Goal: Information Seeking & Learning: Check status

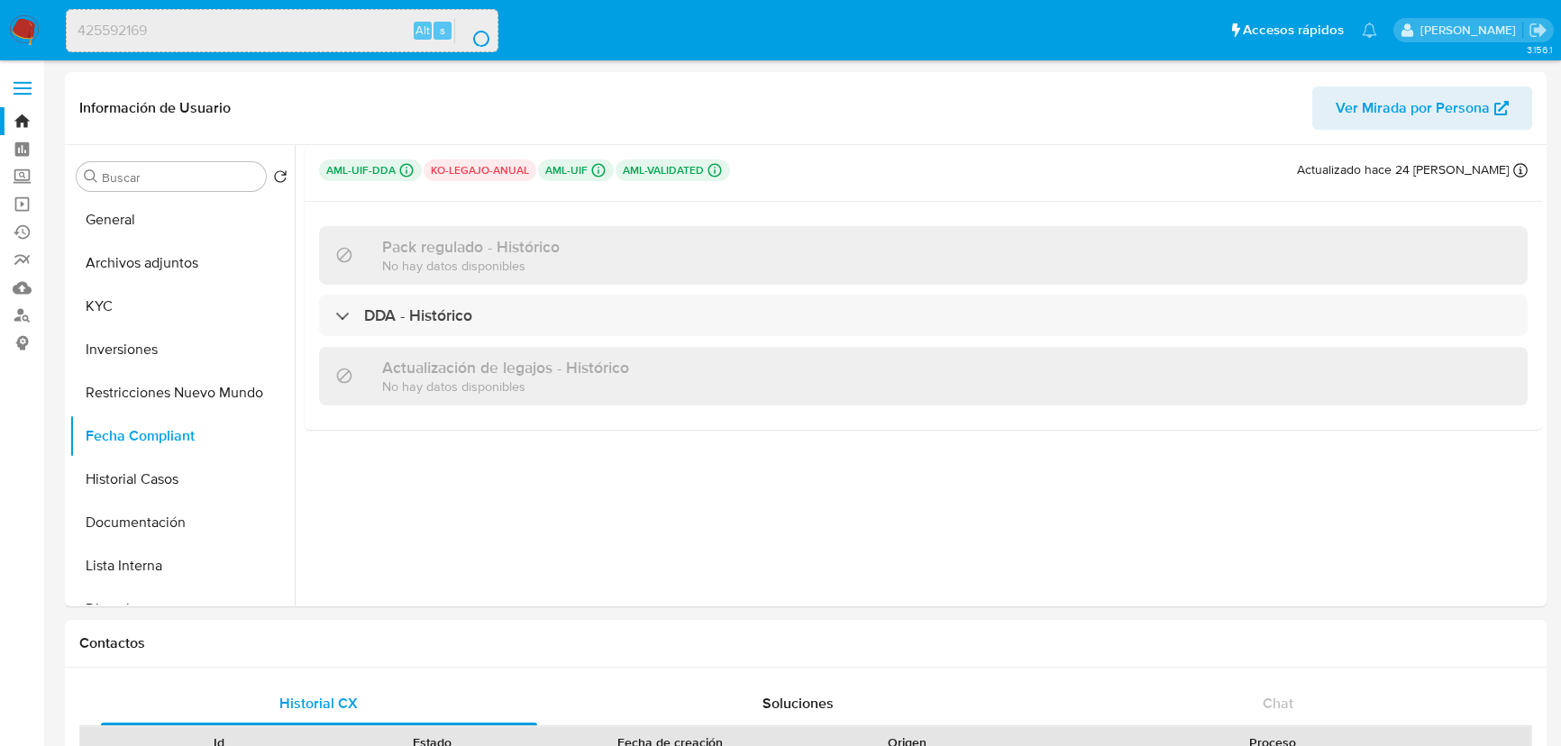
select select "10"
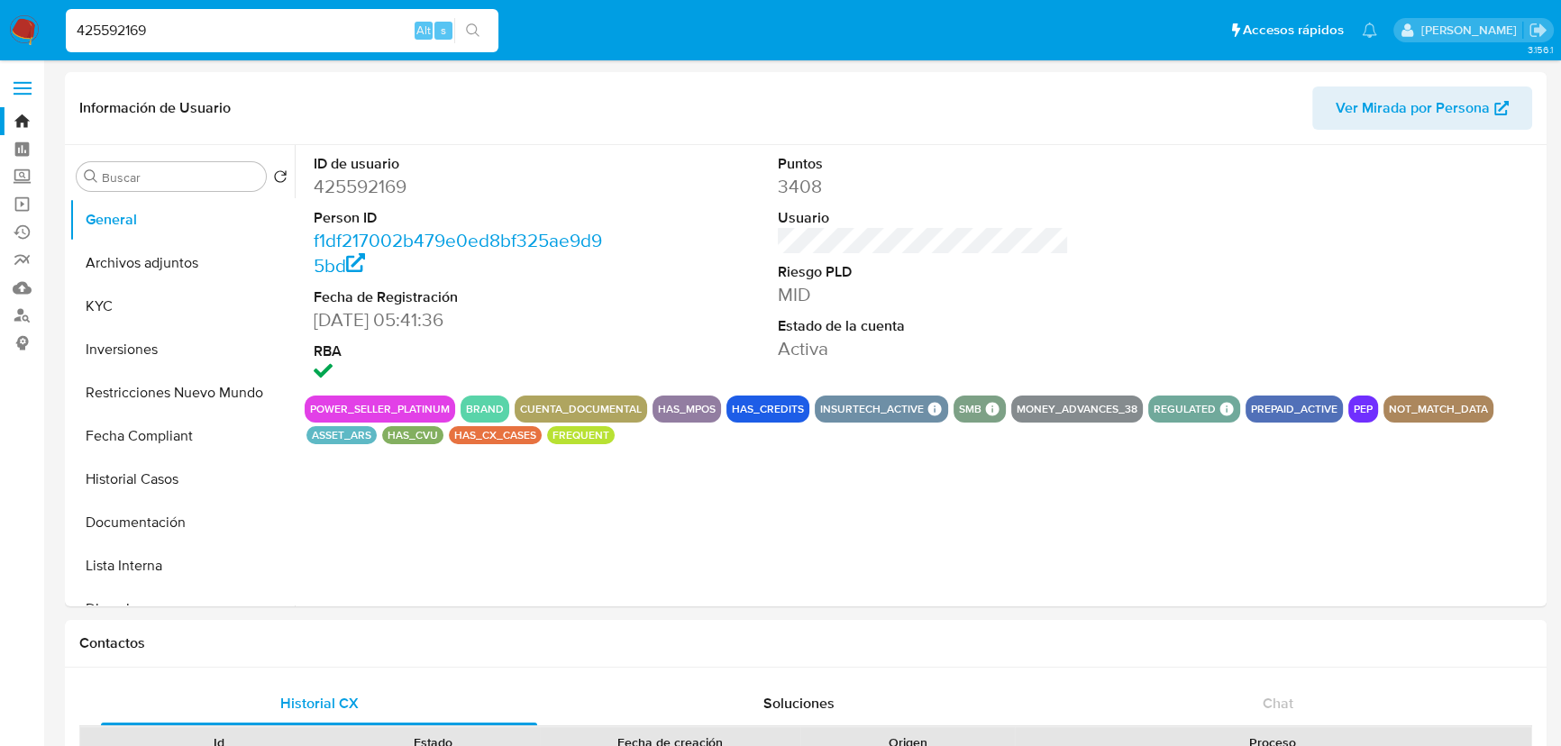
select select "10"
click at [167, 432] on button "Fecha Compliant" at bounding box center [174, 436] width 211 height 43
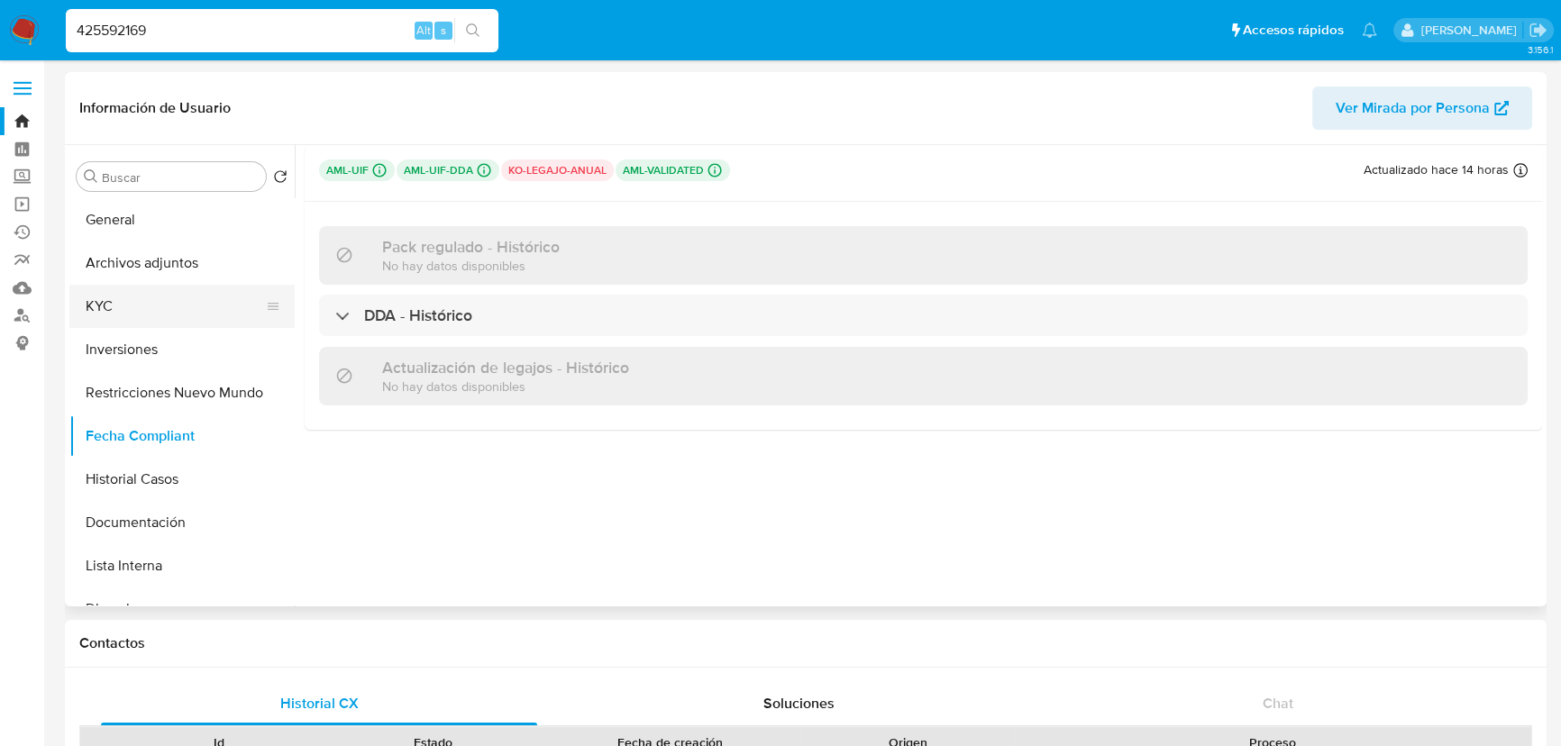
click at [162, 299] on button "KYC" at bounding box center [174, 306] width 211 height 43
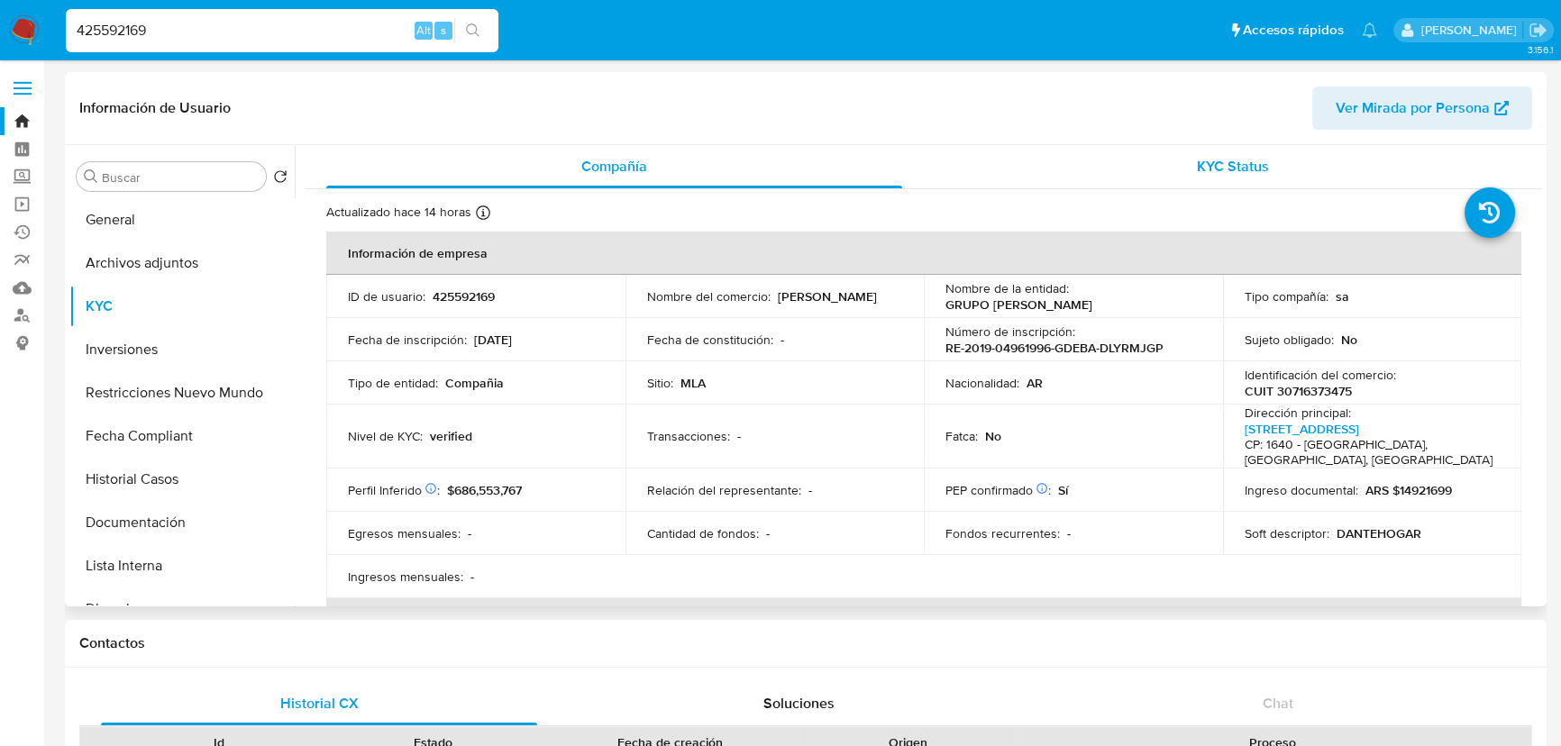
click at [1238, 162] on span "KYC Status" at bounding box center [1233, 166] width 72 height 21
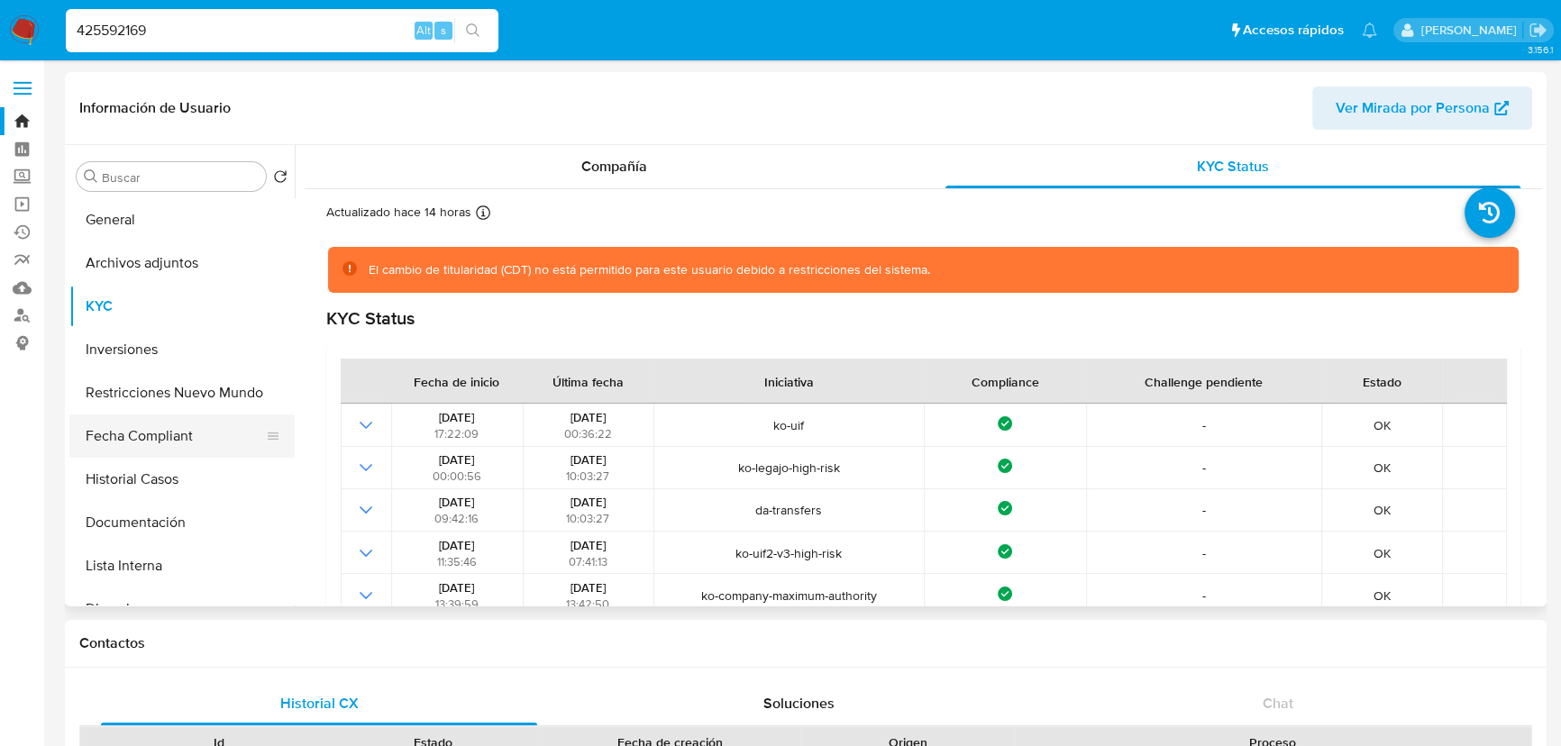
click at [192, 441] on button "Fecha Compliant" at bounding box center [174, 436] width 211 height 43
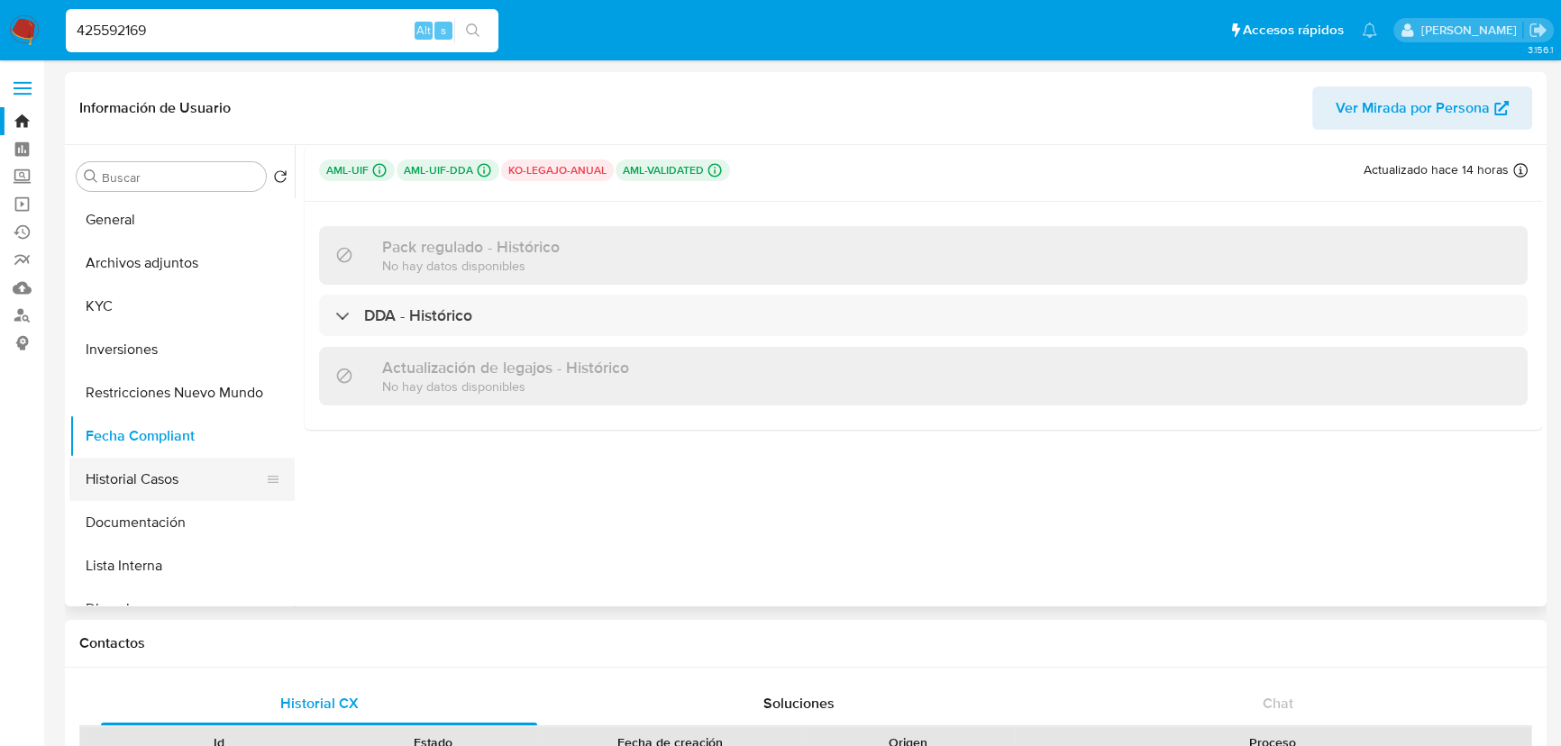
click at [171, 489] on button "Historial Casos" at bounding box center [174, 479] width 211 height 43
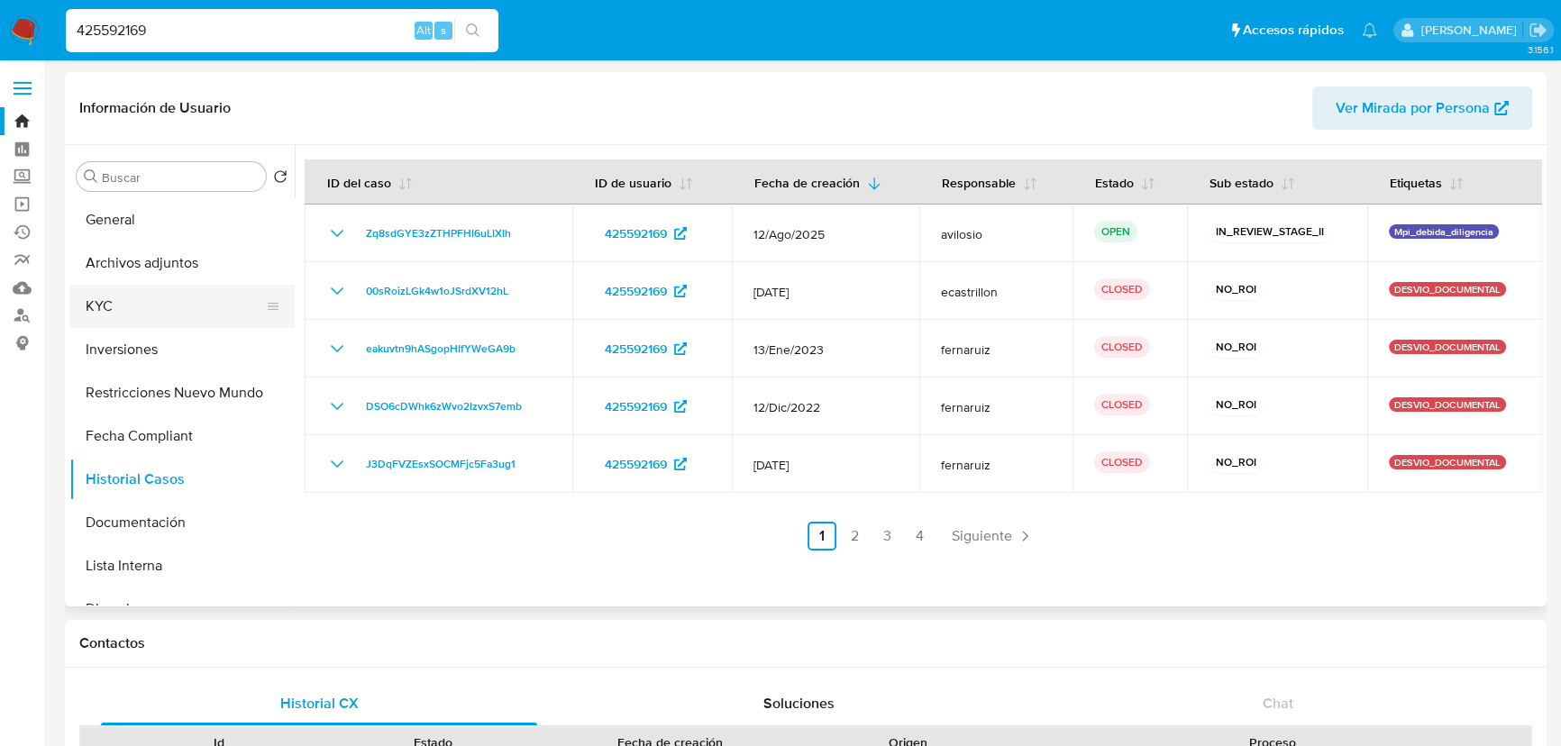
click at [171, 315] on button "KYC" at bounding box center [174, 306] width 211 height 43
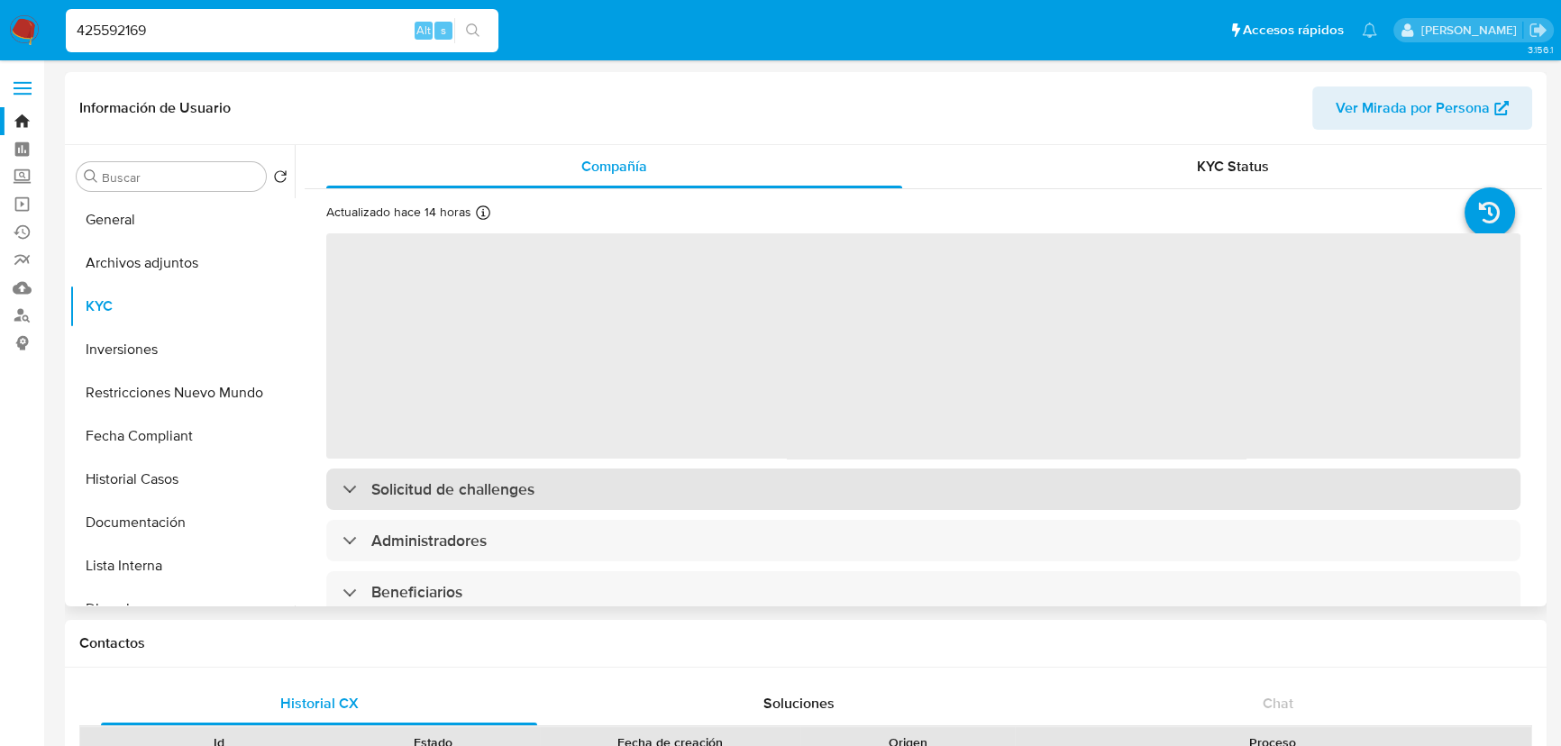
click at [436, 499] on h3 "Solicitud de challenges" at bounding box center [452, 489] width 163 height 20
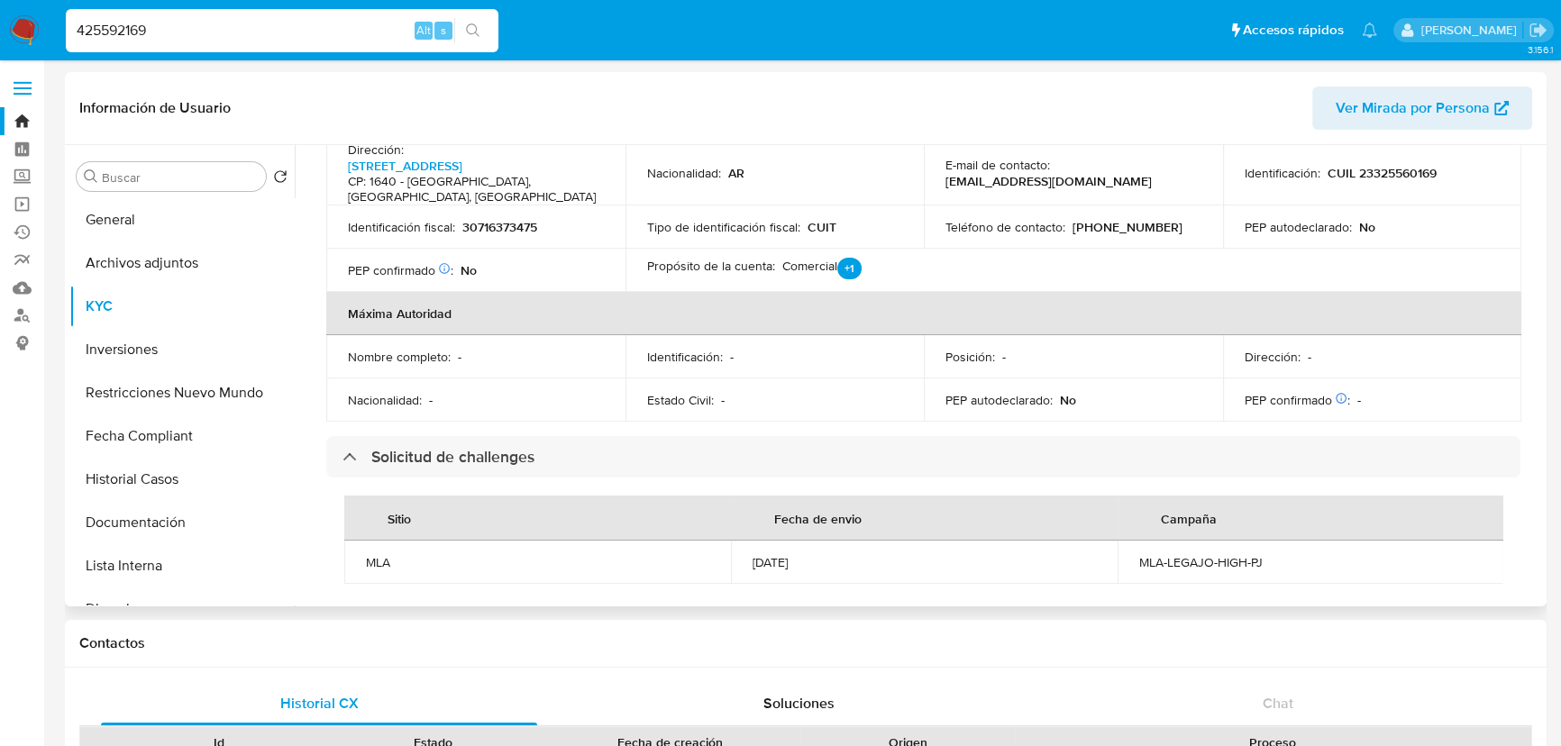
scroll to position [737, 0]
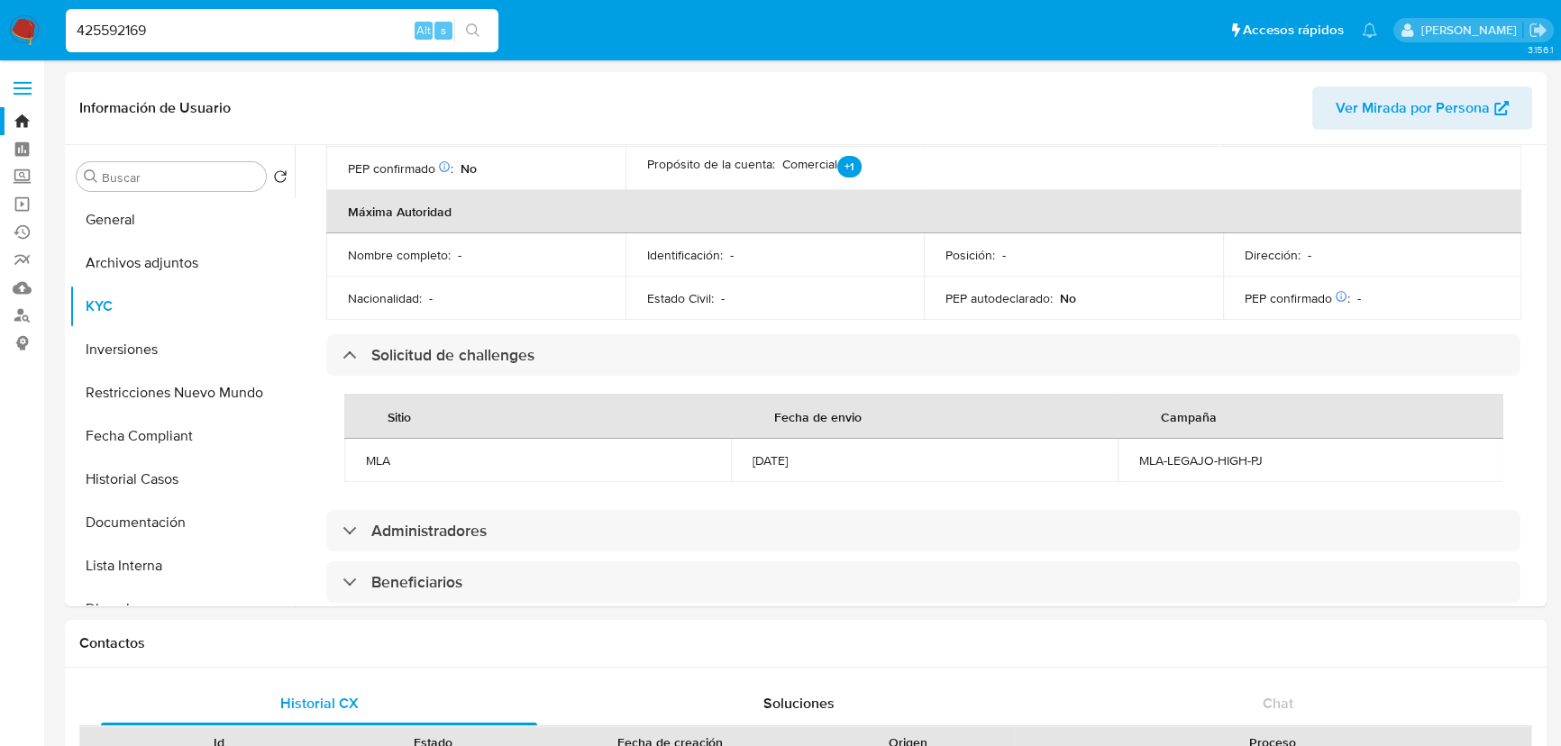
click at [342, 17] on div "425592169 Alt s" at bounding box center [282, 30] width 433 height 43
click at [329, 31] on input "425592169" at bounding box center [282, 30] width 433 height 23
paste input "1690059543"
type input "1690059543"
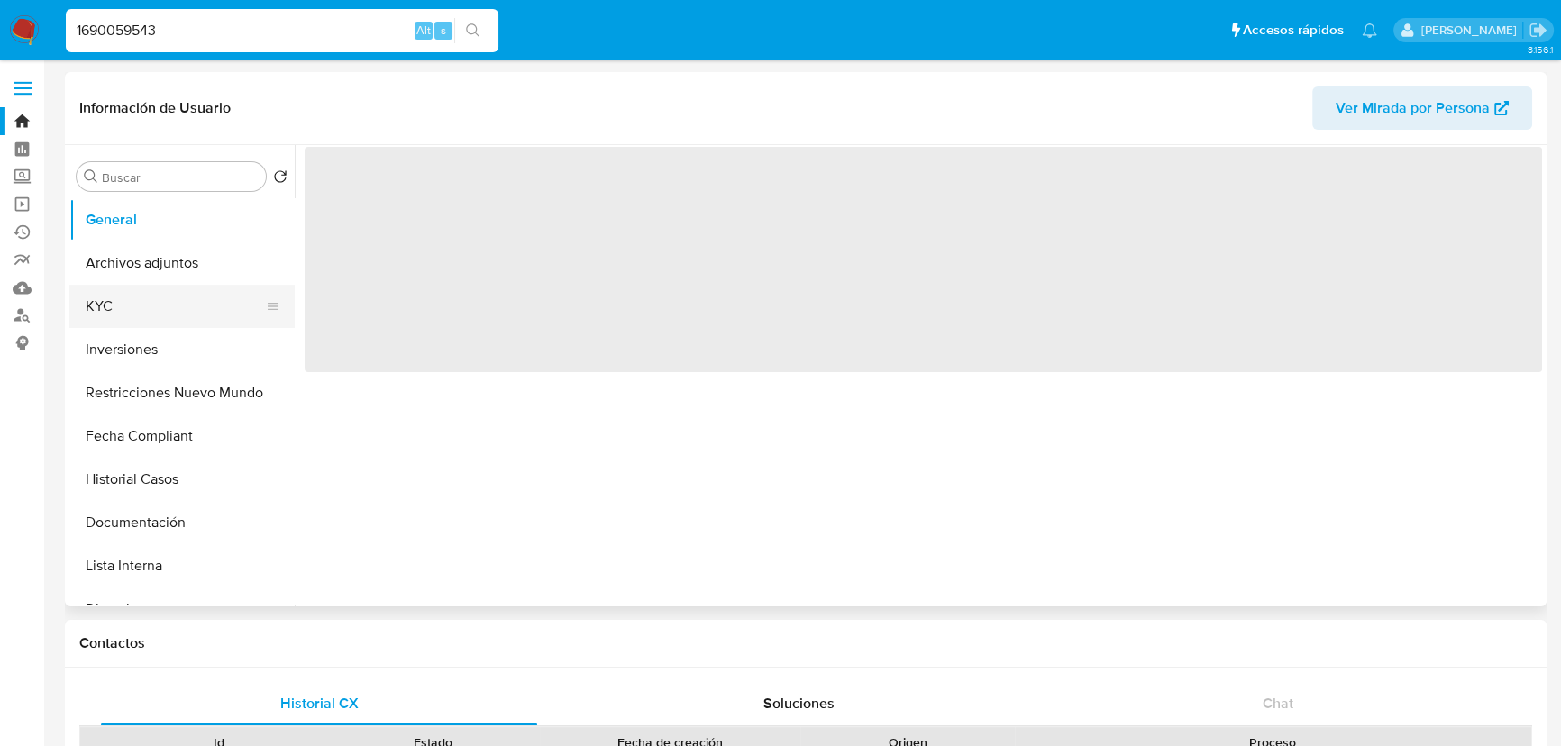
click at [173, 298] on button "KYC" at bounding box center [174, 306] width 211 height 43
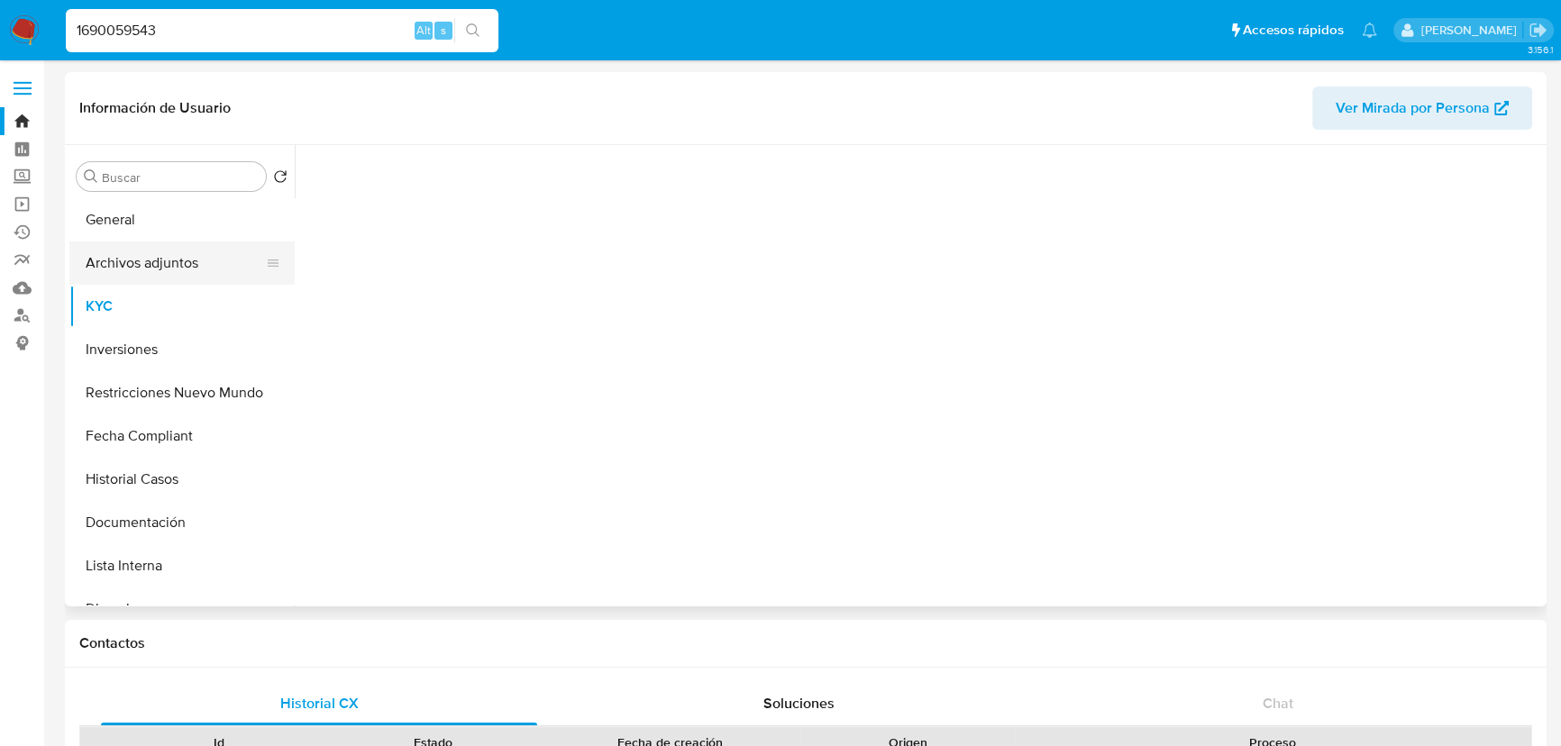
select select "10"
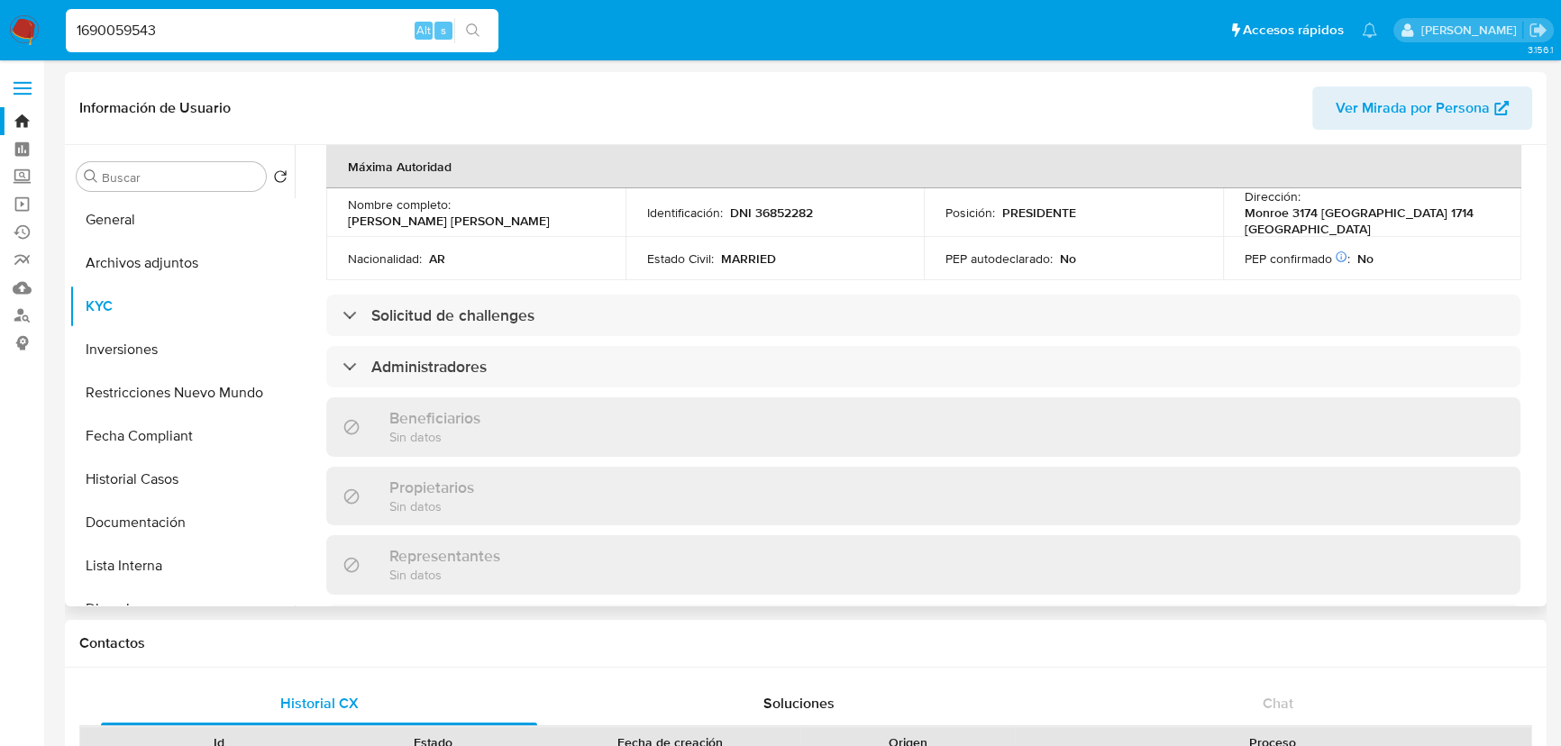
scroll to position [901, 0]
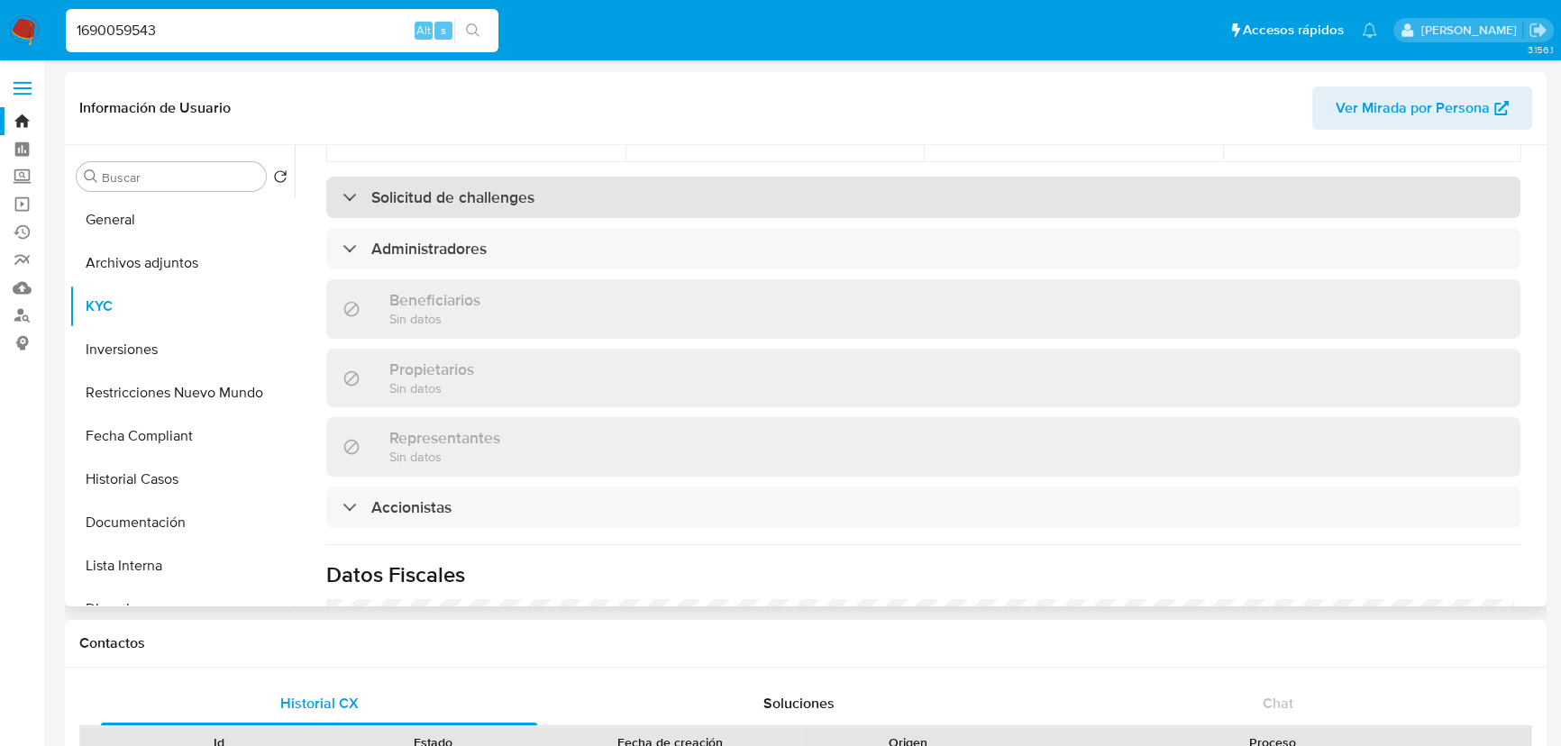
click at [667, 206] on div "Solicitud de challenges" at bounding box center [923, 197] width 1194 height 41
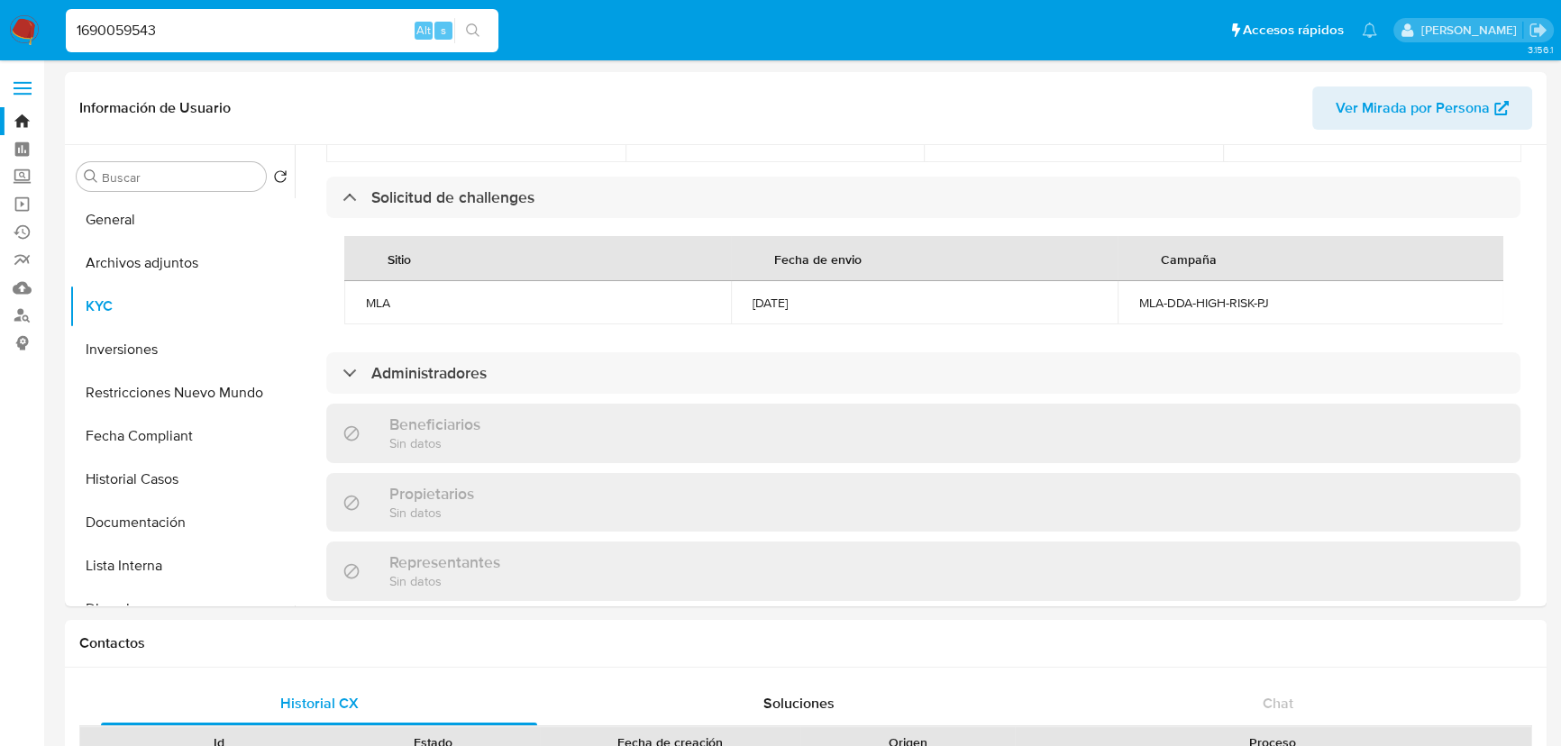
click at [265, 39] on input "1690059543" at bounding box center [282, 30] width 433 height 23
paste input "457761714"
type input "457761714"
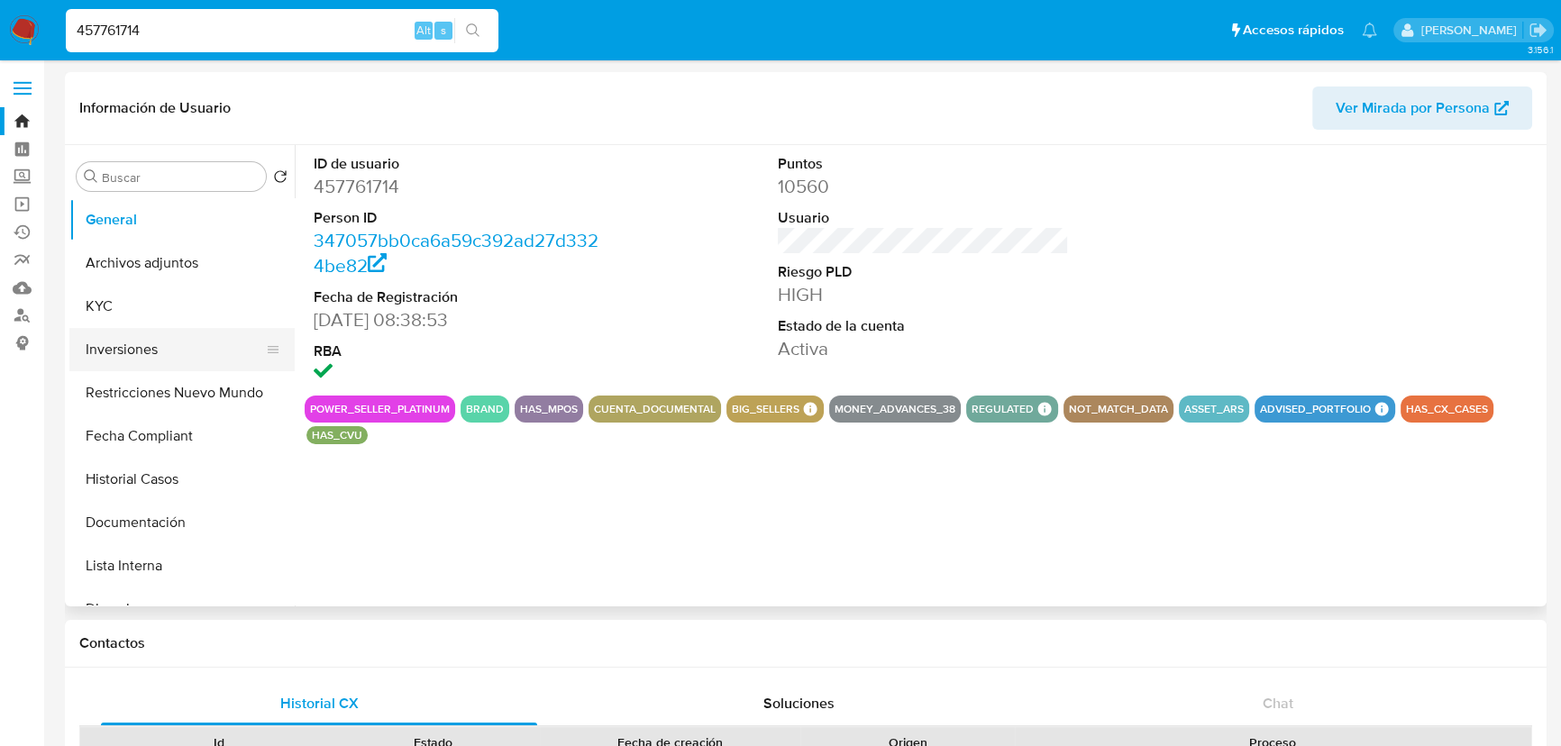
select select "10"
click at [156, 307] on button "KYC" at bounding box center [174, 306] width 211 height 43
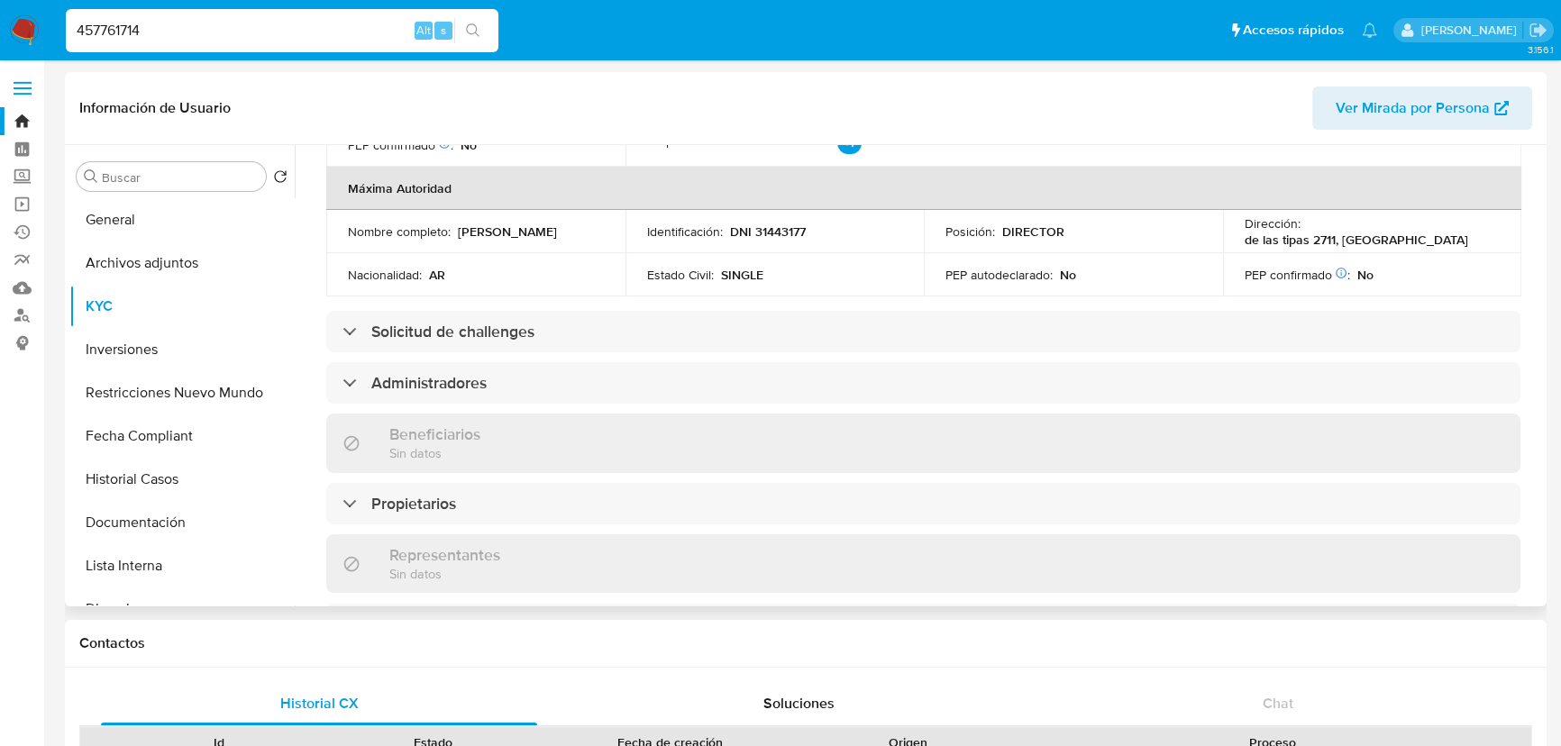
scroll to position [737, 0]
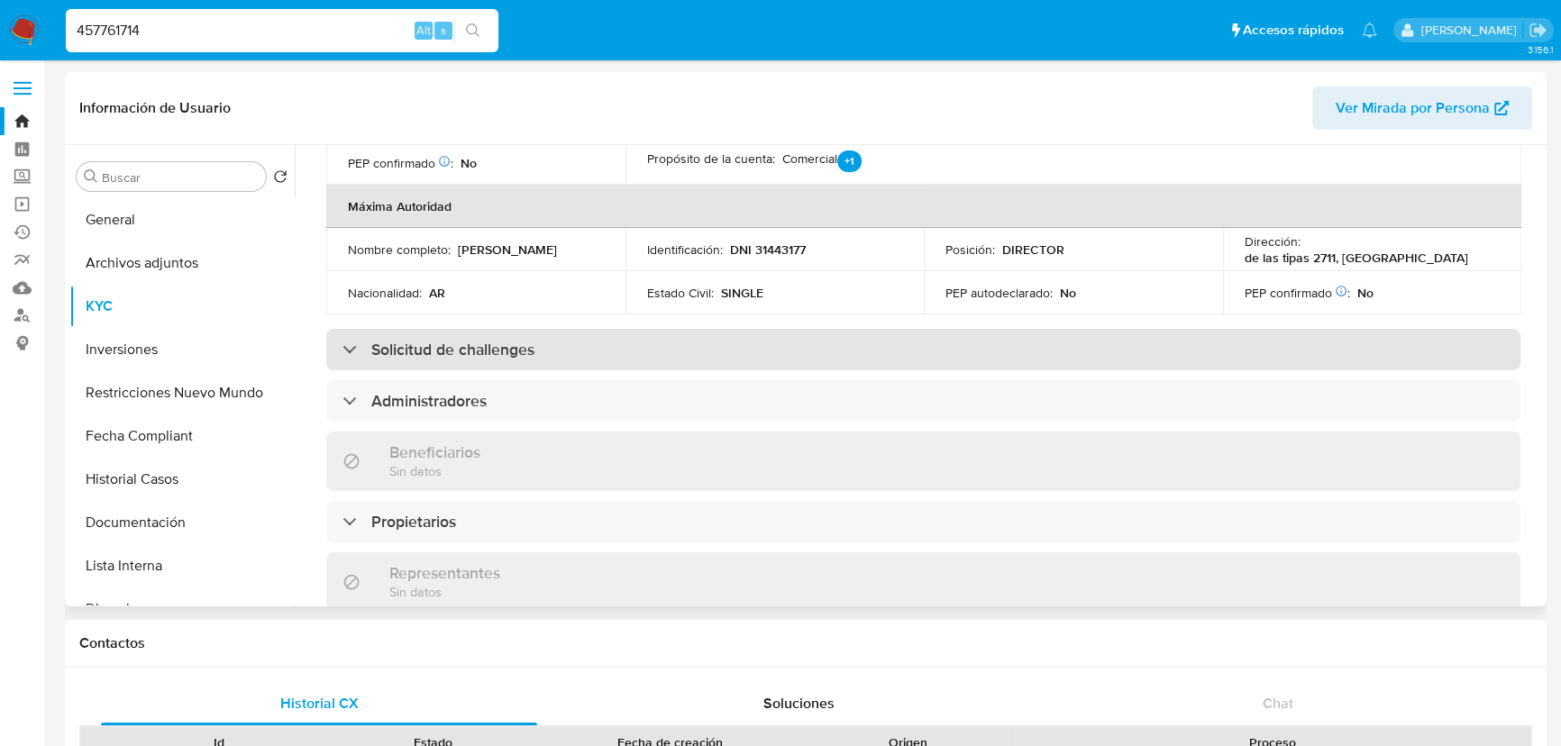
click at [541, 355] on div "Solicitud de challenges" at bounding box center [923, 349] width 1194 height 41
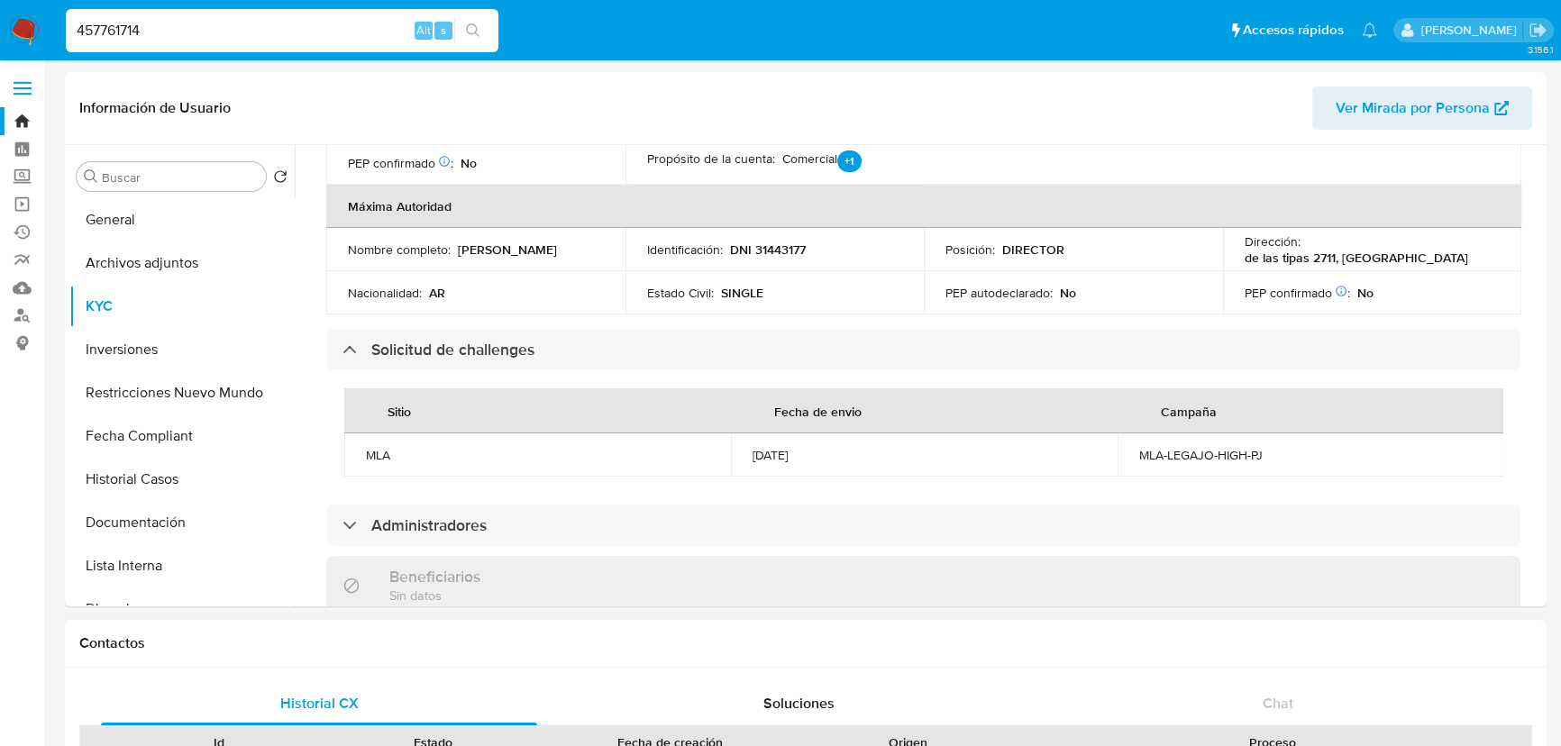
click at [177, 38] on input "457761714" at bounding box center [282, 30] width 433 height 23
paste input "25592169"
type input "425592169"
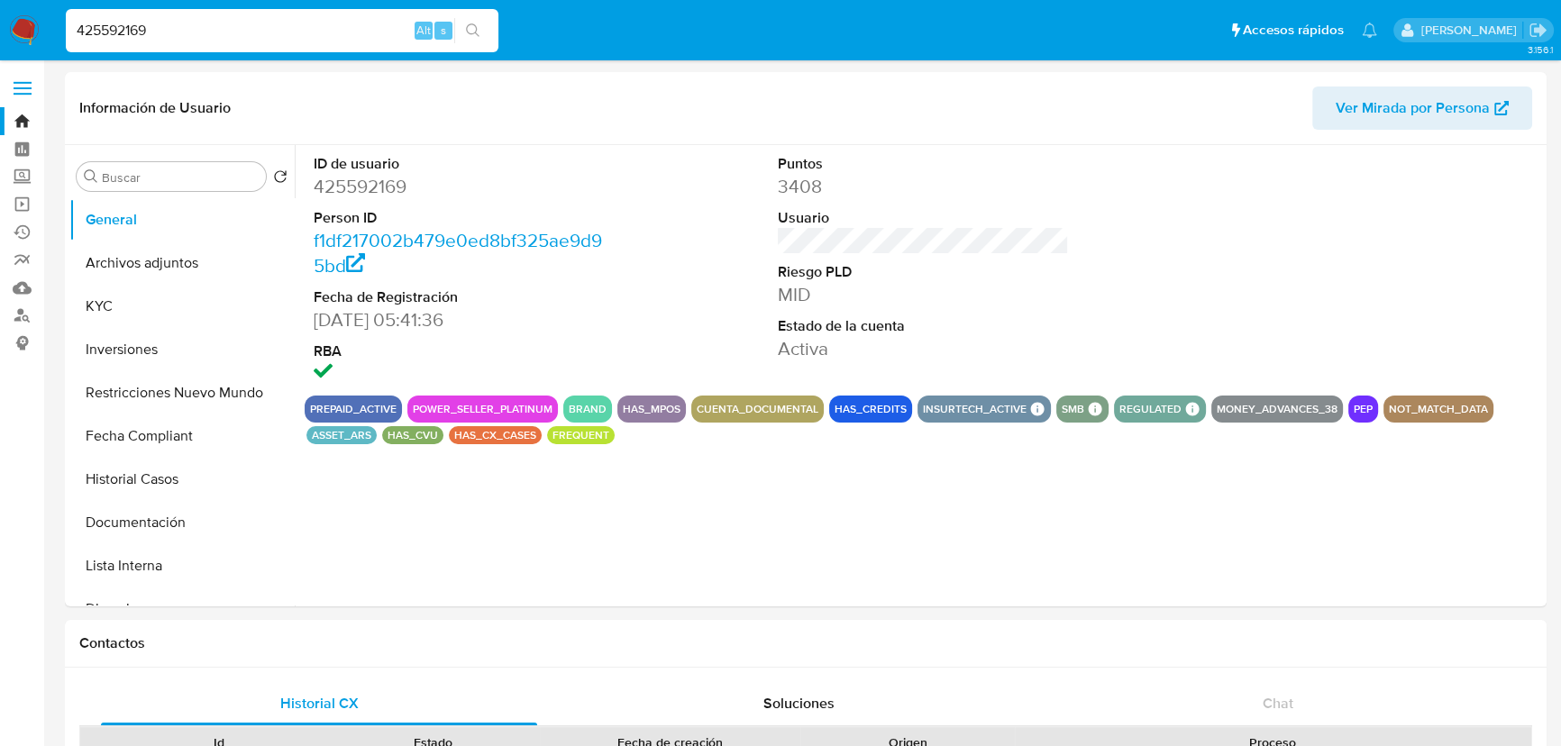
select select "10"
click at [108, 313] on button "KYC" at bounding box center [174, 306] width 211 height 43
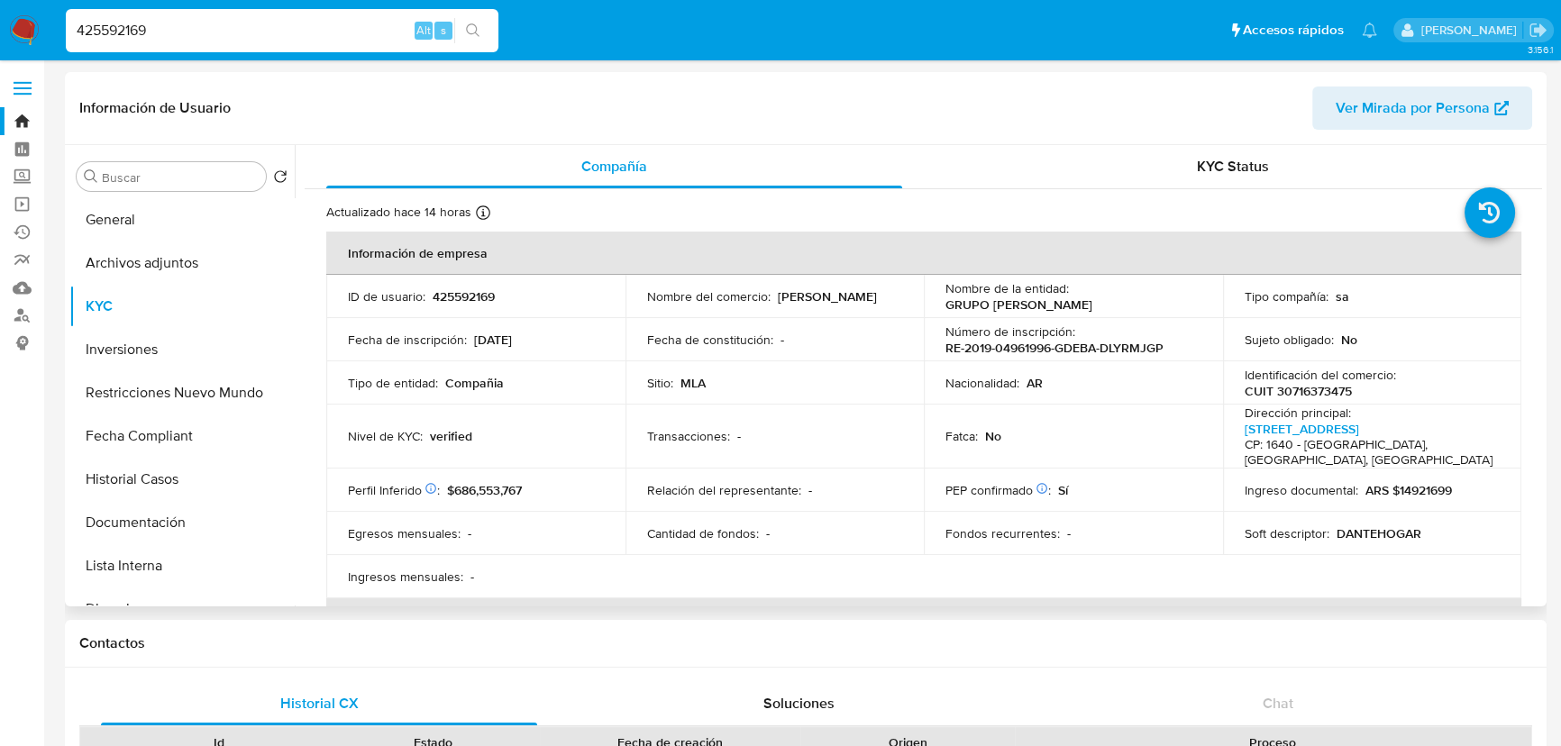
click at [451, 487] on td "Perfil Inferido Éste campo indica la información de Nivel Socioeconómico del us…" at bounding box center [475, 490] width 299 height 43
click at [1260, 183] on div "KYC Status" at bounding box center [1233, 166] width 576 height 43
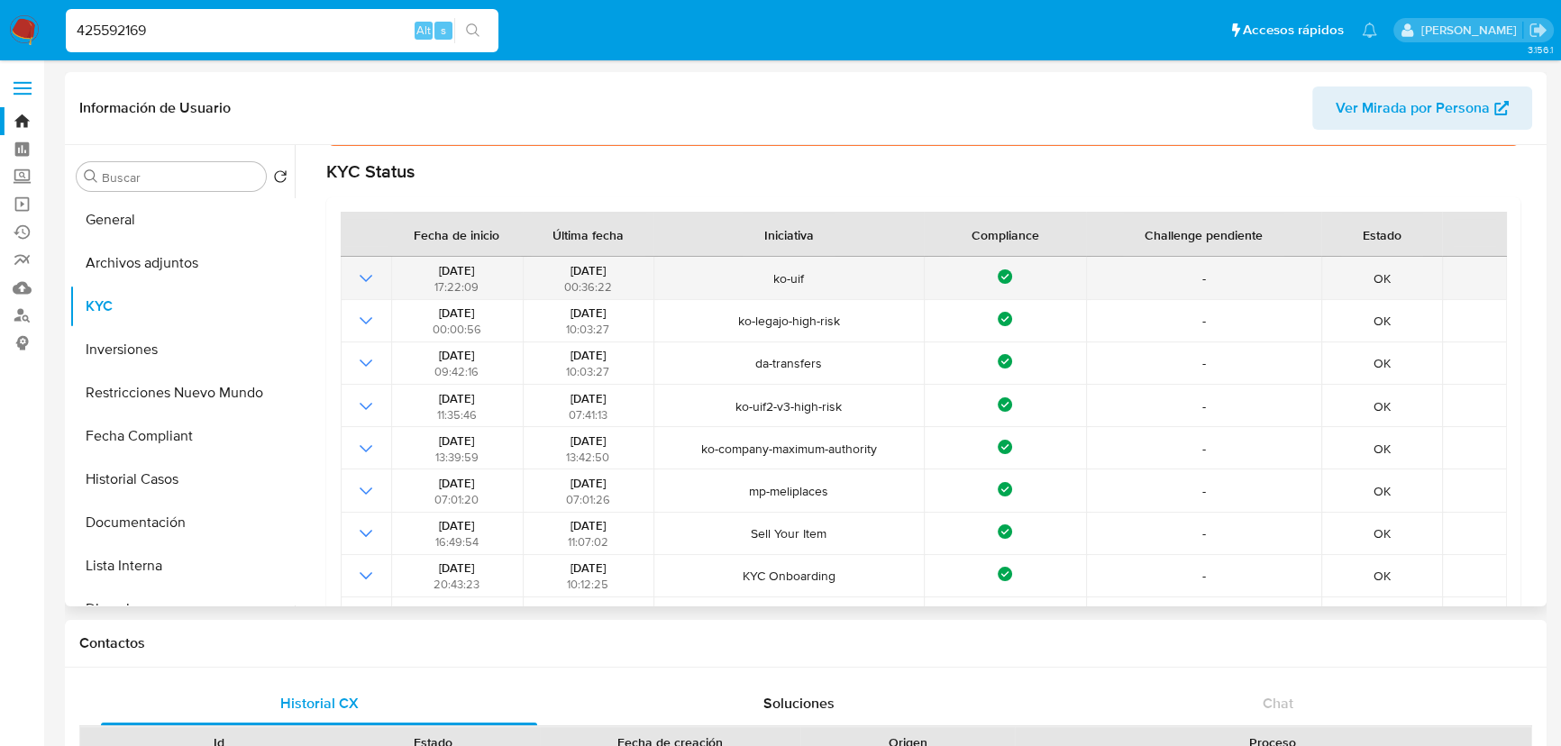
scroll to position [163, 0]
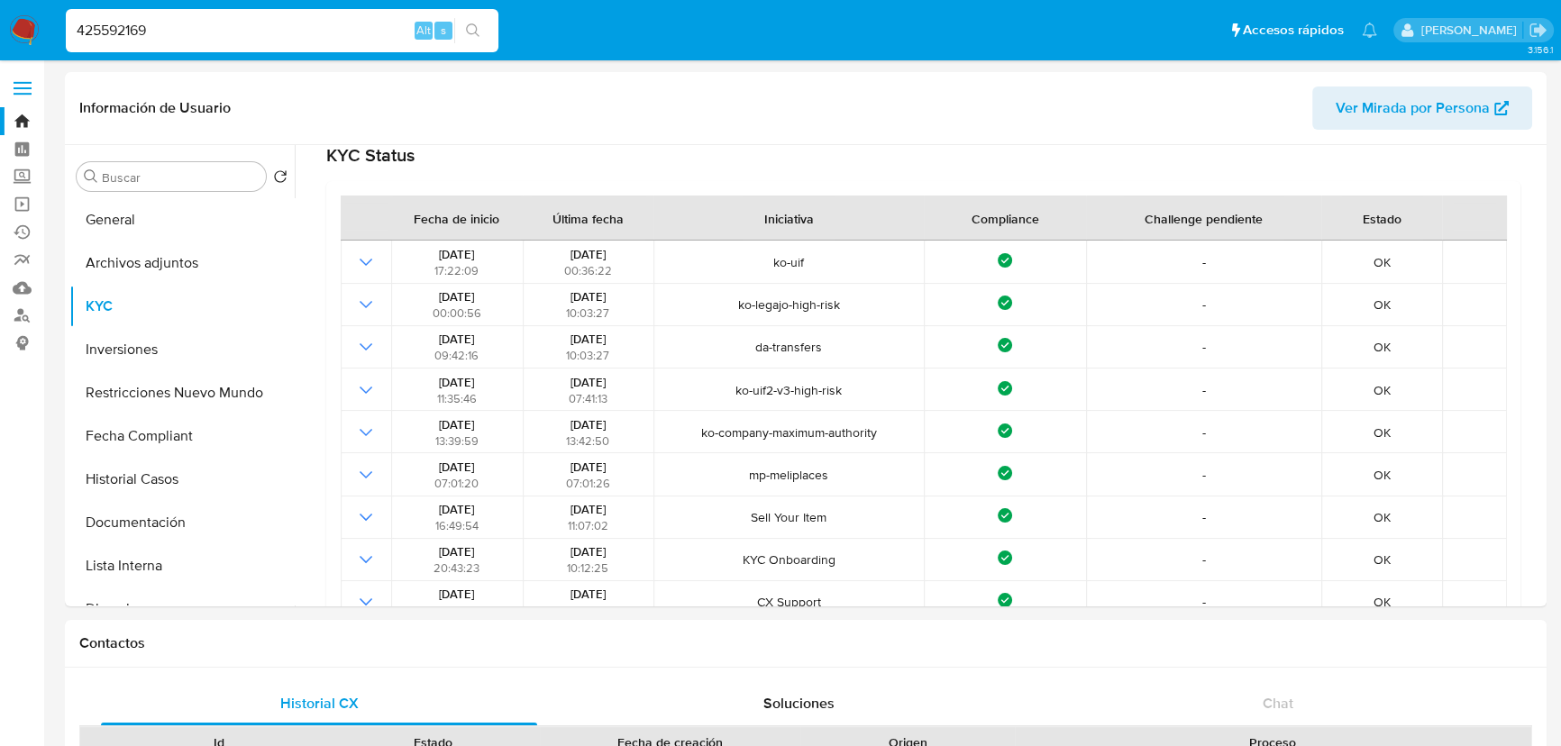
click at [202, 32] on input "425592169" at bounding box center [282, 30] width 433 height 23
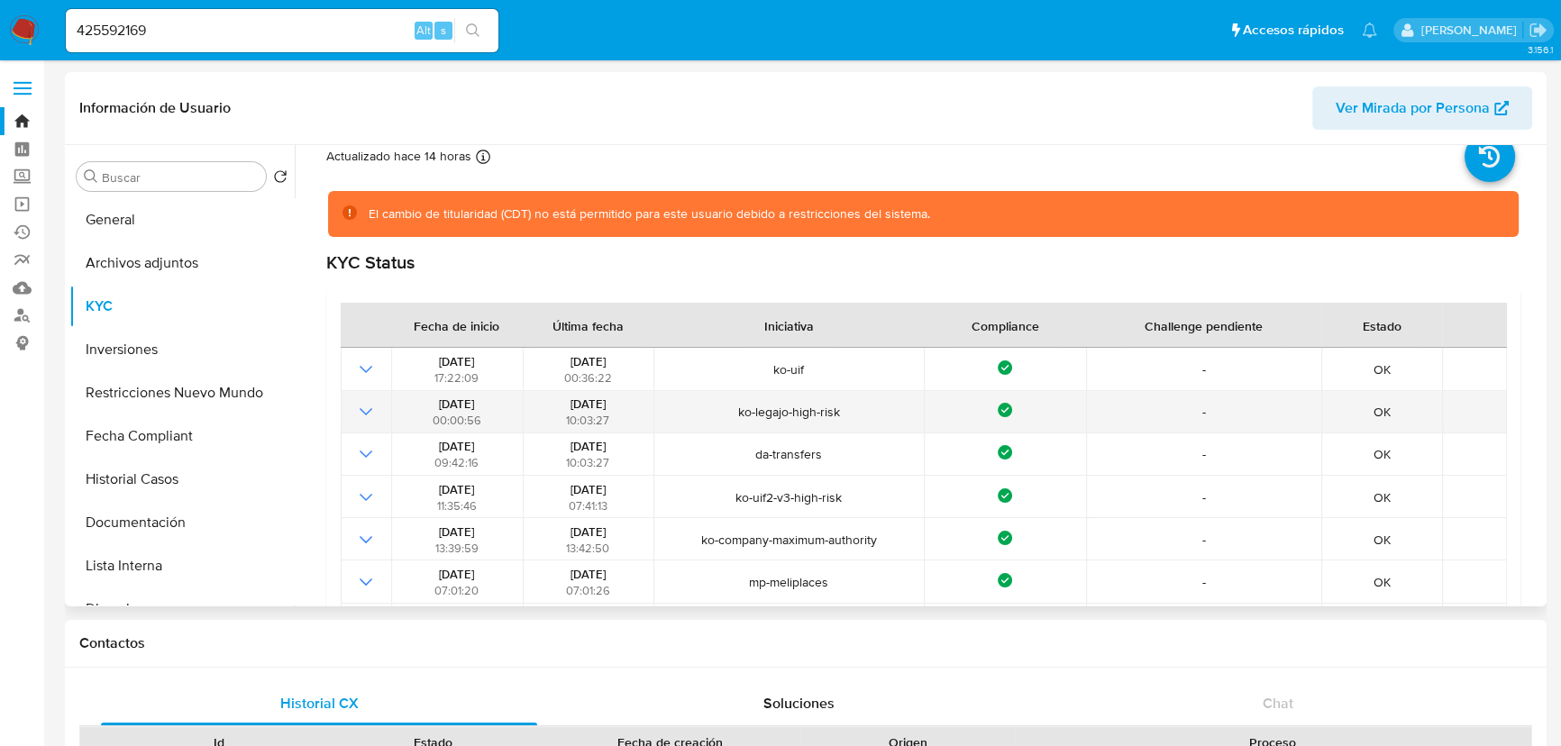
scroll to position [0, 0]
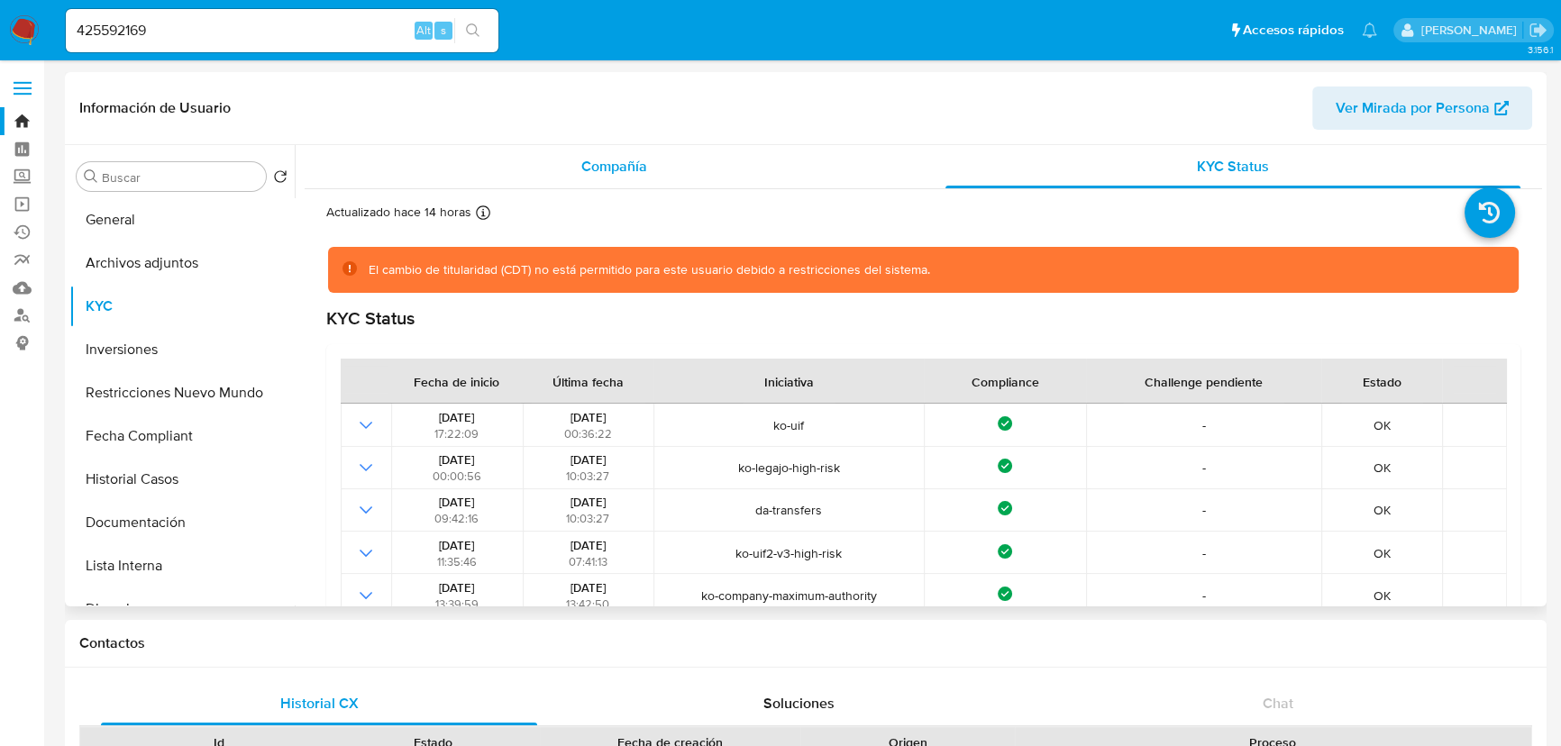
click at [622, 160] on span "Compañía" at bounding box center [614, 166] width 66 height 21
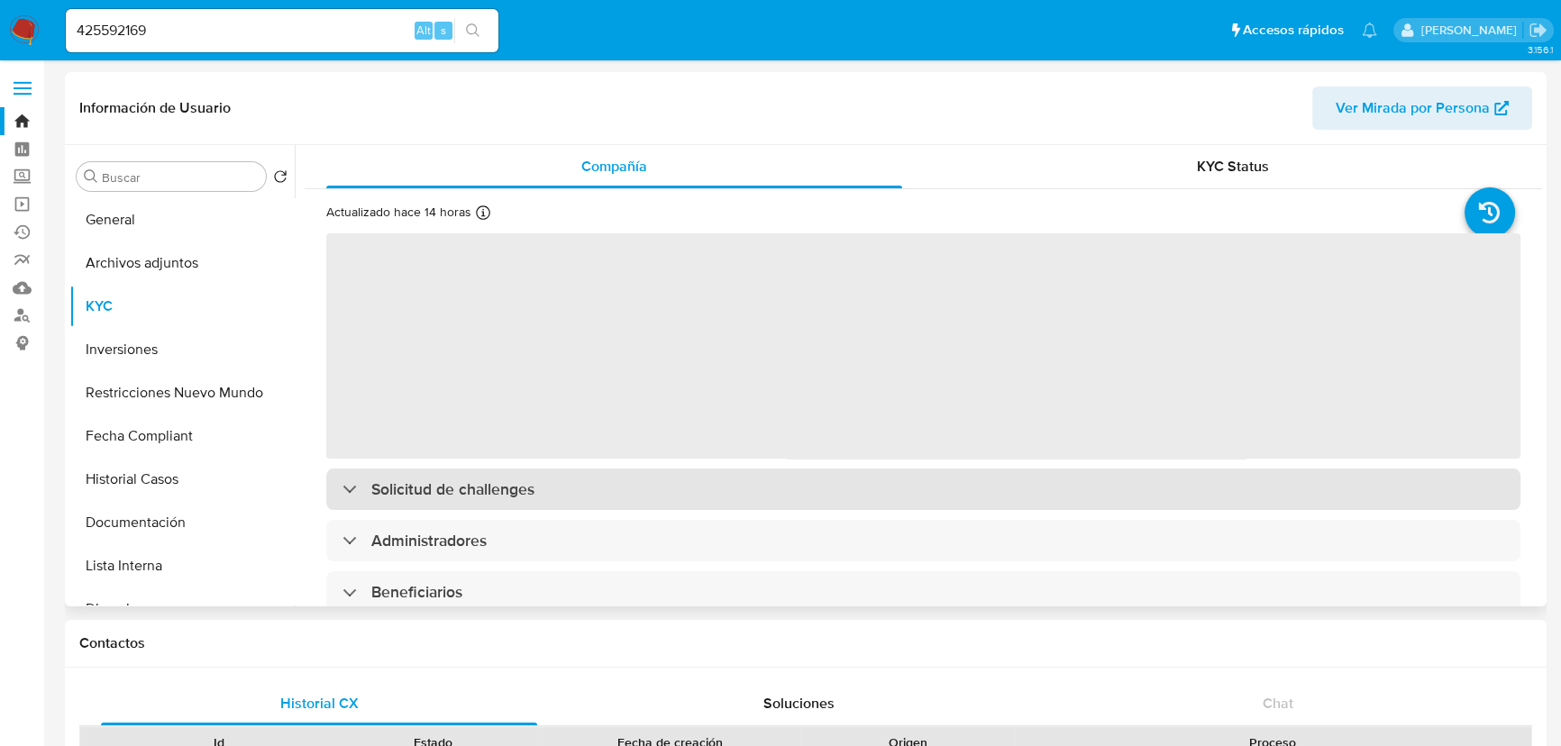
click at [550, 496] on div "‌ Solicitud de challenges Administradores Beneficiarios Propietarios Sin datos …" at bounding box center [923, 730] width 1194 height 997
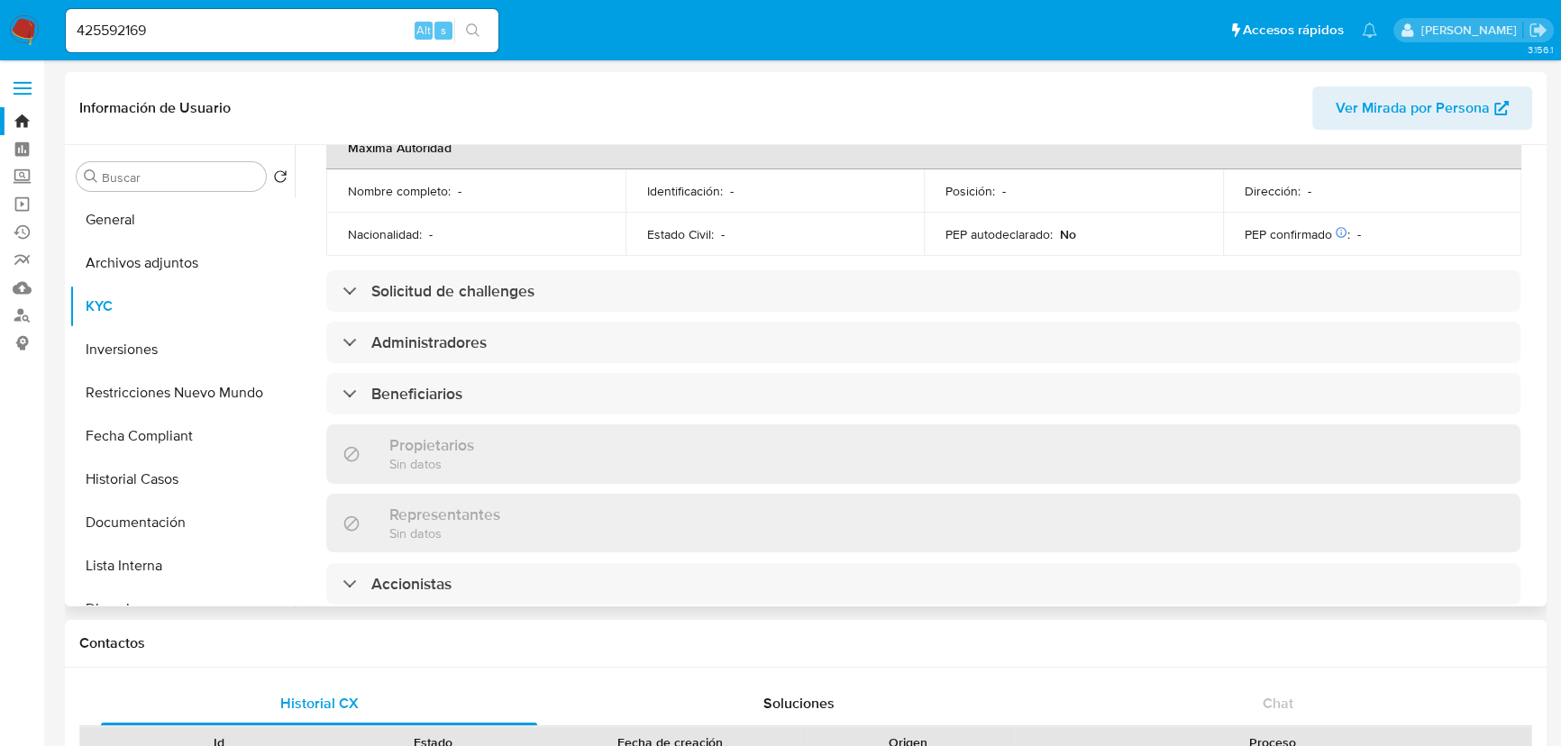
scroll to position [793, 0]
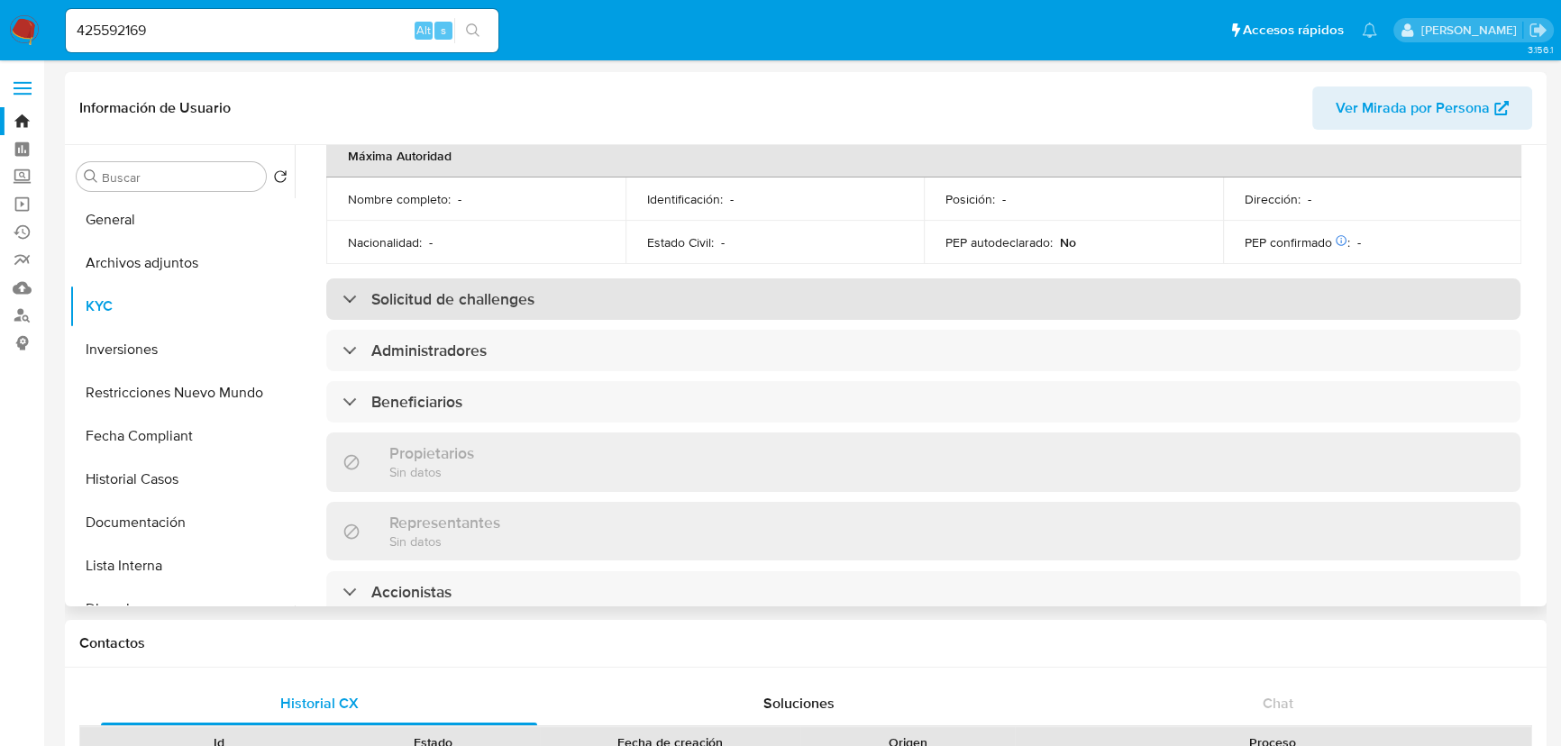
click at [864, 278] on div "Solicitud de challenges" at bounding box center [923, 298] width 1194 height 41
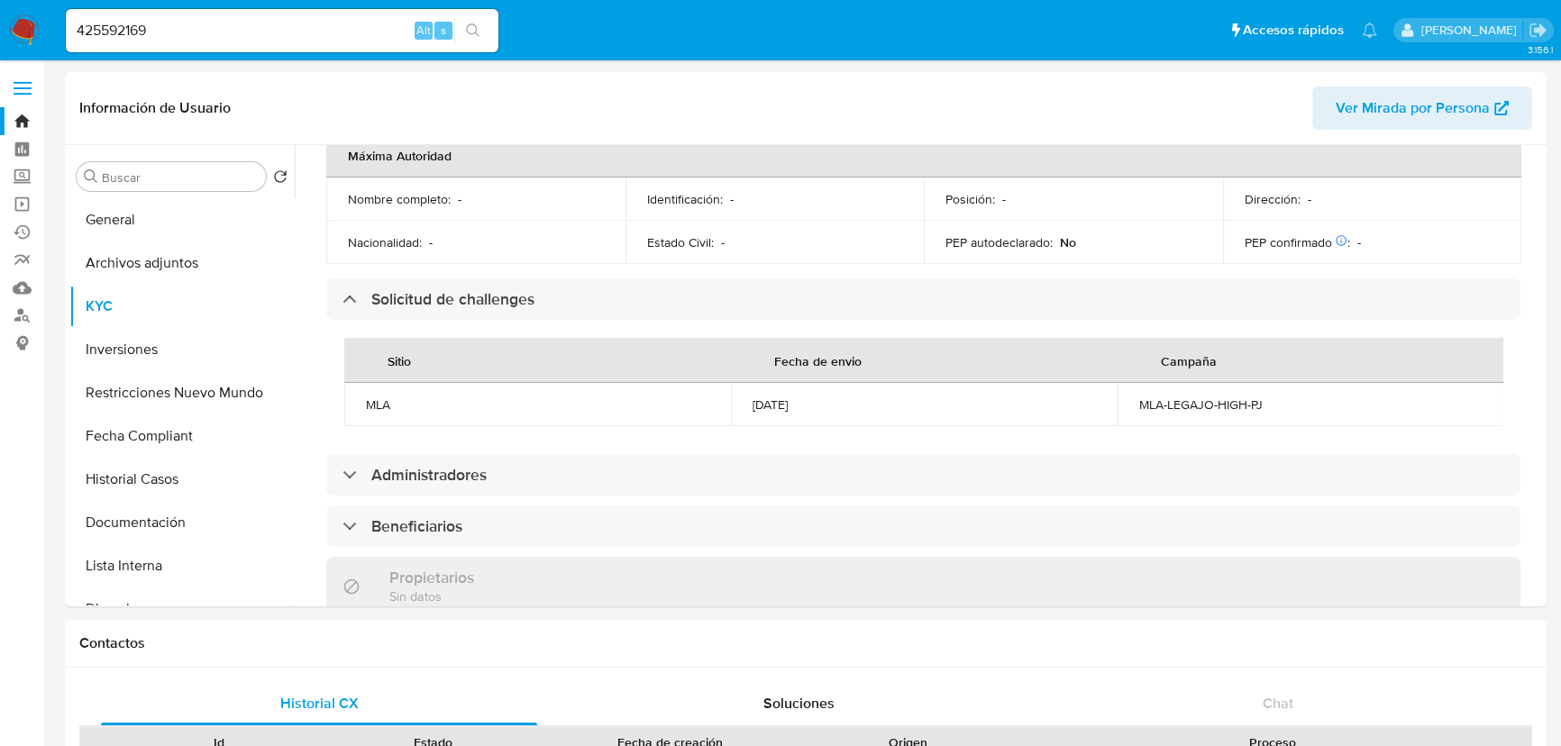
click at [206, 23] on input "425592169" at bounding box center [282, 30] width 433 height 23
paste input "96096975"
type input "496096975"
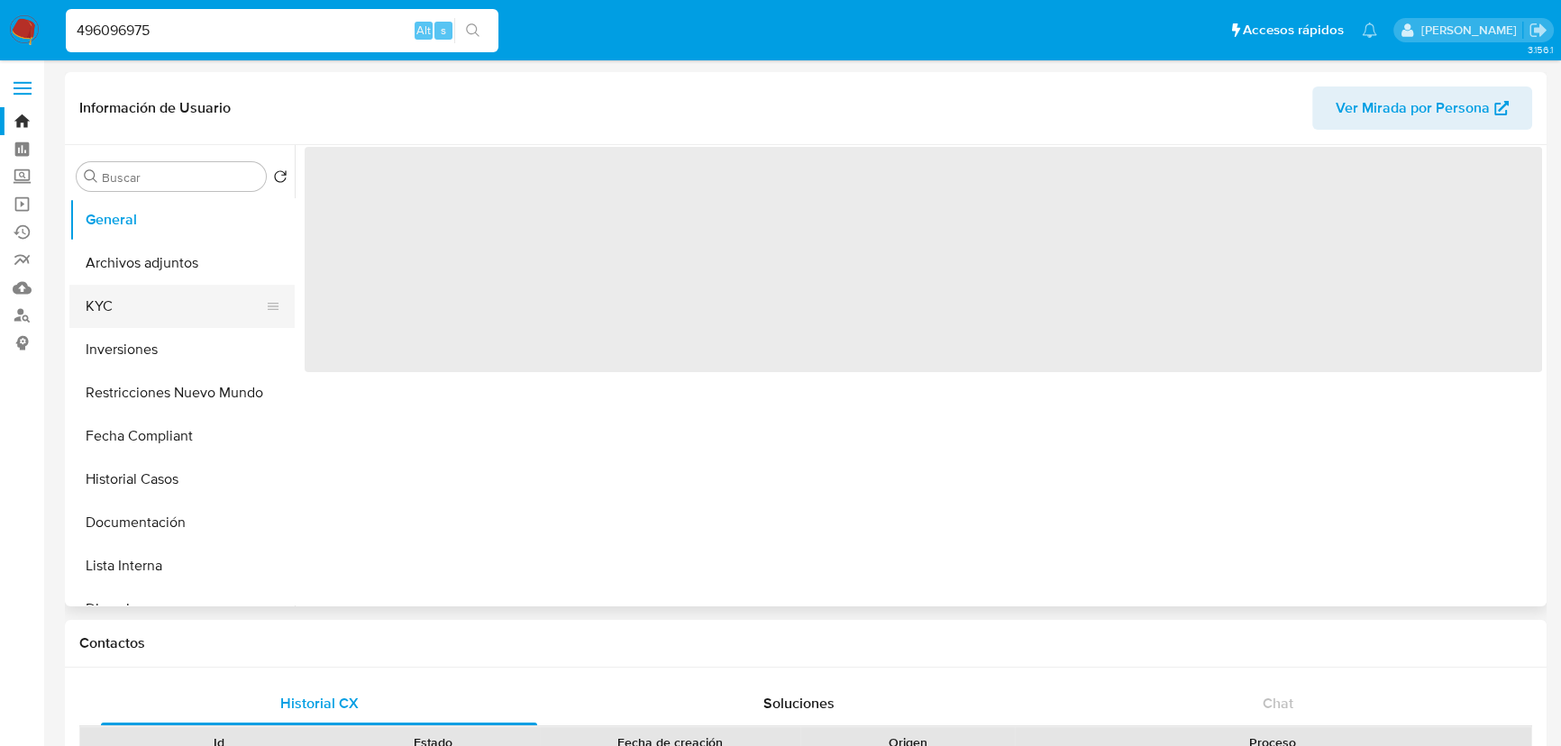
click at [135, 297] on button "KYC" at bounding box center [174, 306] width 211 height 43
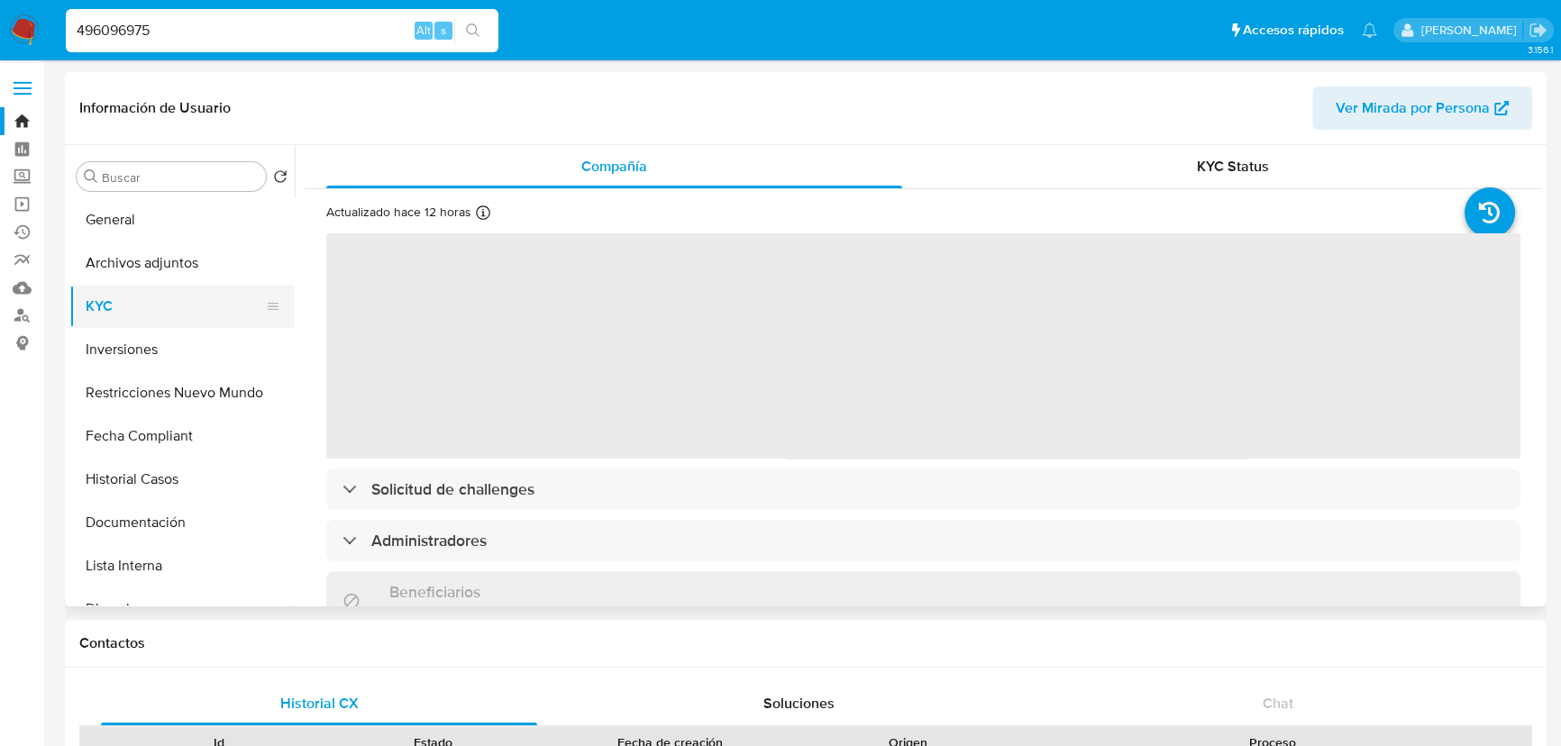
select select "10"
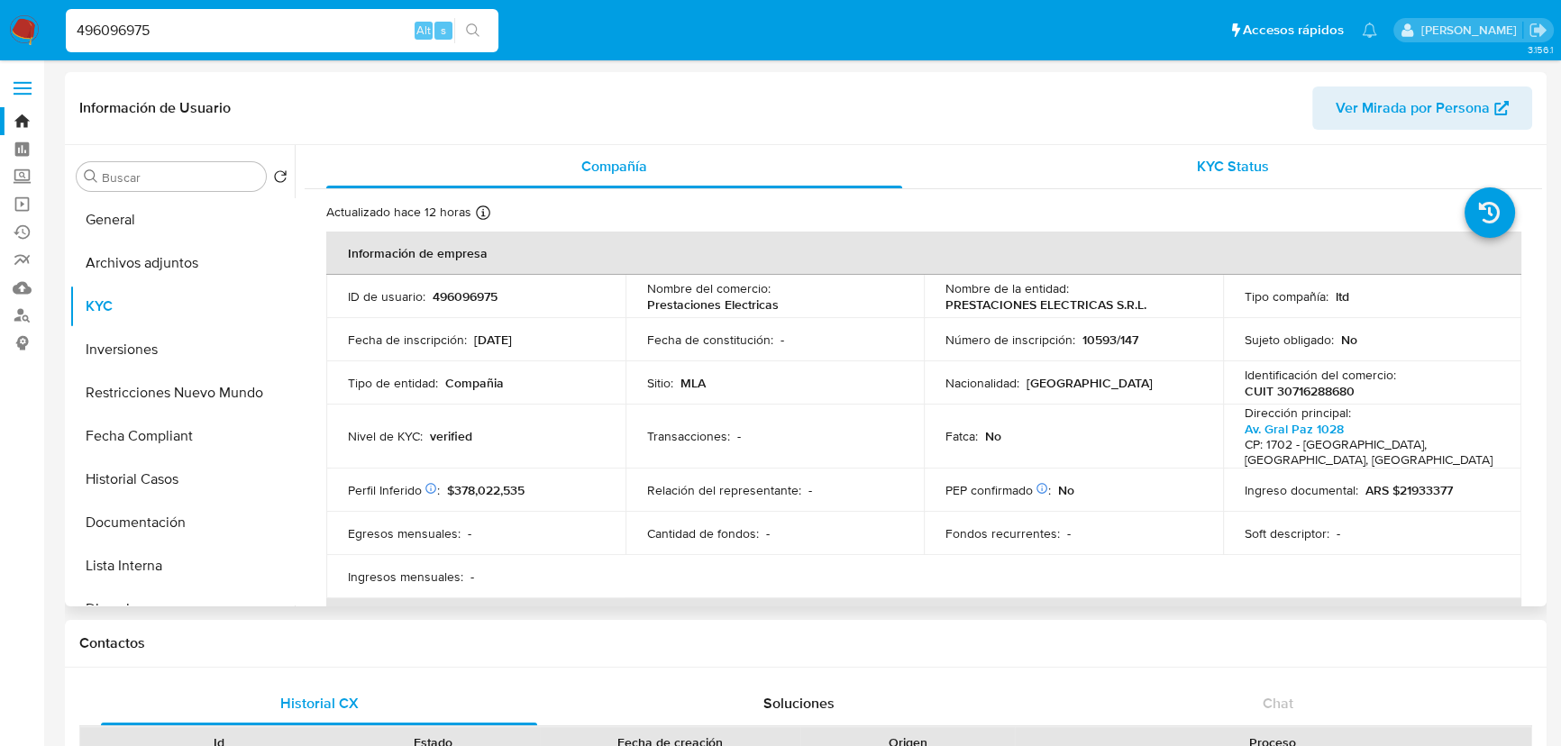
click at [1217, 162] on span "KYC Status" at bounding box center [1233, 166] width 72 height 21
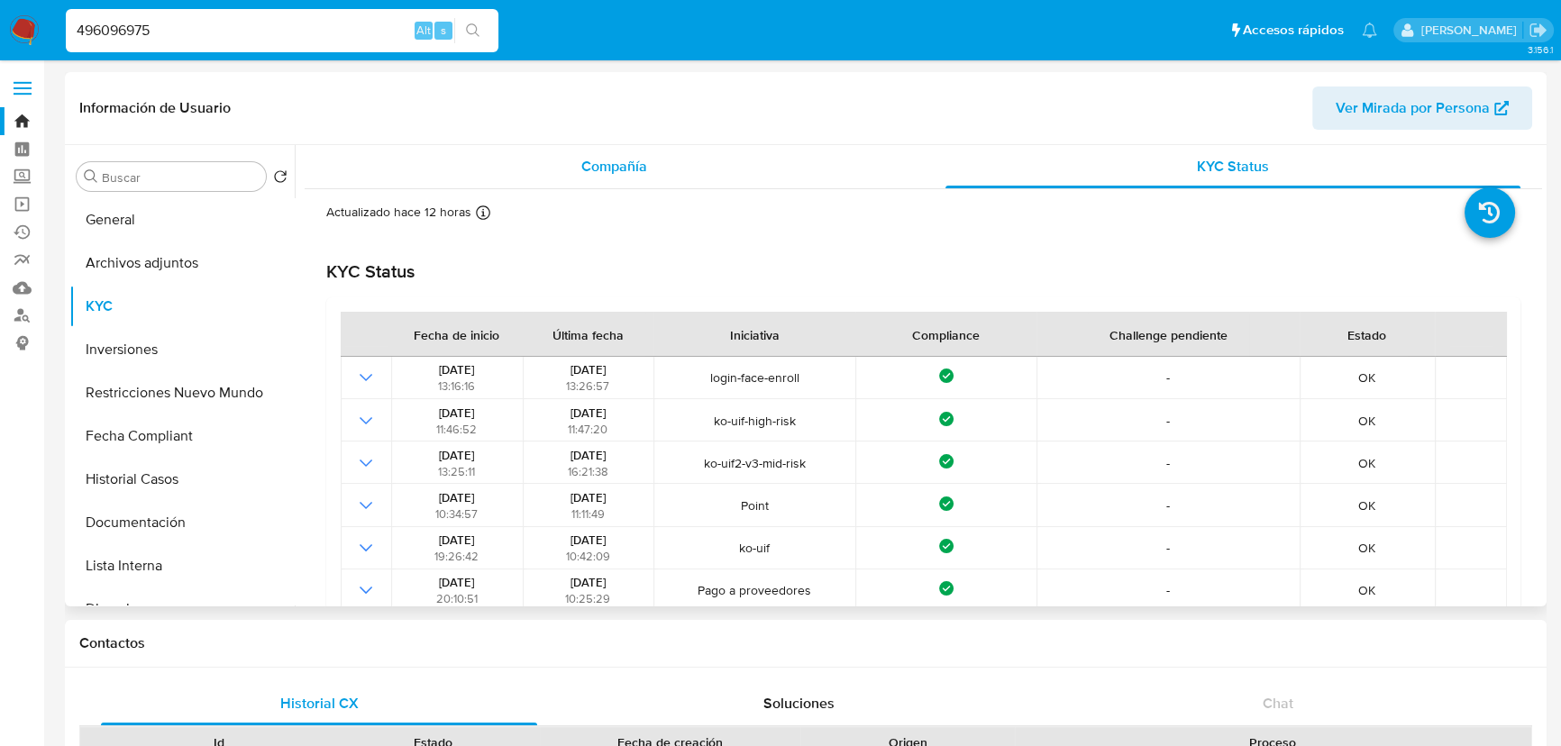
click at [670, 176] on div "Compañía" at bounding box center [614, 166] width 576 height 43
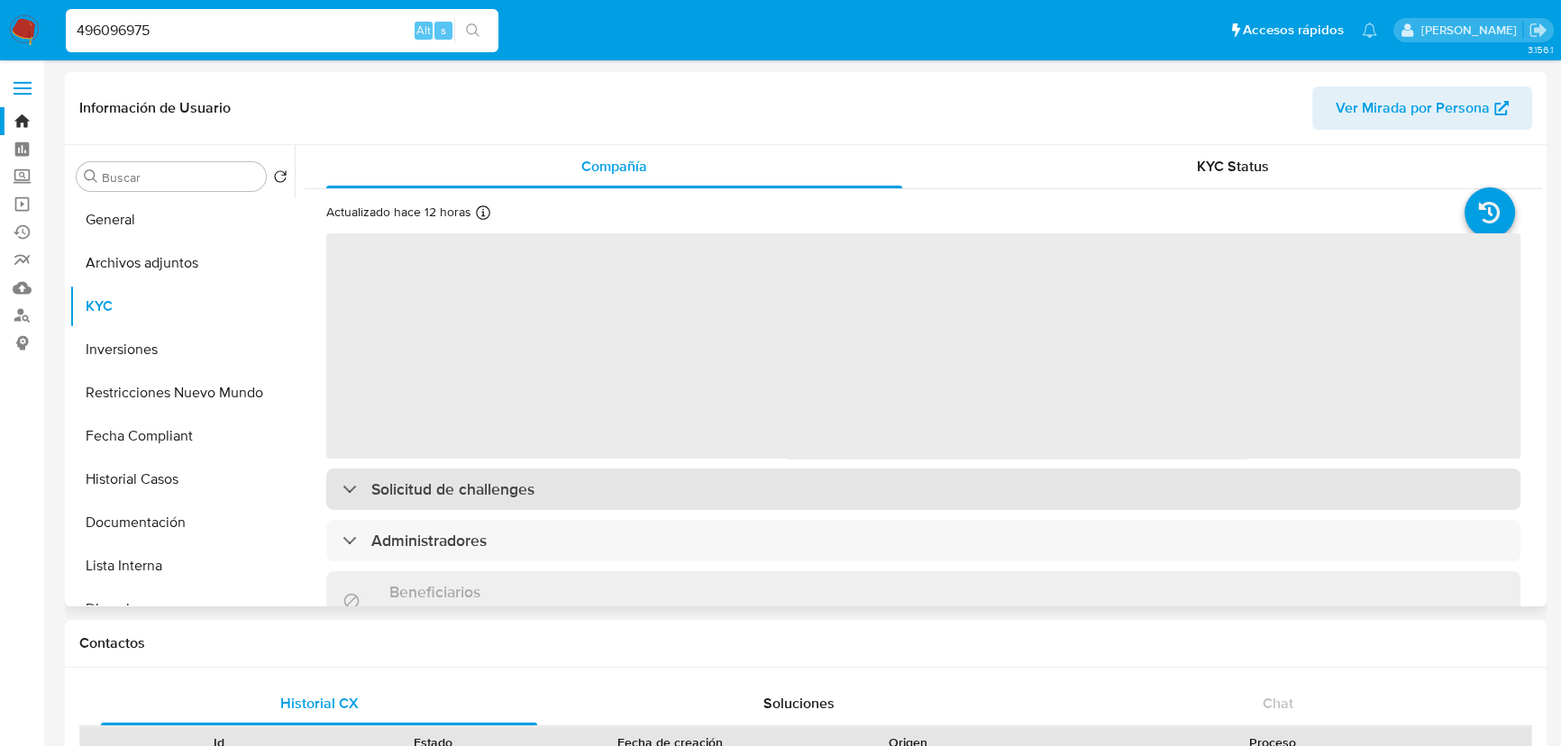
click at [478, 490] on h3 "Solicitud de challenges" at bounding box center [452, 489] width 163 height 20
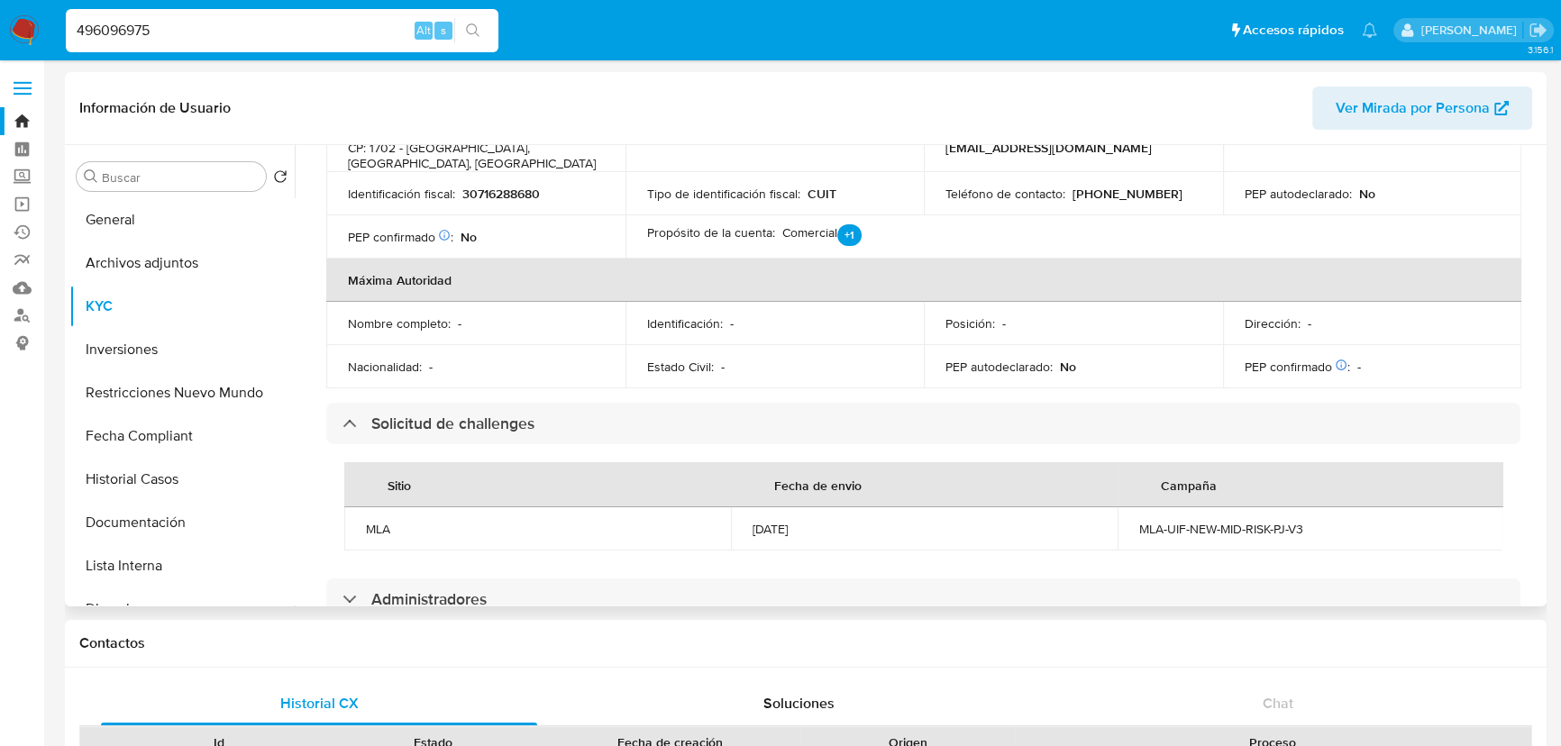
scroll to position [655, 0]
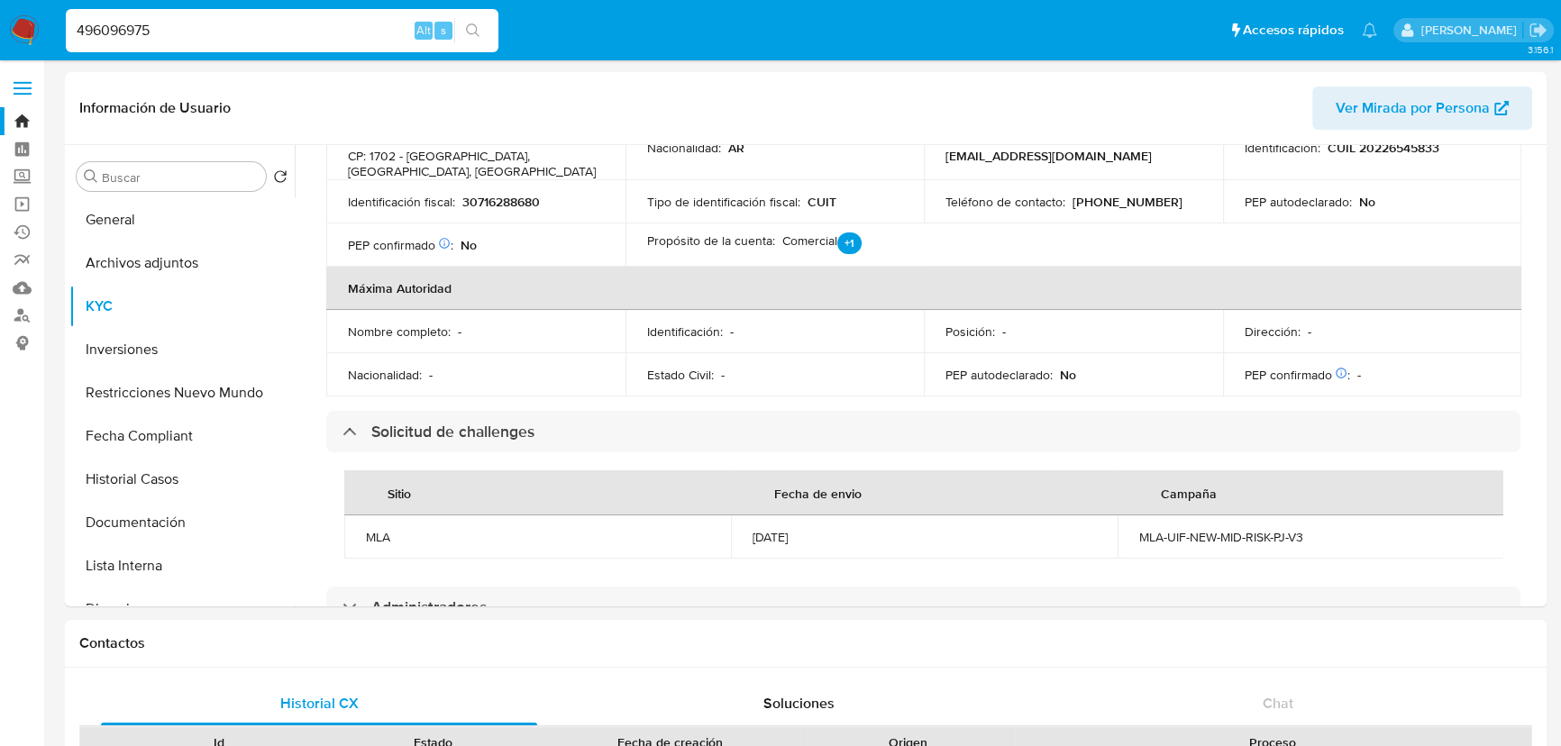
click at [230, 27] on input "496096975" at bounding box center [282, 30] width 433 height 23
click at [229, 27] on input "496096975" at bounding box center [282, 30] width 433 height 23
paste input "57761714"
type input "457761714"
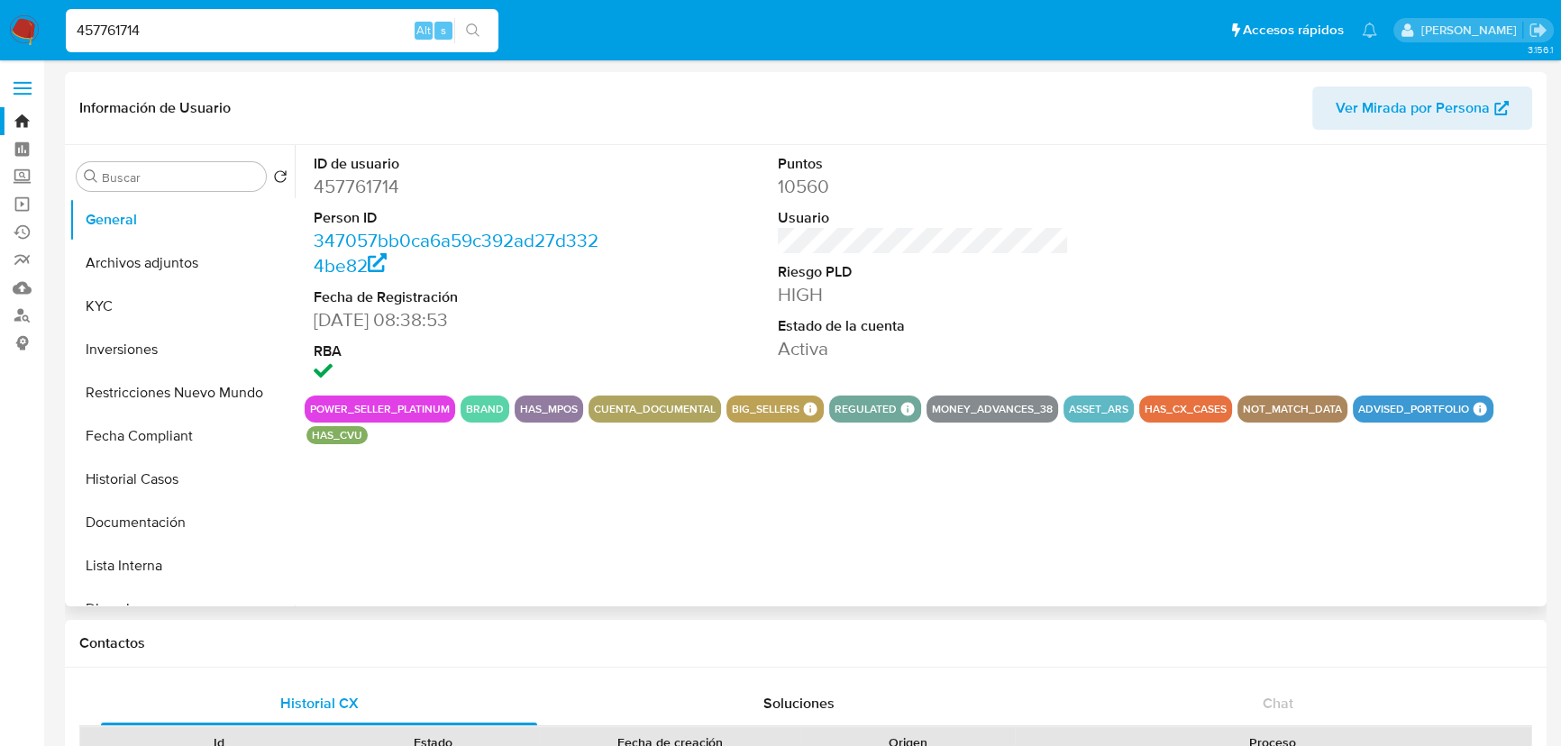
select select "10"
click at [144, 307] on button "KYC" at bounding box center [174, 306] width 211 height 43
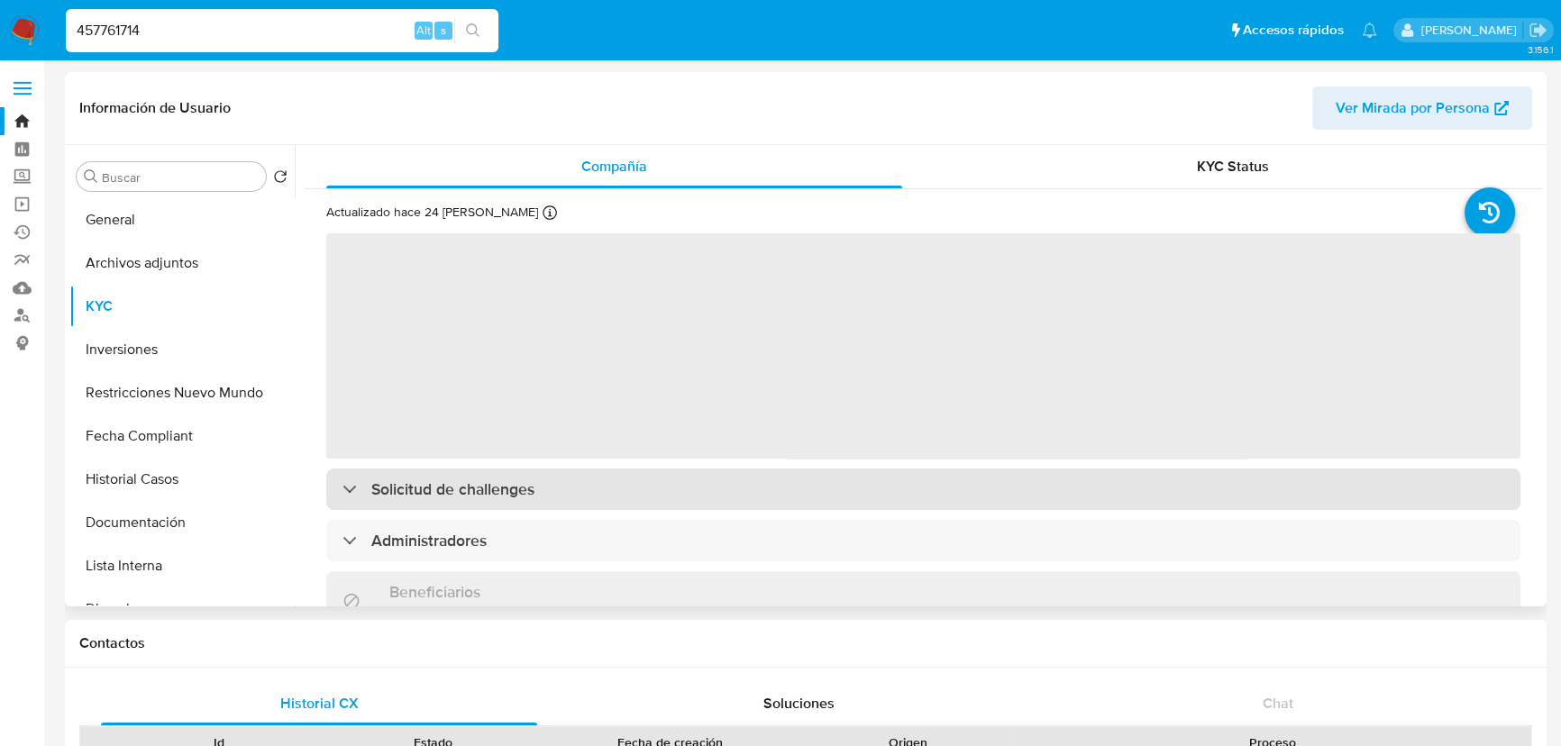
click at [547, 487] on div "‌ Solicitud de challenges Administradores Beneficiarios Sin datos Propietarios …" at bounding box center [923, 730] width 1194 height 997
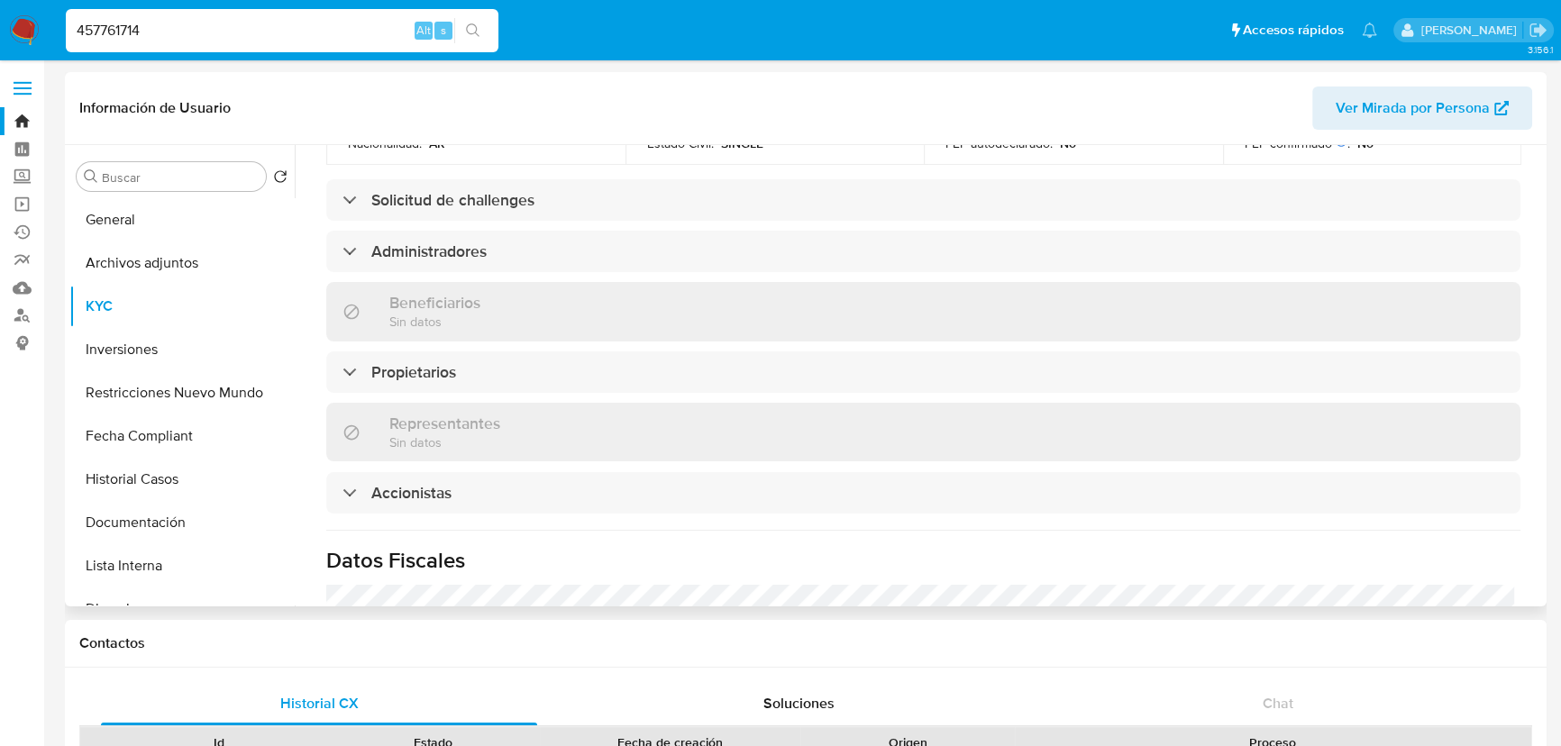
scroll to position [901, 0]
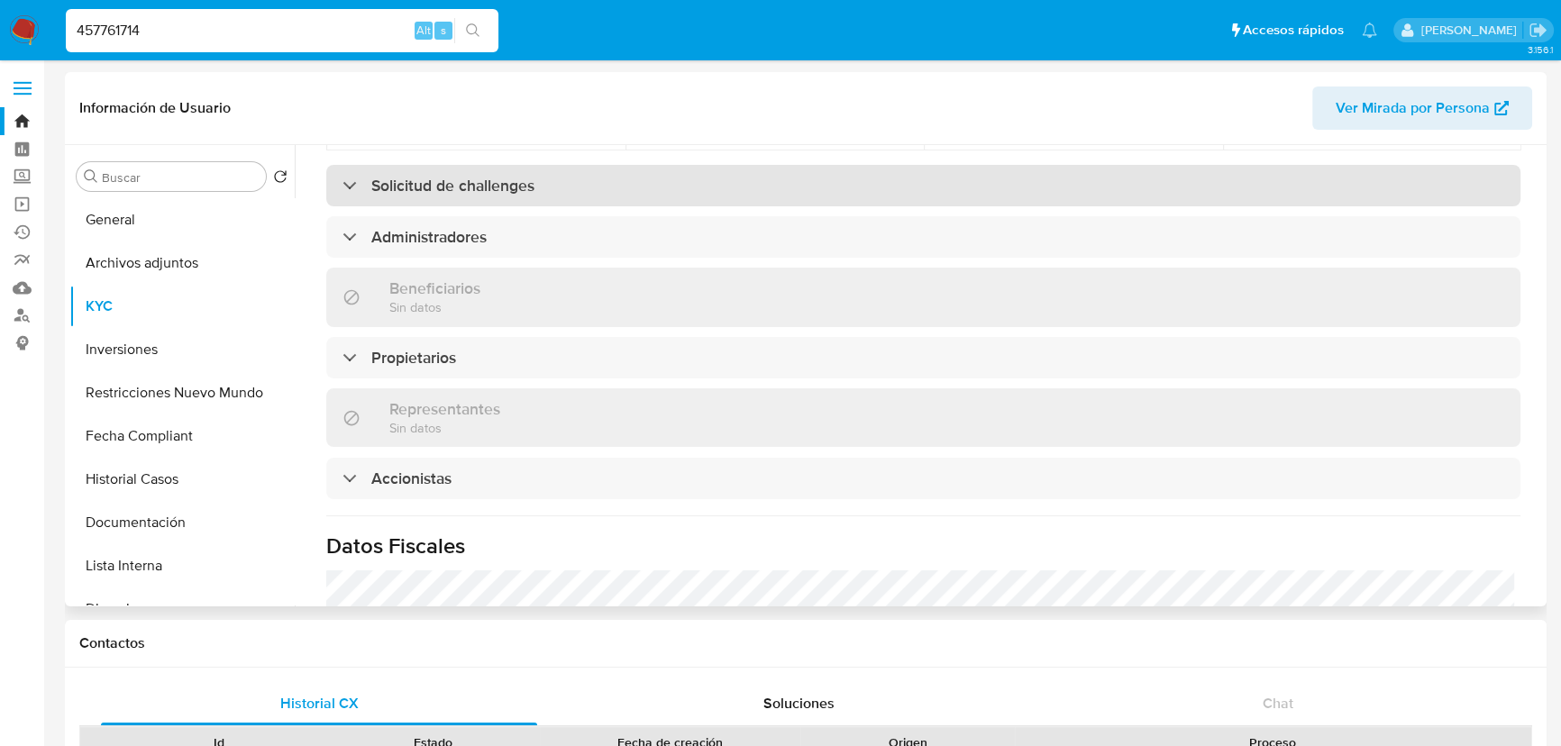
click at [694, 188] on div "Solicitud de challenges" at bounding box center [923, 185] width 1194 height 41
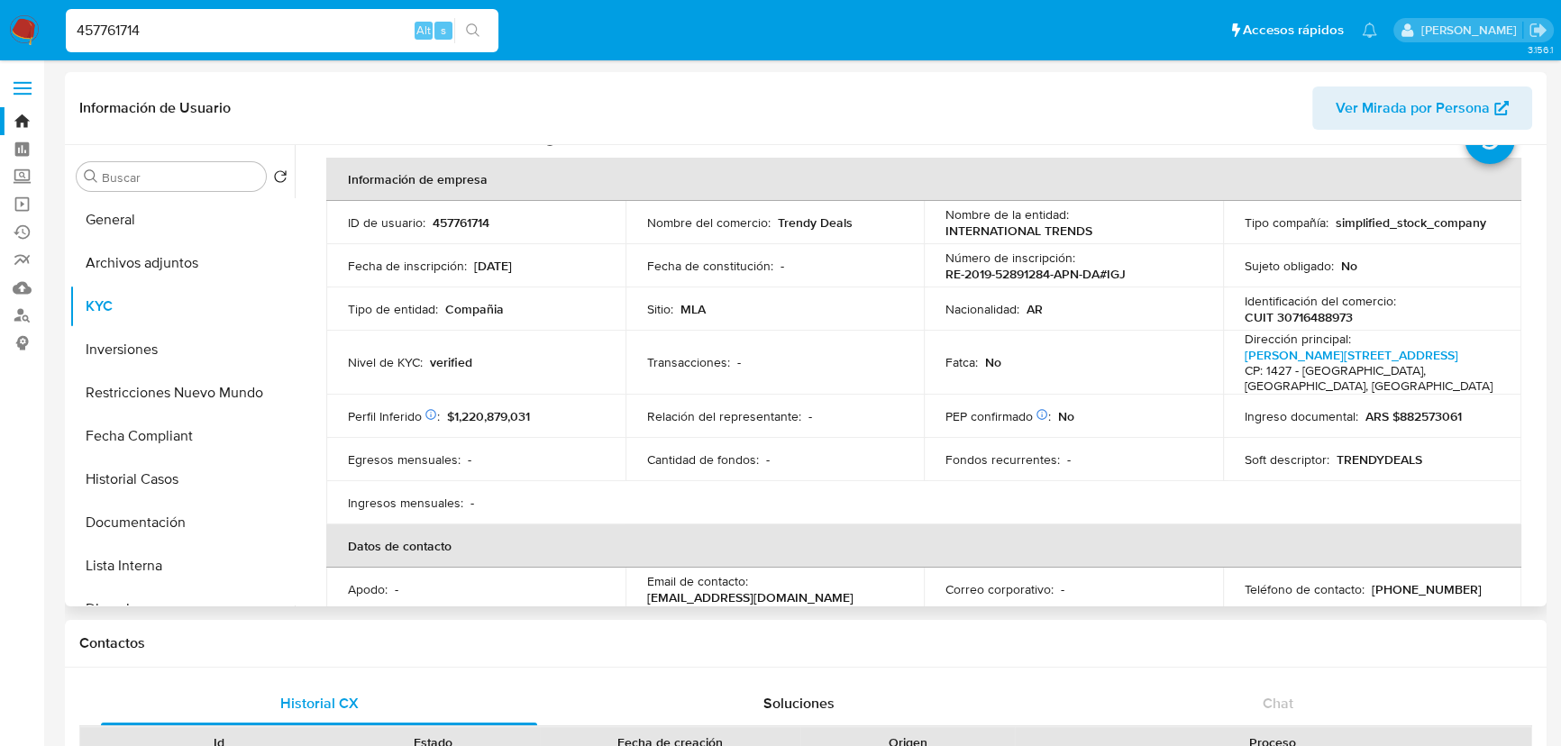
scroll to position [0, 0]
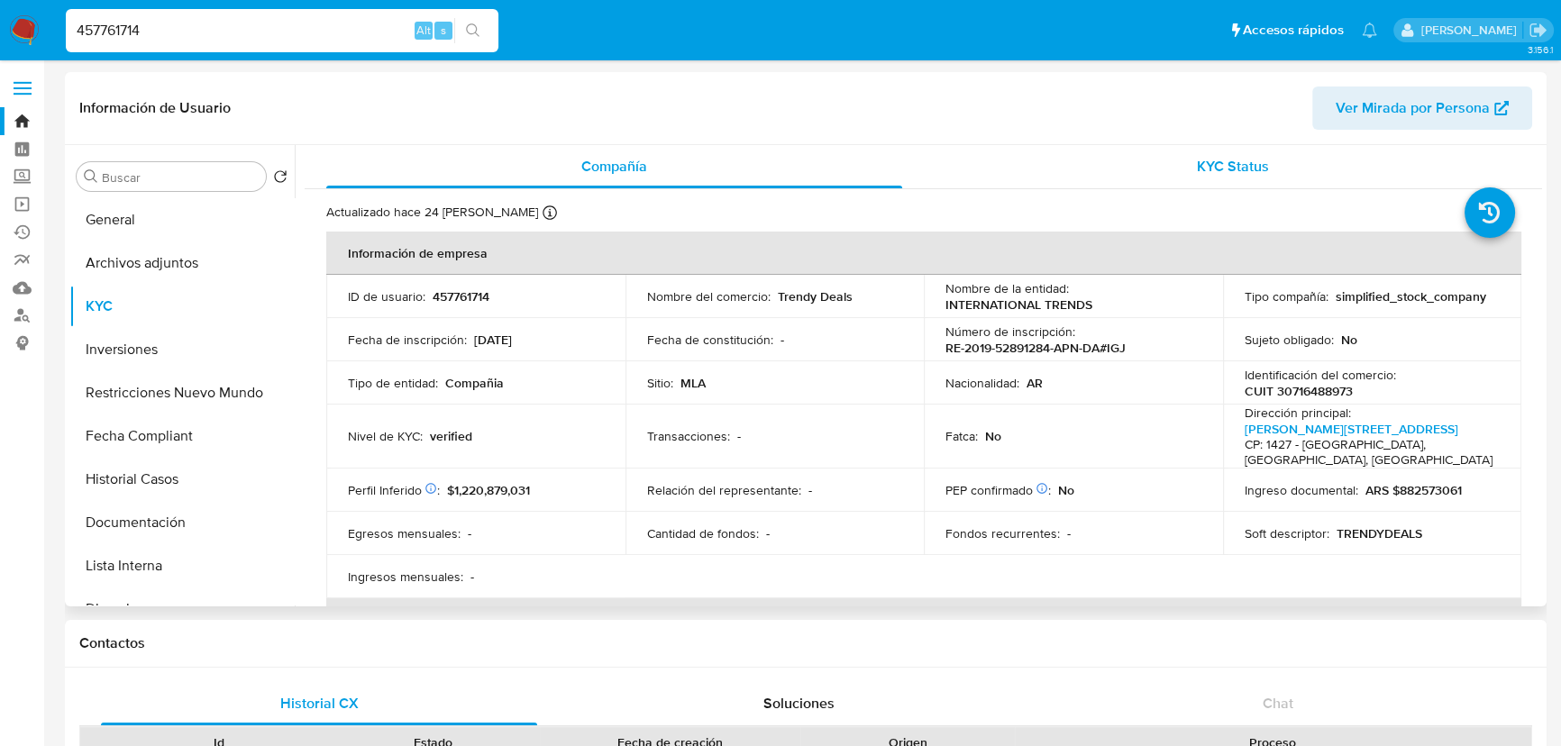
click at [1262, 178] on div "KYC Status" at bounding box center [1233, 166] width 576 height 43
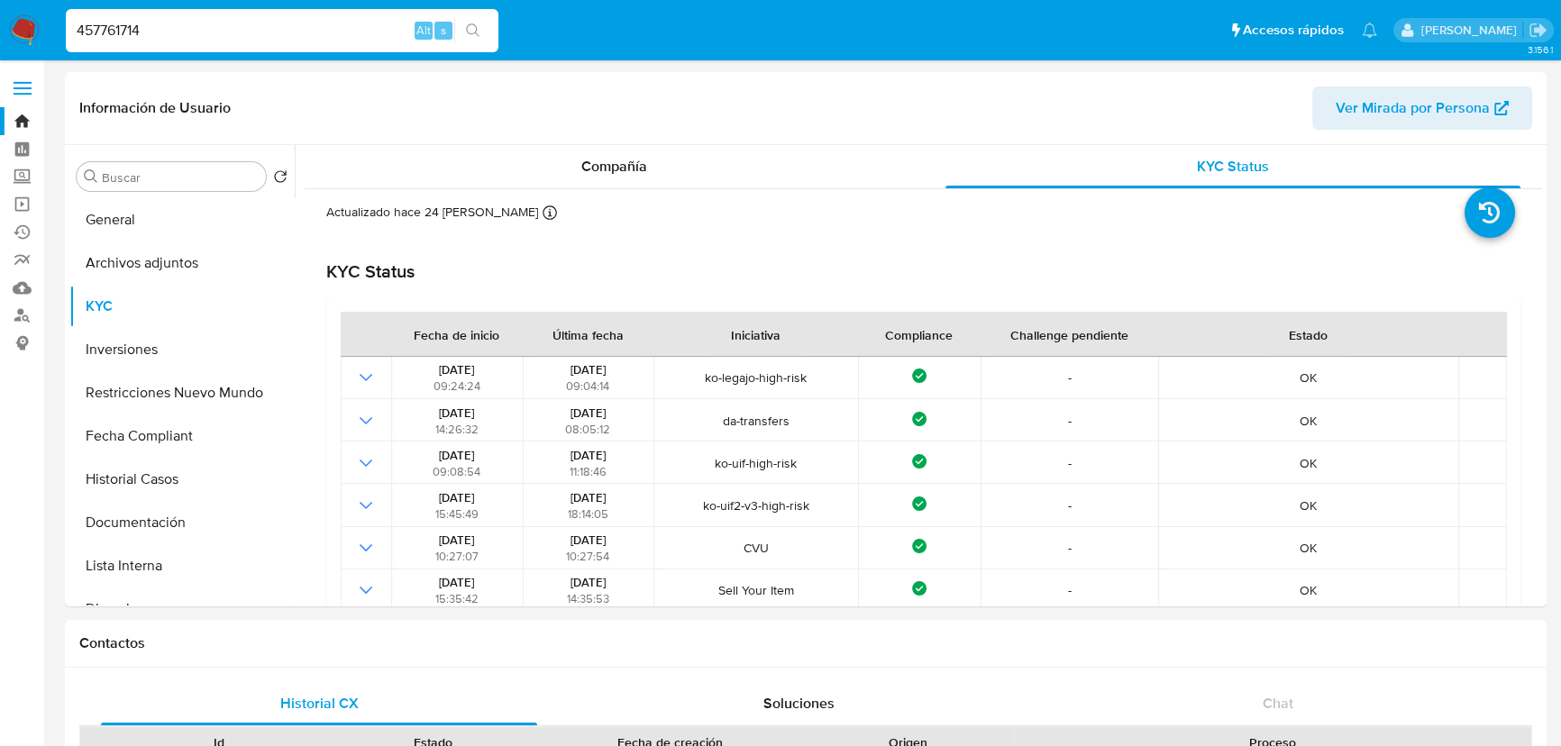
click at [200, 29] on input "457761714" at bounding box center [282, 30] width 433 height 23
paste input "25592169"
type input "425592169"
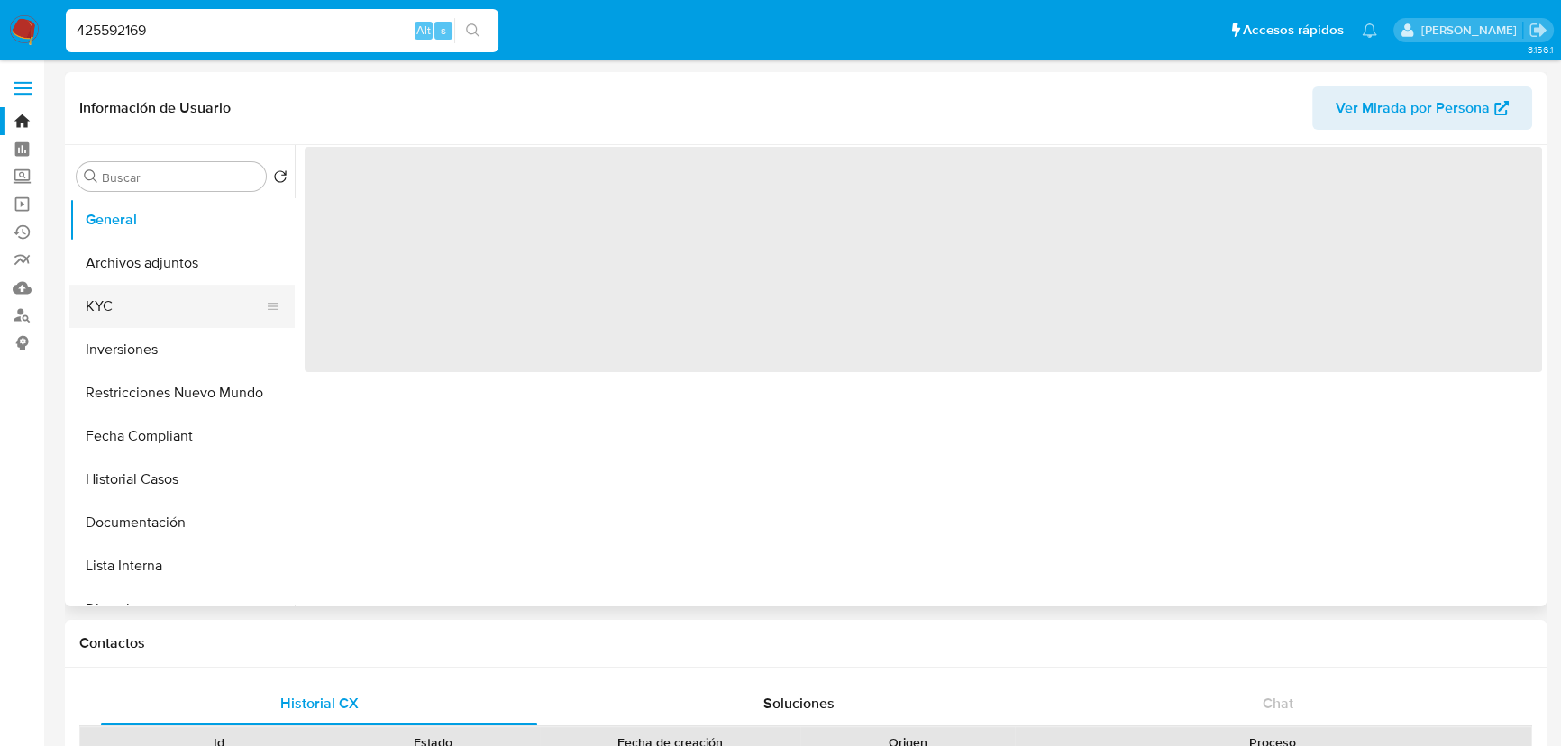
click at [180, 301] on button "KYC" at bounding box center [174, 306] width 211 height 43
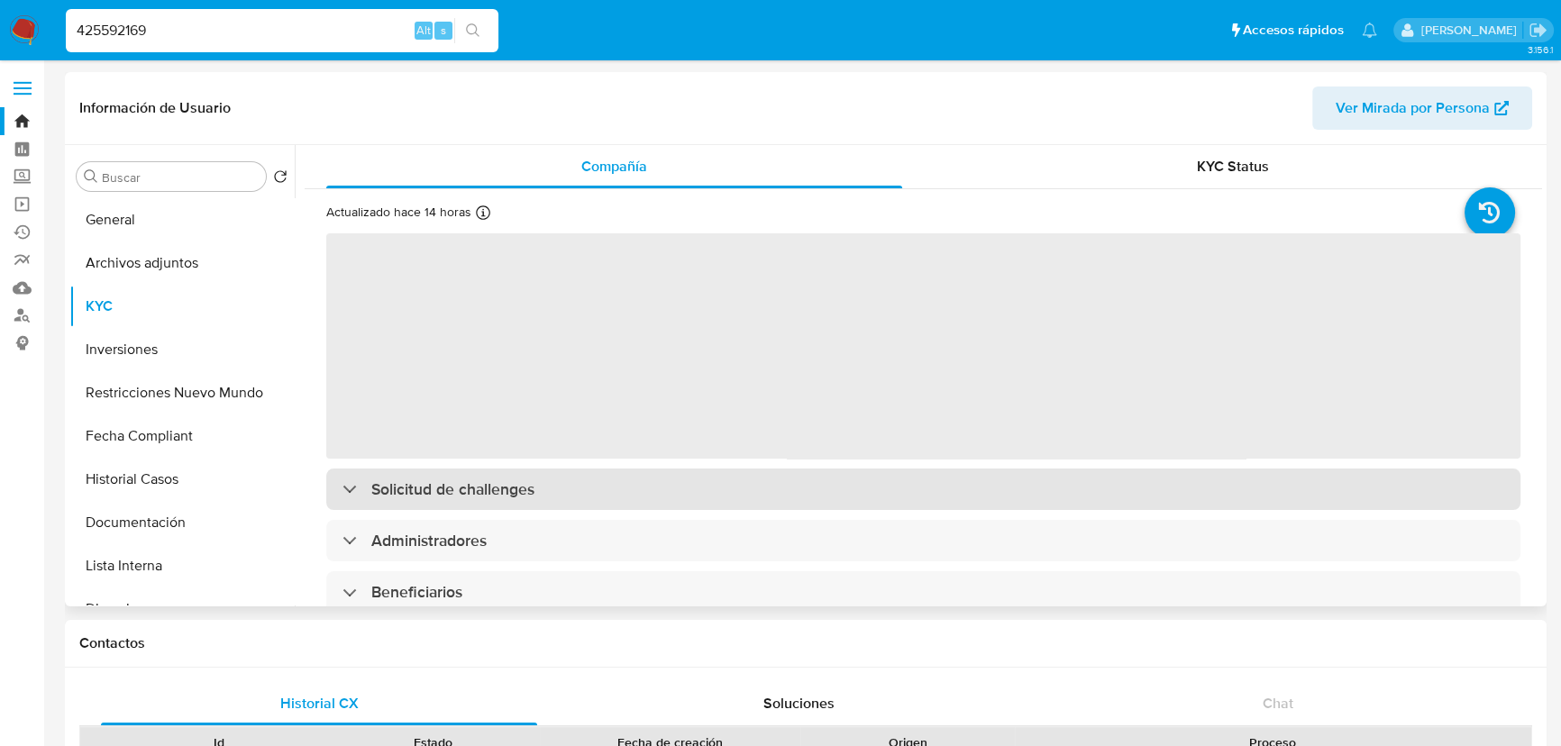
select select "10"
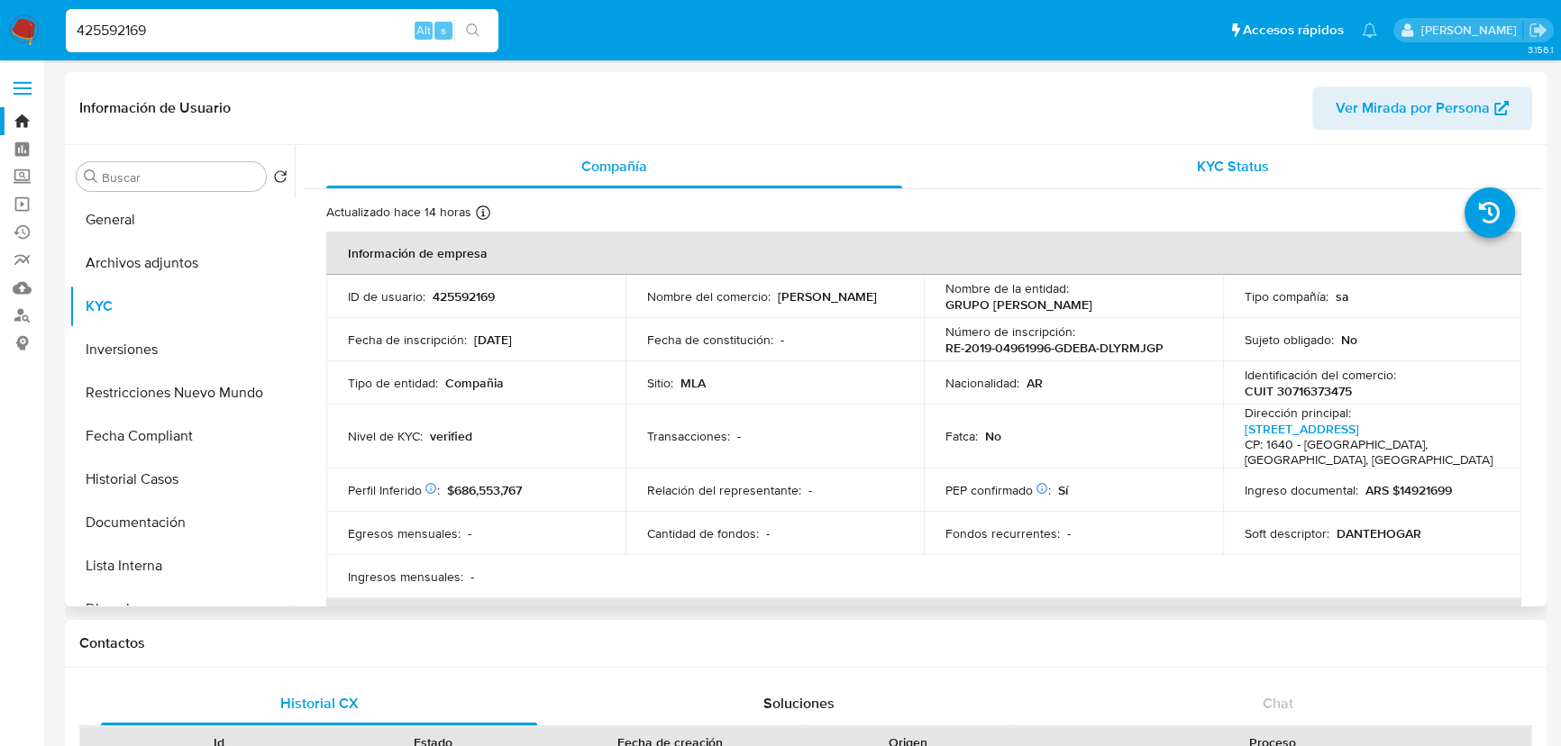
click at [1177, 161] on div "KYC Status" at bounding box center [1233, 166] width 576 height 43
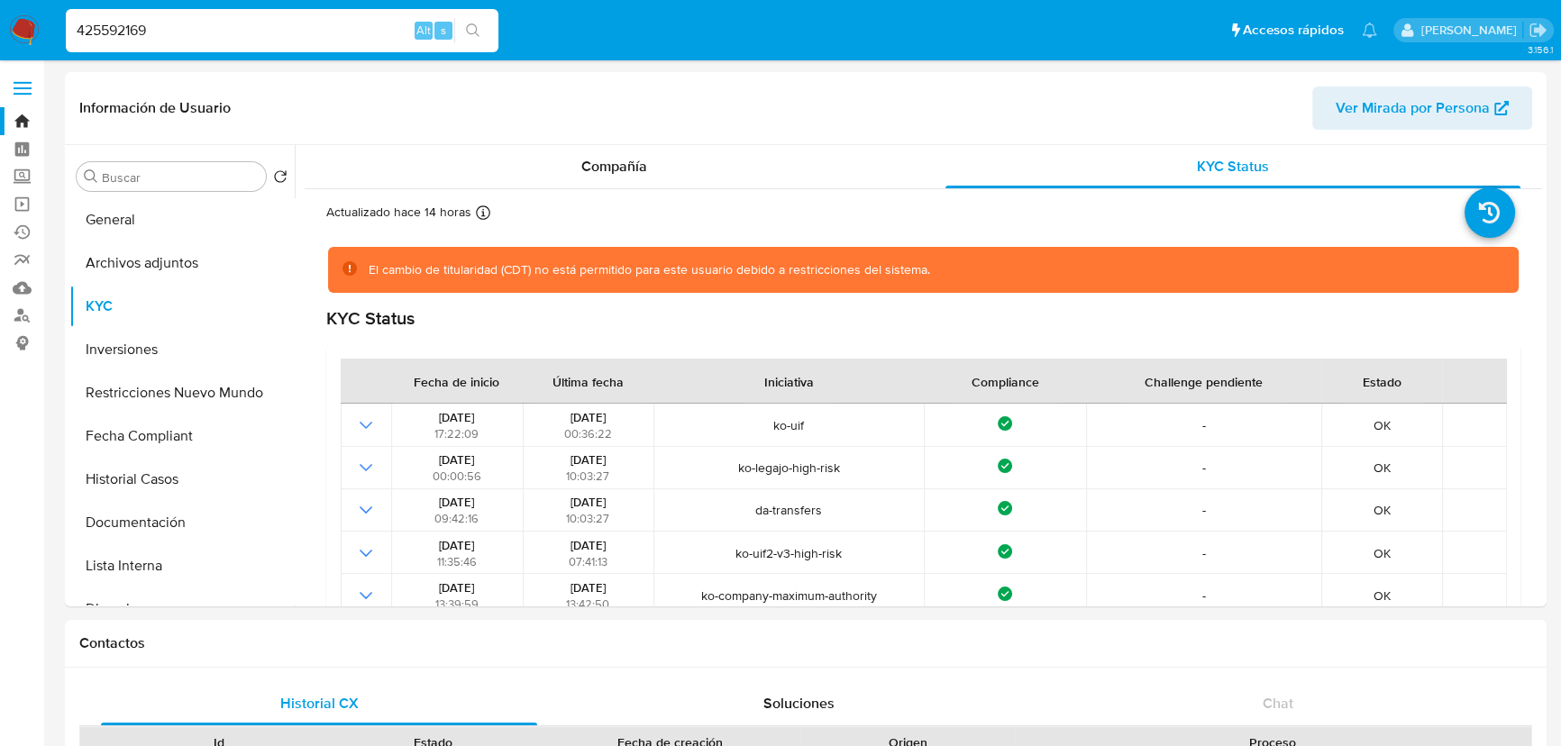
click at [215, 36] on input "425592169" at bounding box center [282, 30] width 433 height 23
paste input "96096975"
type input "496096975"
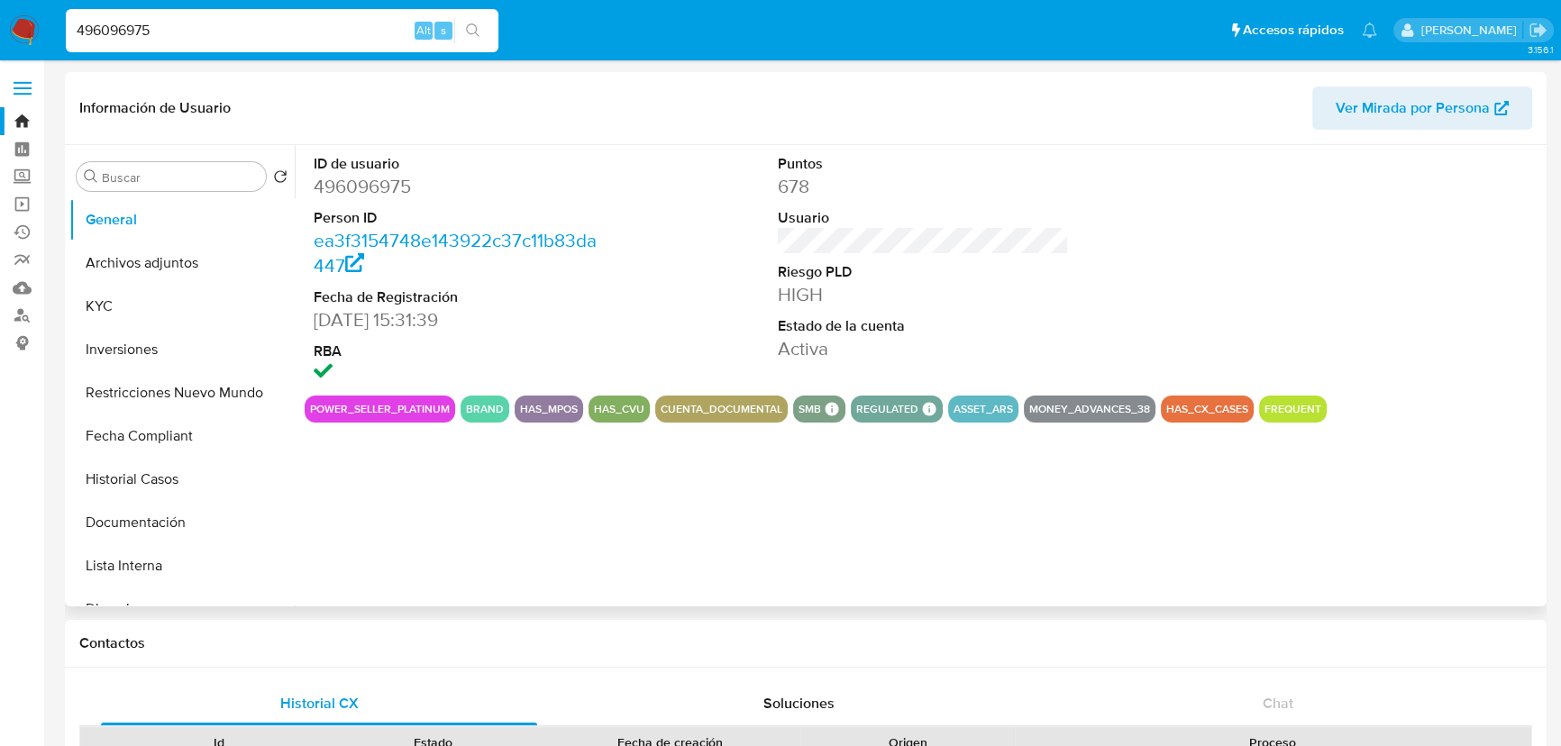
select select "10"
click at [135, 303] on button "KYC" at bounding box center [174, 306] width 211 height 43
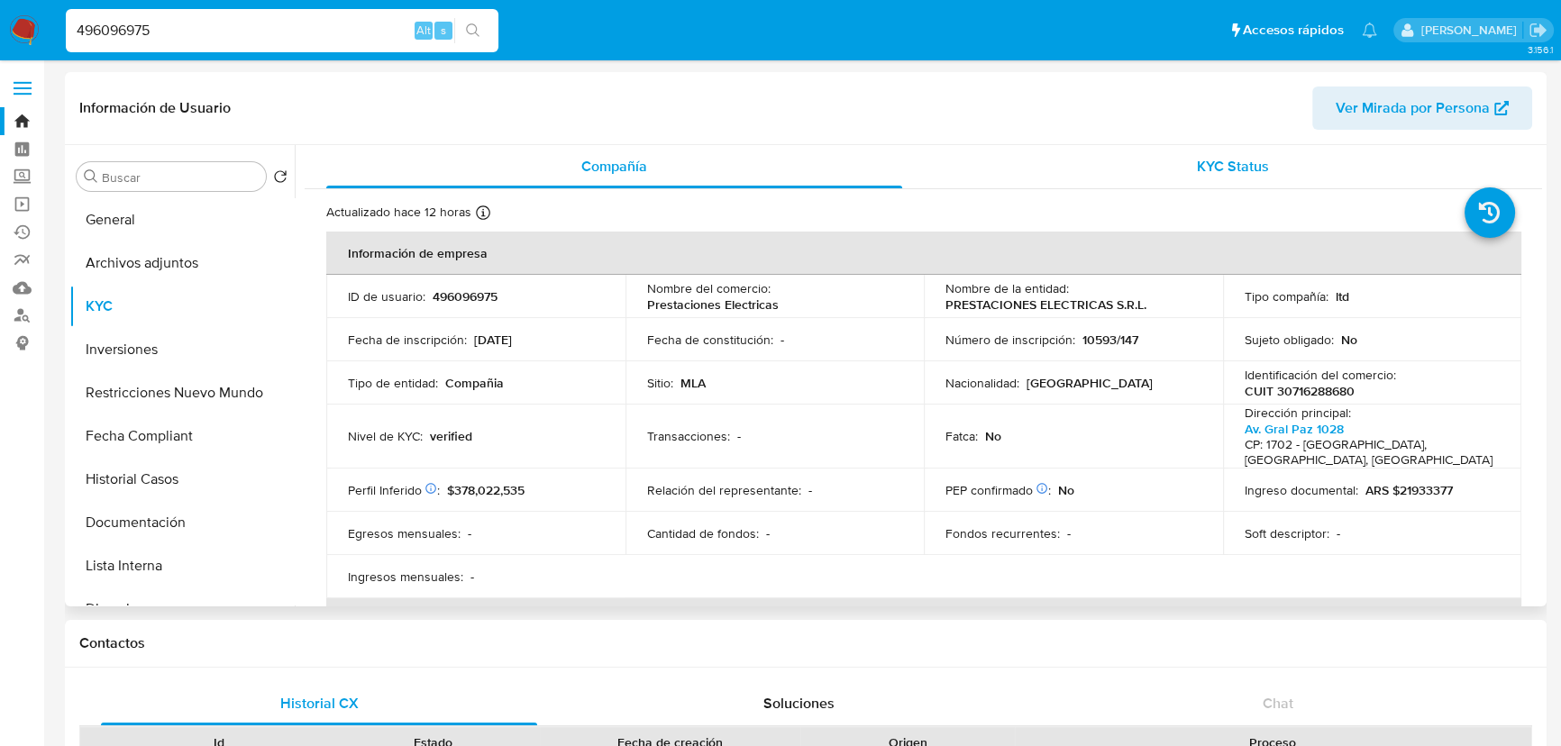
click at [1209, 173] on span "KYC Status" at bounding box center [1233, 166] width 72 height 21
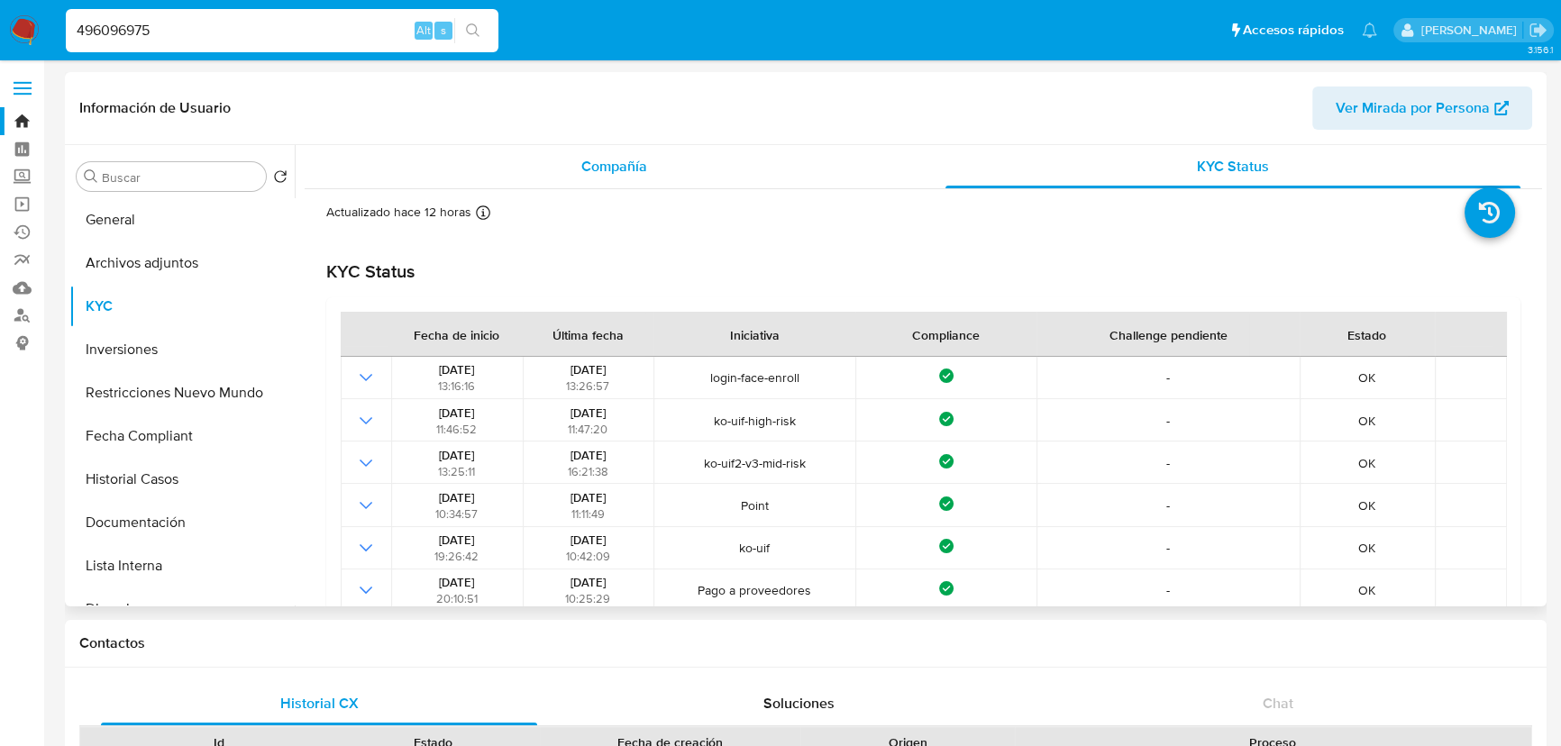
drag, startPoint x: 607, startPoint y: 196, endPoint x: 613, endPoint y: 180, distance: 17.4
click at [613, 180] on div "Compañía" at bounding box center [614, 166] width 576 height 43
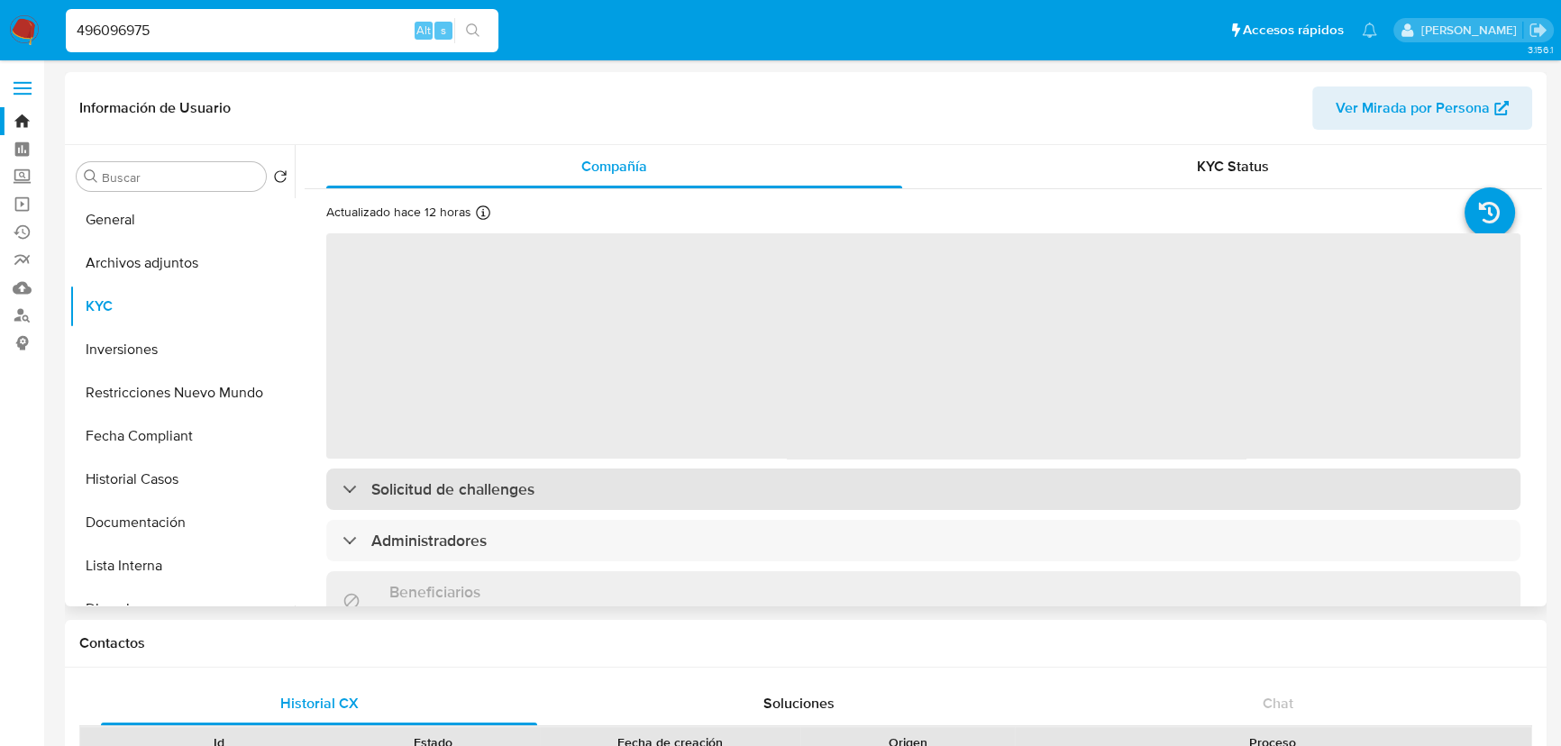
click at [455, 497] on h3 "Solicitud de challenges" at bounding box center [452, 489] width 163 height 20
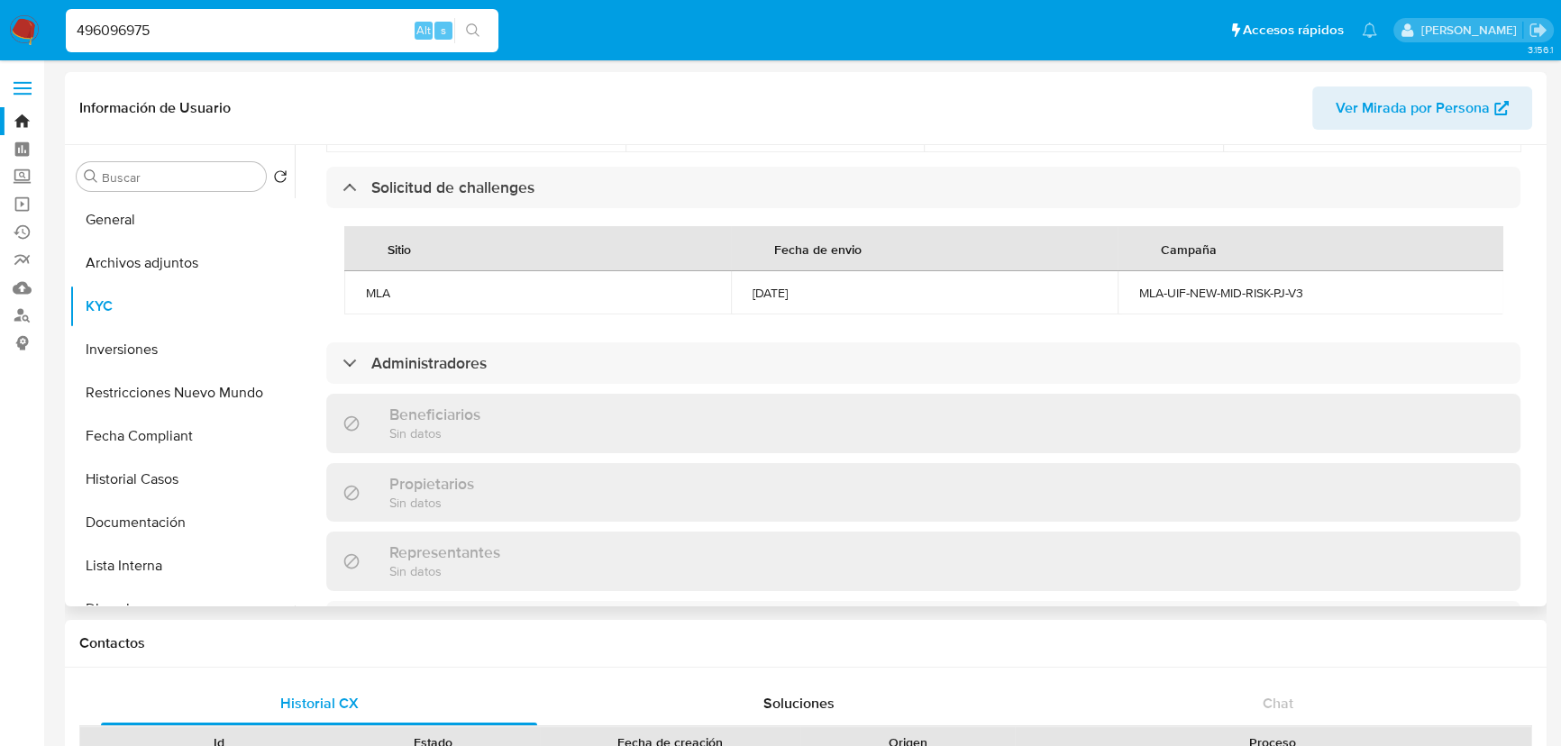
scroll to position [901, 0]
click at [229, 34] on input "496096975" at bounding box center [282, 30] width 433 height 23
paste input "2703165"
type input "27031655"
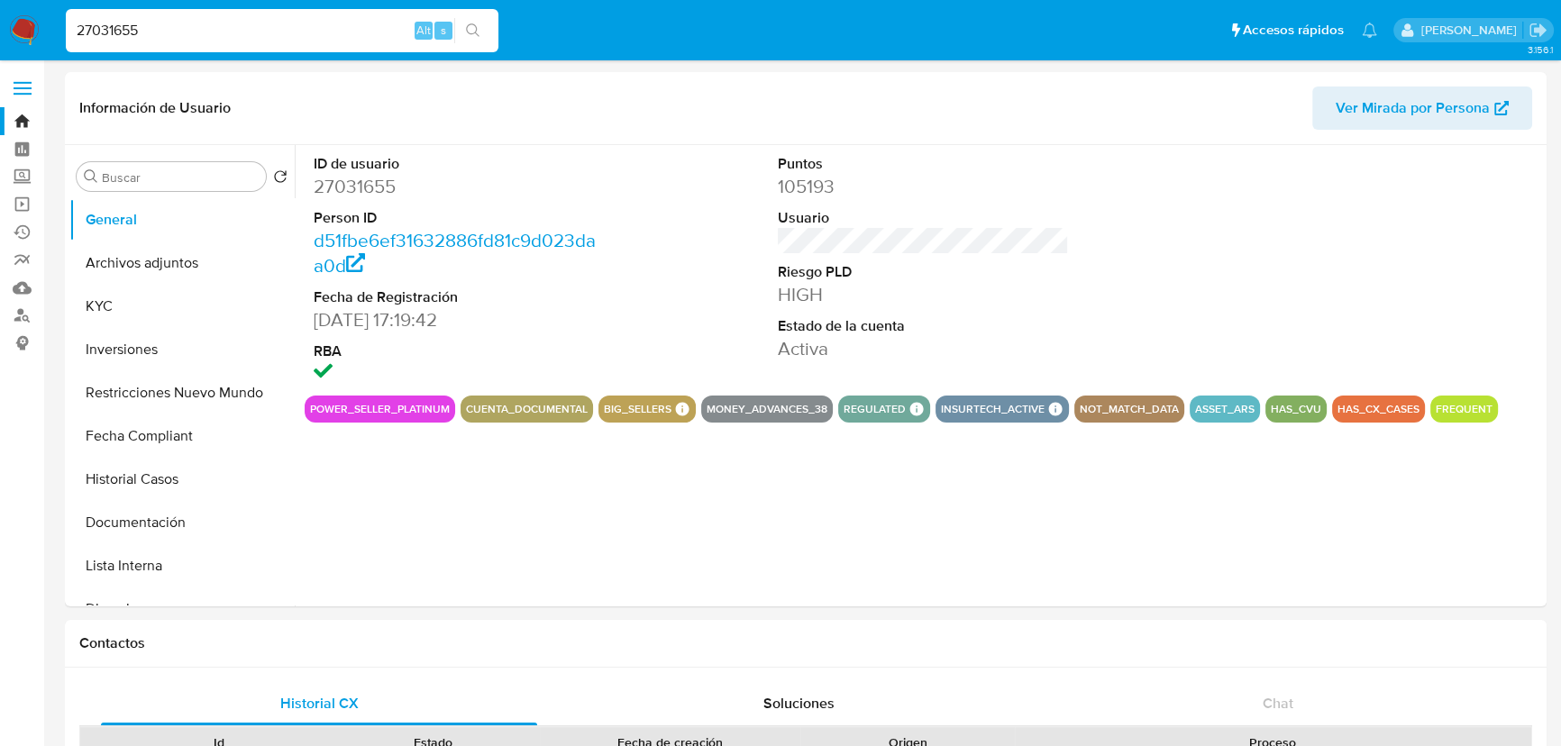
select select "10"
click at [140, 307] on button "KYC" at bounding box center [174, 306] width 211 height 43
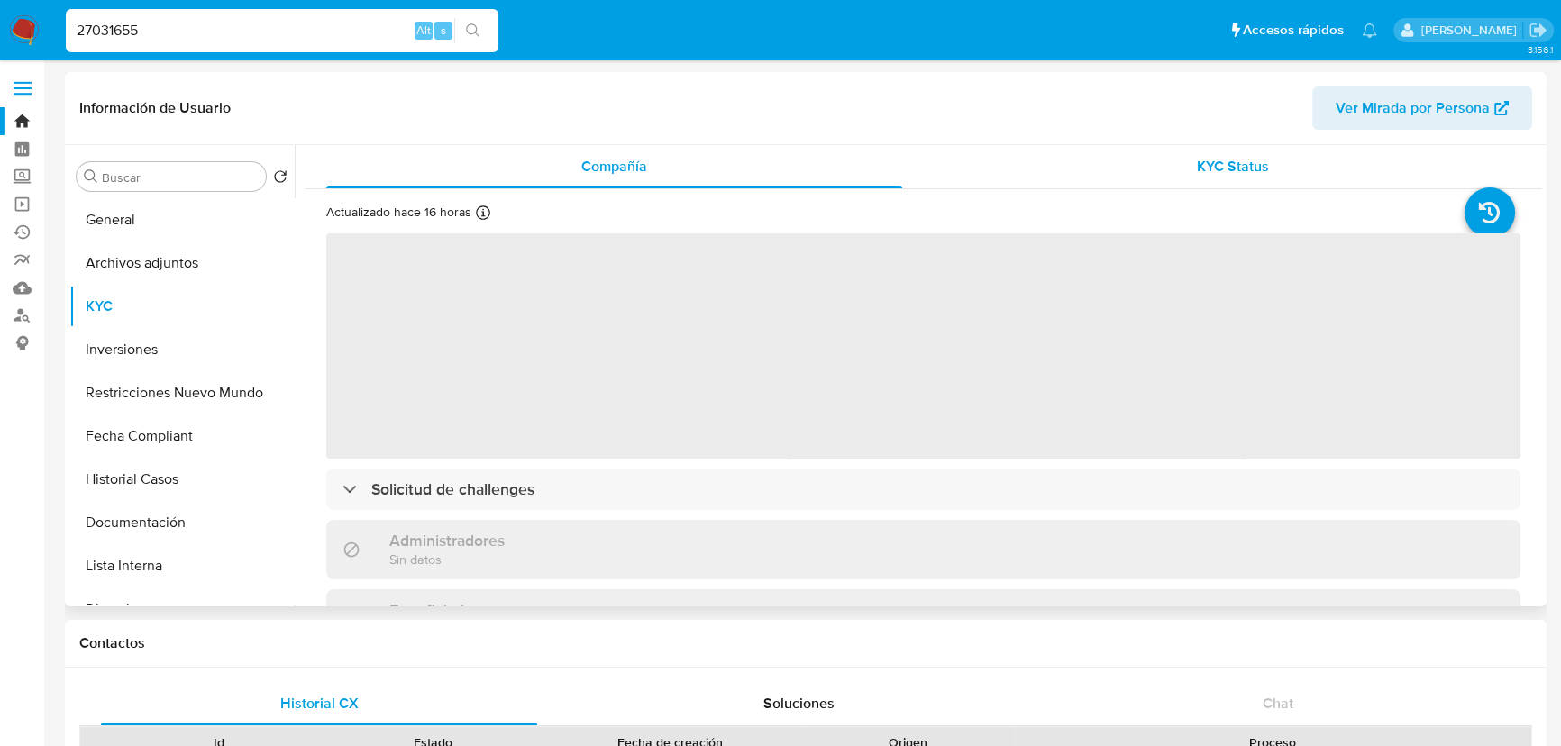
click at [1274, 165] on div "KYC Status" at bounding box center [1233, 166] width 576 height 43
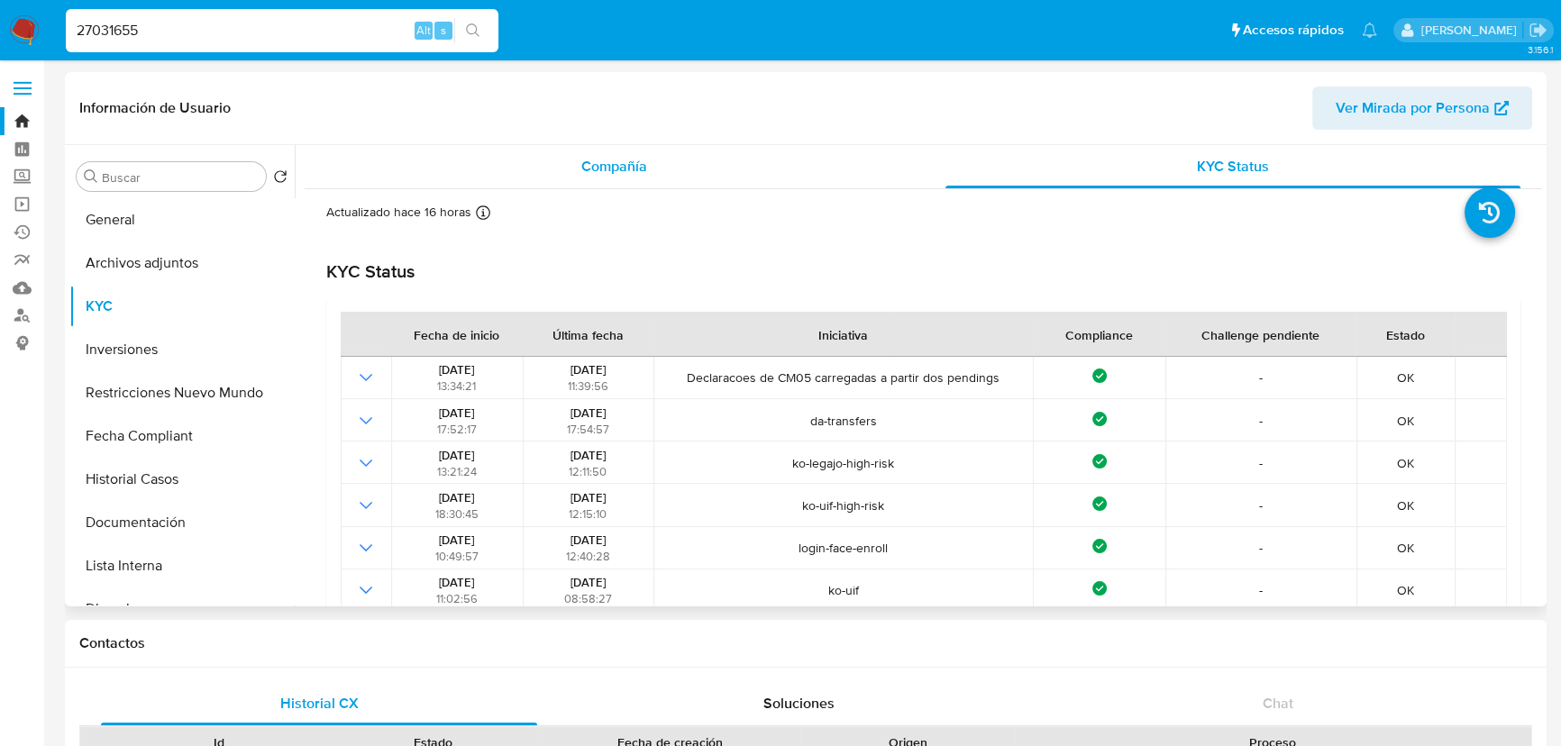
click at [681, 169] on div "Compañía" at bounding box center [614, 166] width 576 height 43
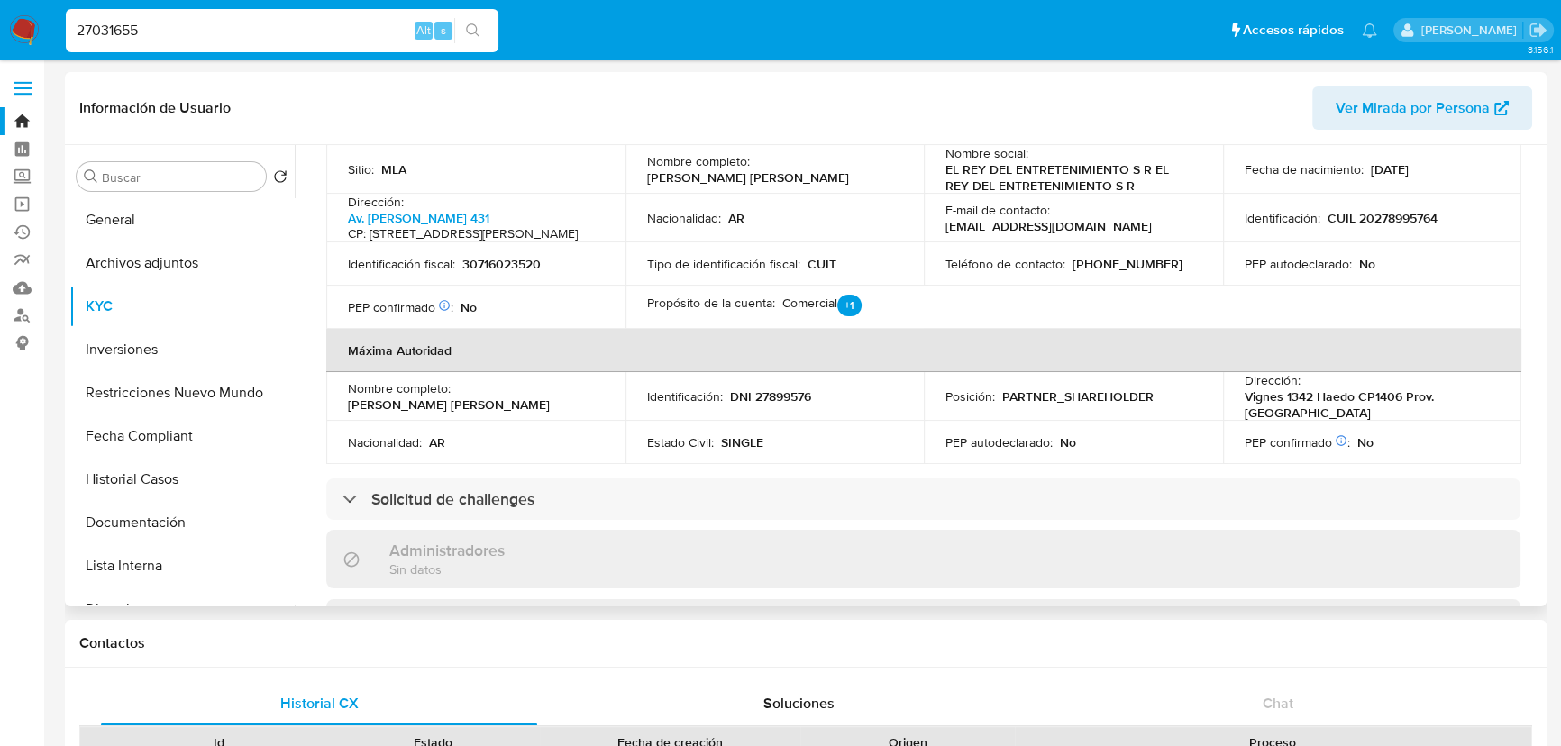
scroll to position [737, 0]
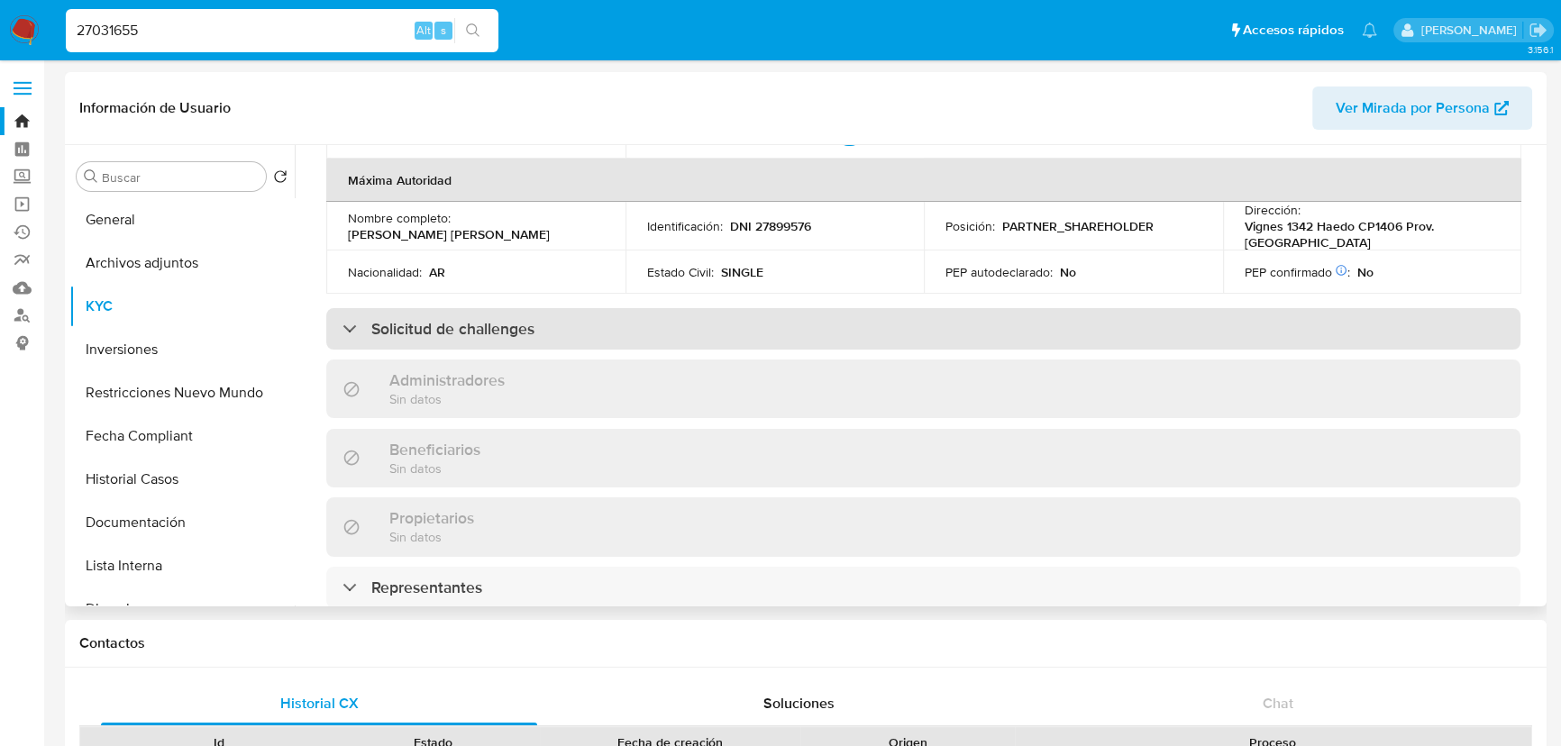
click at [589, 350] on div "Solicitud de challenges" at bounding box center [923, 328] width 1194 height 41
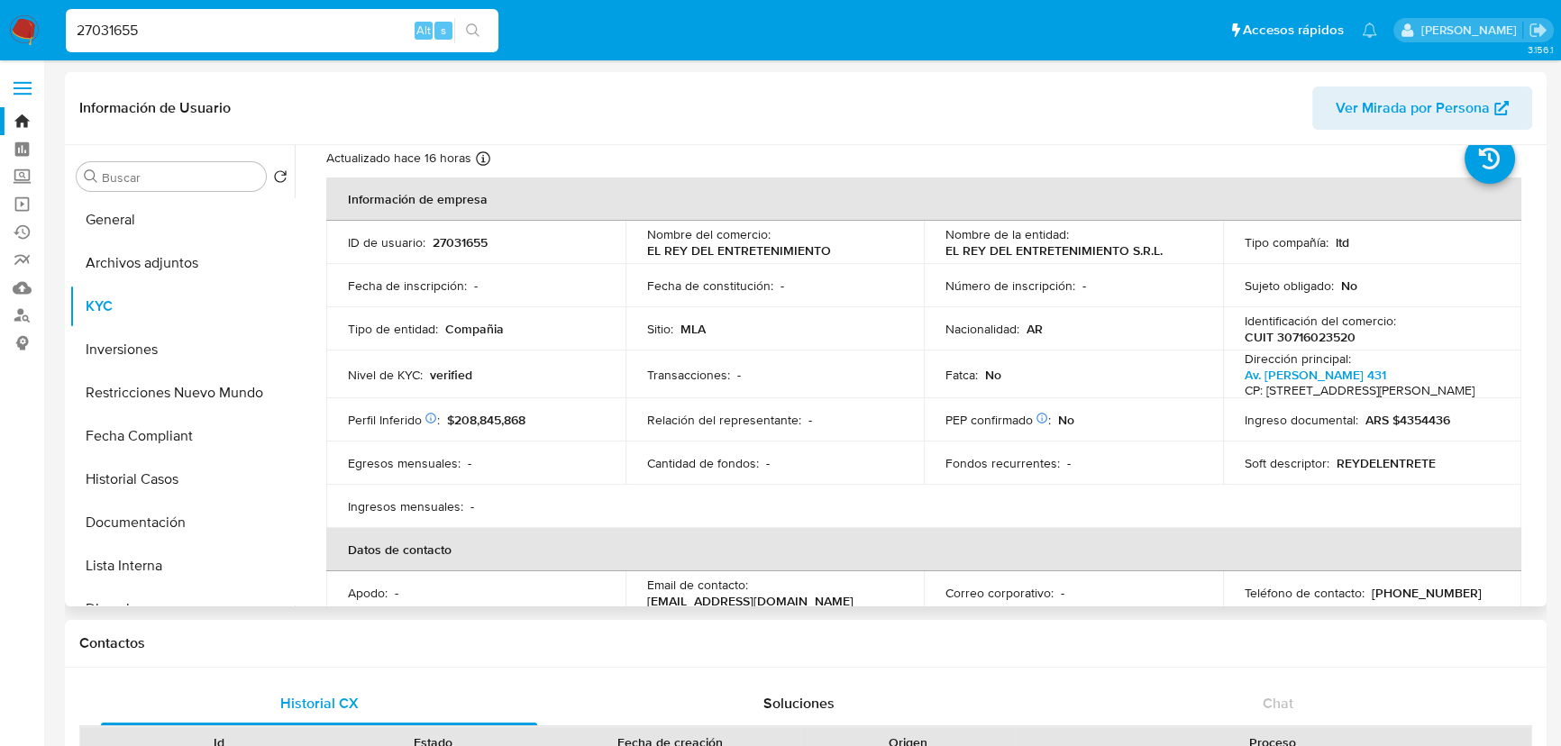
scroll to position [0, 0]
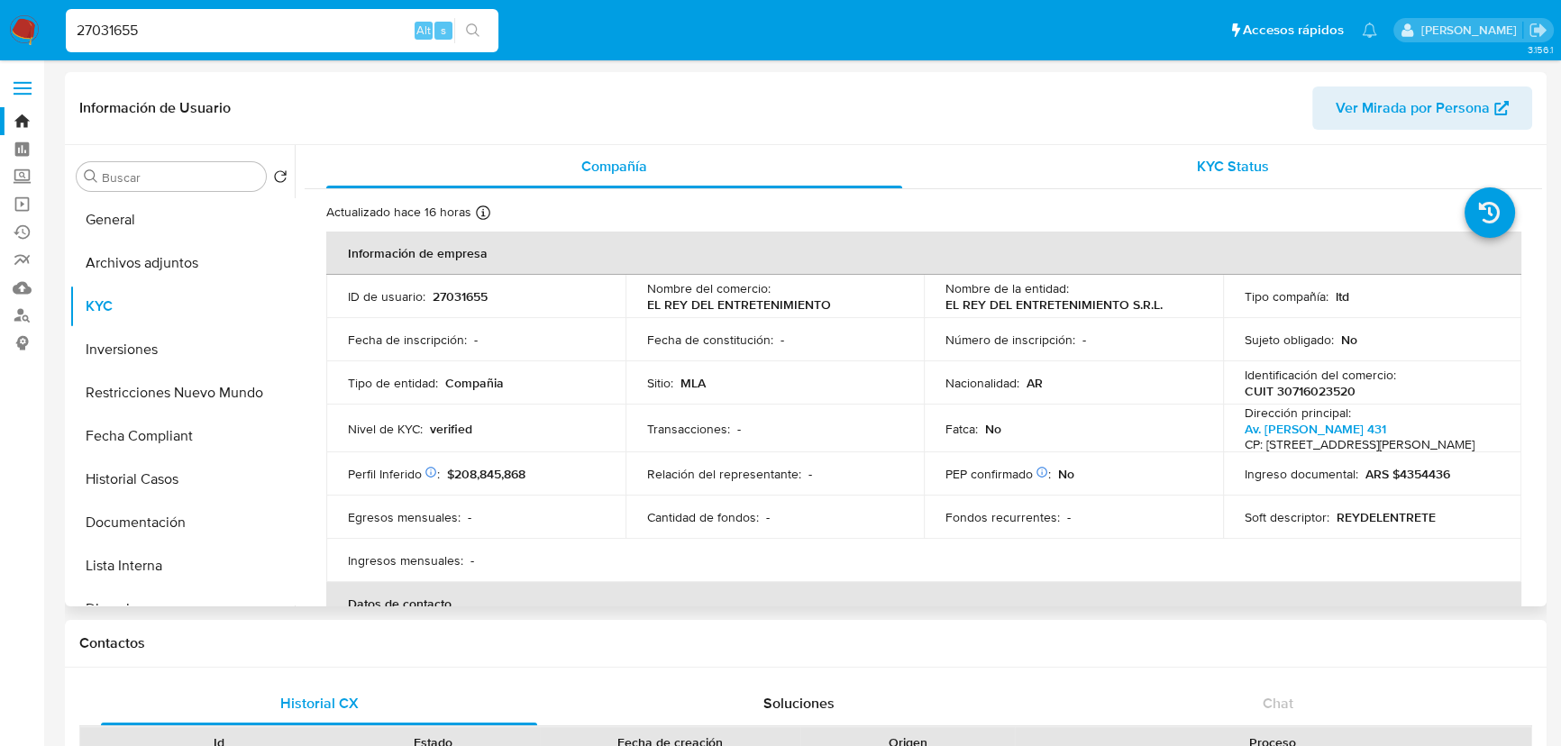
click at [1217, 170] on span "KYC Status" at bounding box center [1233, 166] width 72 height 21
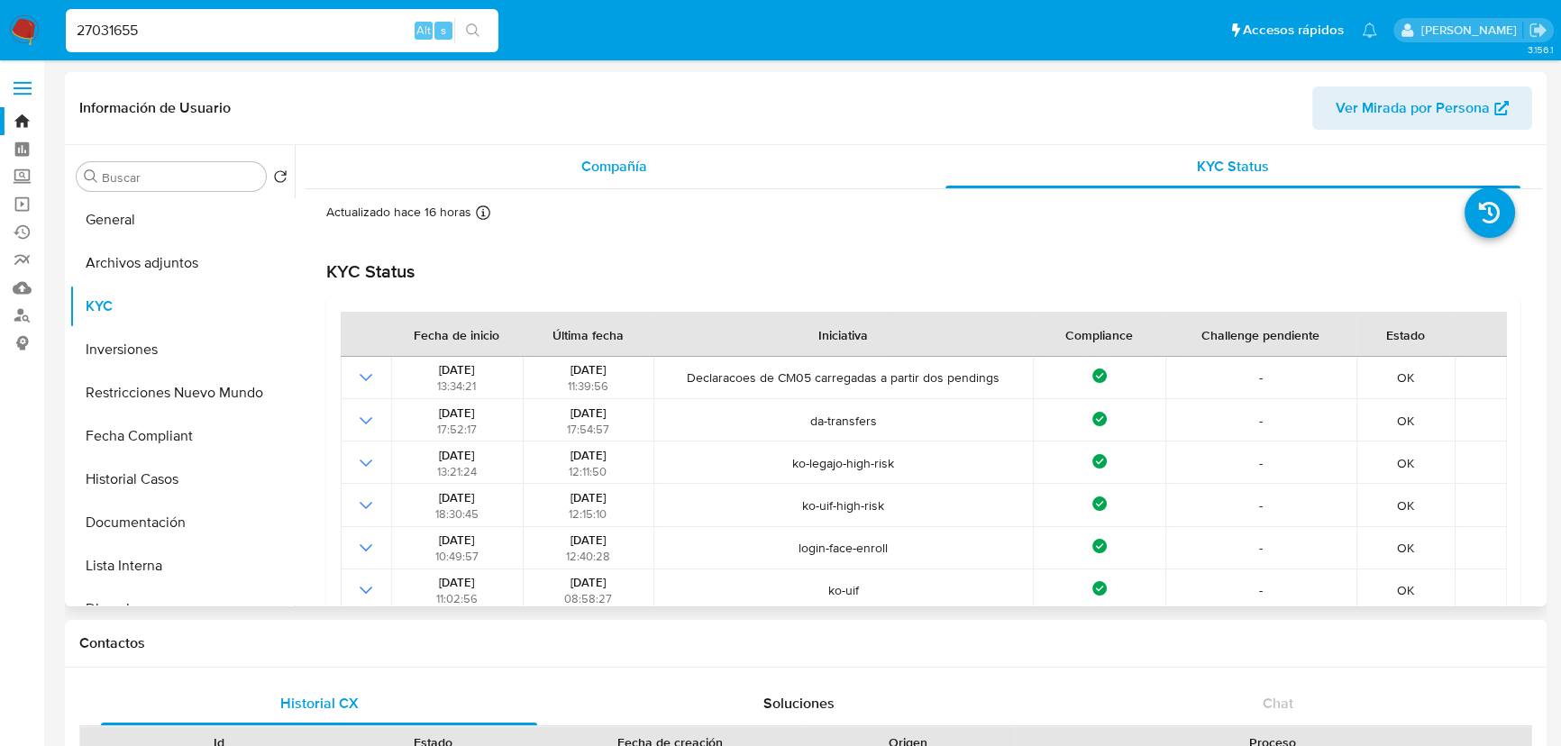
click at [712, 172] on div "Compañía" at bounding box center [614, 166] width 576 height 43
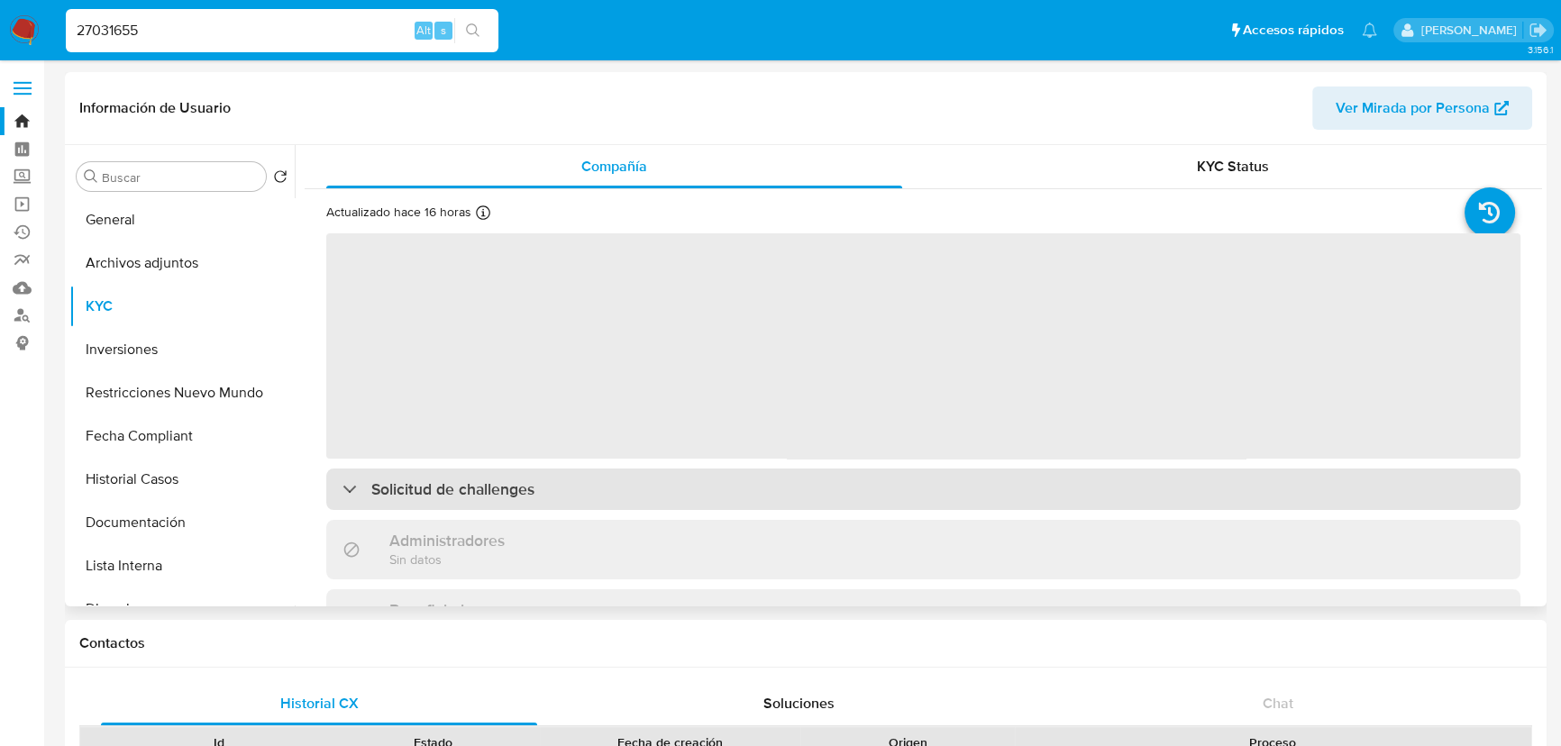
click at [576, 490] on div "Solicitud de challenges" at bounding box center [923, 489] width 1194 height 41
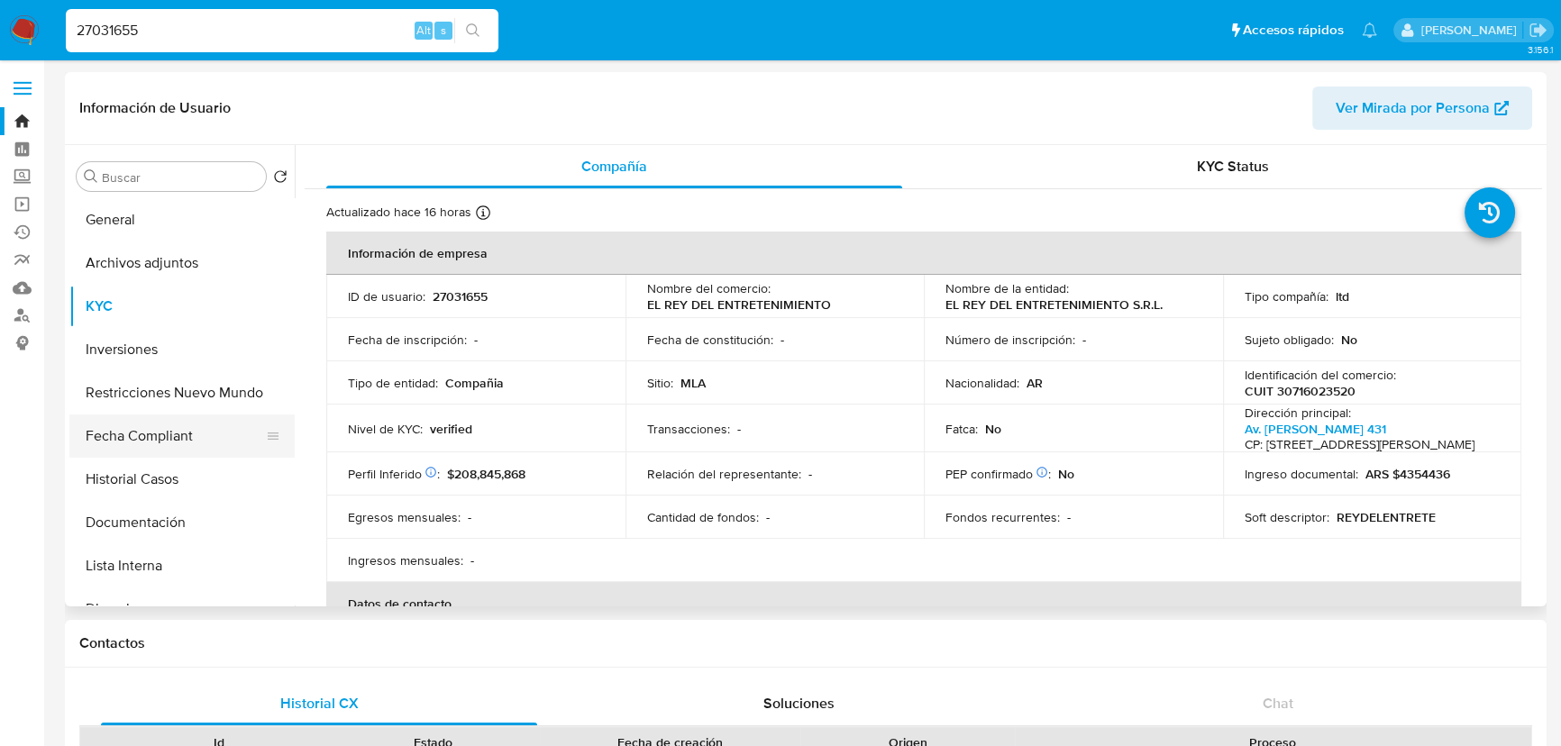
click at [163, 424] on button "Fecha Compliant" at bounding box center [174, 436] width 211 height 43
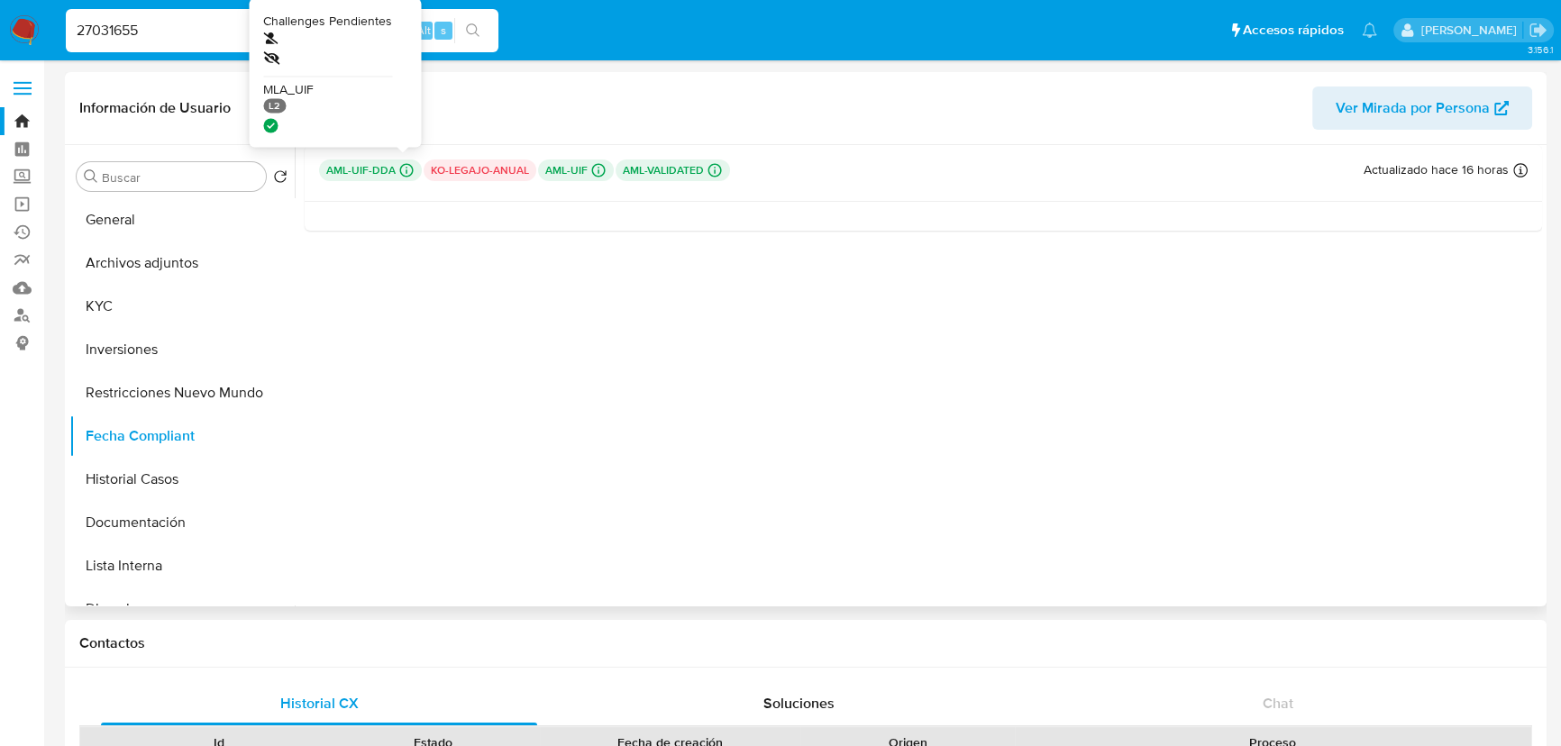
click at [404, 171] on icon at bounding box center [407, 171] width 14 height 14
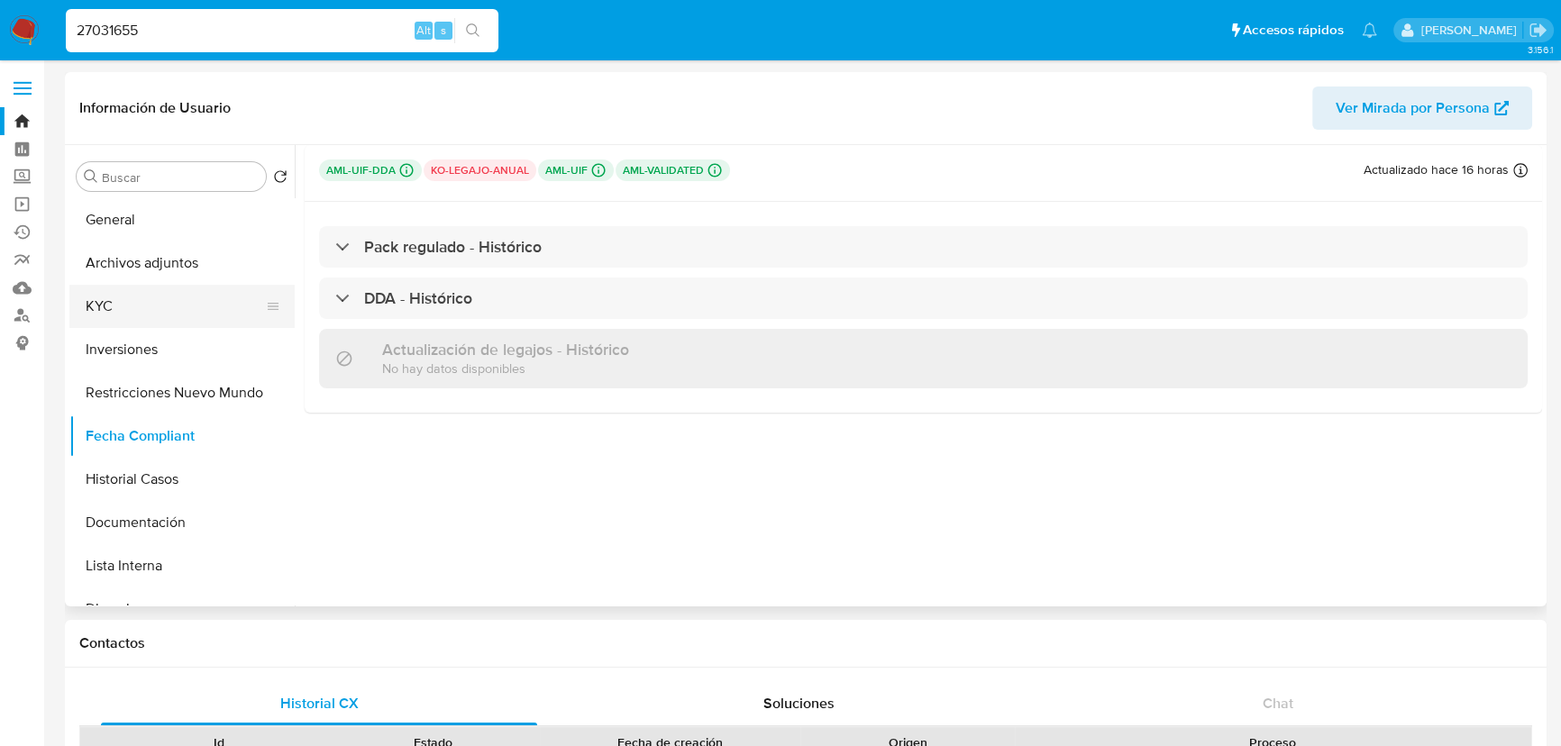
click at [146, 309] on button "KYC" at bounding box center [174, 306] width 211 height 43
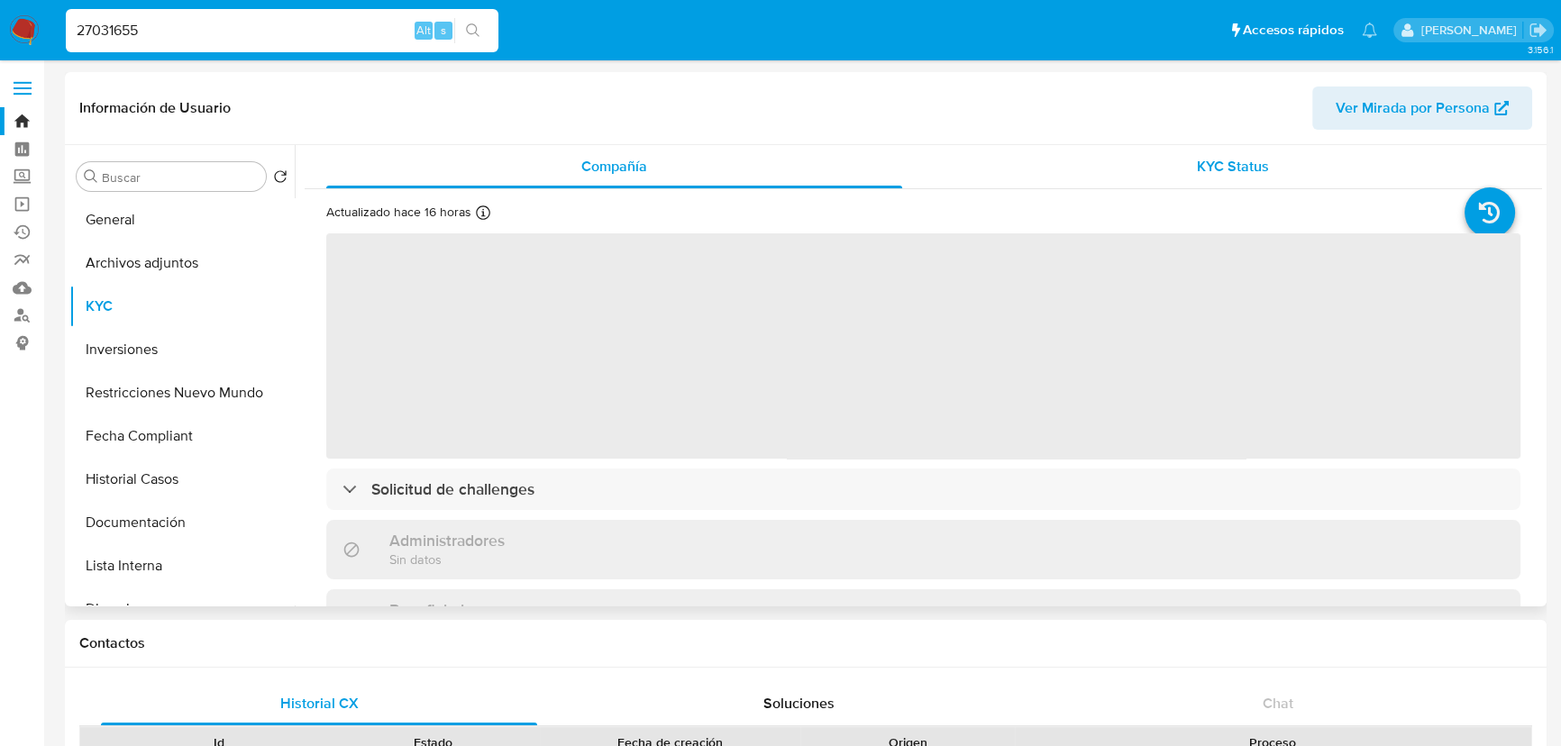
click at [1198, 150] on div "KYC Status" at bounding box center [1233, 166] width 576 height 43
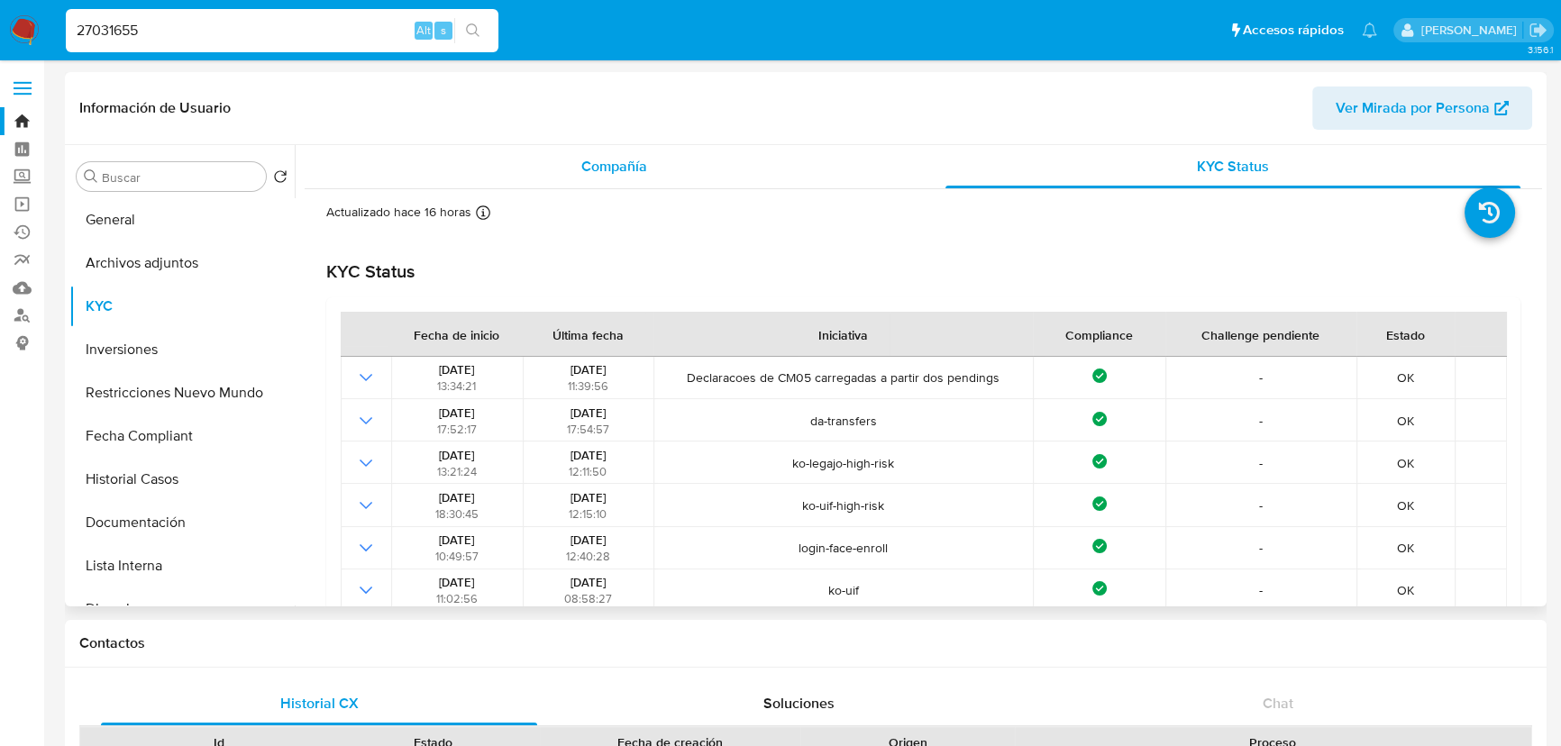
click at [653, 171] on div "Compañía" at bounding box center [614, 166] width 576 height 43
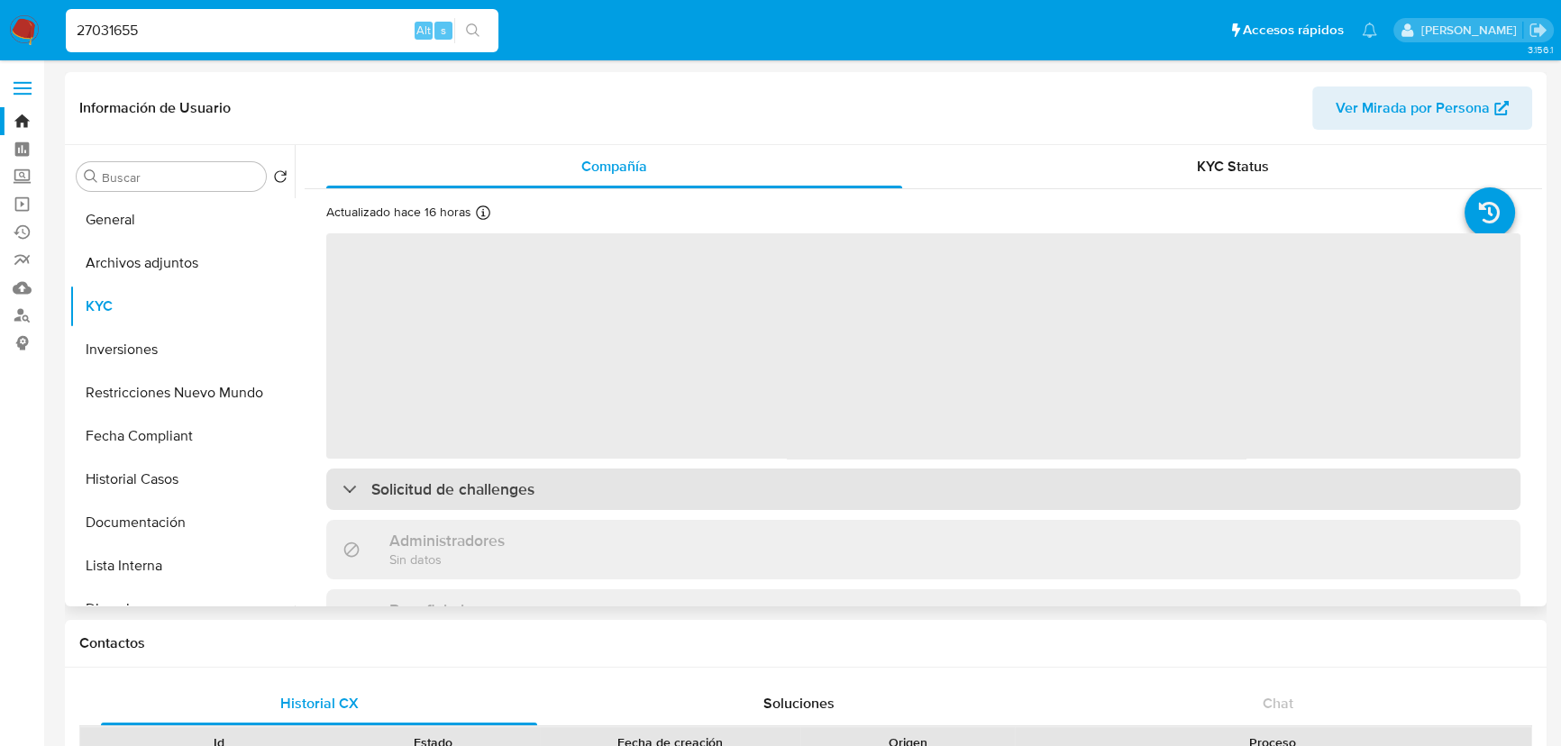
click at [527, 485] on div "‌ Solicitud de challenges Administradores Sin datos Beneficiarios Sin datos Pro…" at bounding box center [923, 748] width 1194 height 1032
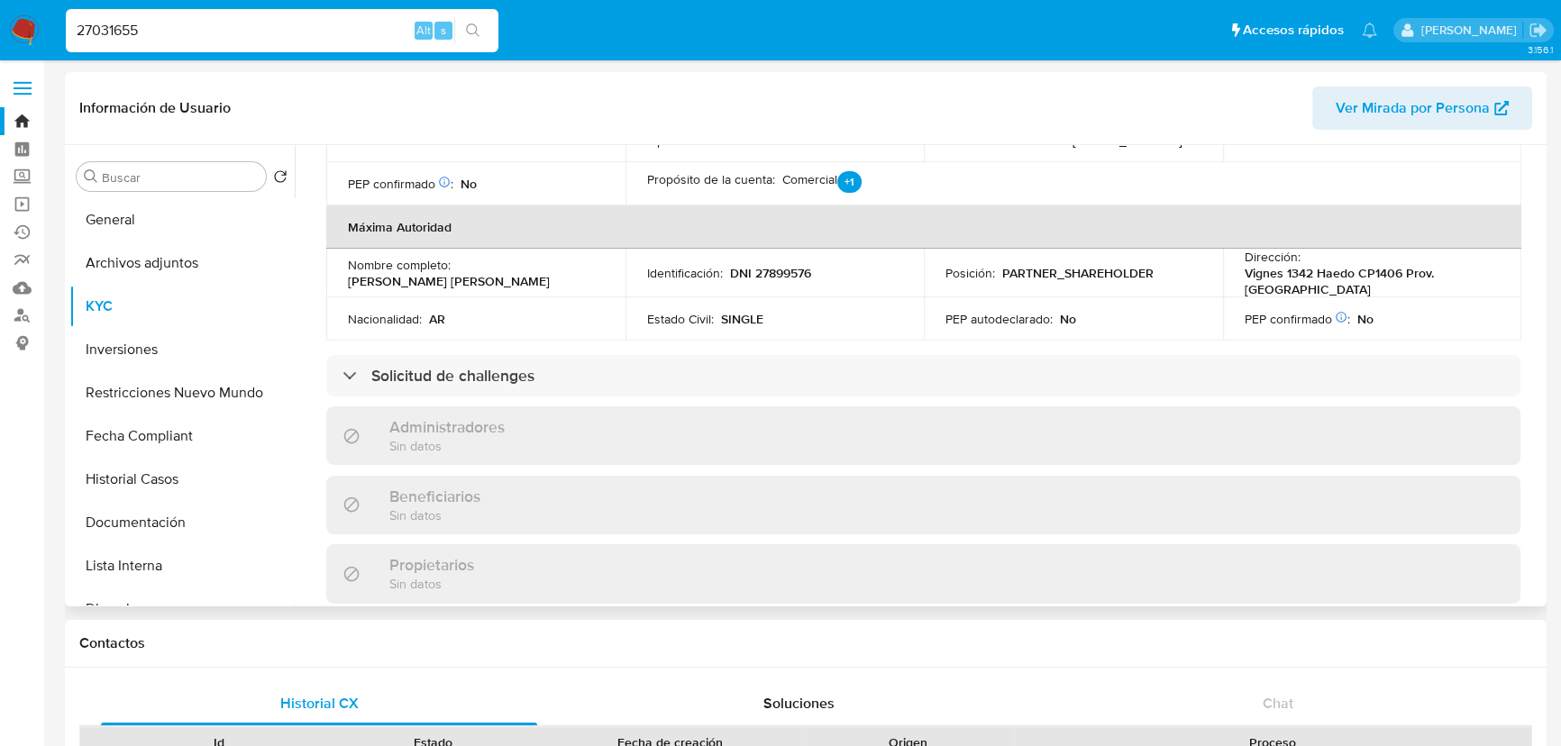
scroll to position [655, 0]
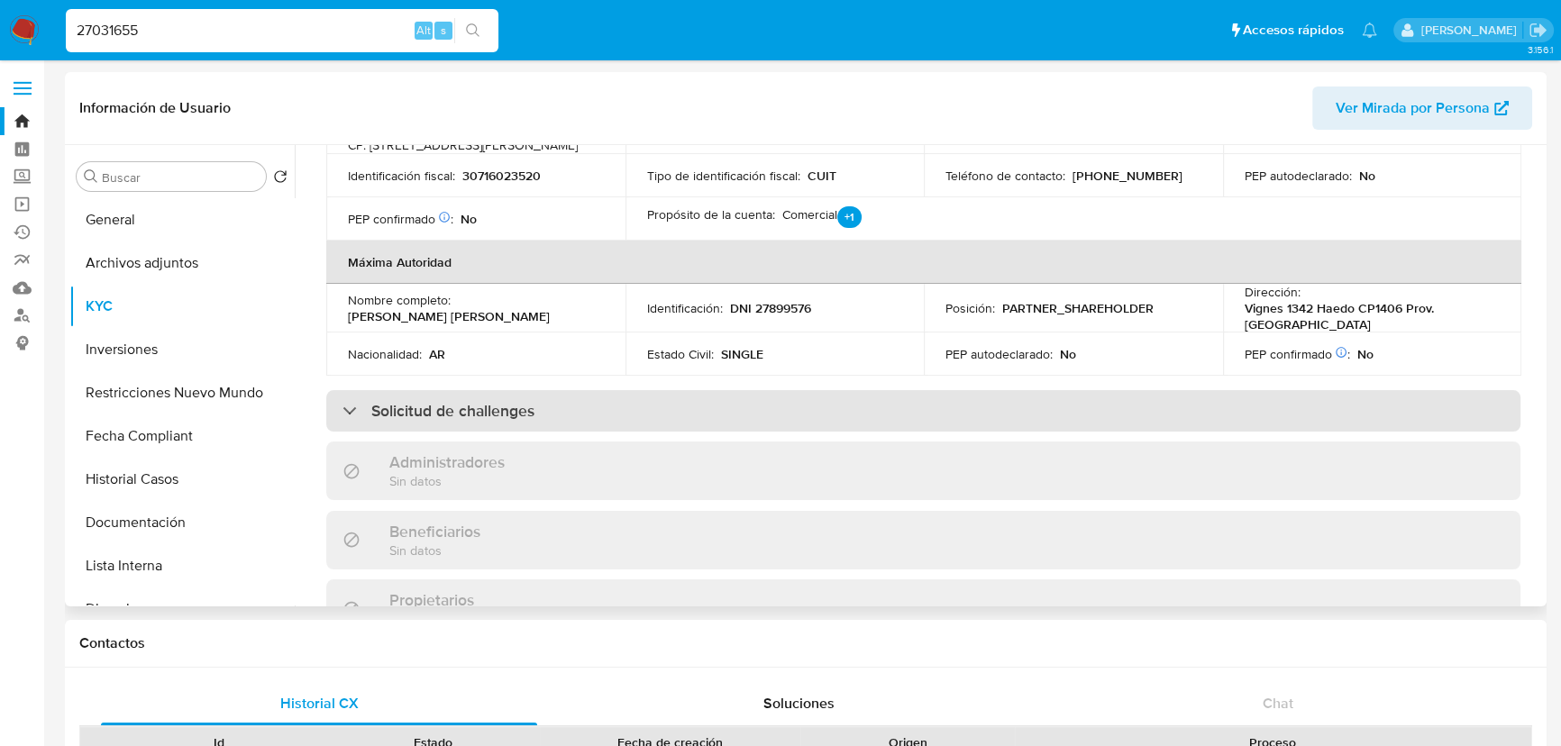
click at [655, 432] on div "Solicitud de challenges" at bounding box center [923, 410] width 1194 height 41
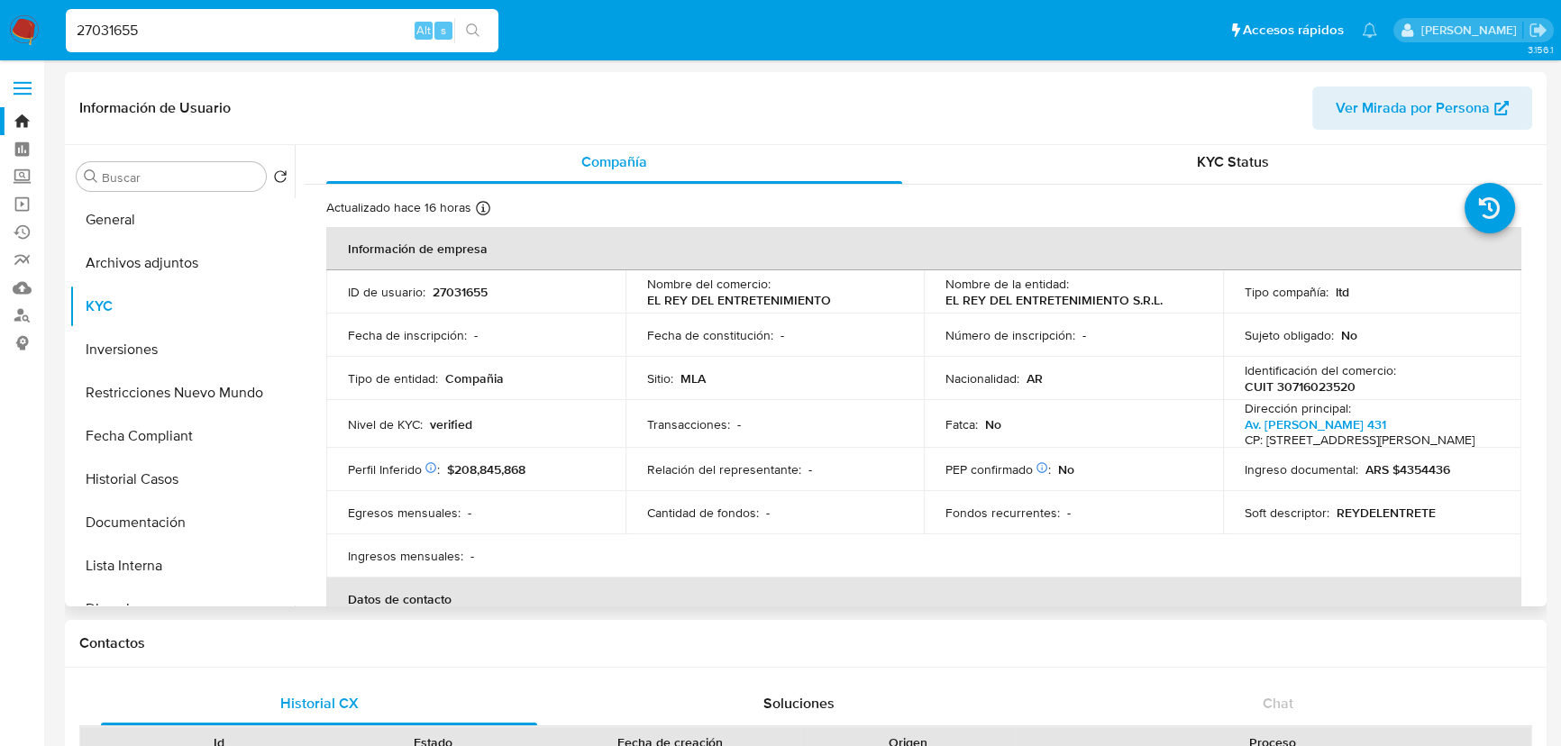
scroll to position [0, 0]
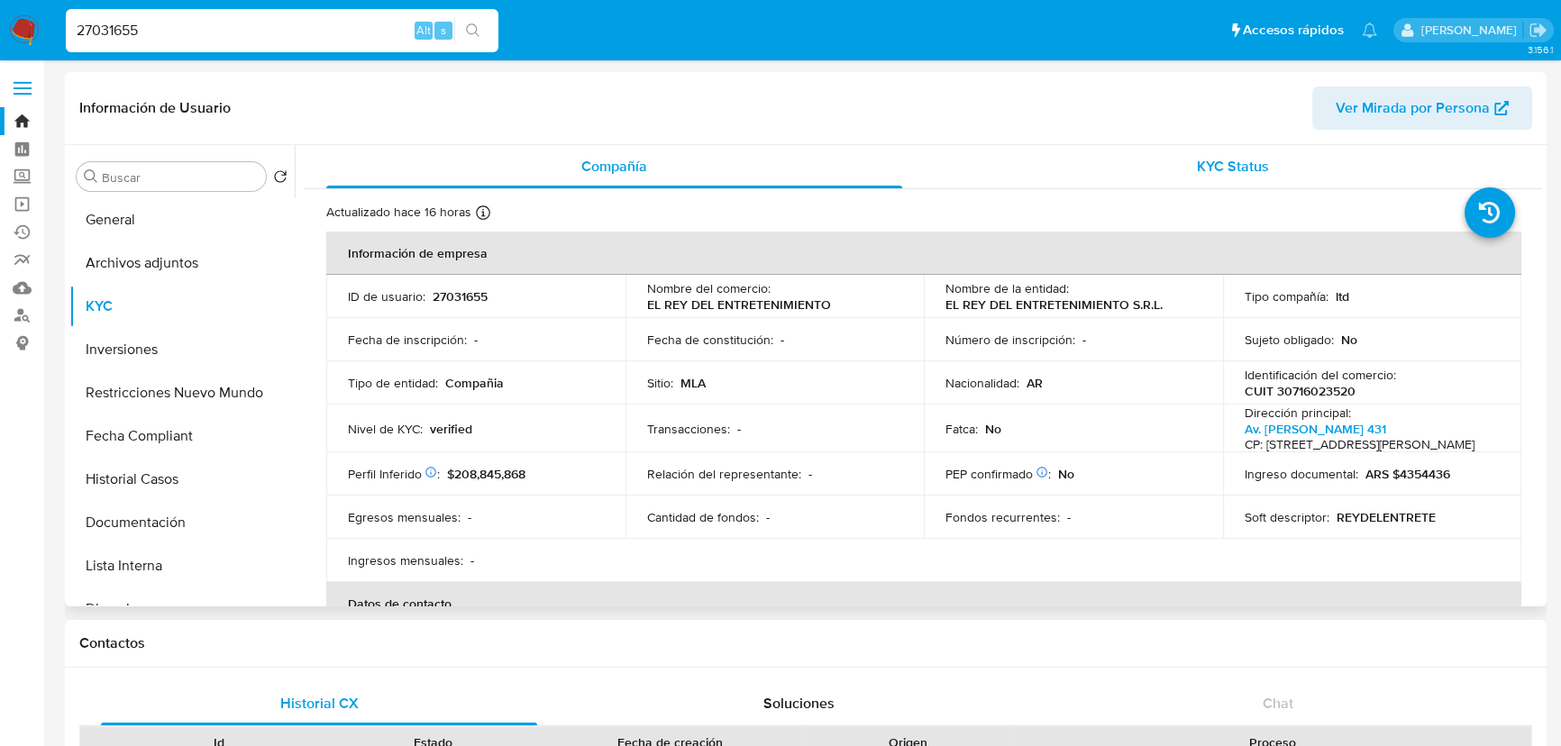
click at [1200, 167] on span "KYC Status" at bounding box center [1233, 166] width 72 height 21
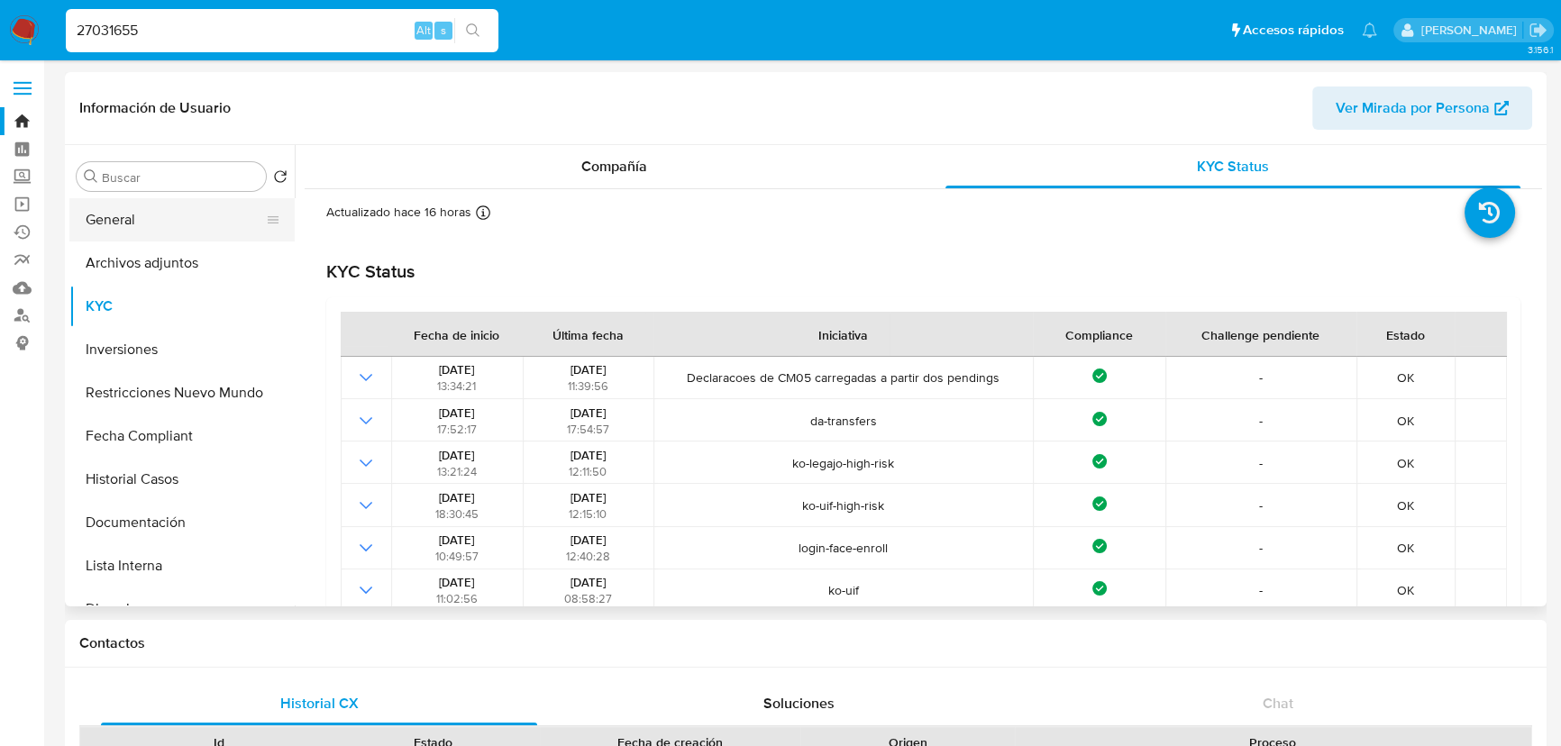
click at [161, 225] on button "General" at bounding box center [174, 219] width 211 height 43
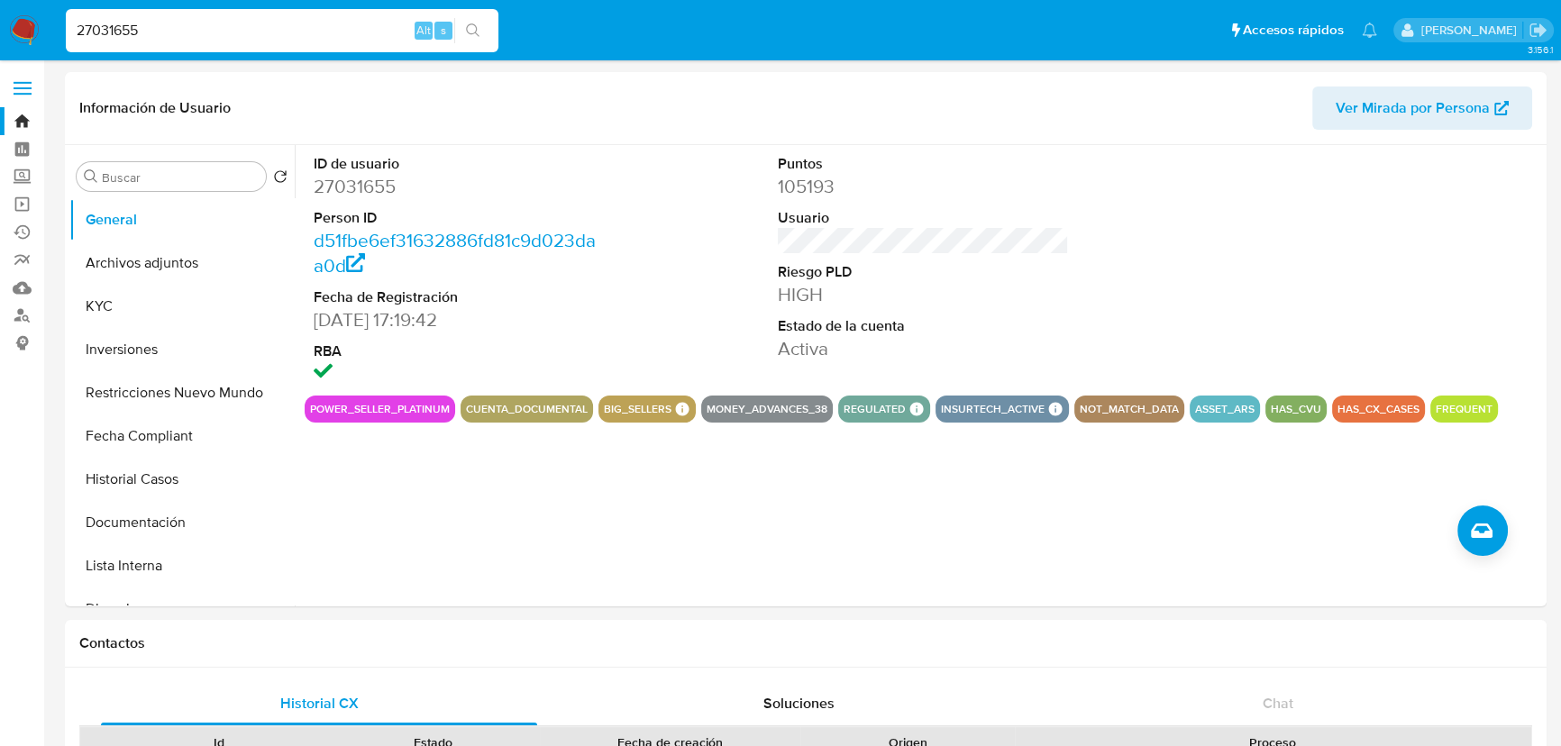
click at [199, 32] on input "27031655" at bounding box center [282, 30] width 433 height 23
paste input "305048067"
type input "305048067"
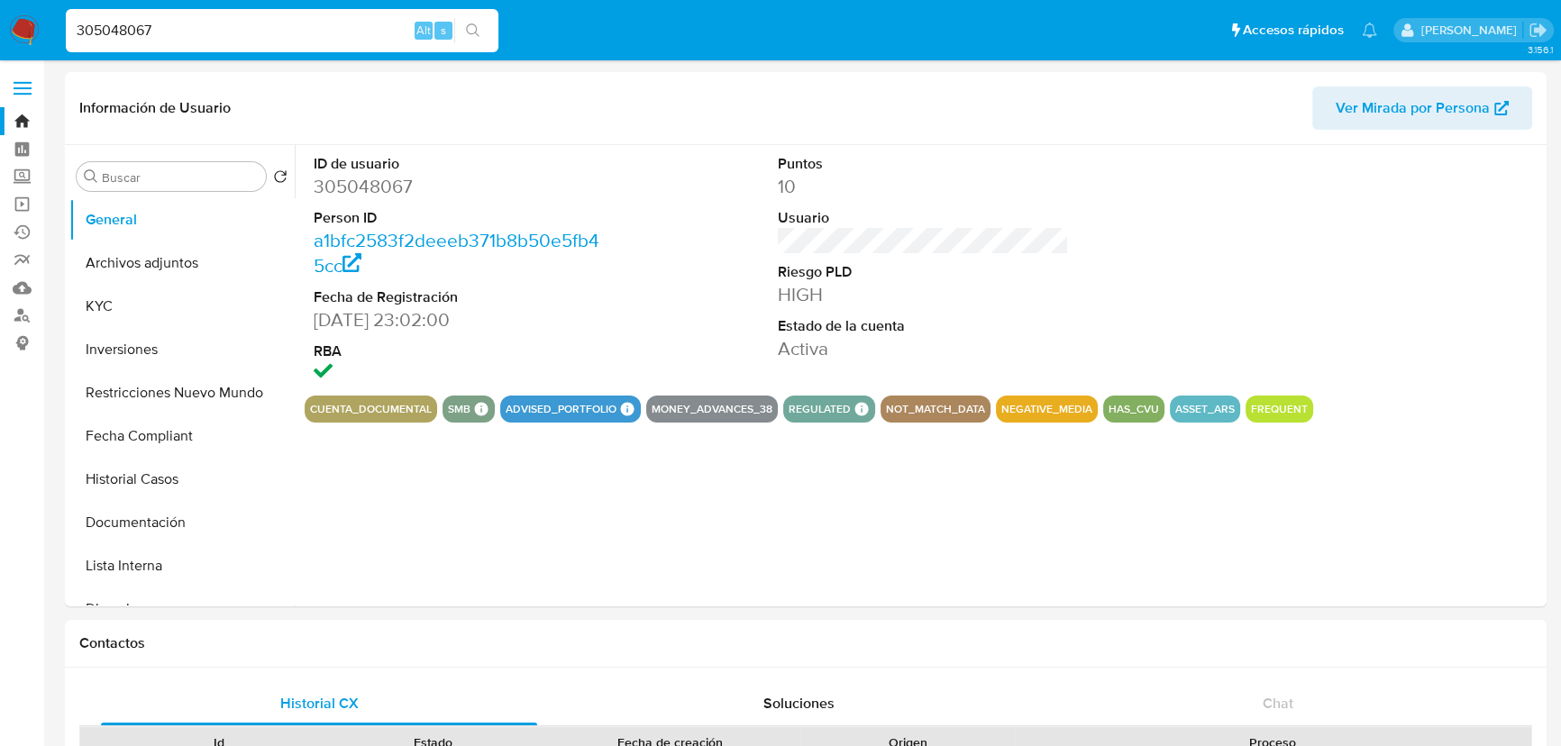
select select "10"
click at [162, 294] on button "KYC" at bounding box center [174, 306] width 211 height 43
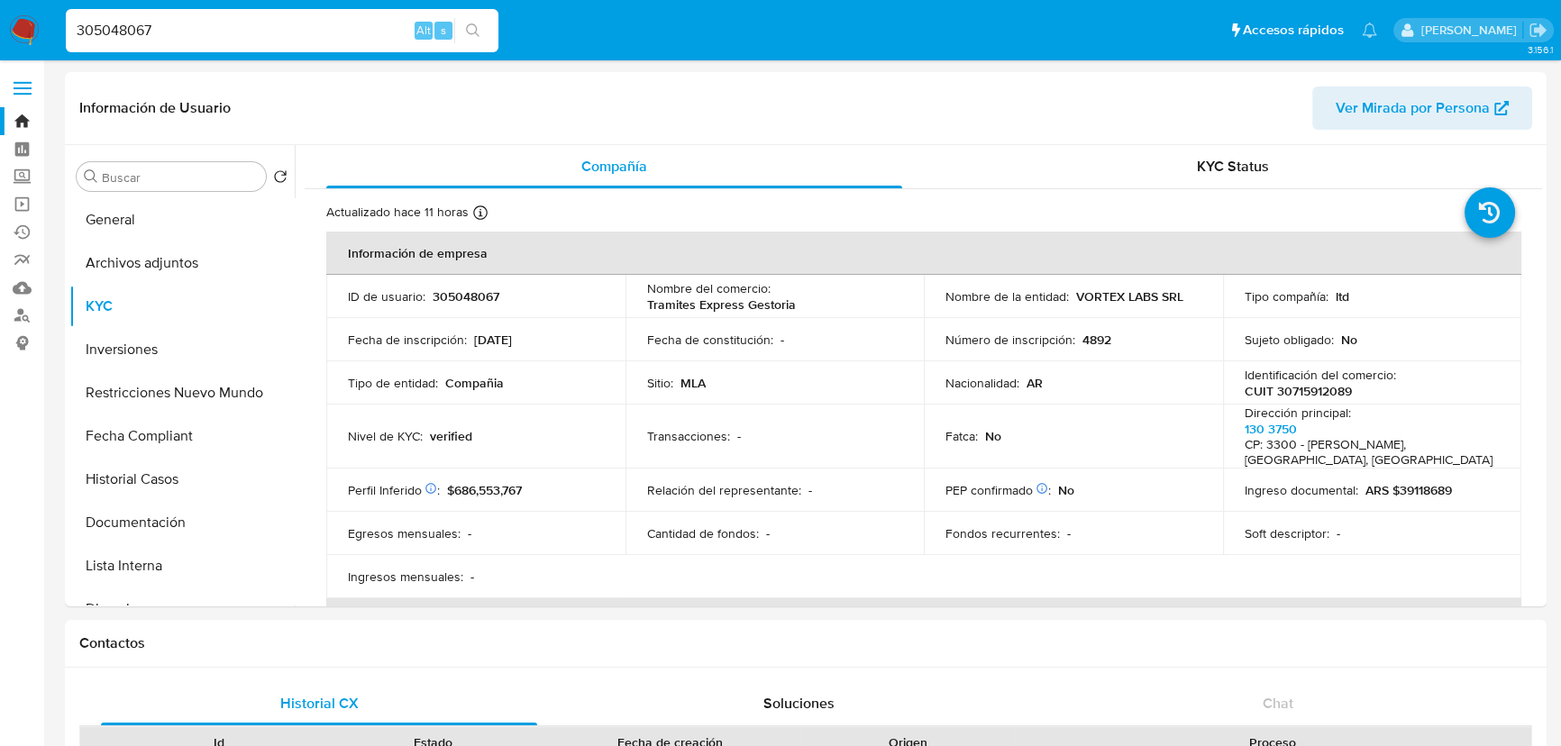
click at [183, 11] on div "305048067 Alt s" at bounding box center [282, 30] width 433 height 43
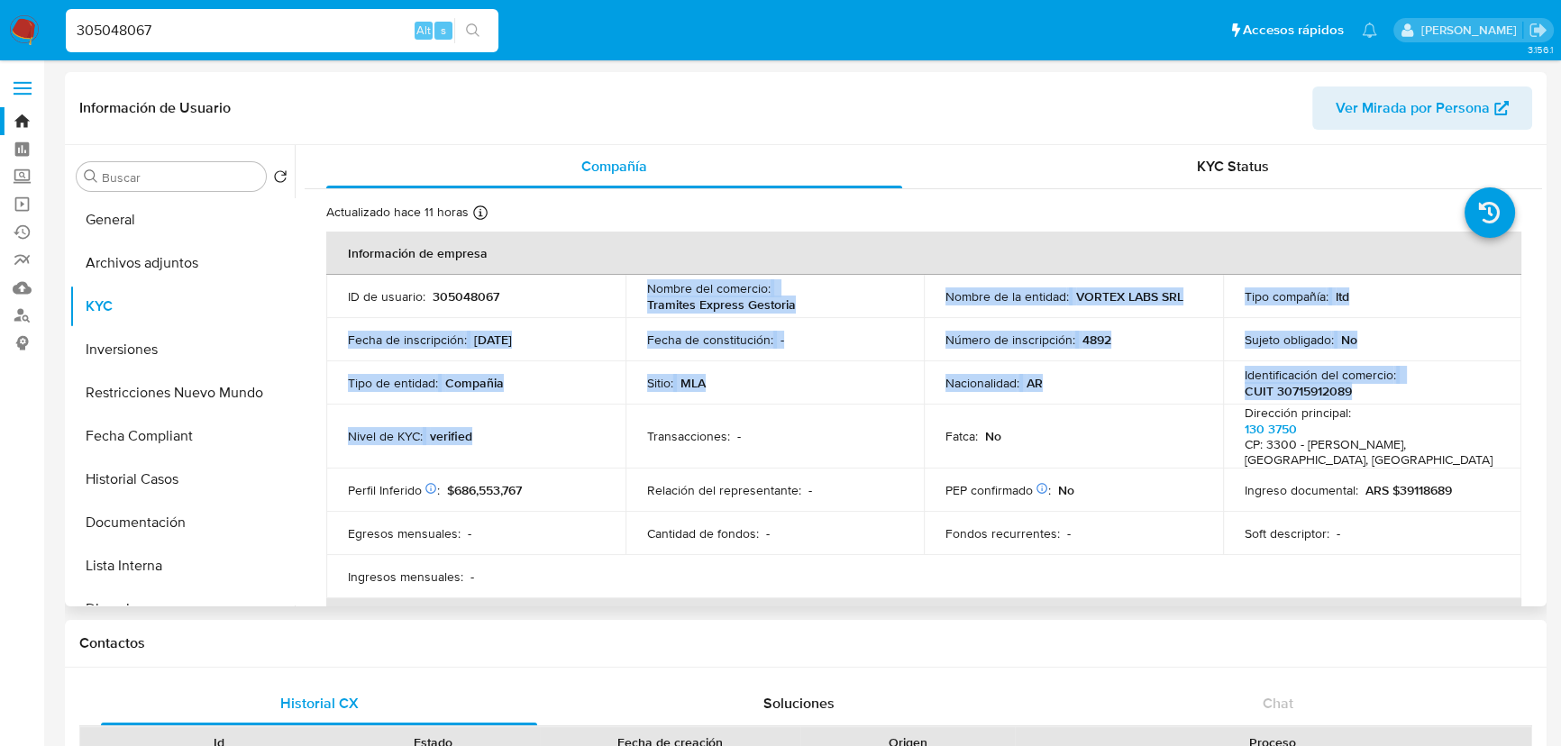
drag, startPoint x: 589, startPoint y: 305, endPoint x: 712, endPoint y: 405, distance: 158.2
click at [712, 405] on tbody "ID de usuario : 305048067 Nombre del comercio : Tramites Express Gestoria Nombr…" at bounding box center [923, 437] width 1195 height 324
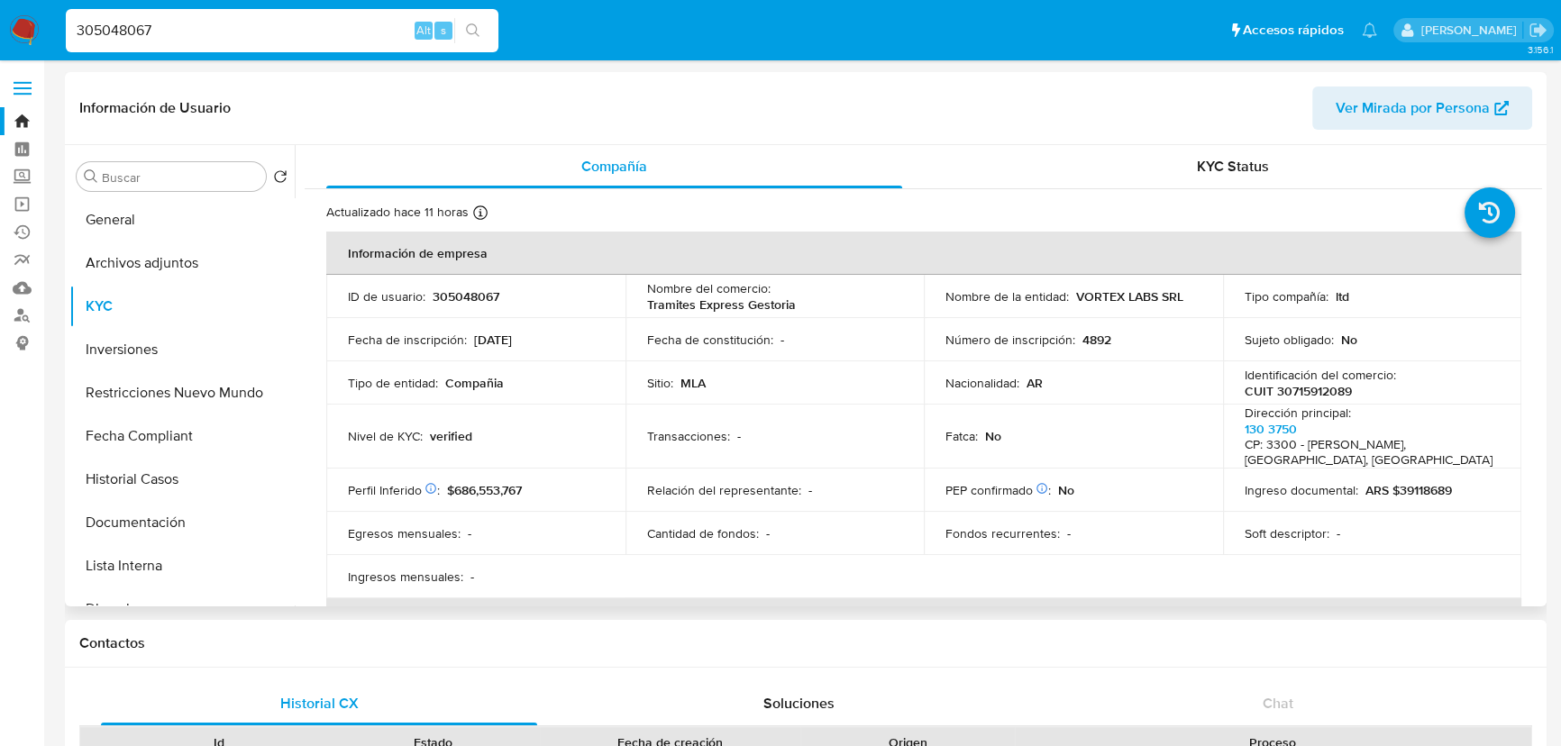
click at [749, 418] on td "Transacciones : -" at bounding box center [774, 437] width 299 height 64
click at [752, 419] on td "Transacciones : -" at bounding box center [774, 437] width 299 height 64
click at [1276, 158] on div "KYC Status" at bounding box center [1233, 166] width 576 height 43
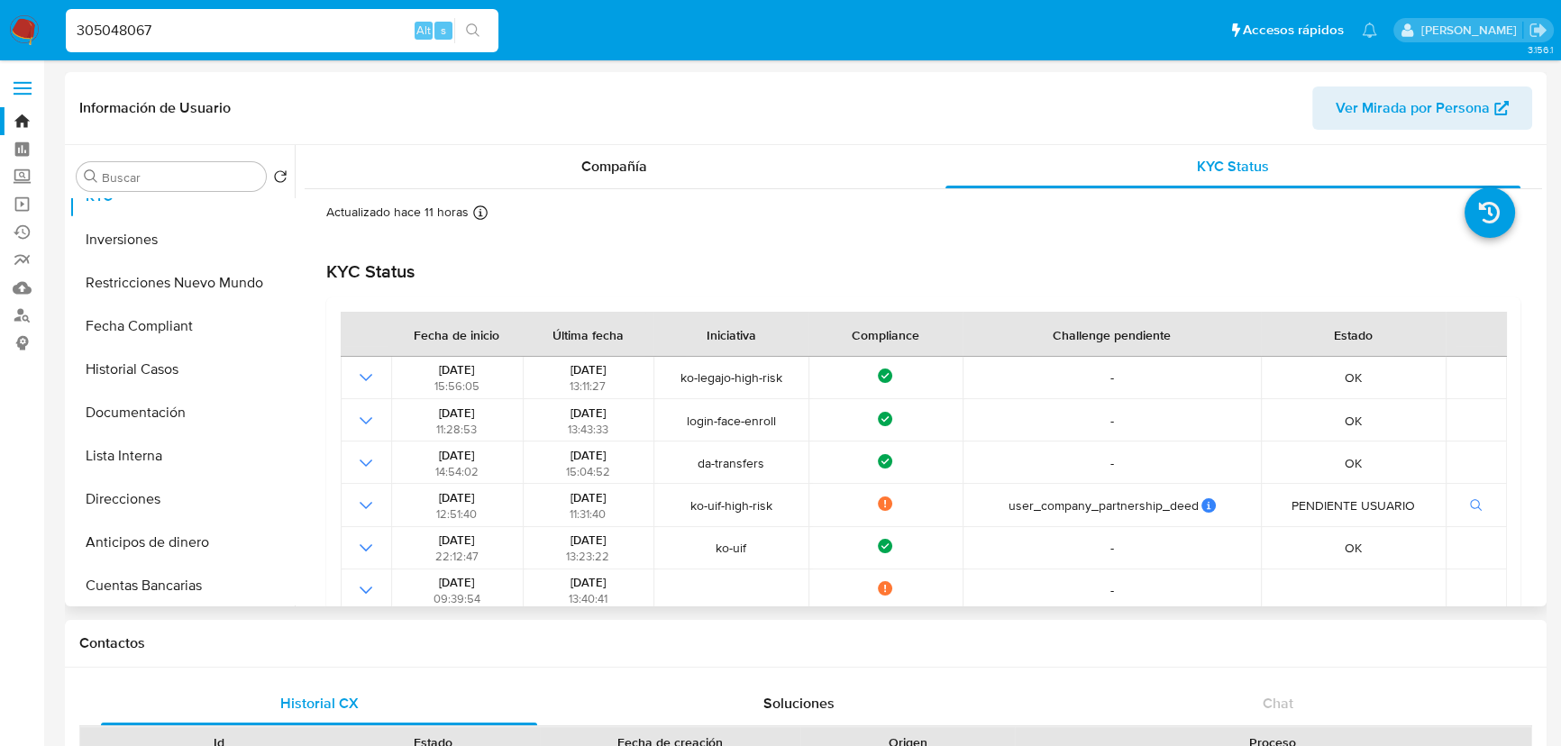
scroll to position [28, 0]
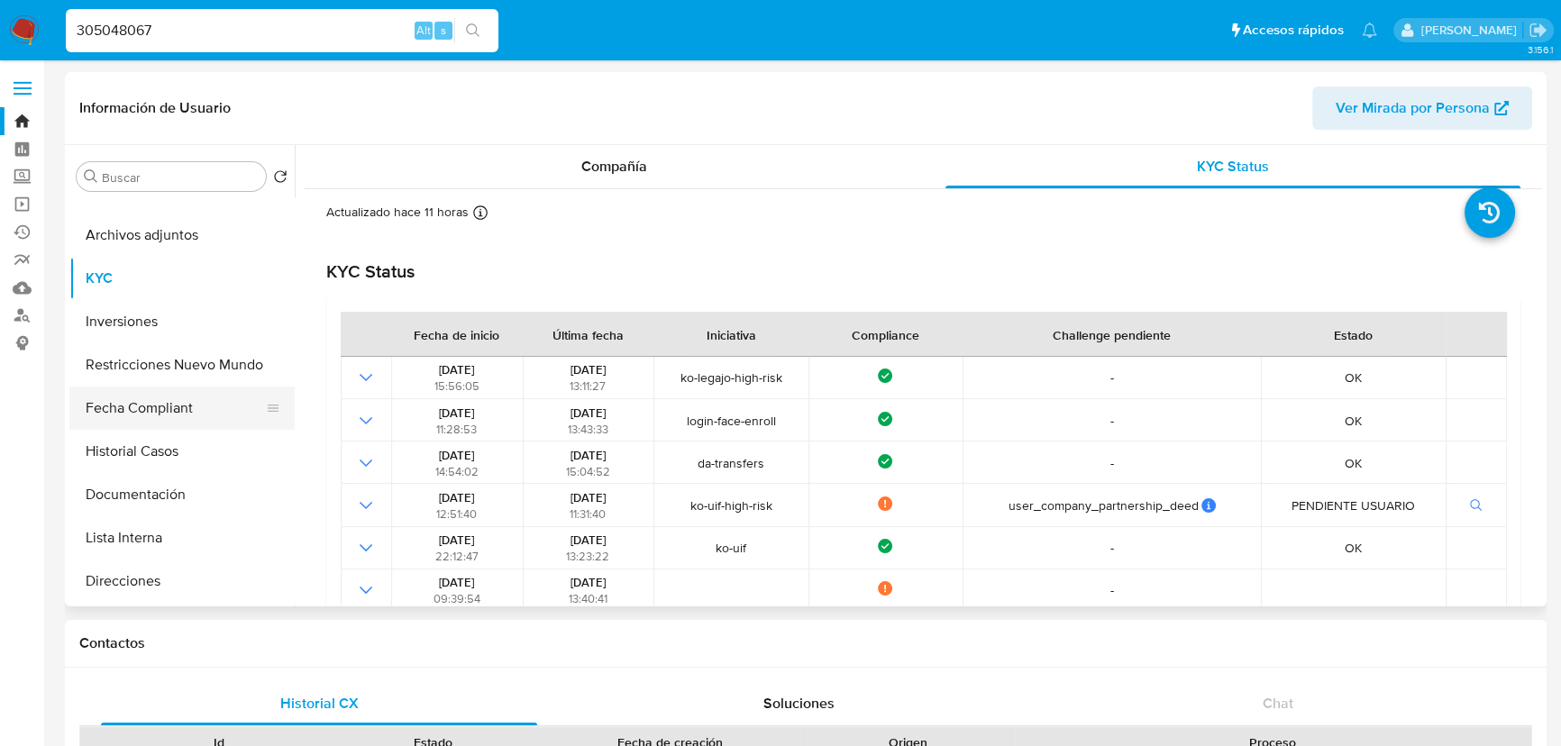
click at [169, 414] on button "Fecha Compliant" at bounding box center [174, 408] width 211 height 43
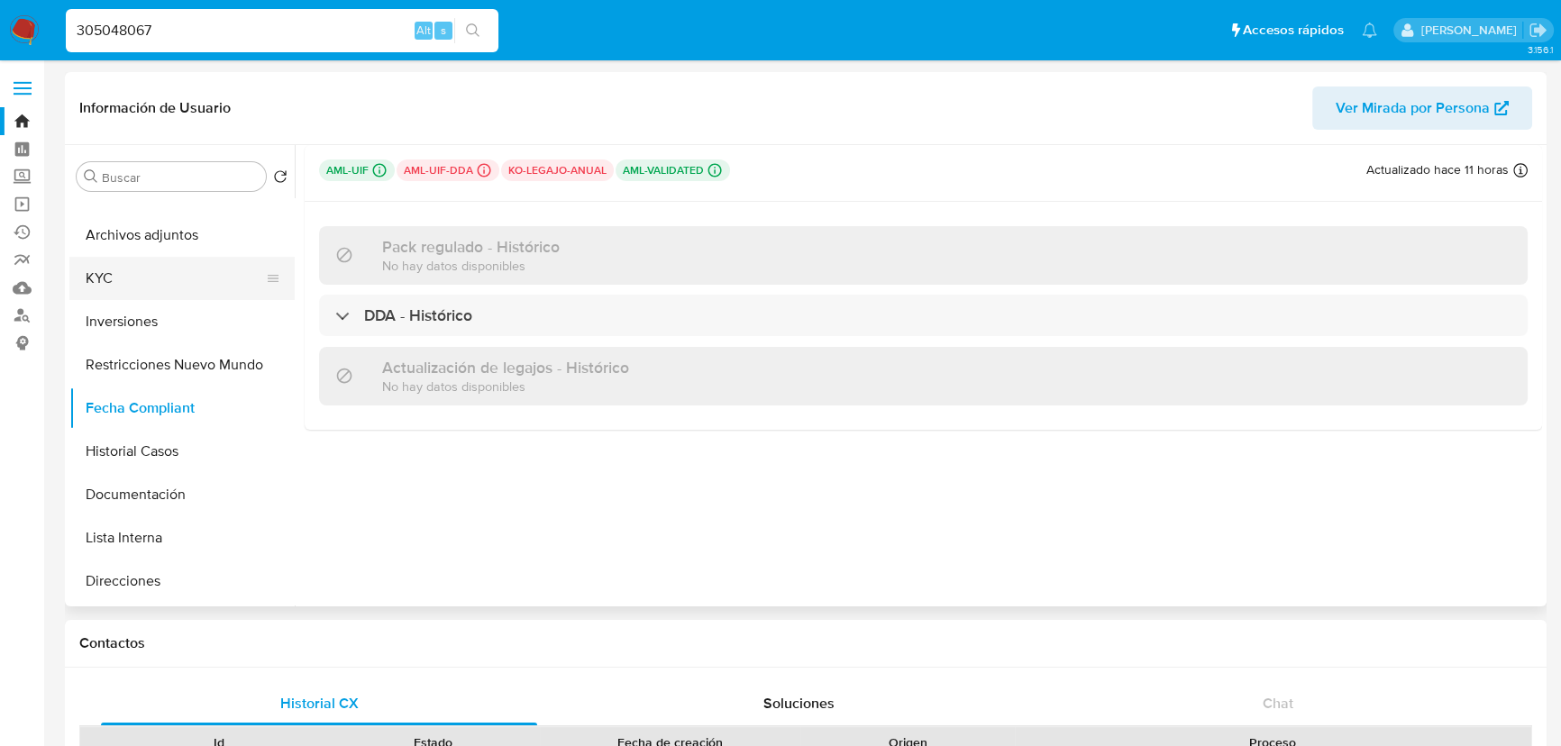
scroll to position [0, 0]
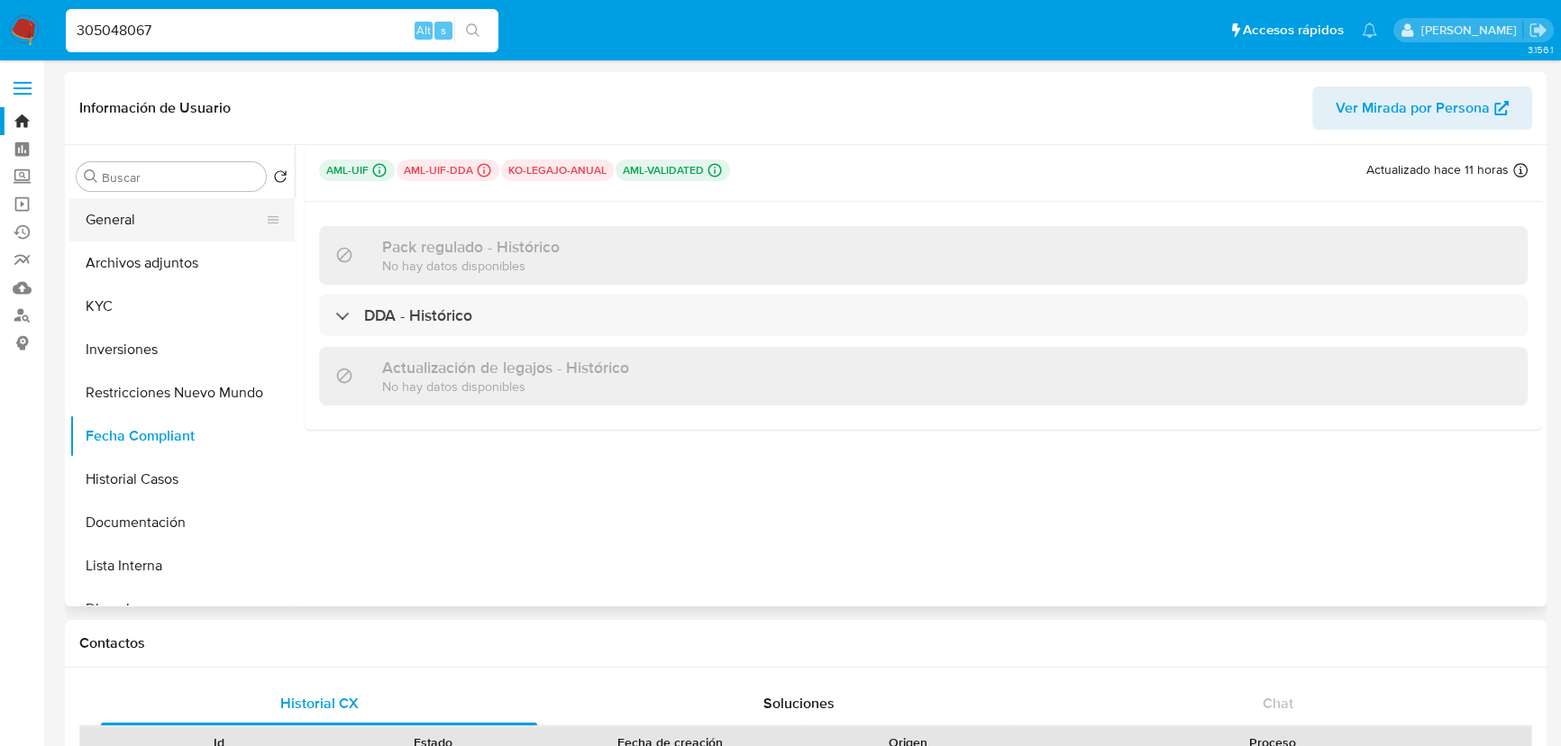
click at [162, 205] on button "General" at bounding box center [174, 219] width 211 height 43
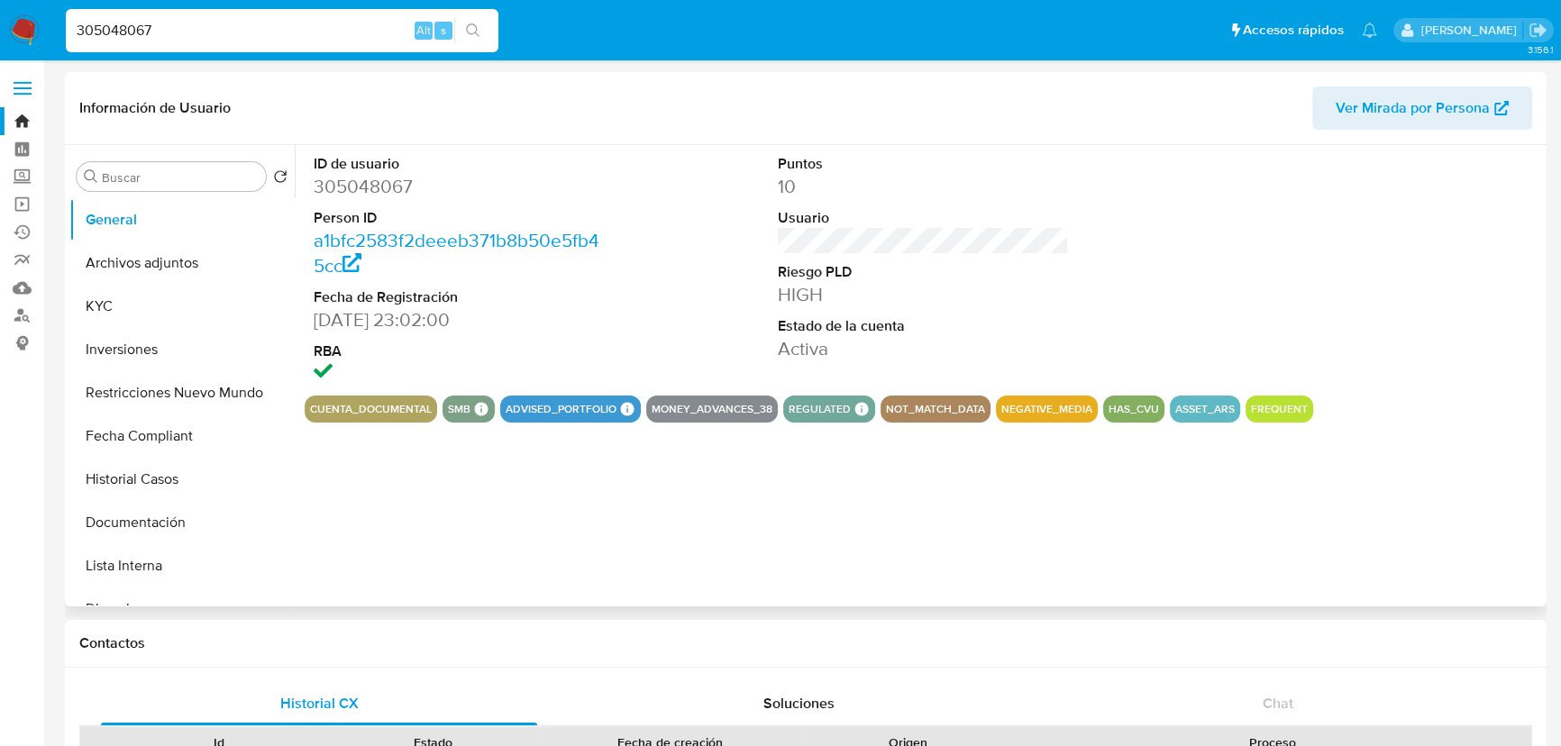
click at [372, 186] on dd "305048067" at bounding box center [459, 186] width 291 height 25
copy dd "305048067"
click at [180, 36] on input "305048067" at bounding box center [282, 30] width 433 height 23
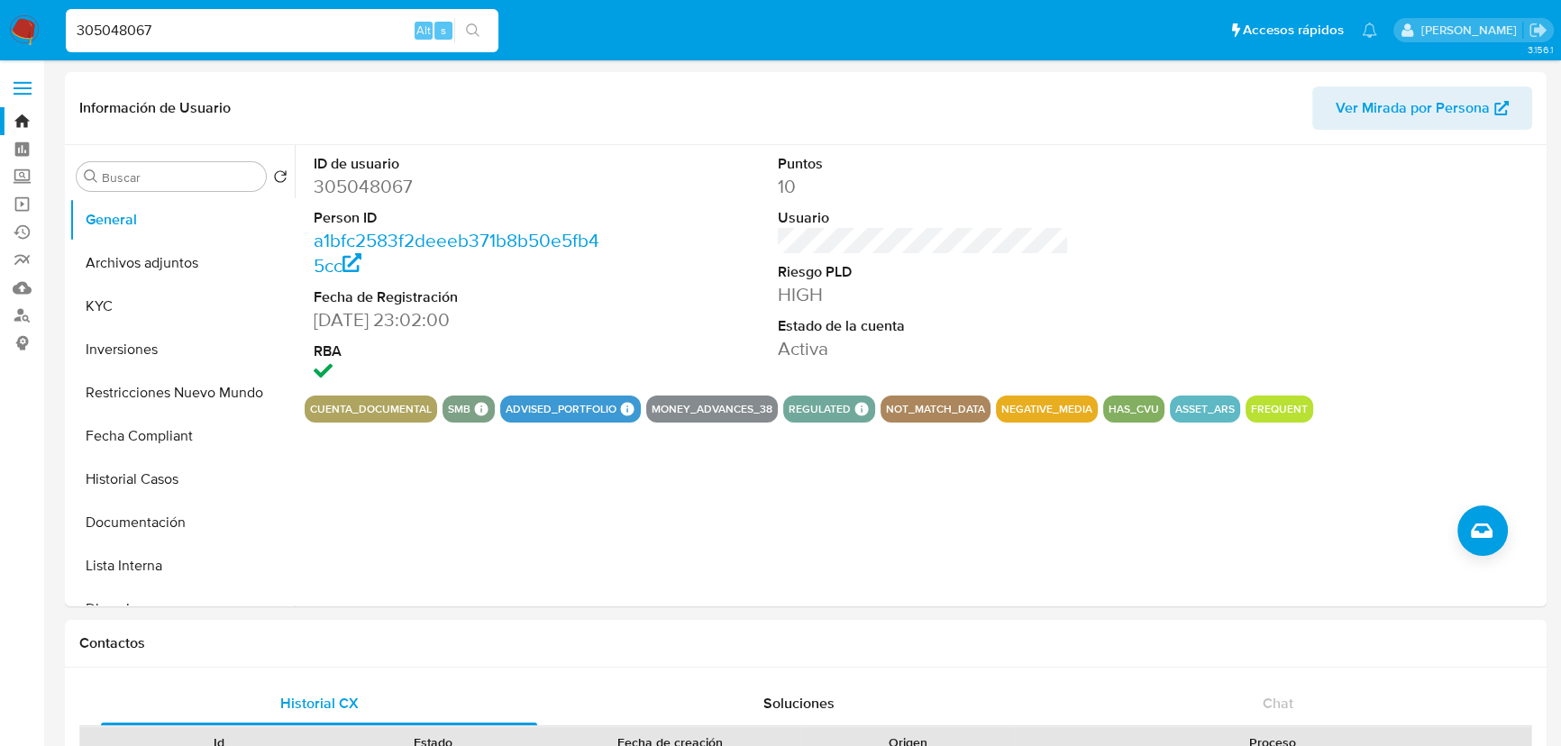
paste input "635728536"
type input "635728536"
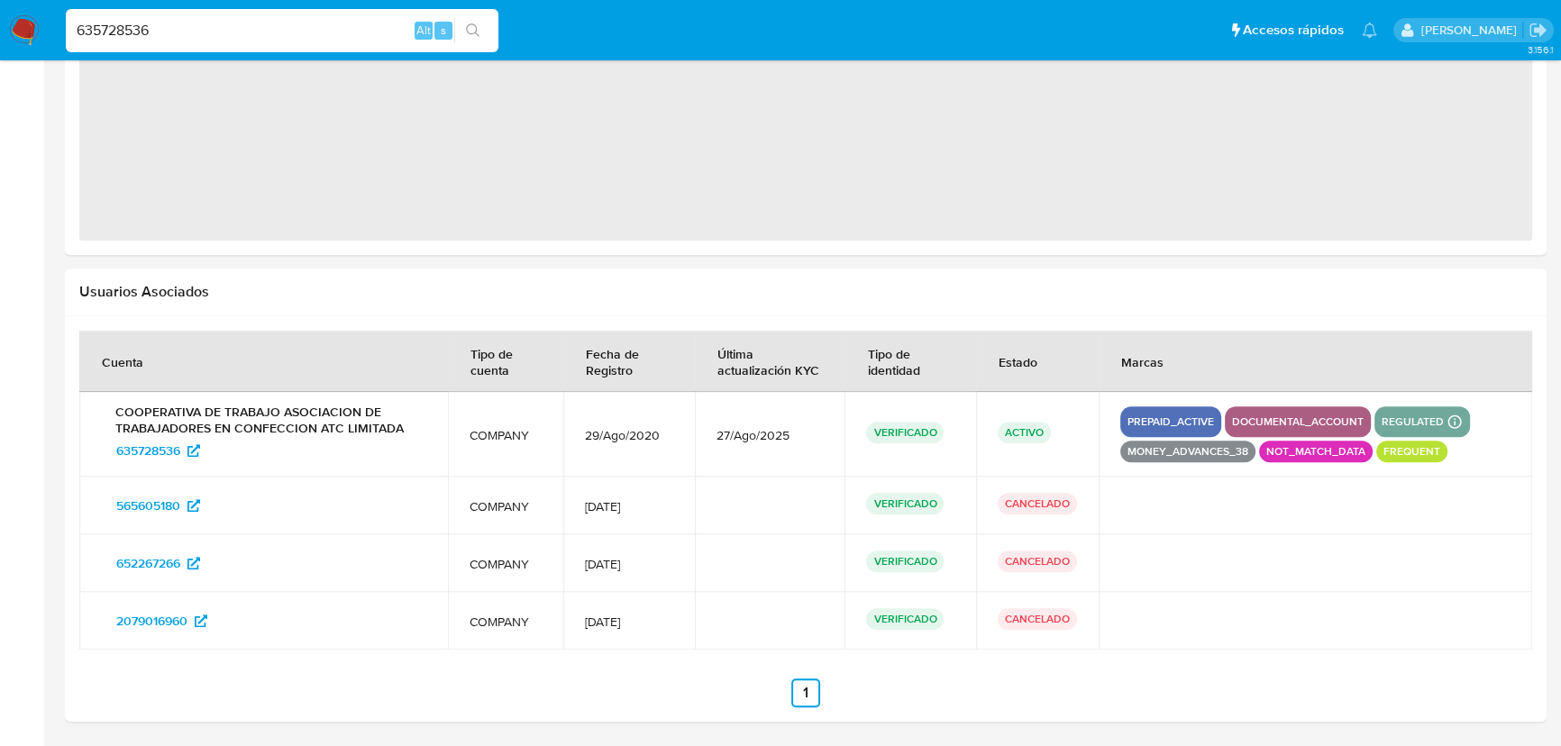
select select "10"
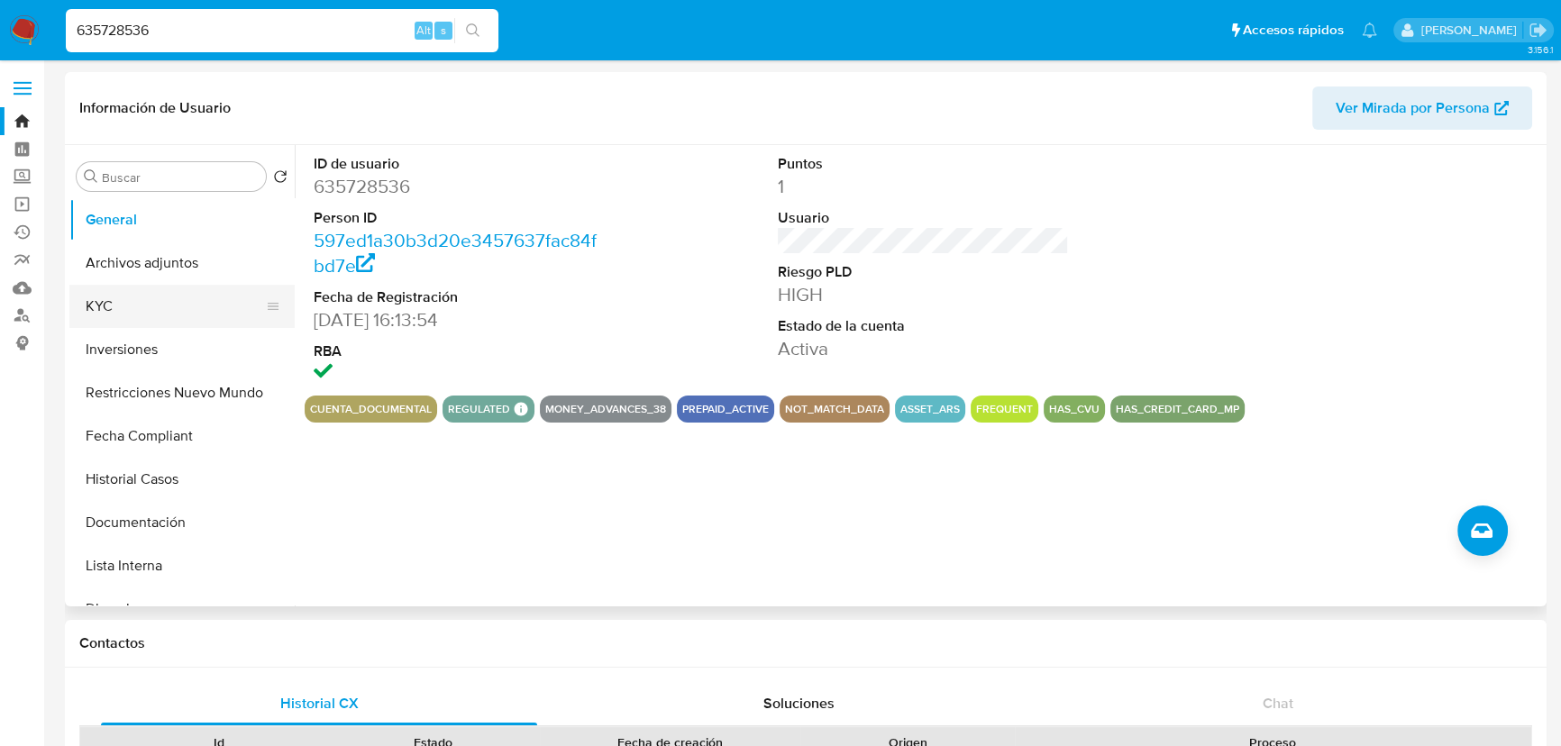
click at [109, 296] on button "KYC" at bounding box center [174, 306] width 211 height 43
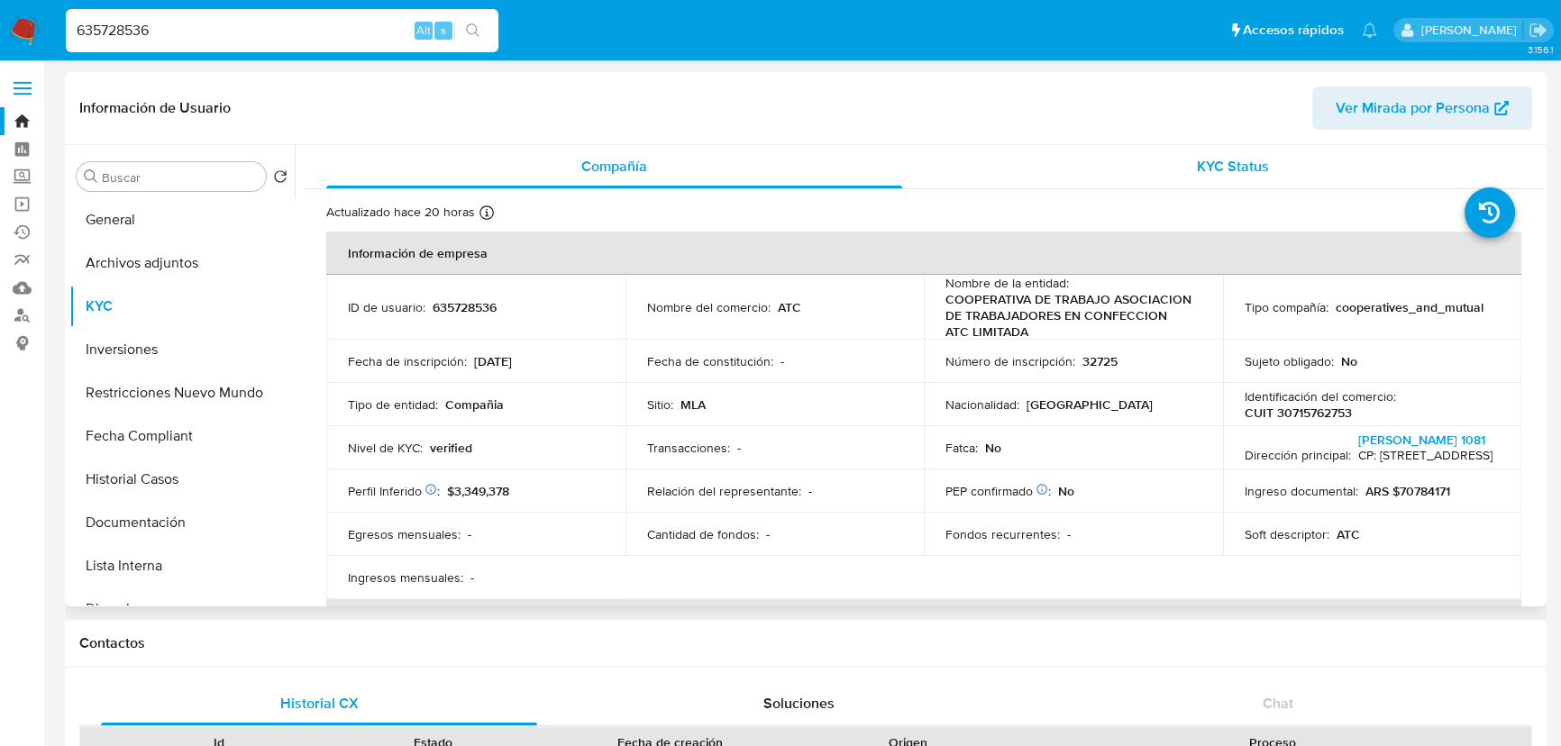
click at [1227, 171] on span "KYC Status" at bounding box center [1233, 166] width 72 height 21
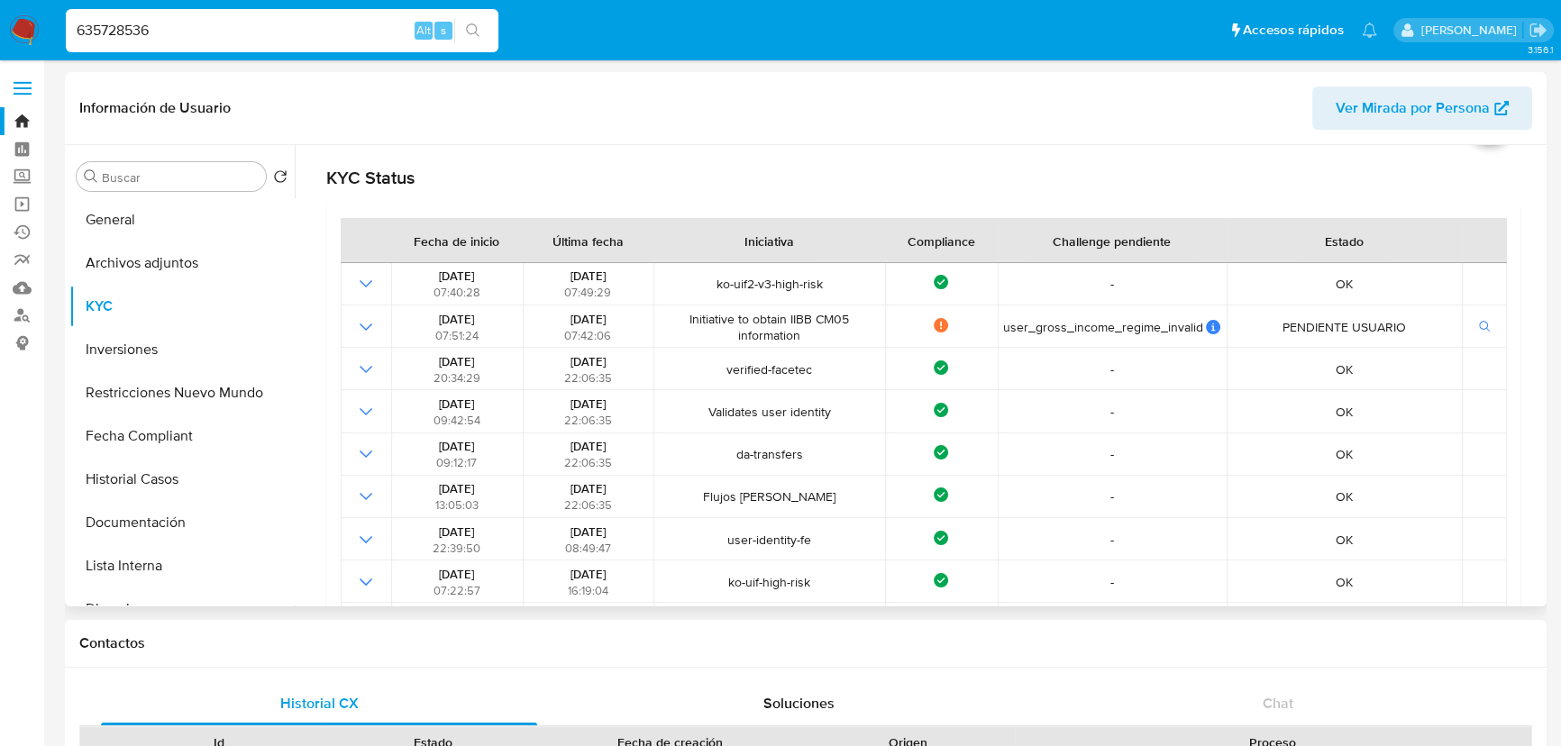
scroll to position [81, 0]
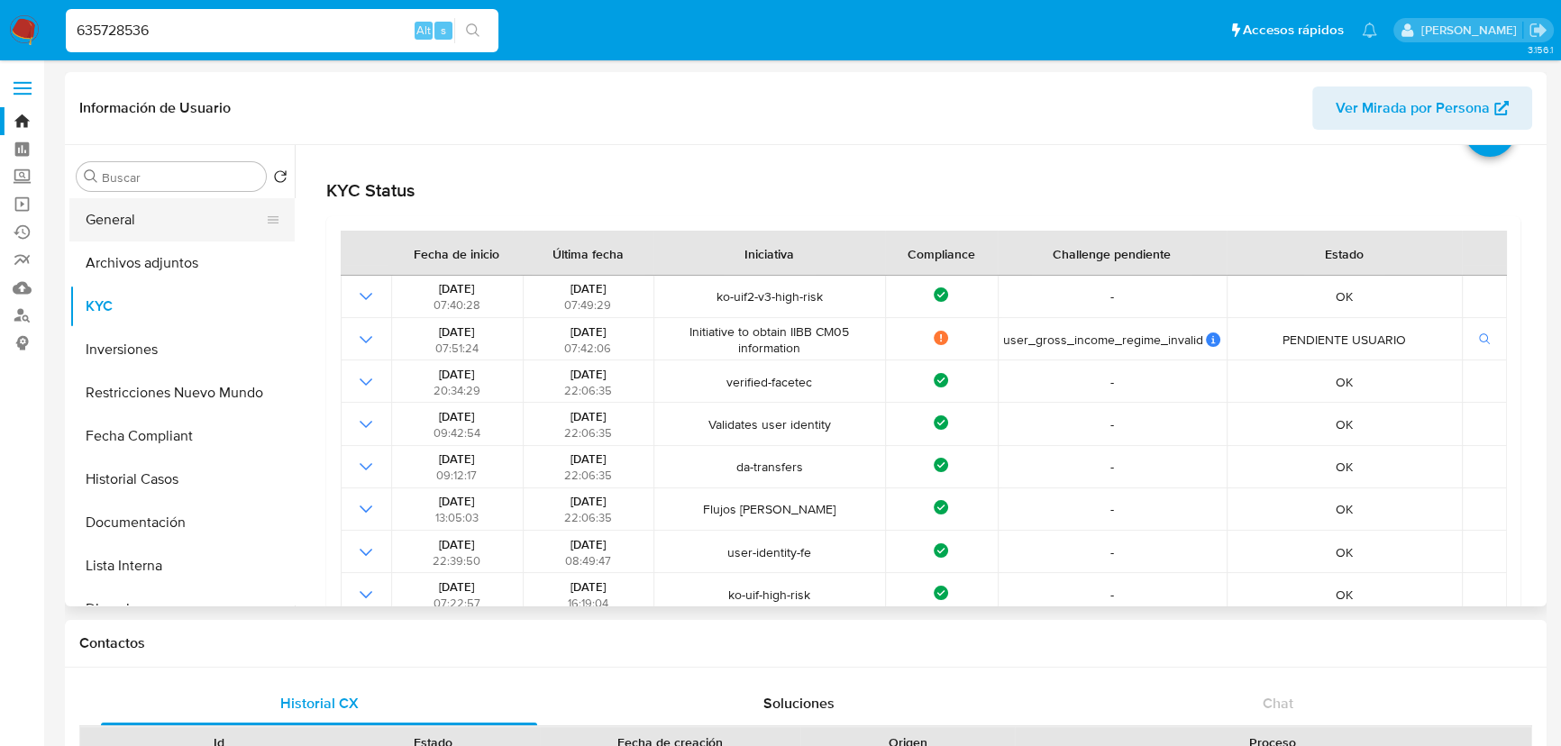
click at [135, 224] on button "General" at bounding box center [174, 219] width 211 height 43
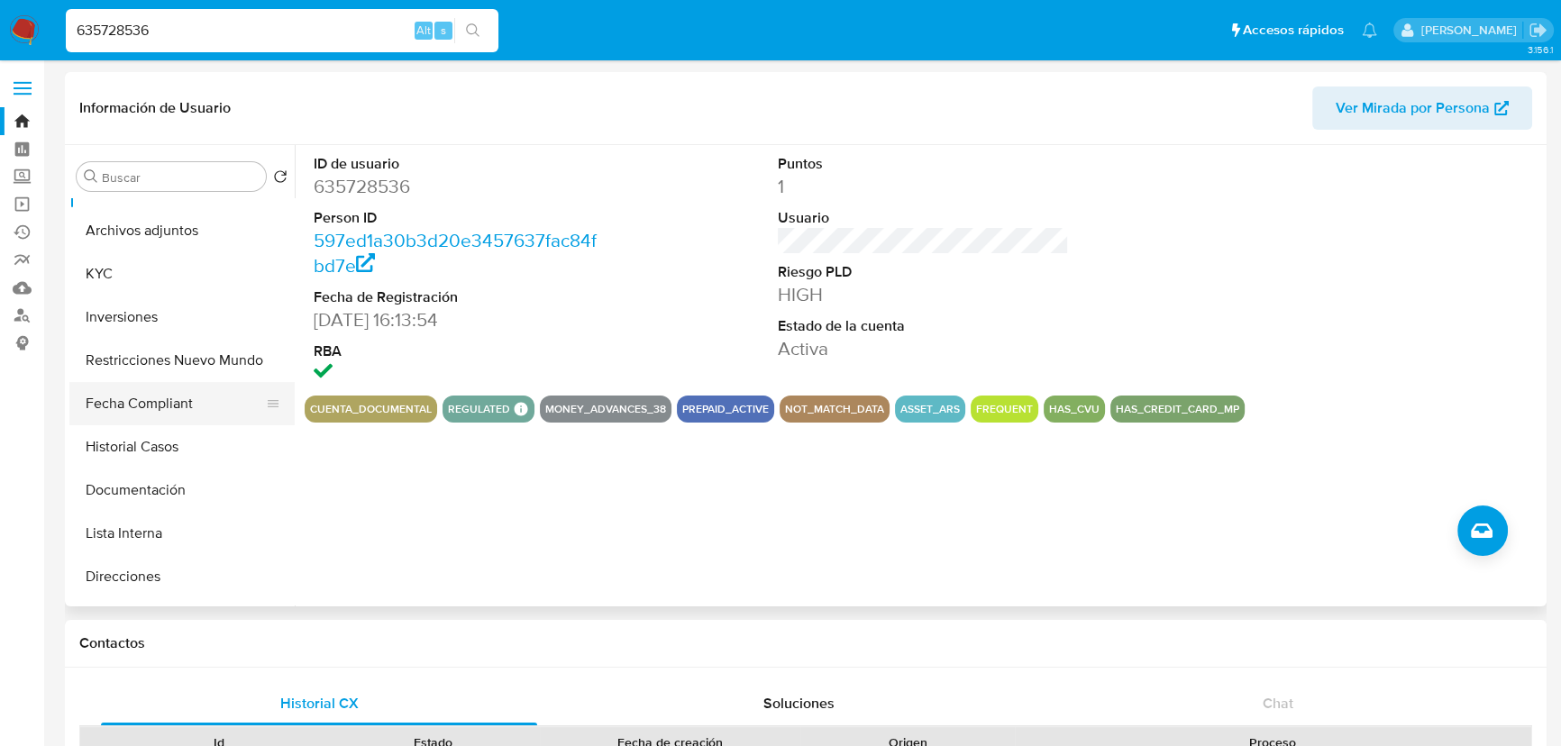
scroll to position [28, 0]
click at [163, 414] on button "Fecha Compliant" at bounding box center [174, 408] width 211 height 43
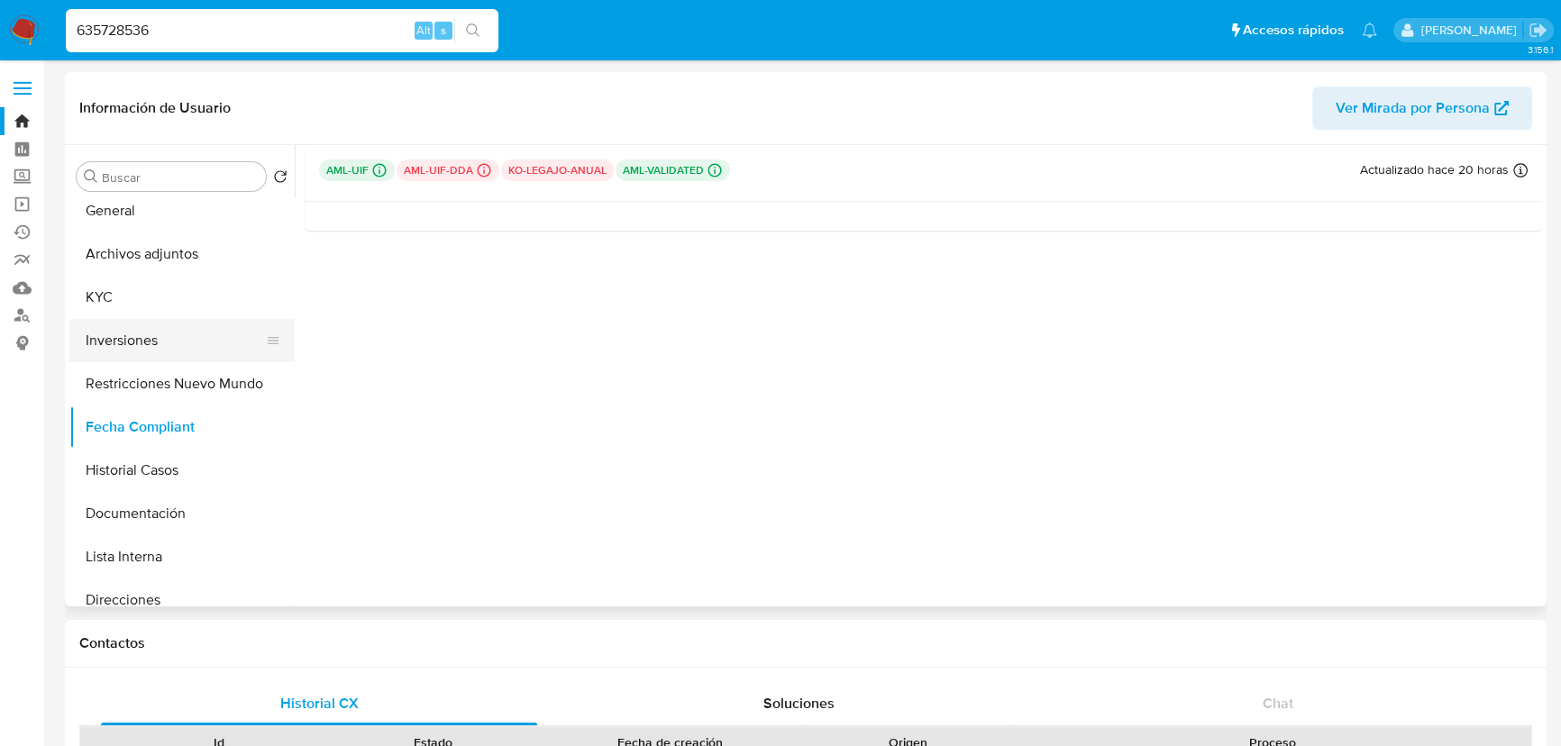
scroll to position [0, 0]
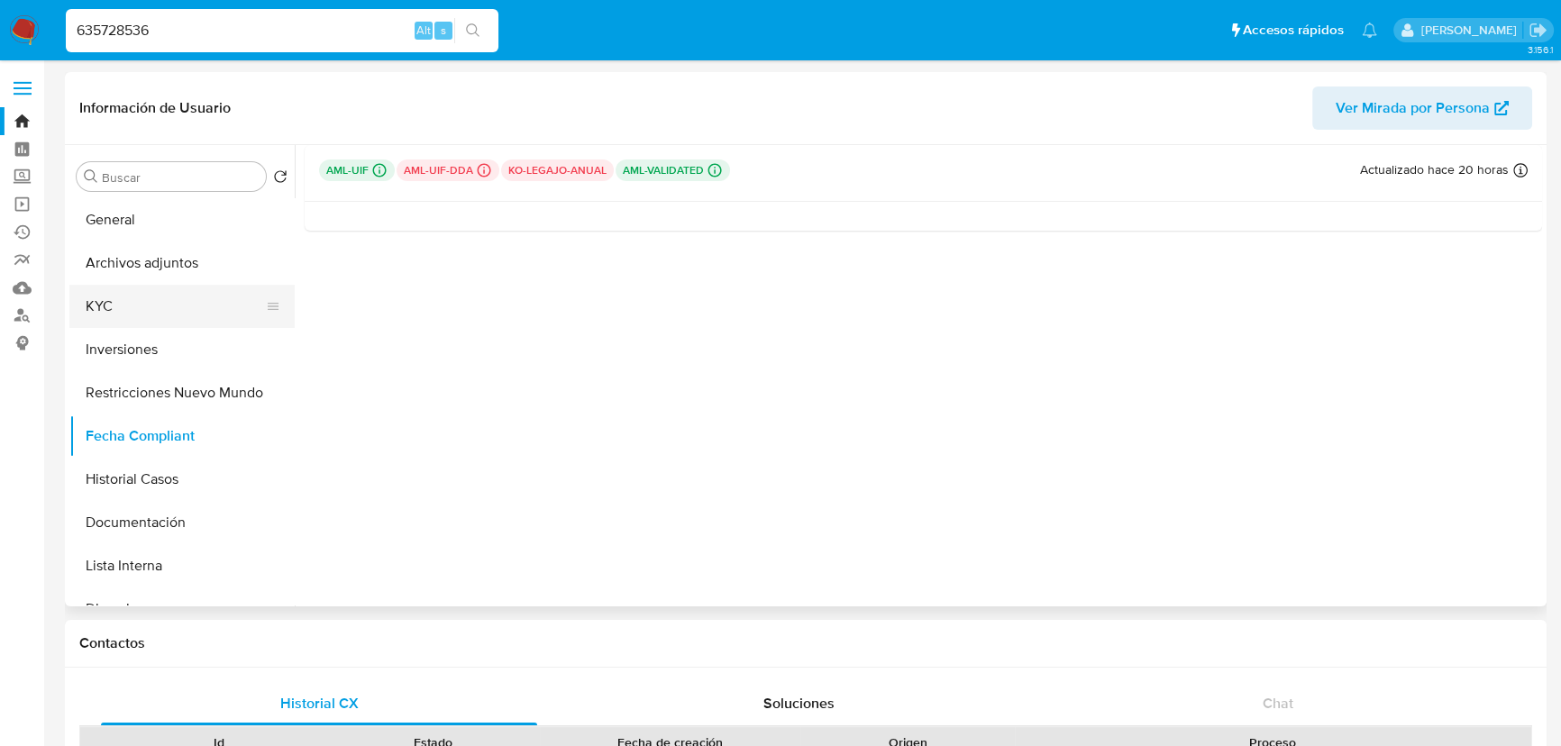
click at [152, 311] on button "KYC" at bounding box center [174, 306] width 211 height 43
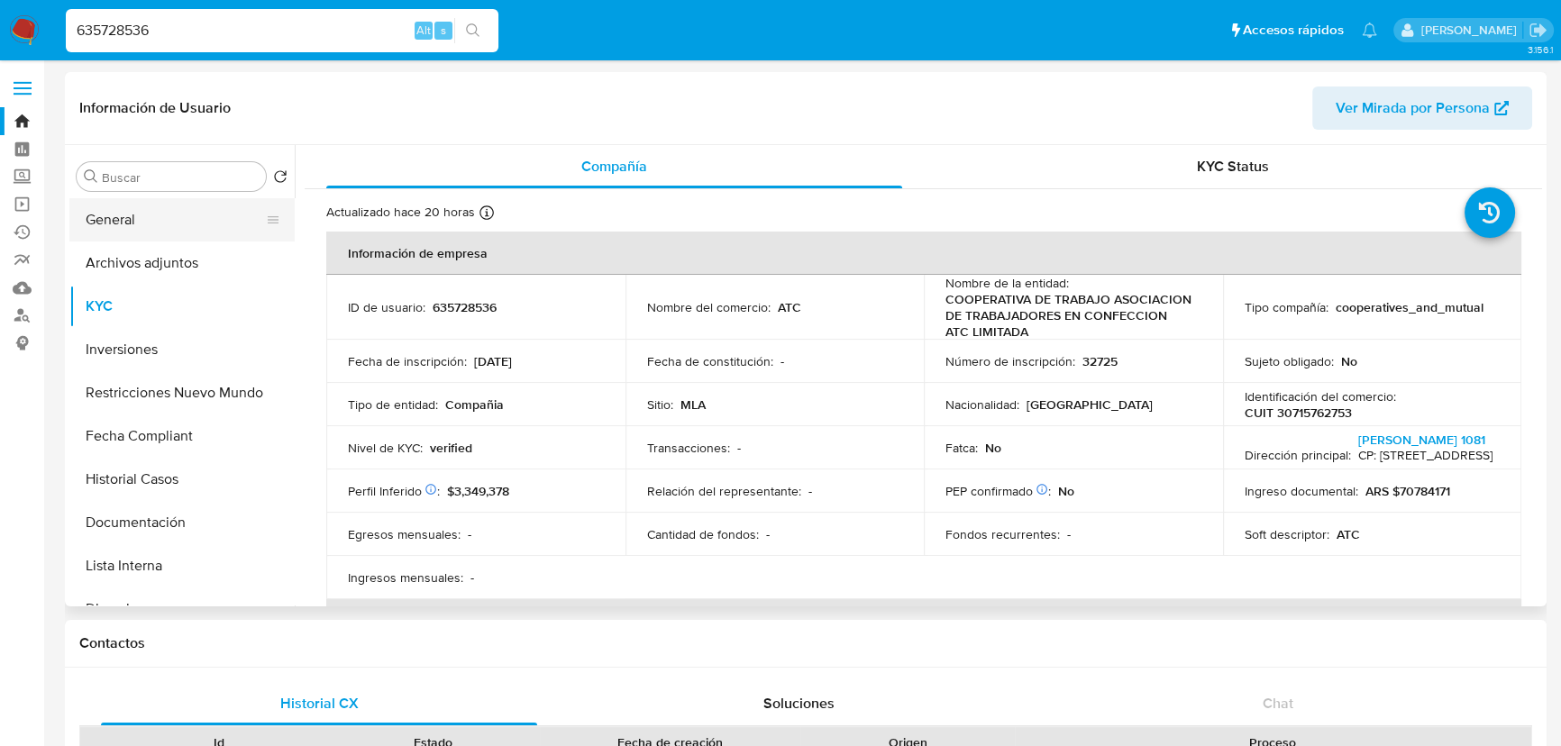
click at [133, 207] on button "General" at bounding box center [174, 219] width 211 height 43
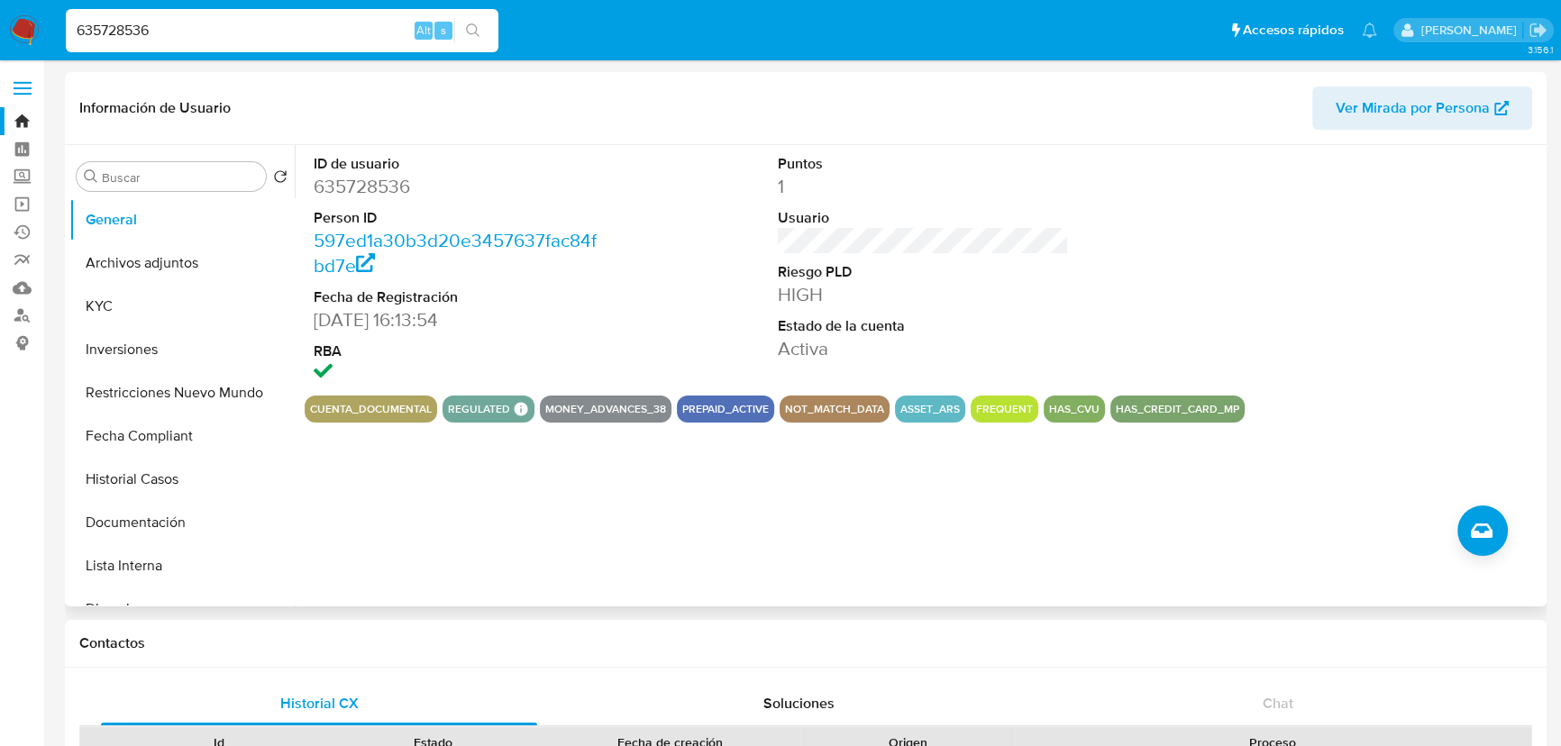
click at [361, 185] on dd "635728536" at bounding box center [459, 186] width 291 height 25
copy dd "635728536"
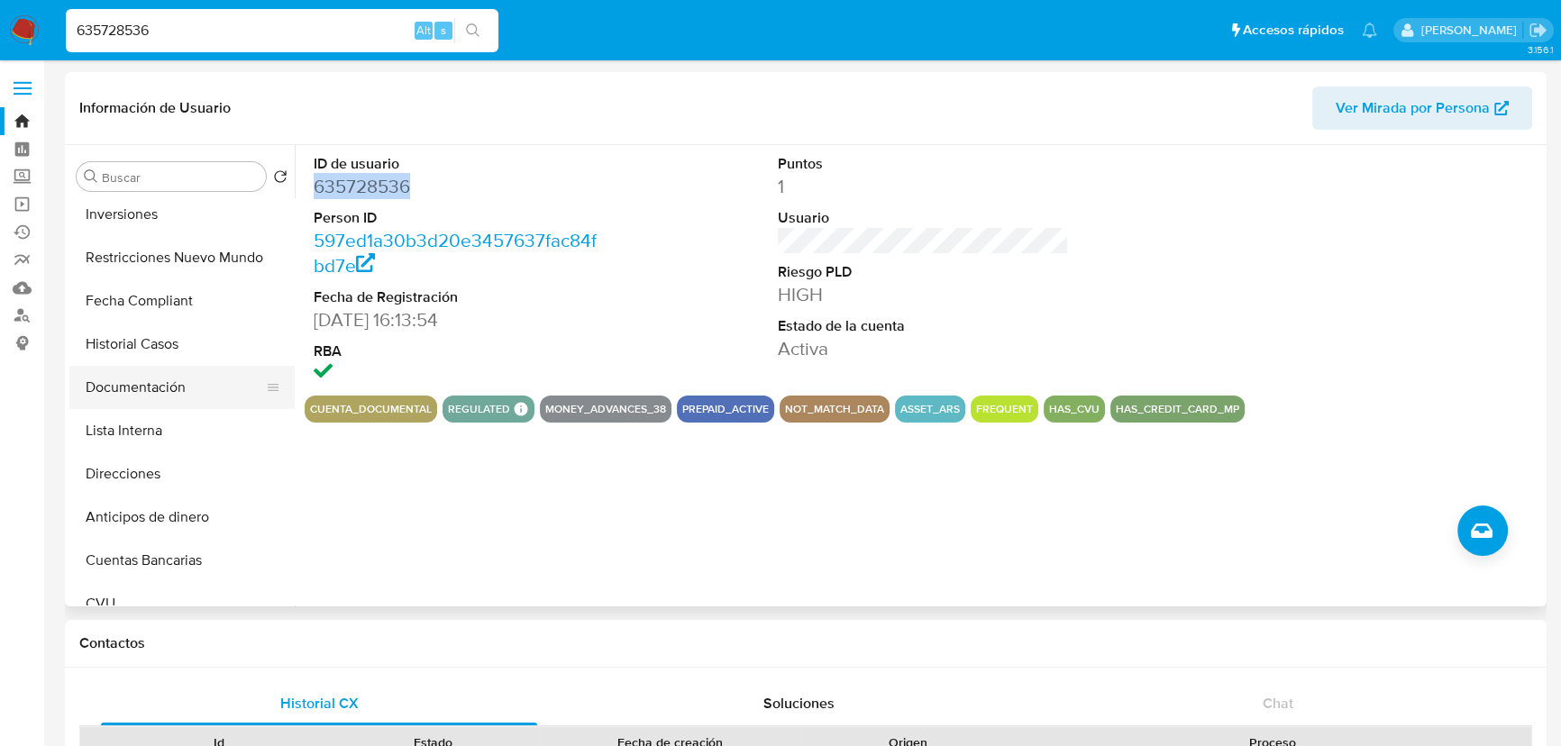
scroll to position [110, 0]
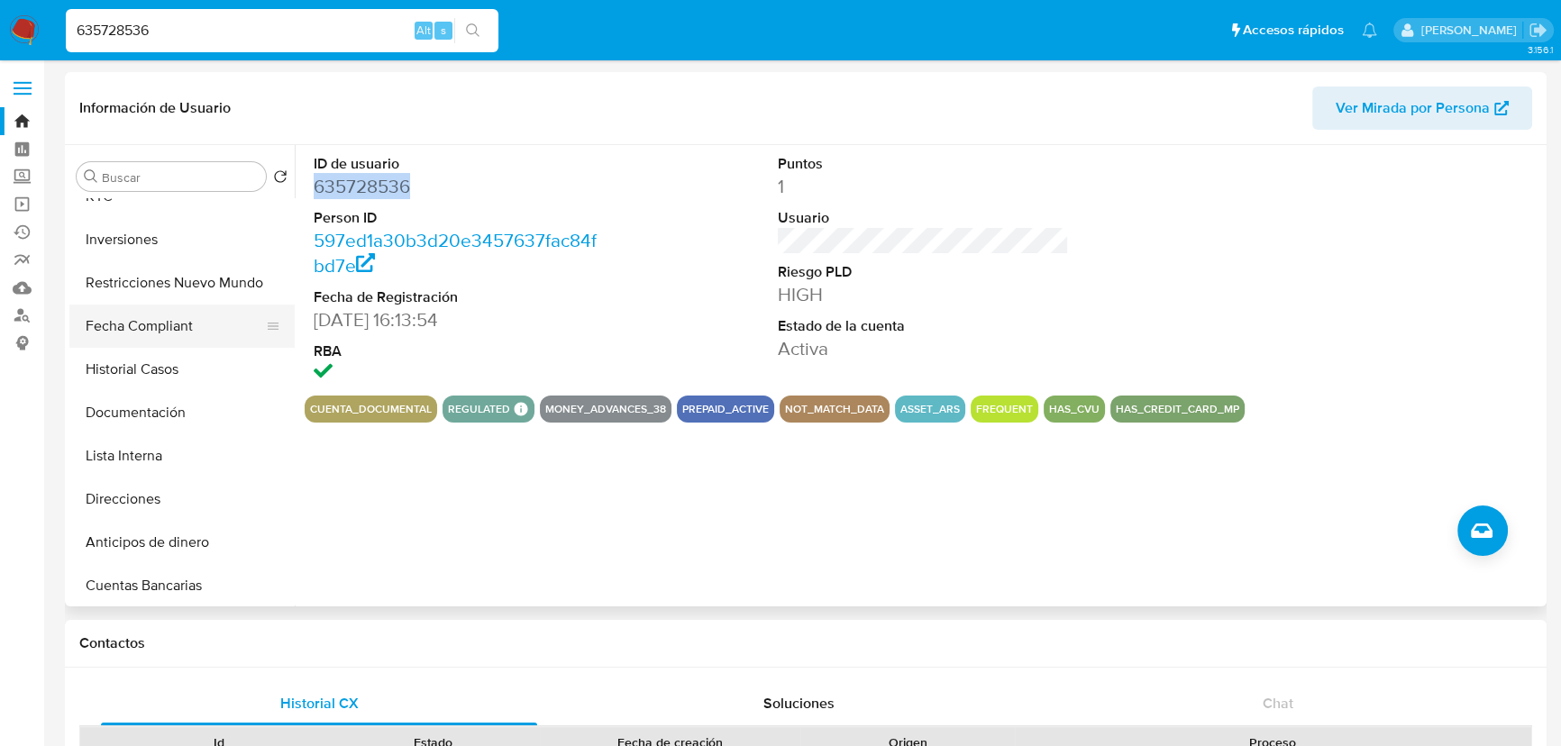
click at [160, 306] on button "Fecha Compliant" at bounding box center [174, 326] width 211 height 43
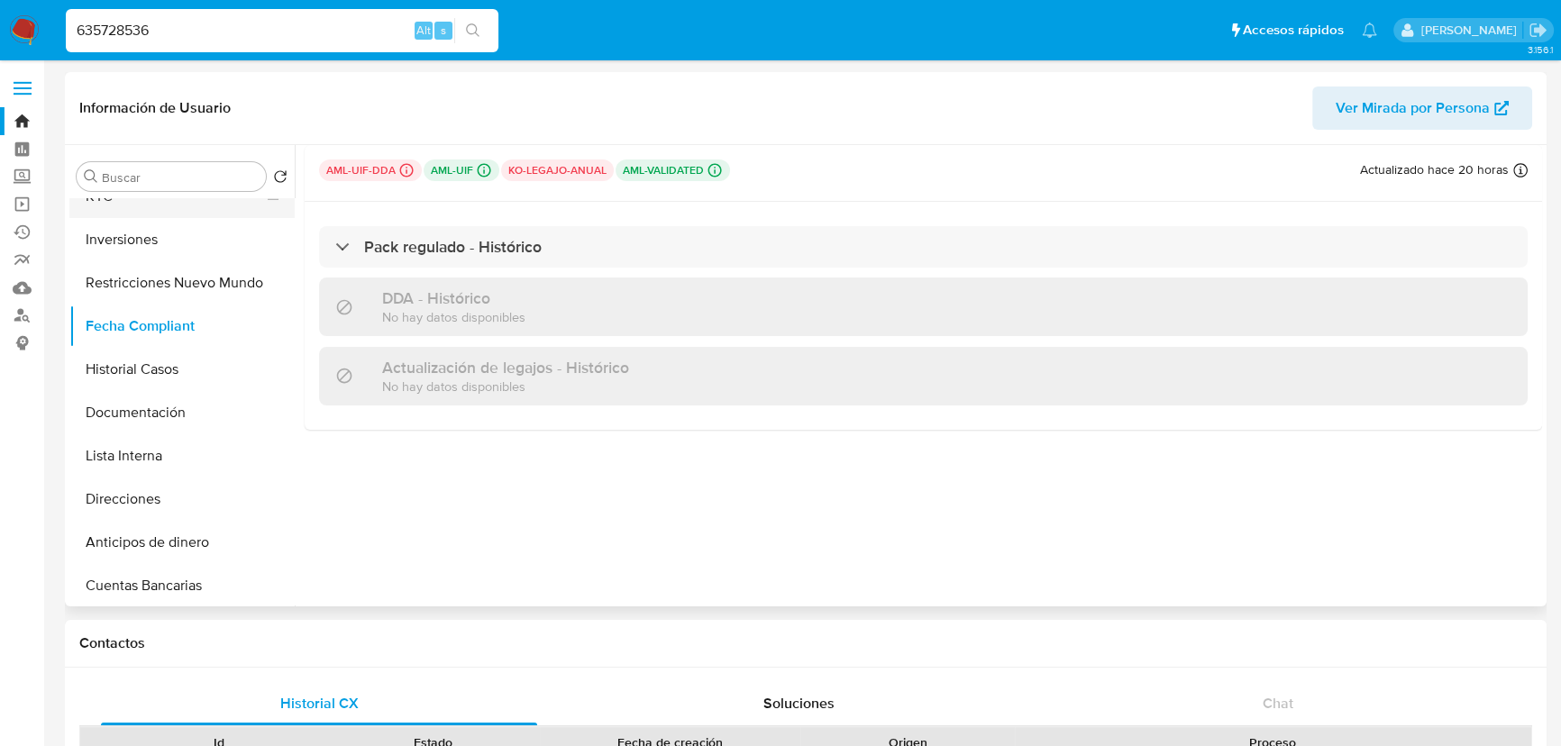
scroll to position [0, 0]
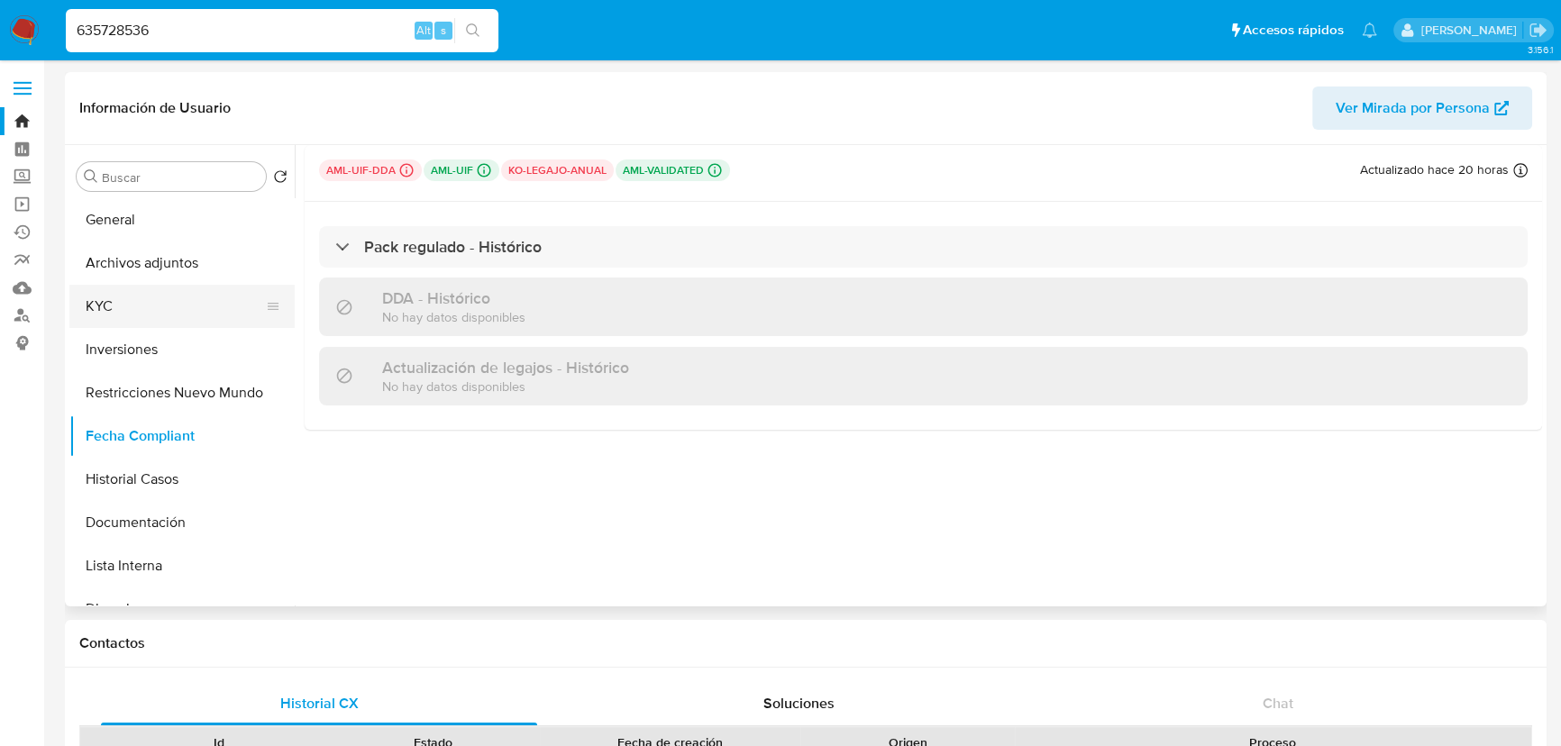
click at [142, 293] on button "KYC" at bounding box center [174, 306] width 211 height 43
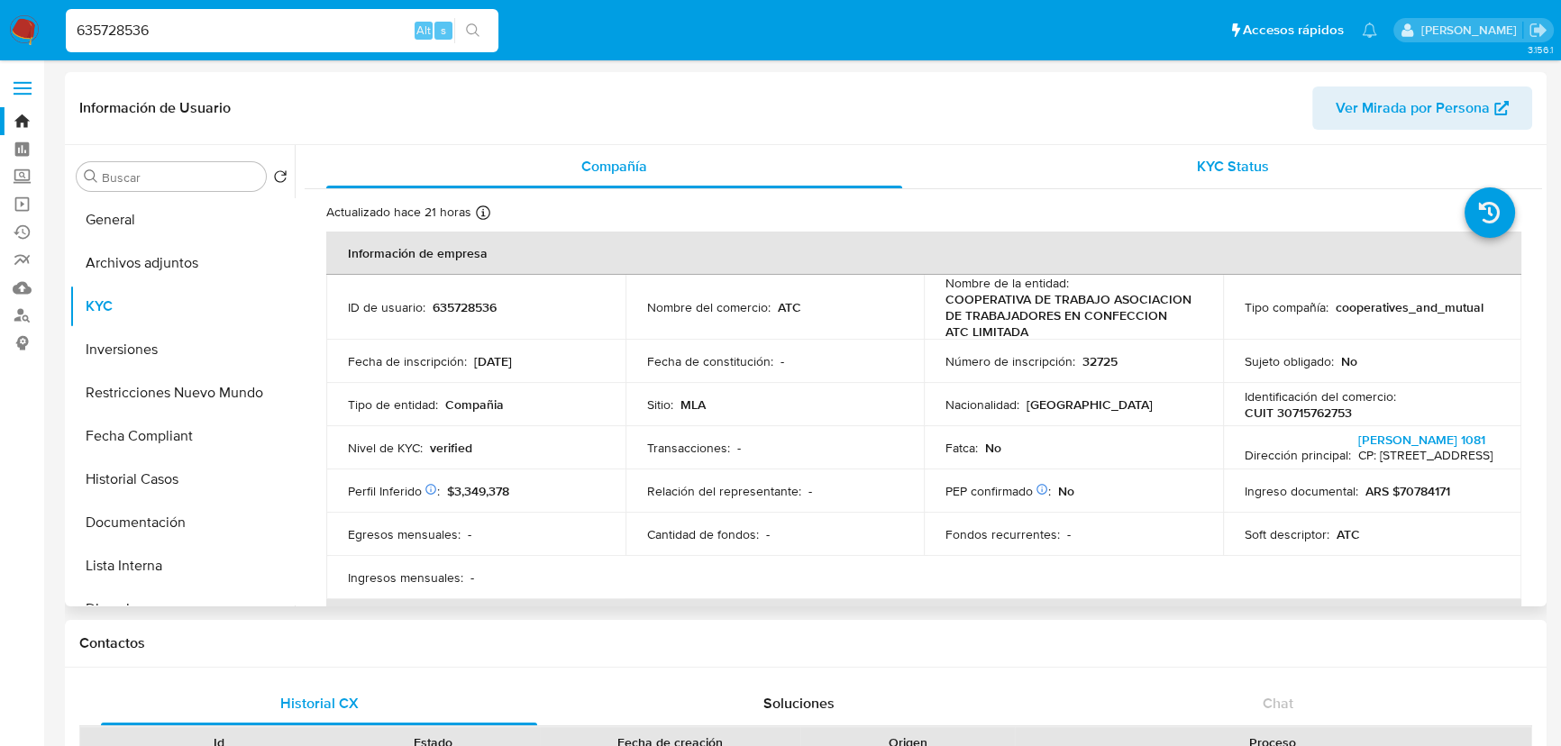
click at [1228, 163] on span "KYC Status" at bounding box center [1233, 166] width 72 height 21
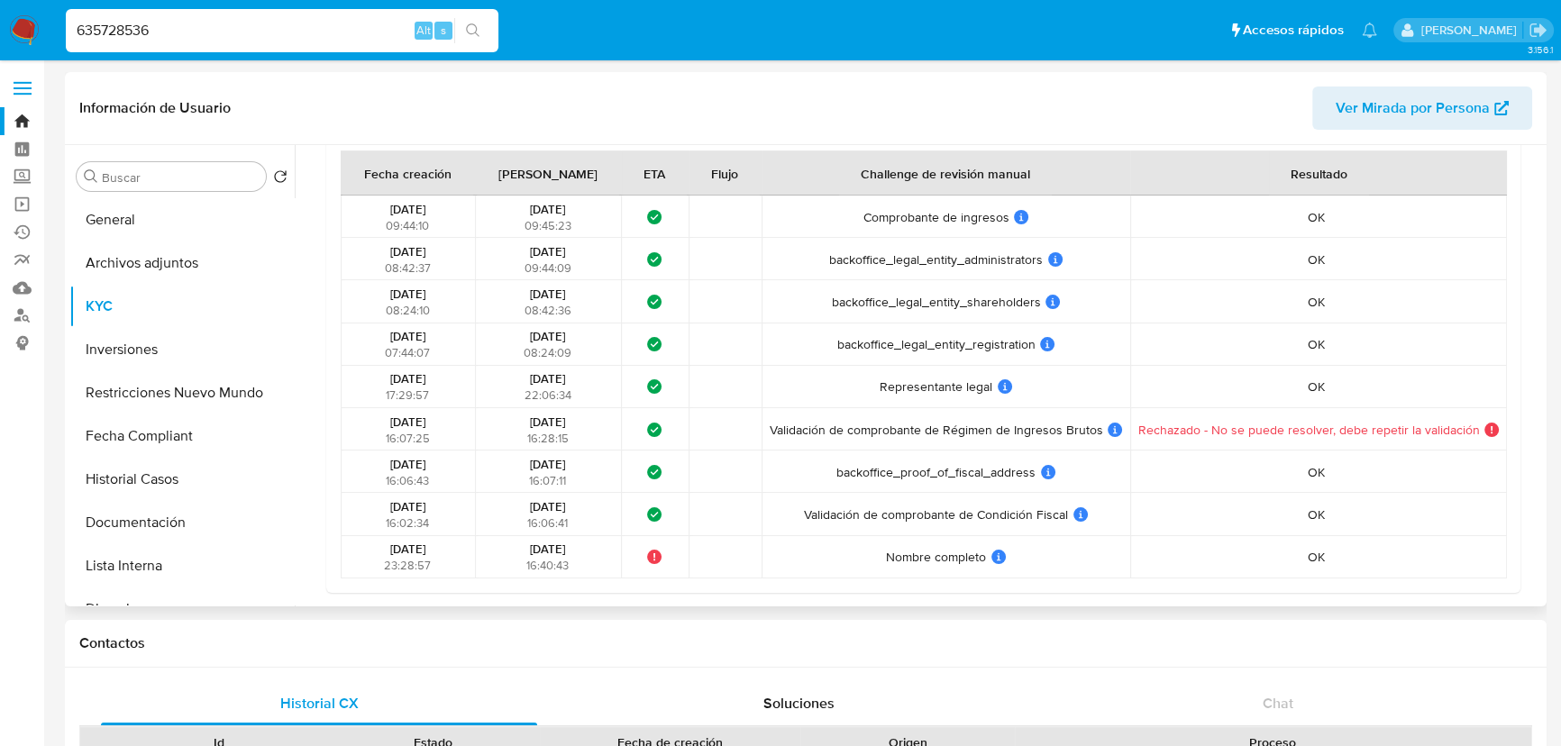
scroll to position [1309, 0]
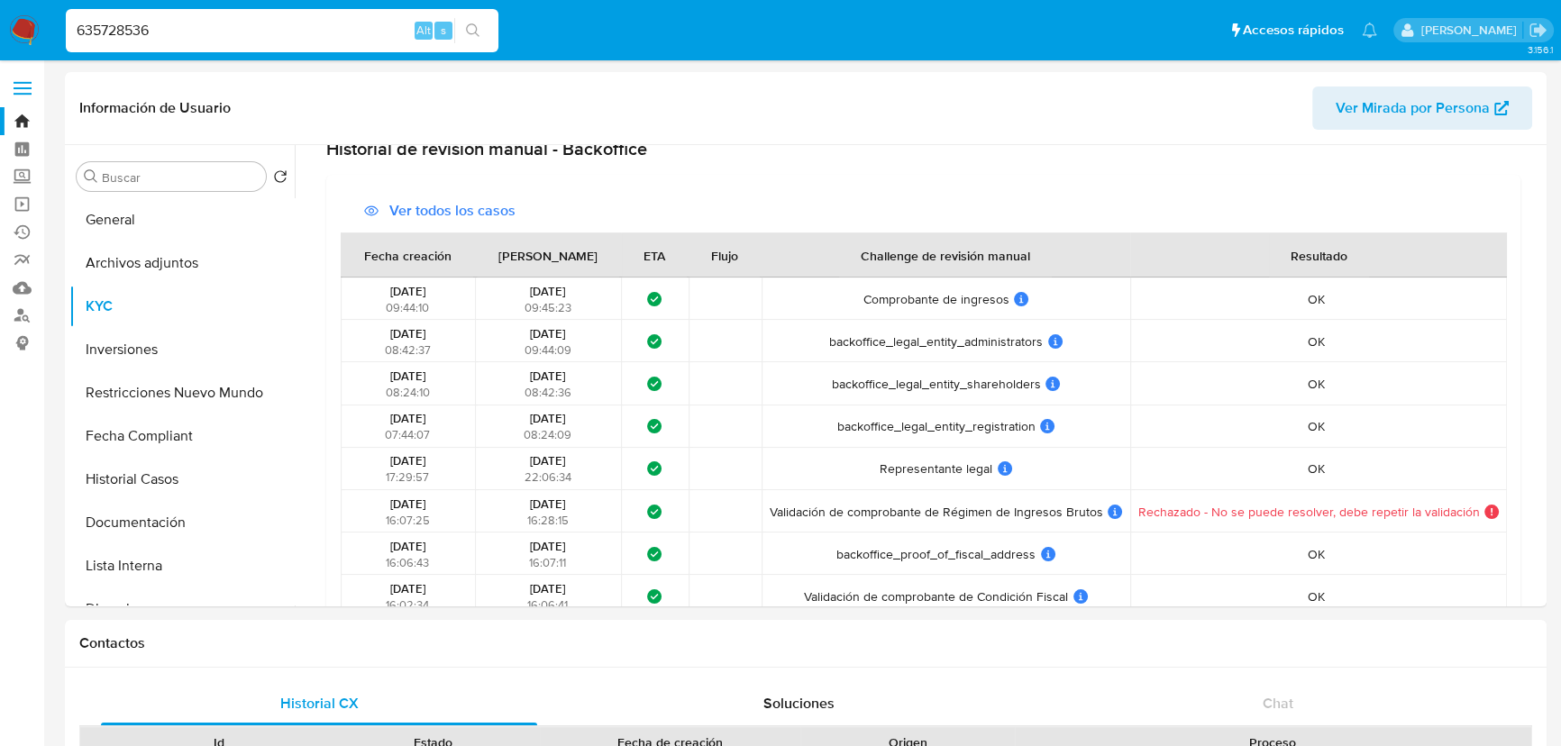
click at [278, 34] on input "635728536" at bounding box center [282, 30] width 433 height 23
click at [278, 33] on input "635728536" at bounding box center [282, 30] width 433 height 23
paste input "52413312"
type input "652413312"
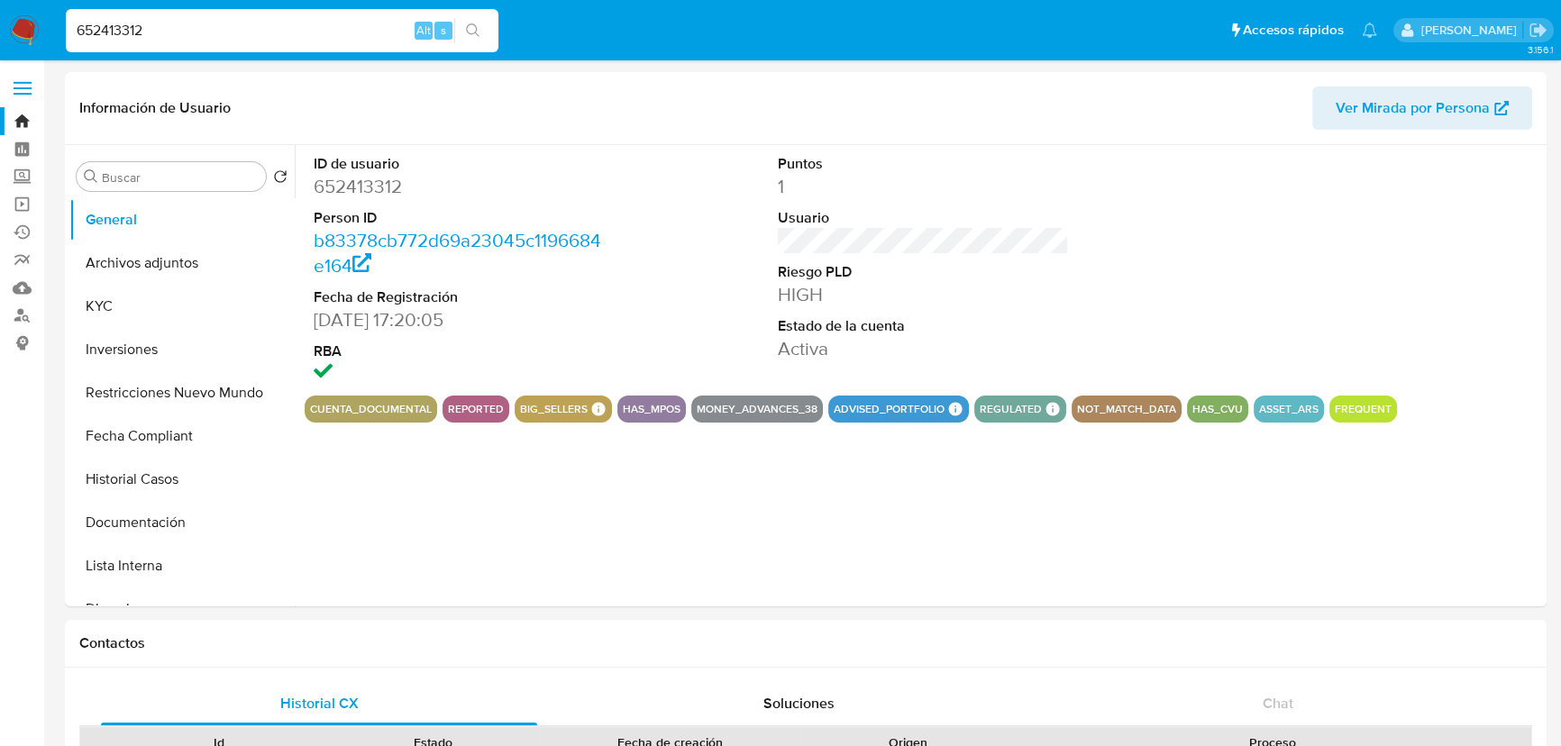
select select "10"
click at [189, 24] on input "652413312" at bounding box center [282, 30] width 433 height 23
click at [166, 308] on button "KYC" at bounding box center [174, 306] width 211 height 43
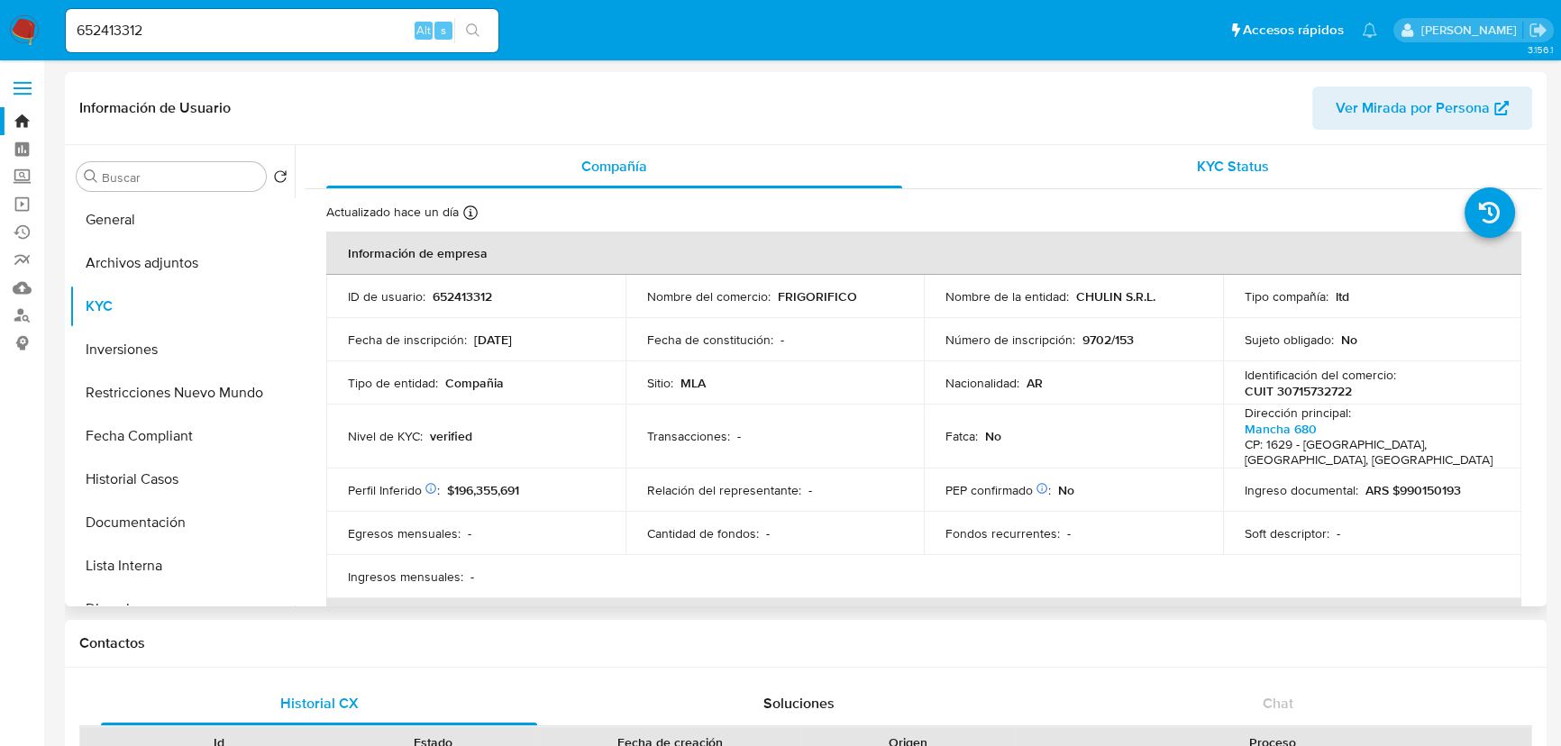
click at [1240, 147] on div "KYC Status" at bounding box center [1233, 166] width 576 height 43
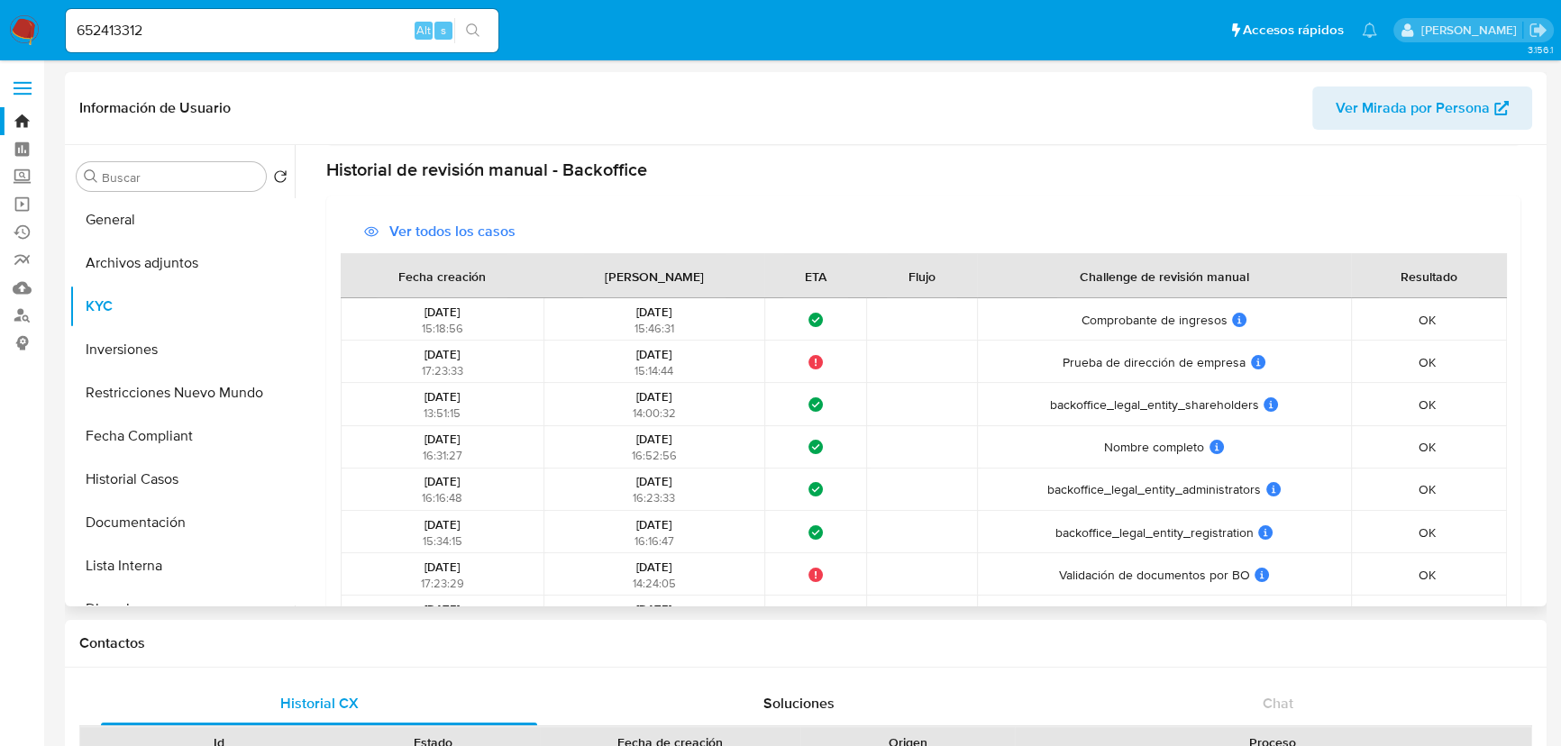
scroll to position [491, 0]
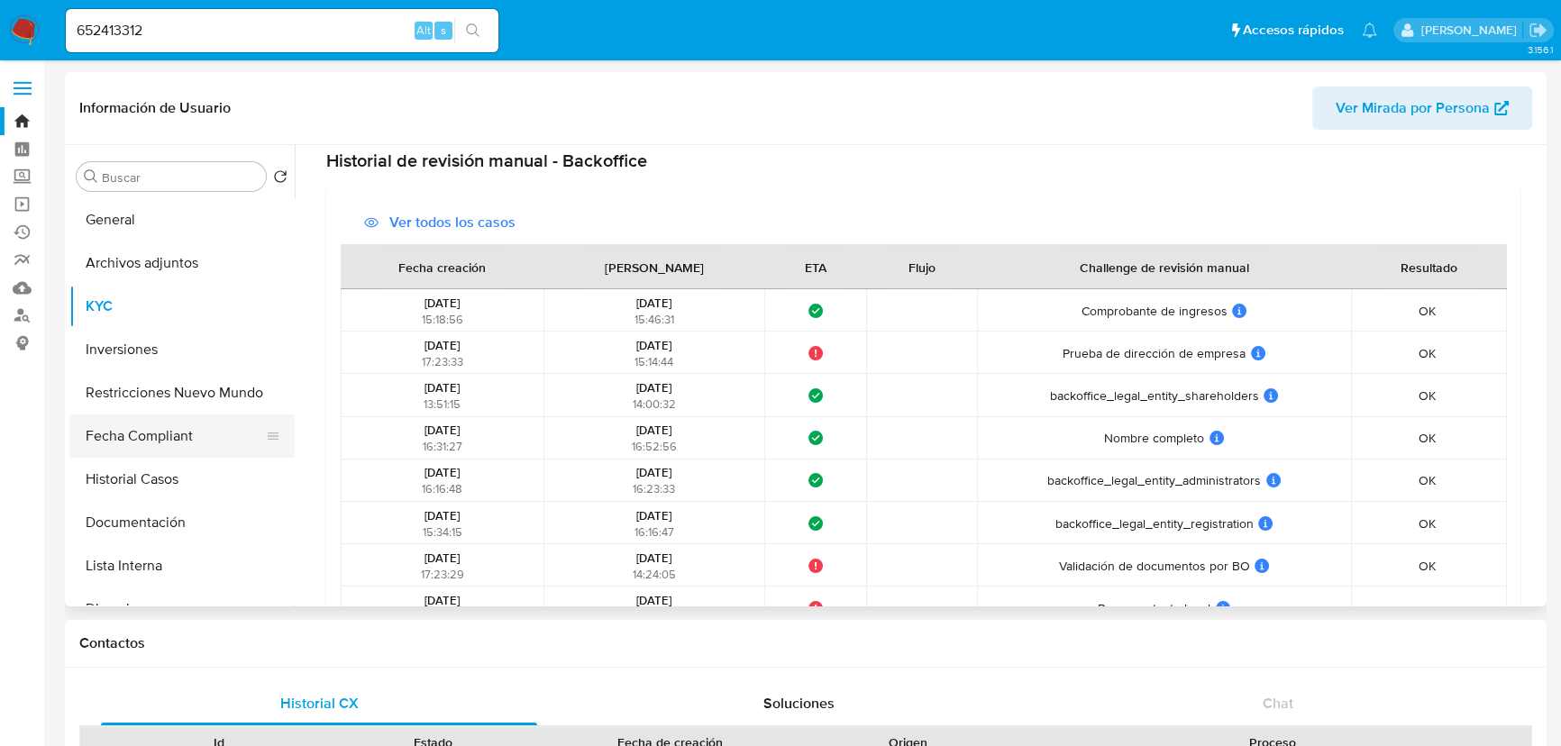
click at [168, 433] on button "Fecha Compliant" at bounding box center [174, 436] width 211 height 43
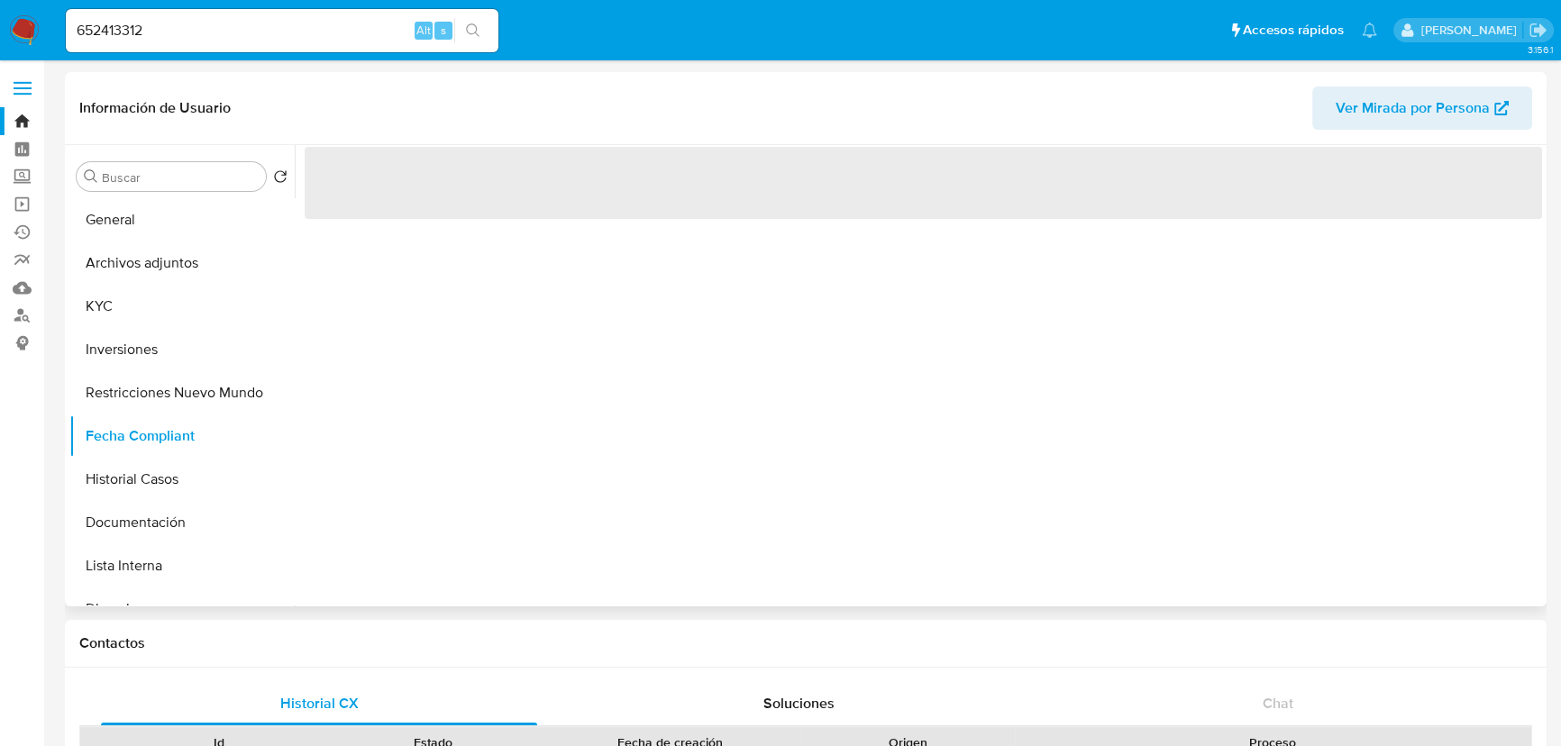
scroll to position [0, 0]
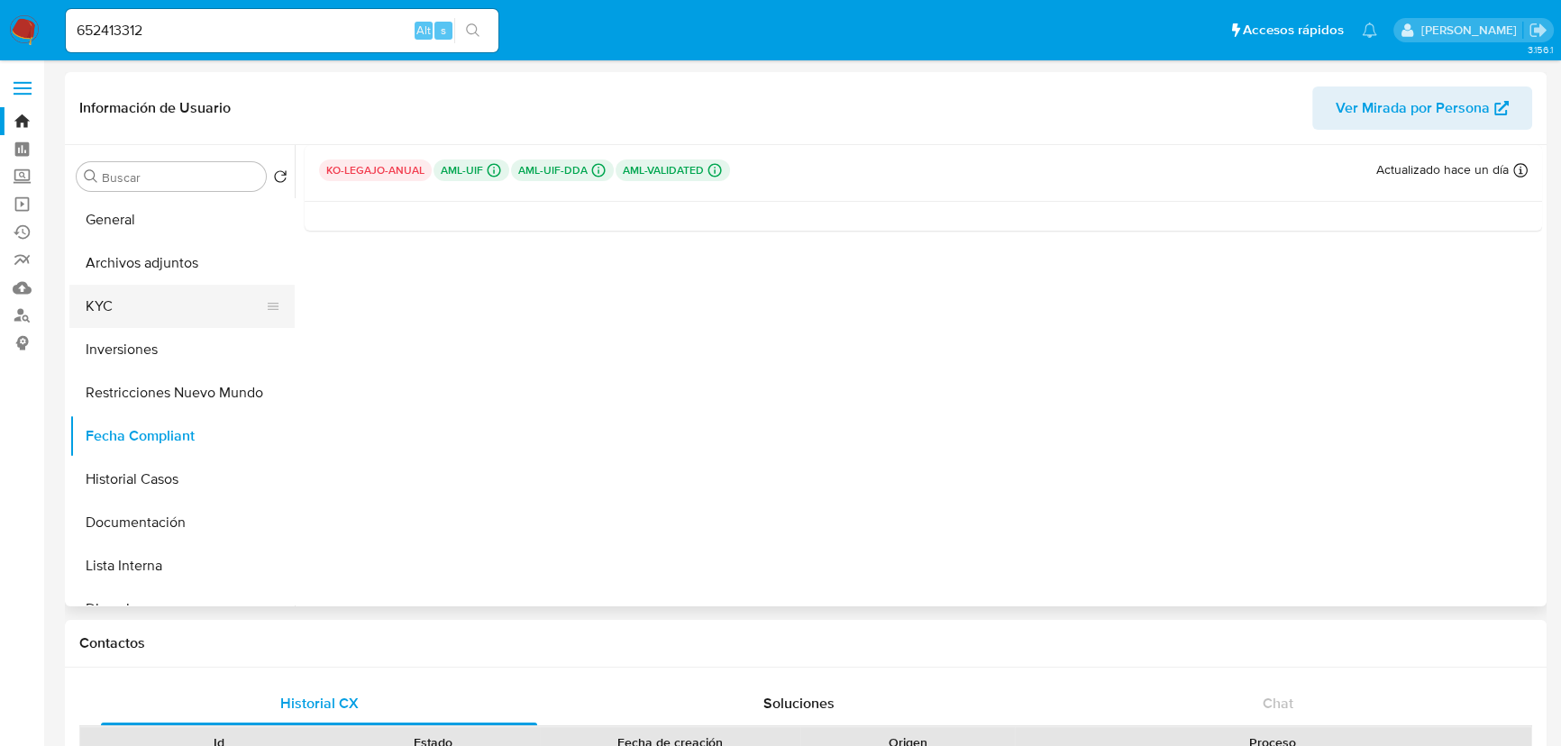
click at [133, 297] on button "KYC" at bounding box center [174, 306] width 211 height 43
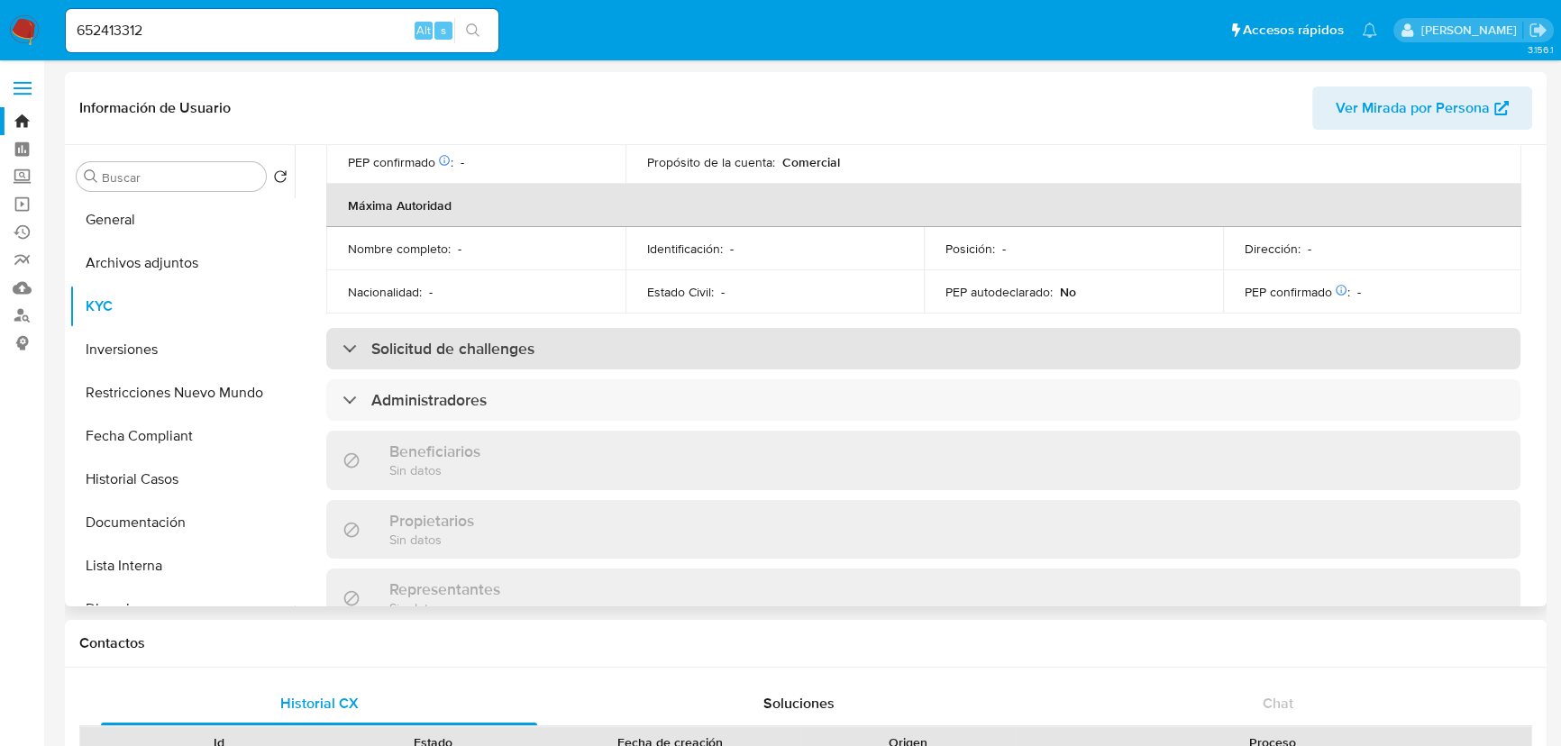
scroll to position [737, 0]
click at [471, 340] on h3 "Solicitud de challenges" at bounding box center [452, 350] width 163 height 20
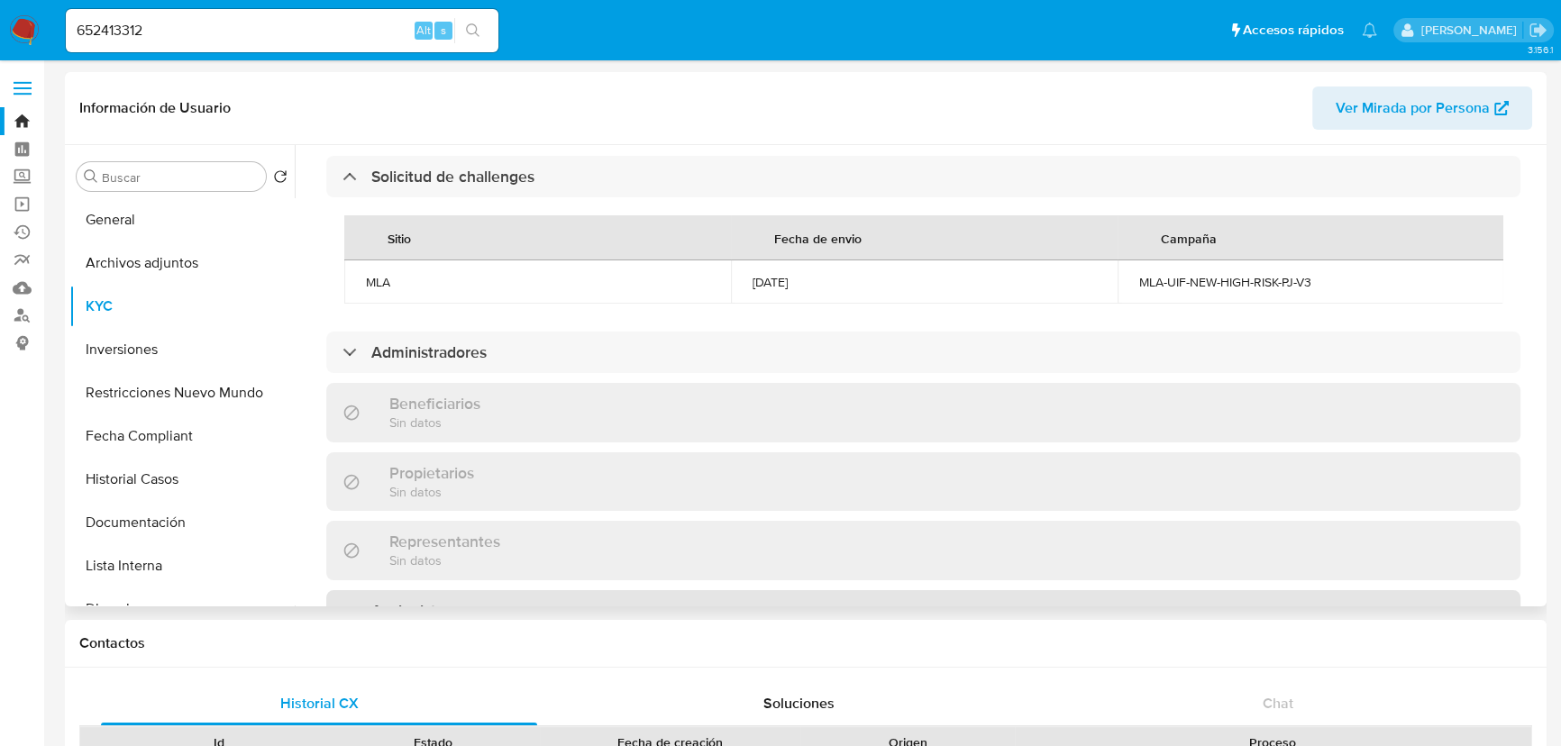
scroll to position [901, 0]
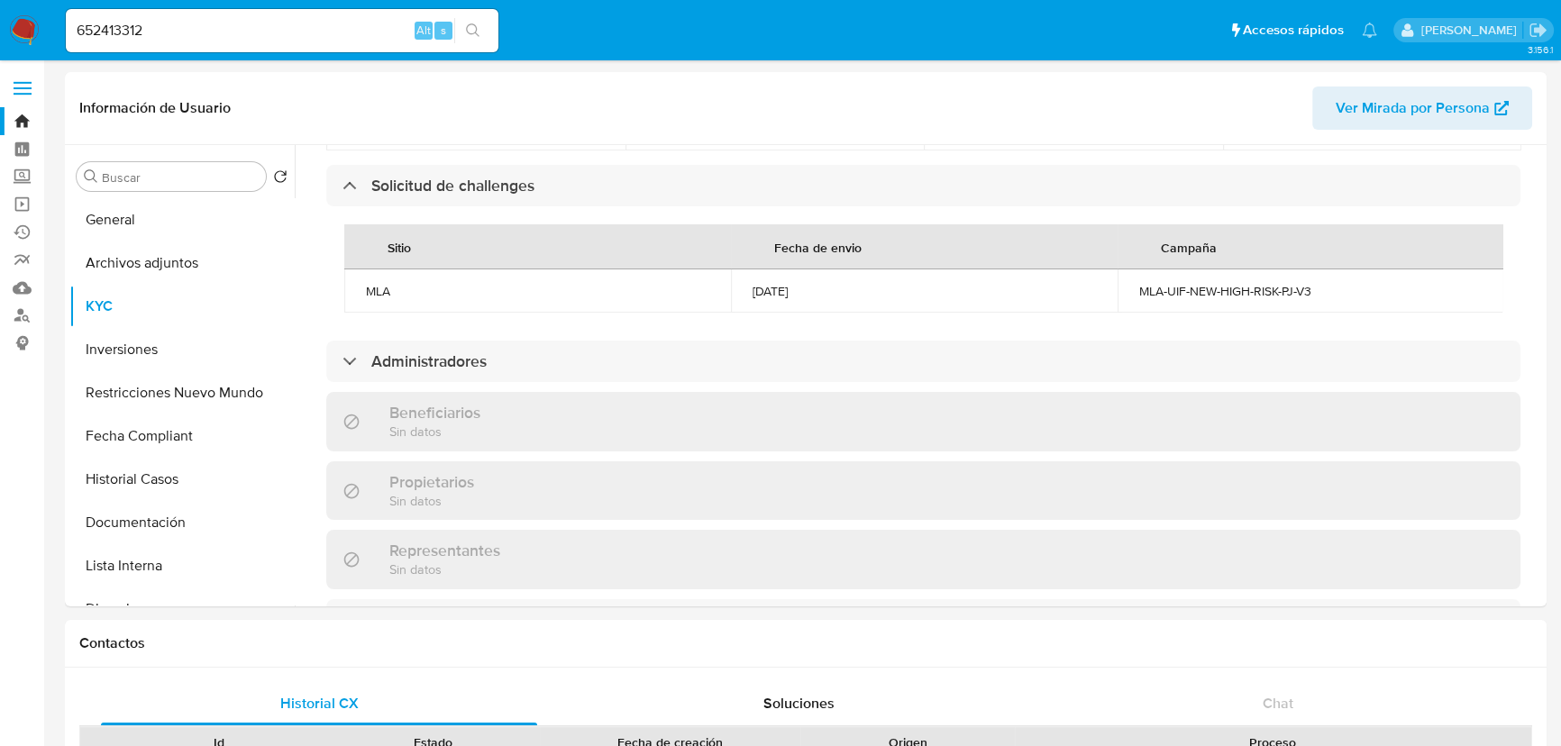
click at [202, 39] on input "652413312" at bounding box center [282, 30] width 433 height 23
paste input "177881788"
type input "177881788"
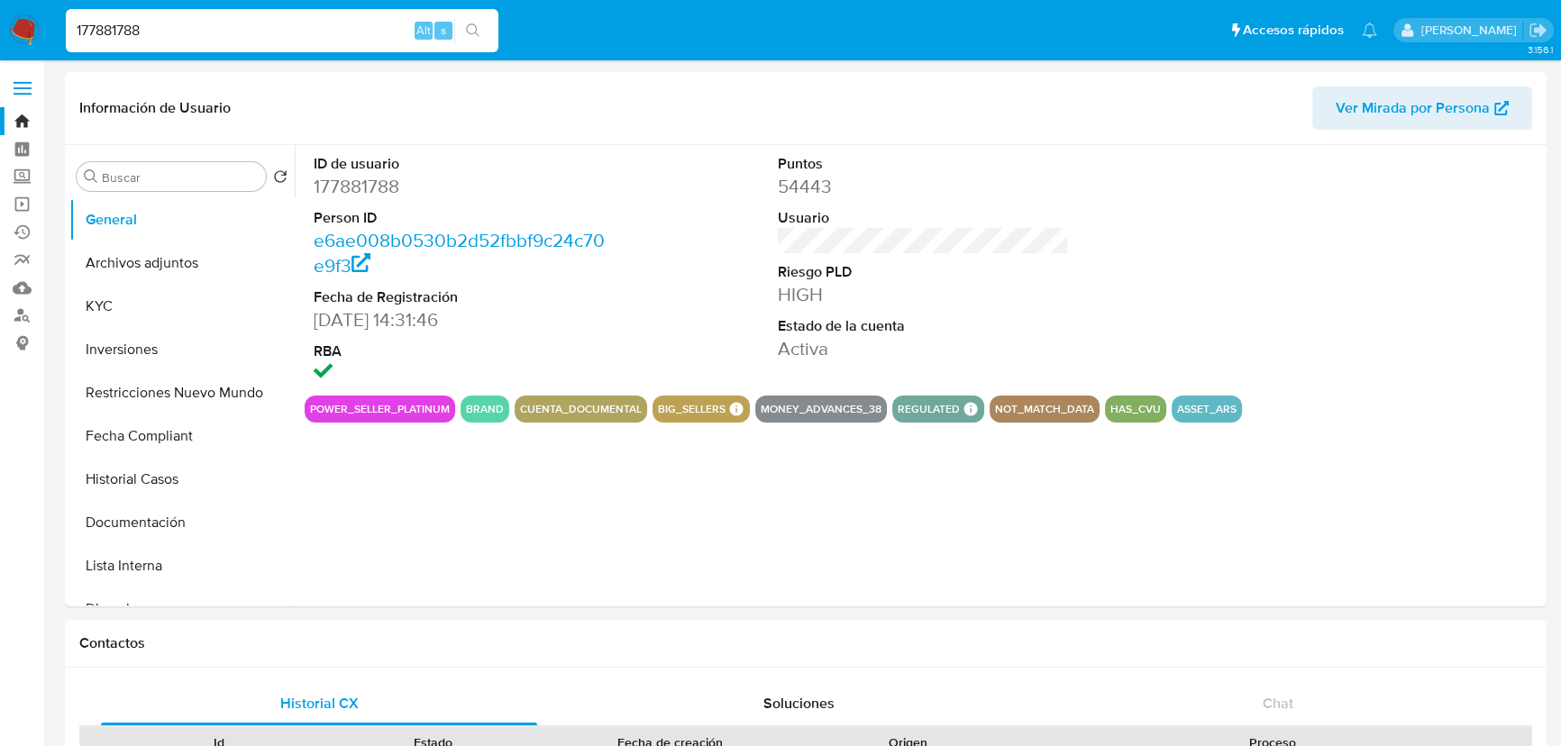
select select "10"
click at [121, 295] on button "KYC" at bounding box center [174, 306] width 211 height 43
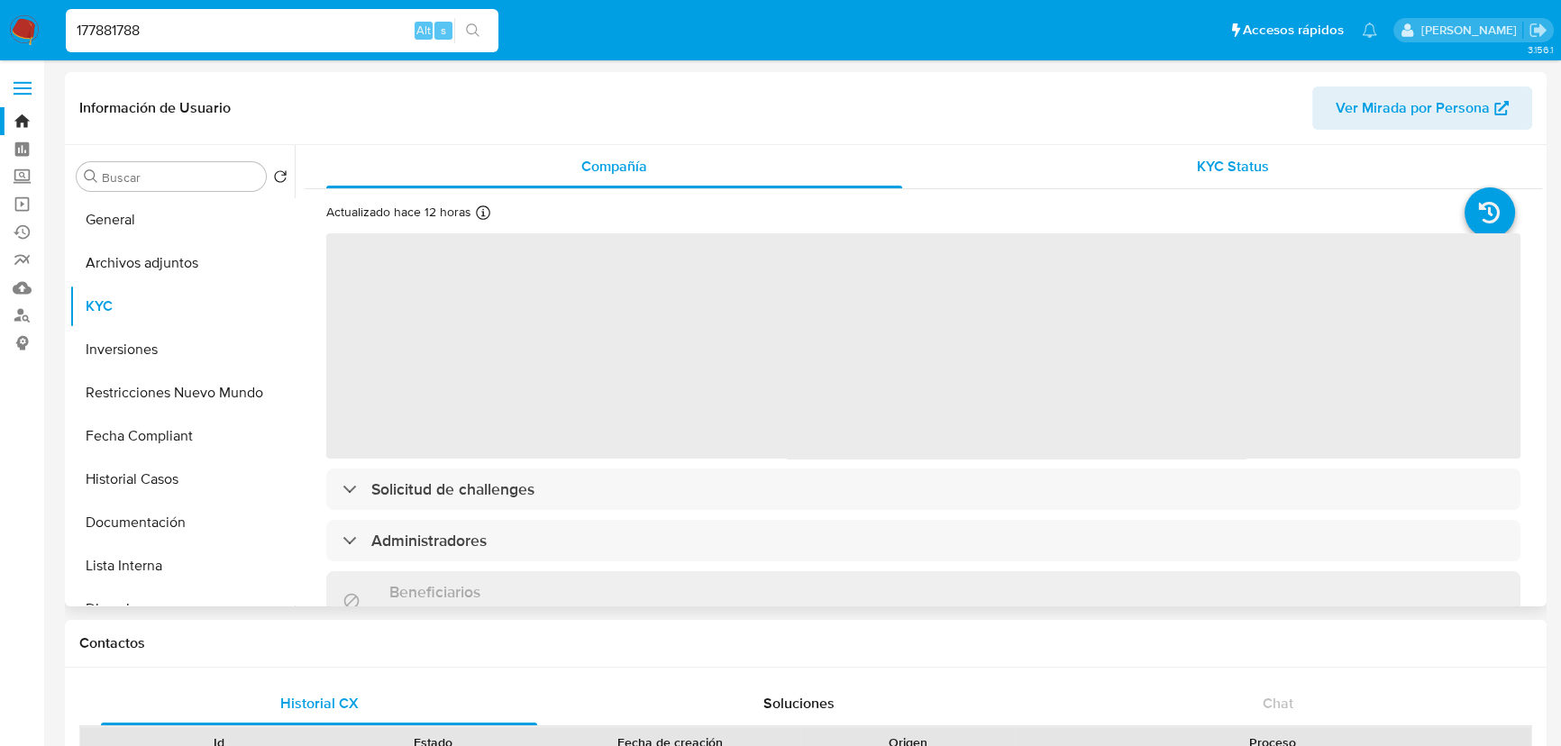
click at [1220, 166] on span "KYC Status" at bounding box center [1233, 166] width 72 height 21
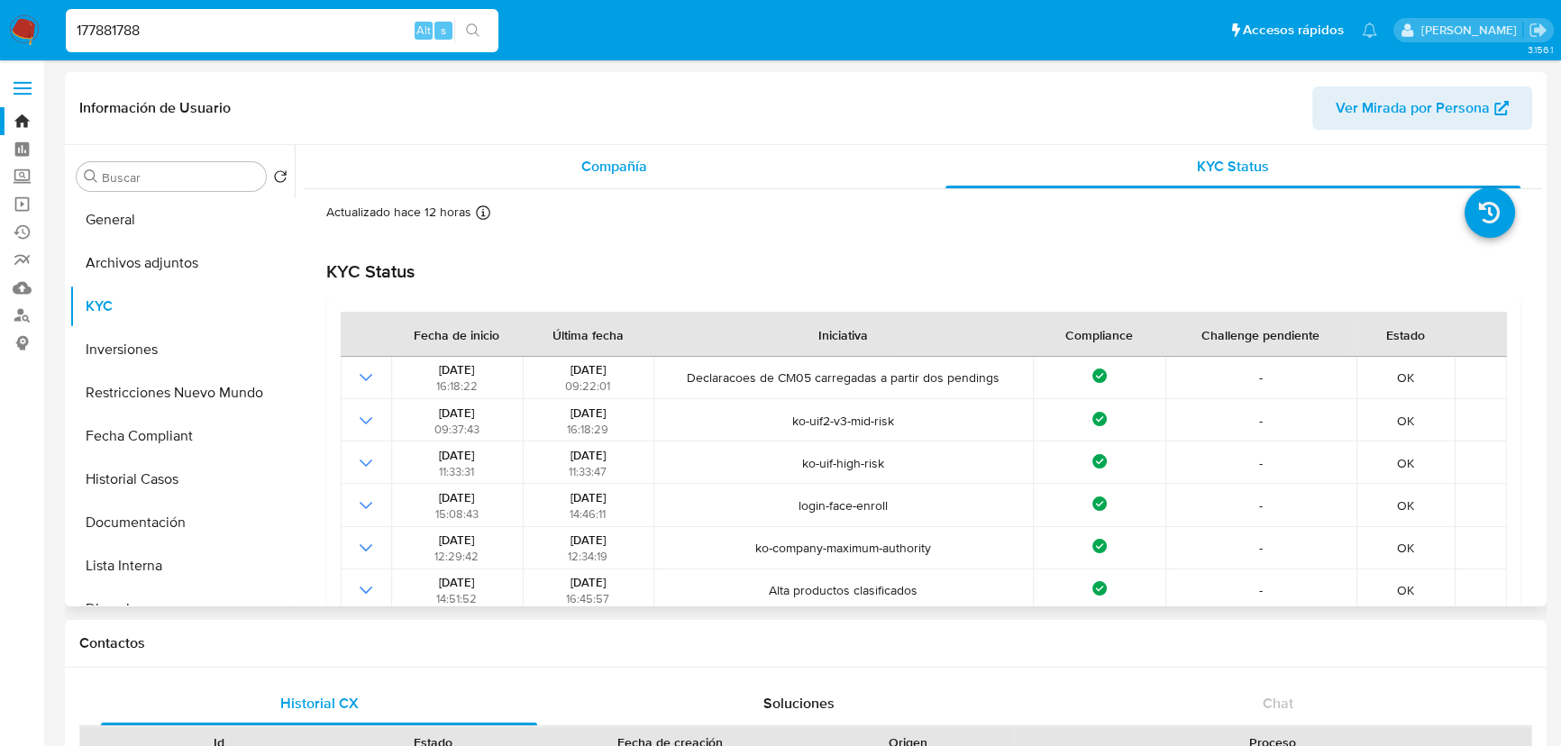
click at [682, 171] on div "Compañía" at bounding box center [614, 166] width 576 height 43
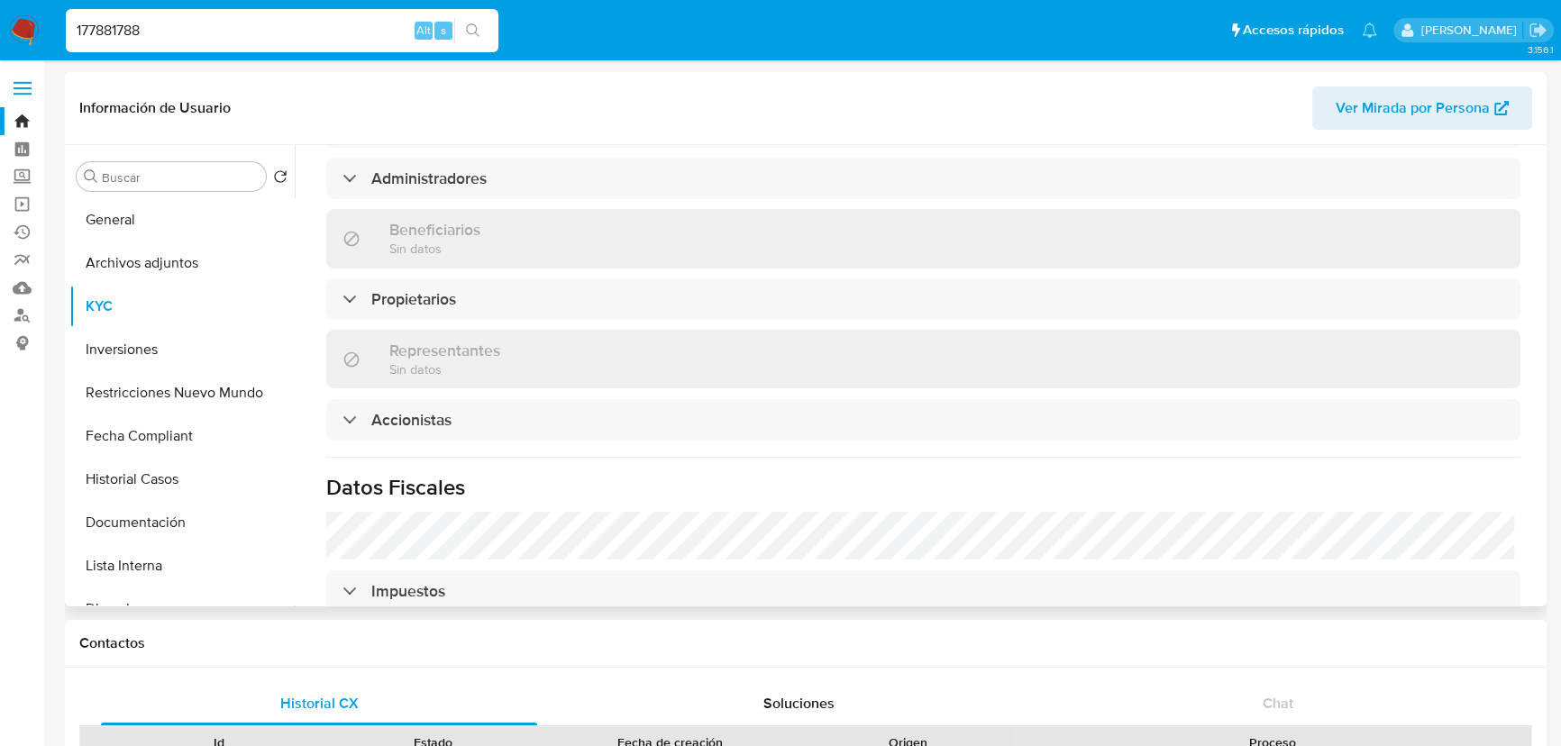
scroll to position [819, 0]
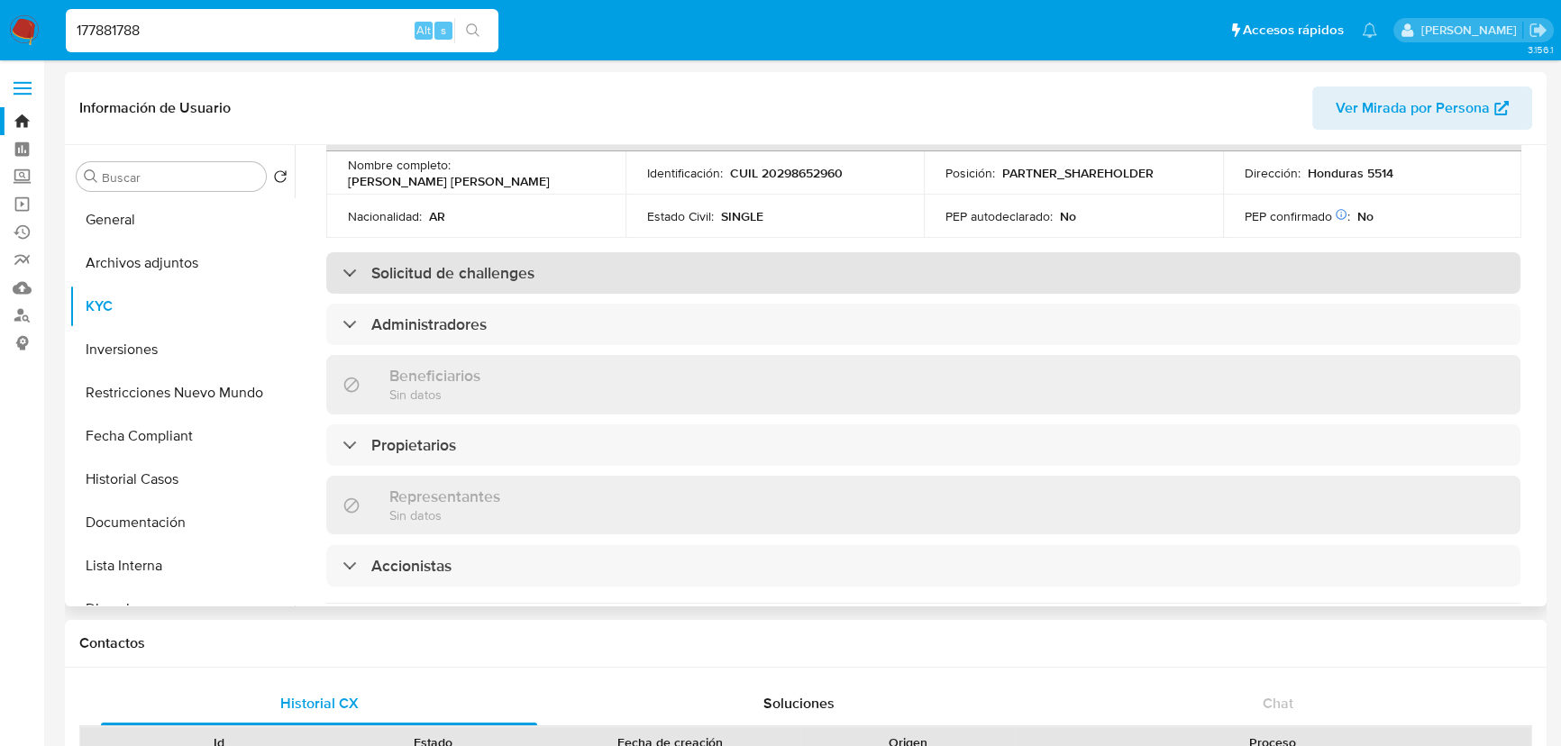
click at [649, 288] on div "Solicitud de challenges" at bounding box center [923, 272] width 1194 height 41
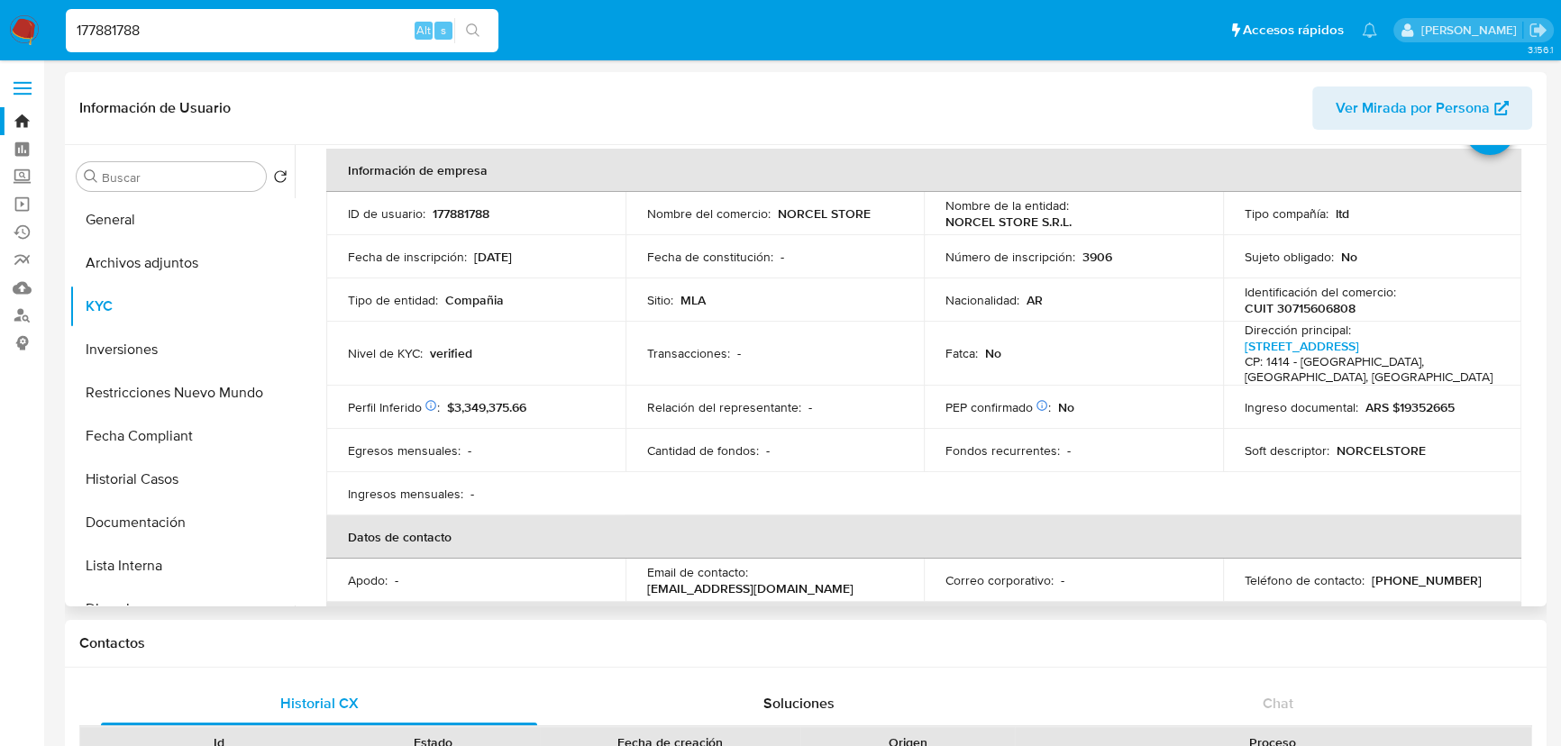
scroll to position [0, 0]
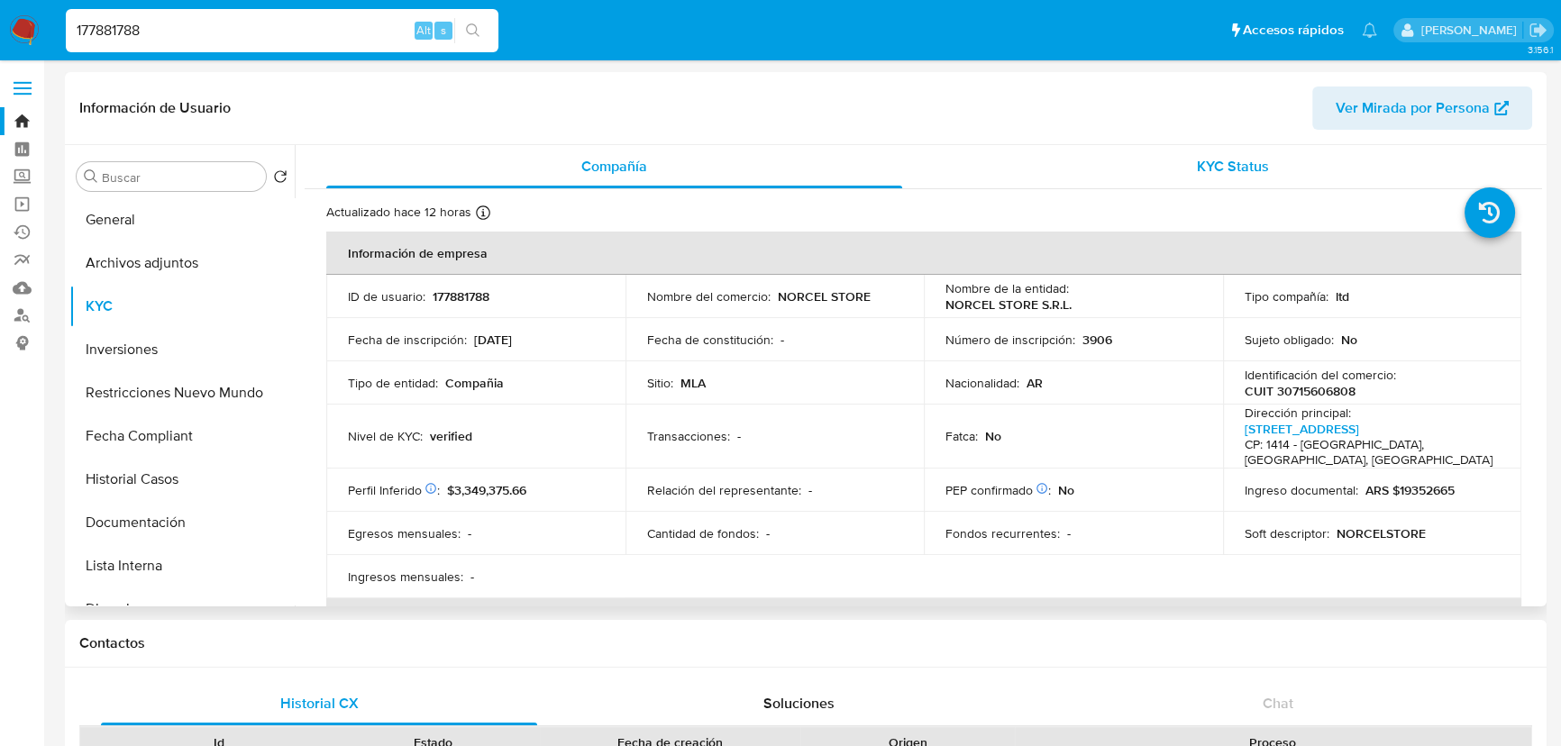
click at [1139, 180] on div "KYC Status" at bounding box center [1233, 166] width 576 height 43
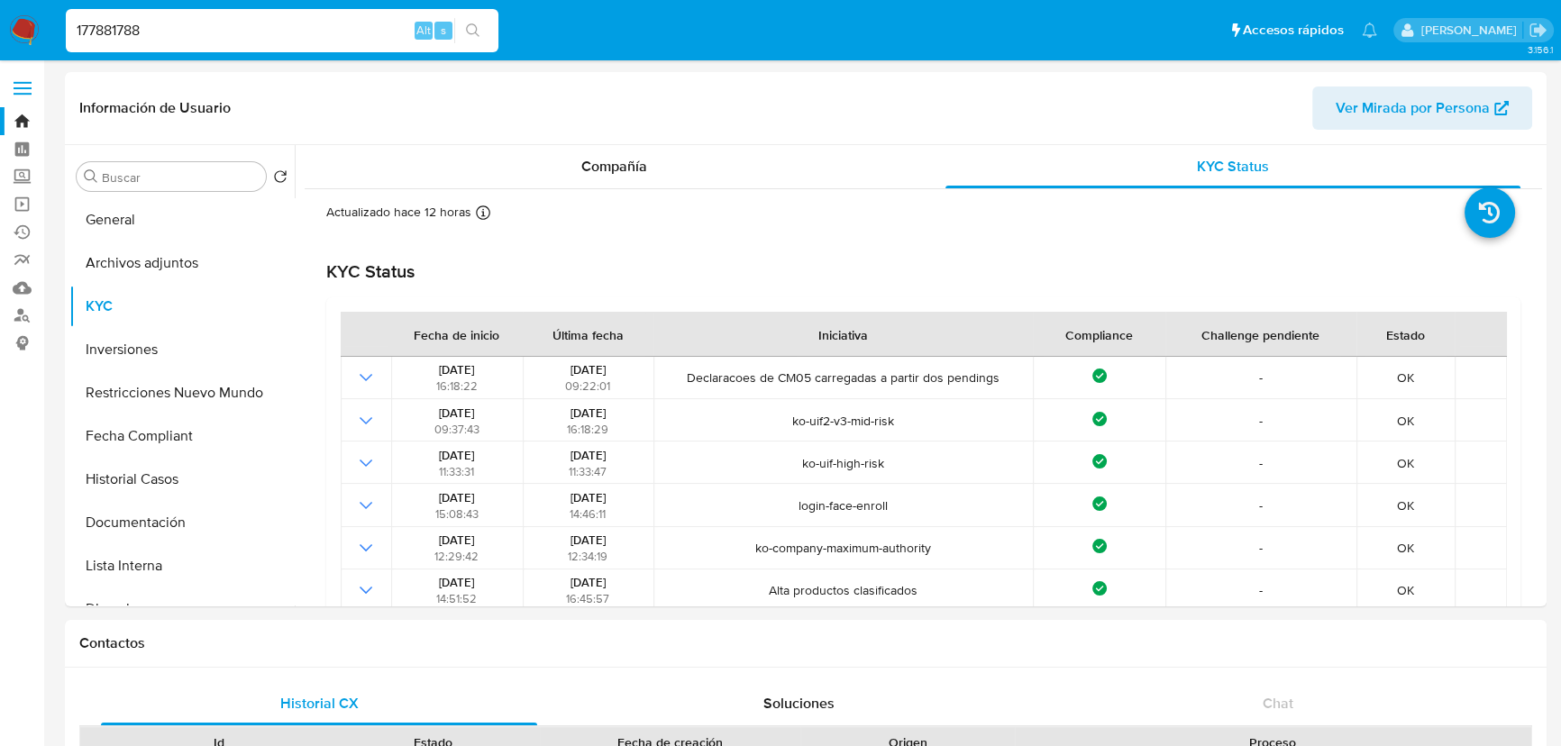
click at [287, 29] on input "177881788" at bounding box center [282, 30] width 433 height 23
click at [286, 29] on input "177881788" at bounding box center [282, 30] width 433 height 23
paste input "48786041"
type input "48786041"
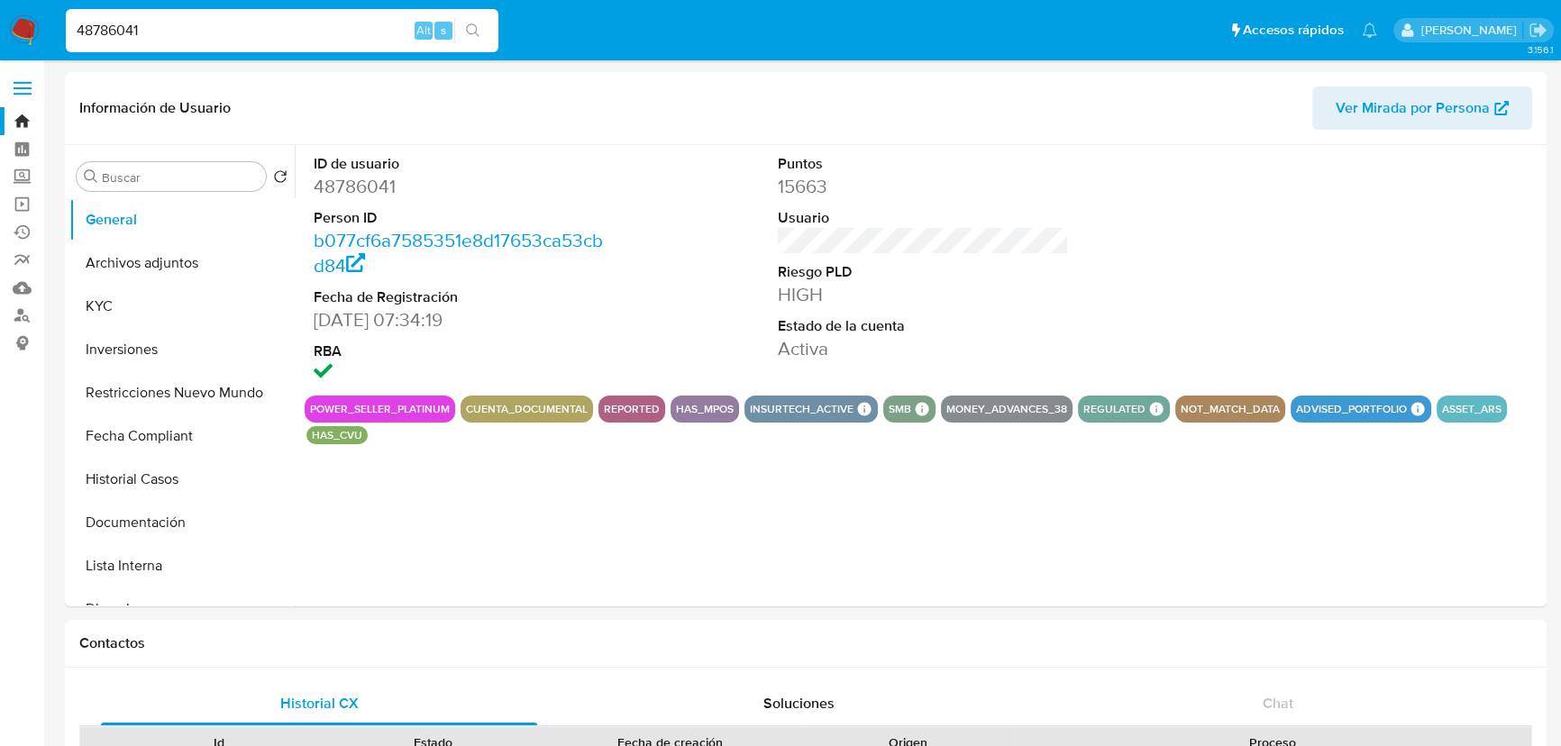
select select "10"
drag, startPoint x: 120, startPoint y: 309, endPoint x: 242, endPoint y: 292, distance: 122.9
click at [123, 309] on button "KYC" at bounding box center [174, 306] width 211 height 43
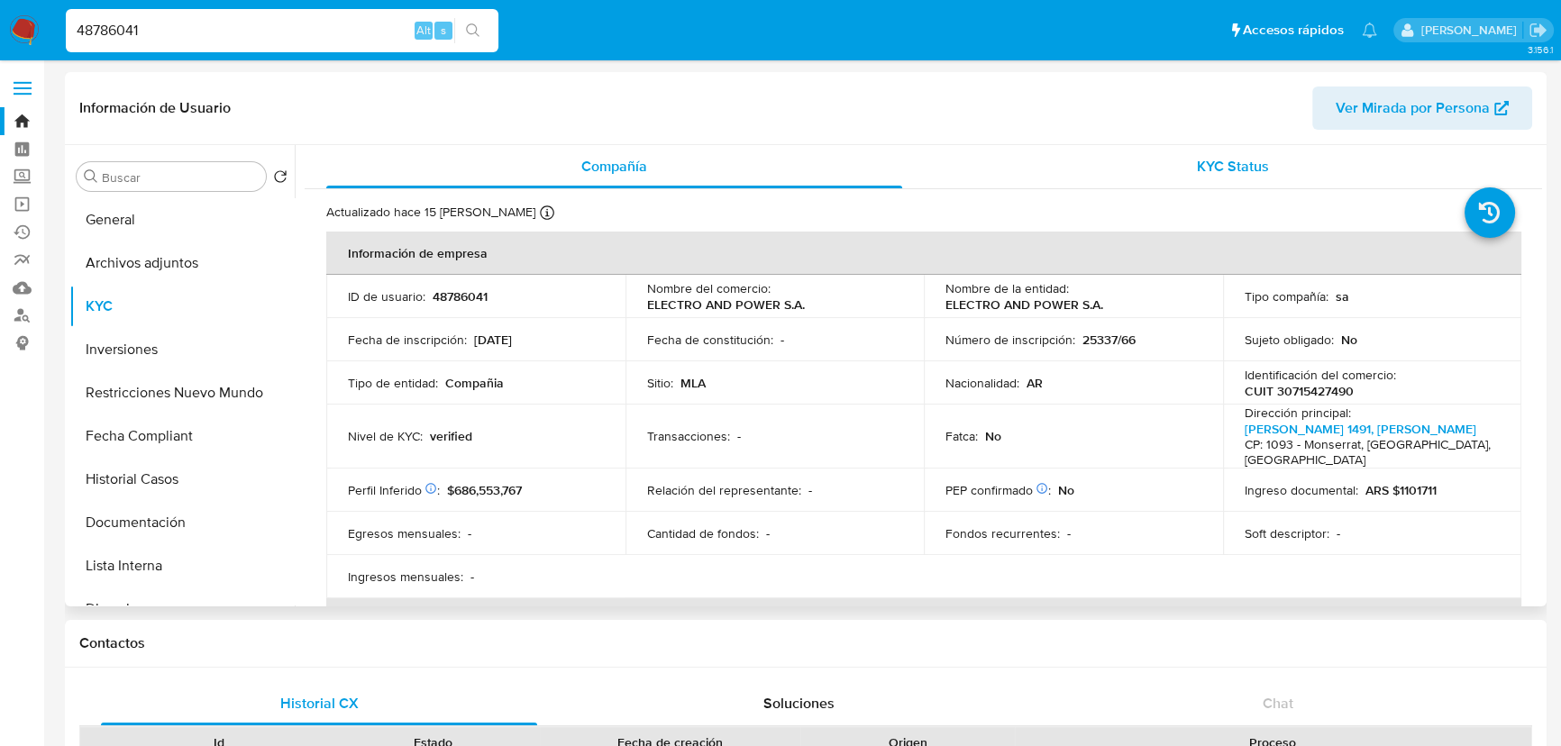
click at [1259, 171] on span "KYC Status" at bounding box center [1233, 166] width 72 height 21
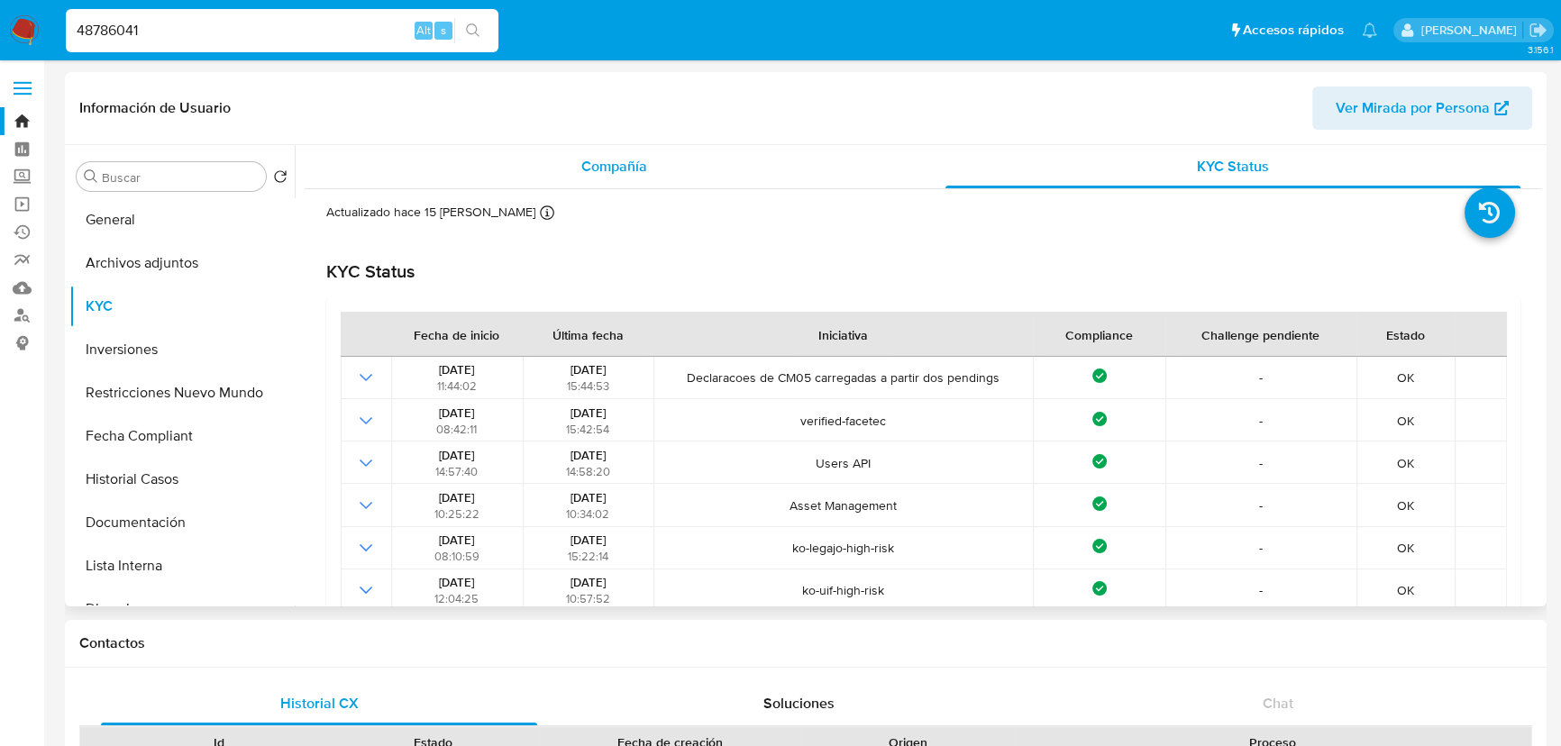
click at [595, 178] on div "Compañía" at bounding box center [614, 166] width 576 height 43
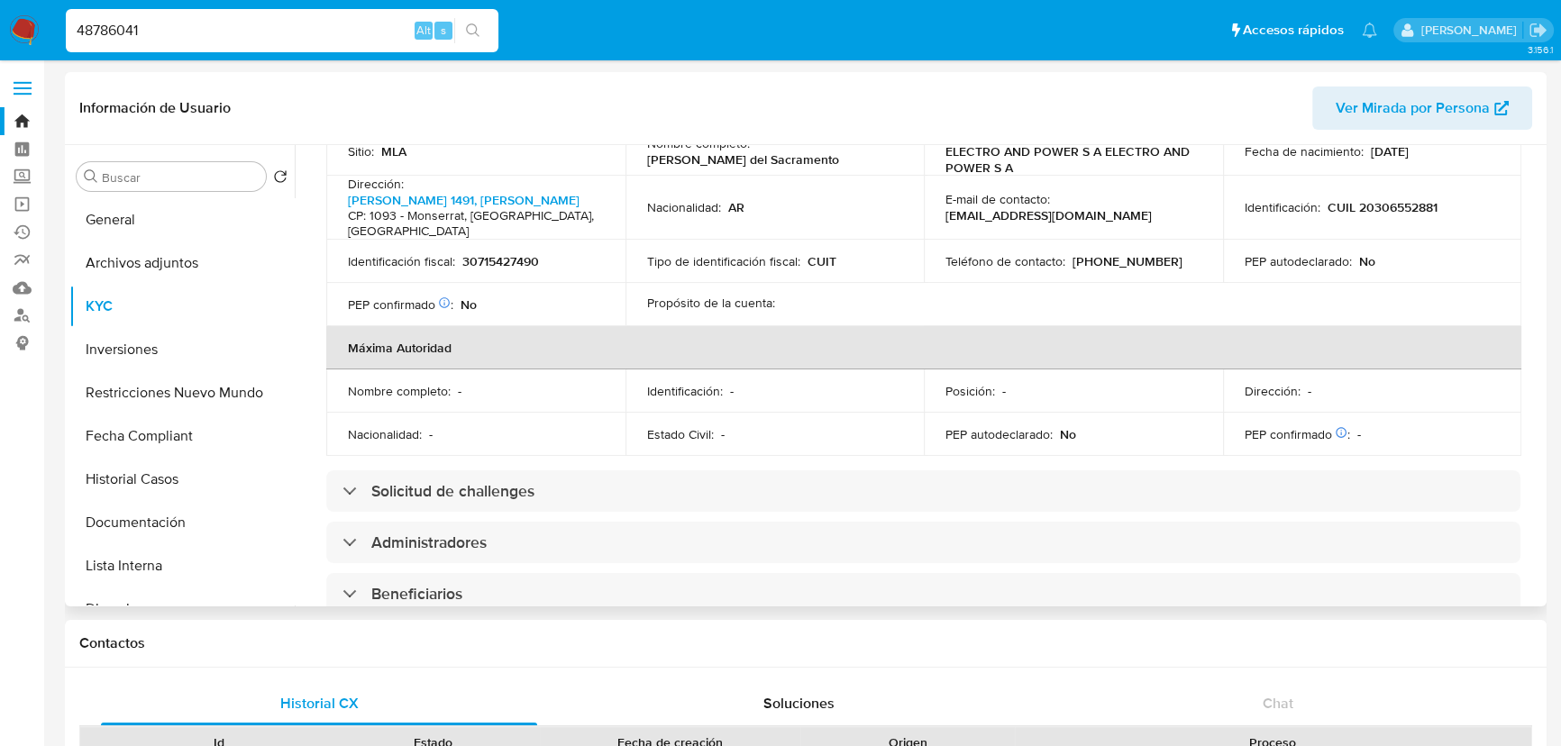
scroll to position [819, 0]
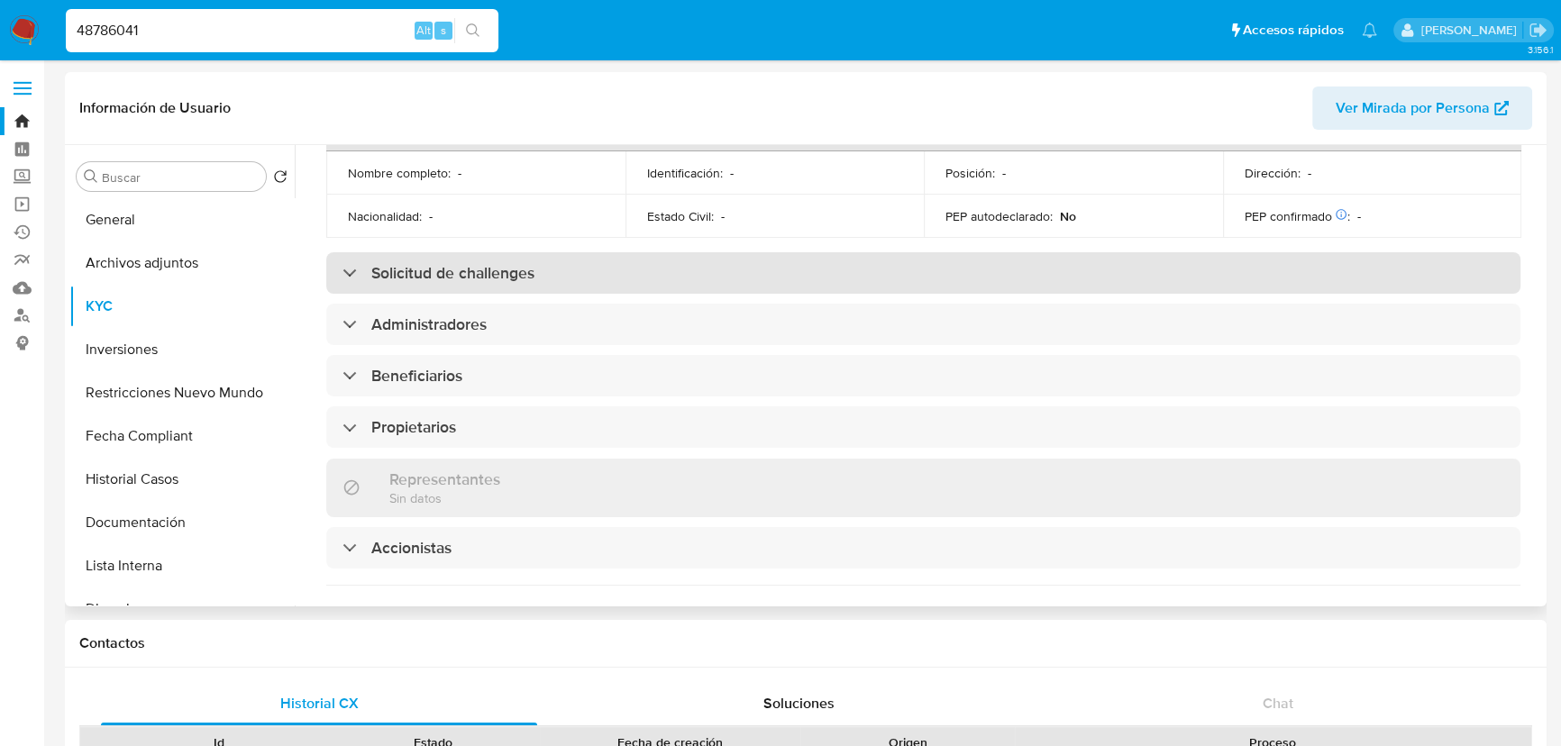
click at [596, 265] on div "Solicitud de challenges" at bounding box center [923, 272] width 1194 height 41
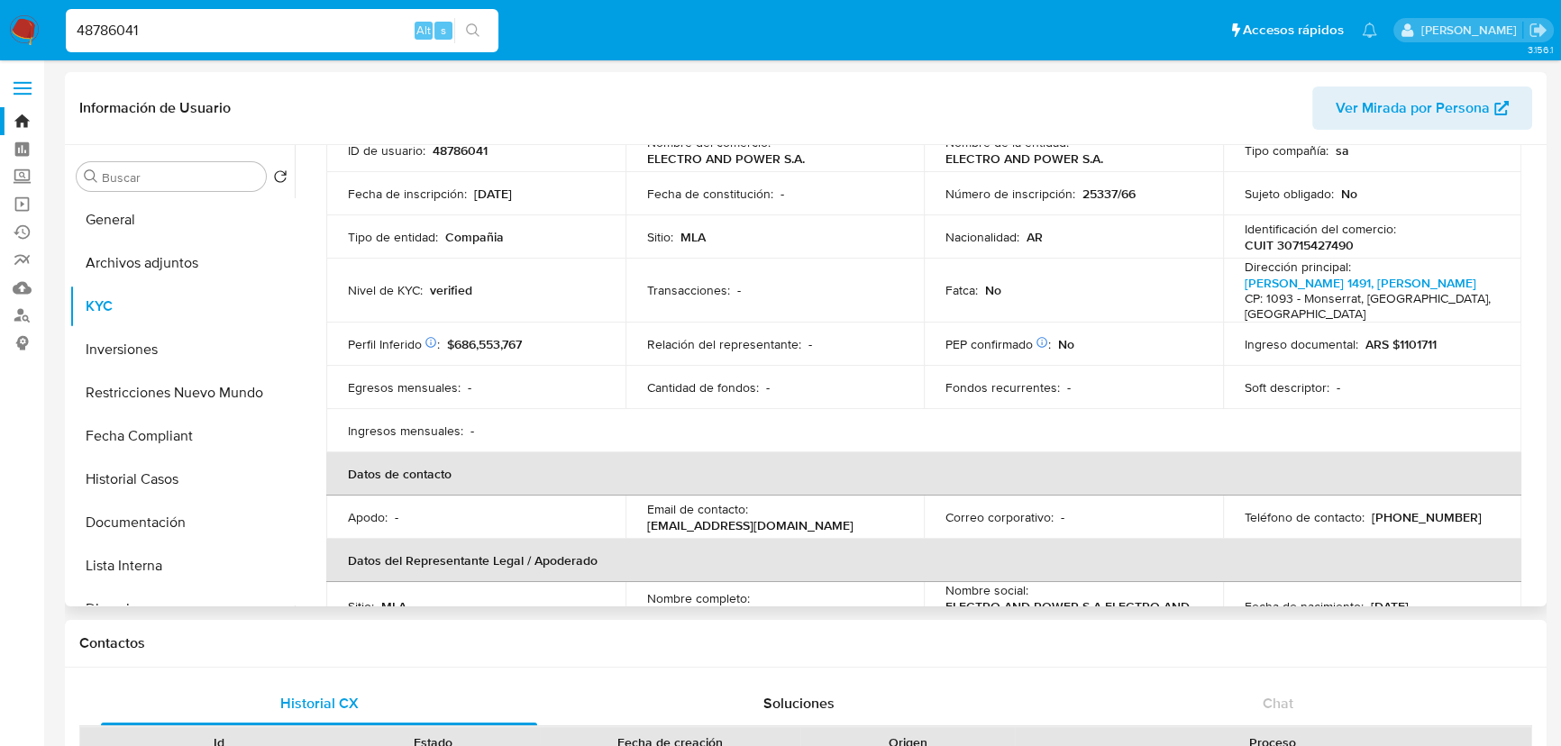
scroll to position [0, 0]
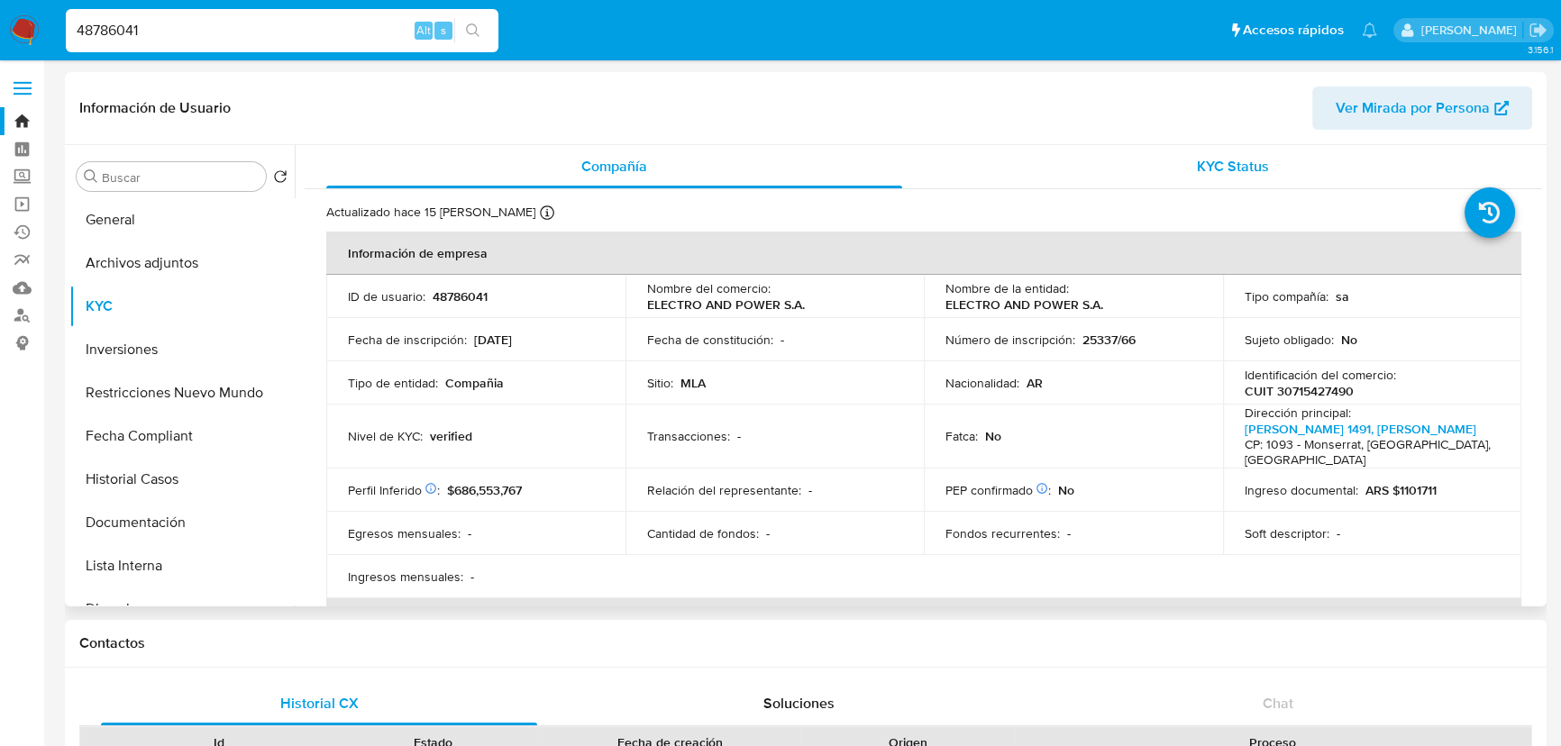
click at [1164, 182] on div "KYC Status" at bounding box center [1233, 166] width 576 height 43
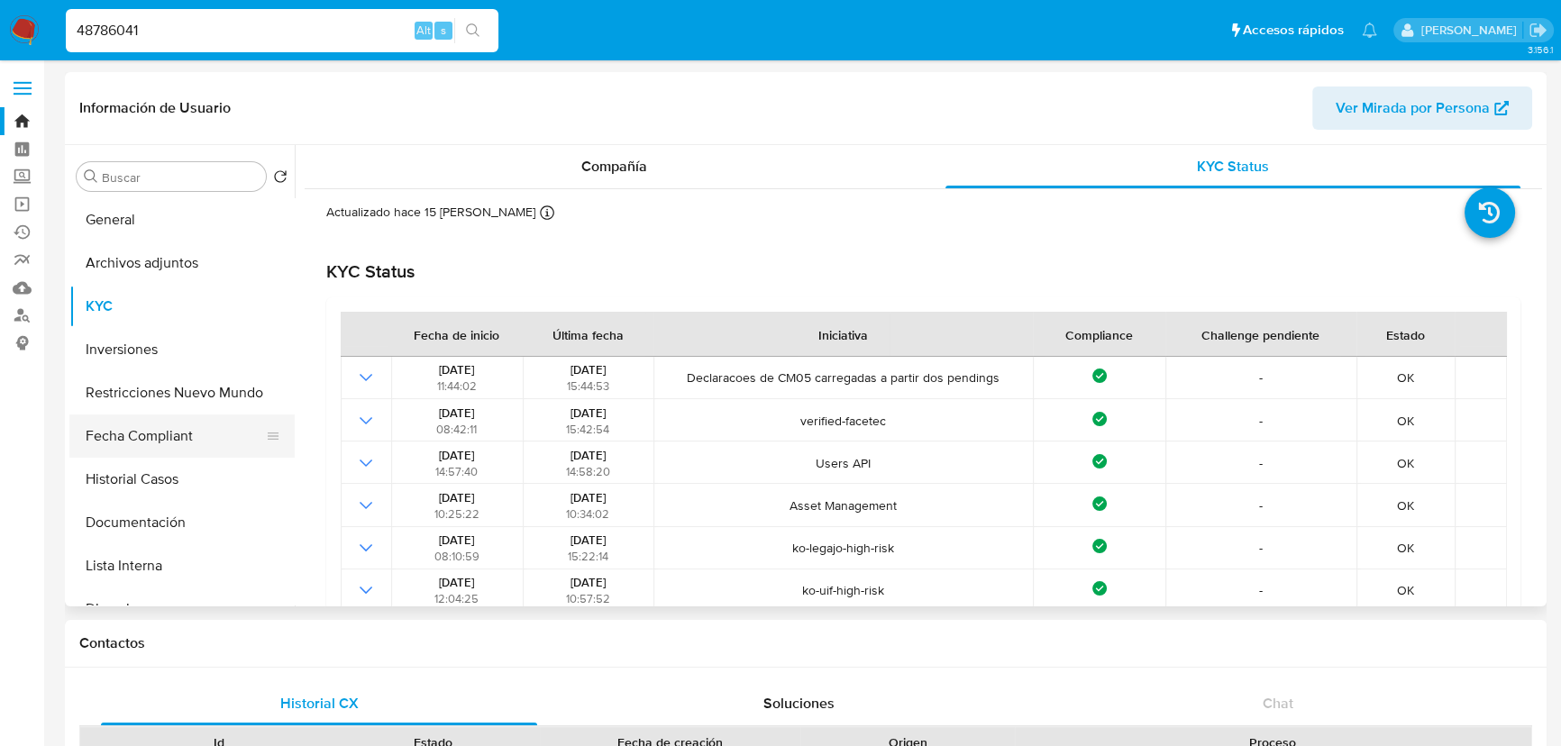
click at [195, 443] on button "Fecha Compliant" at bounding box center [174, 436] width 211 height 43
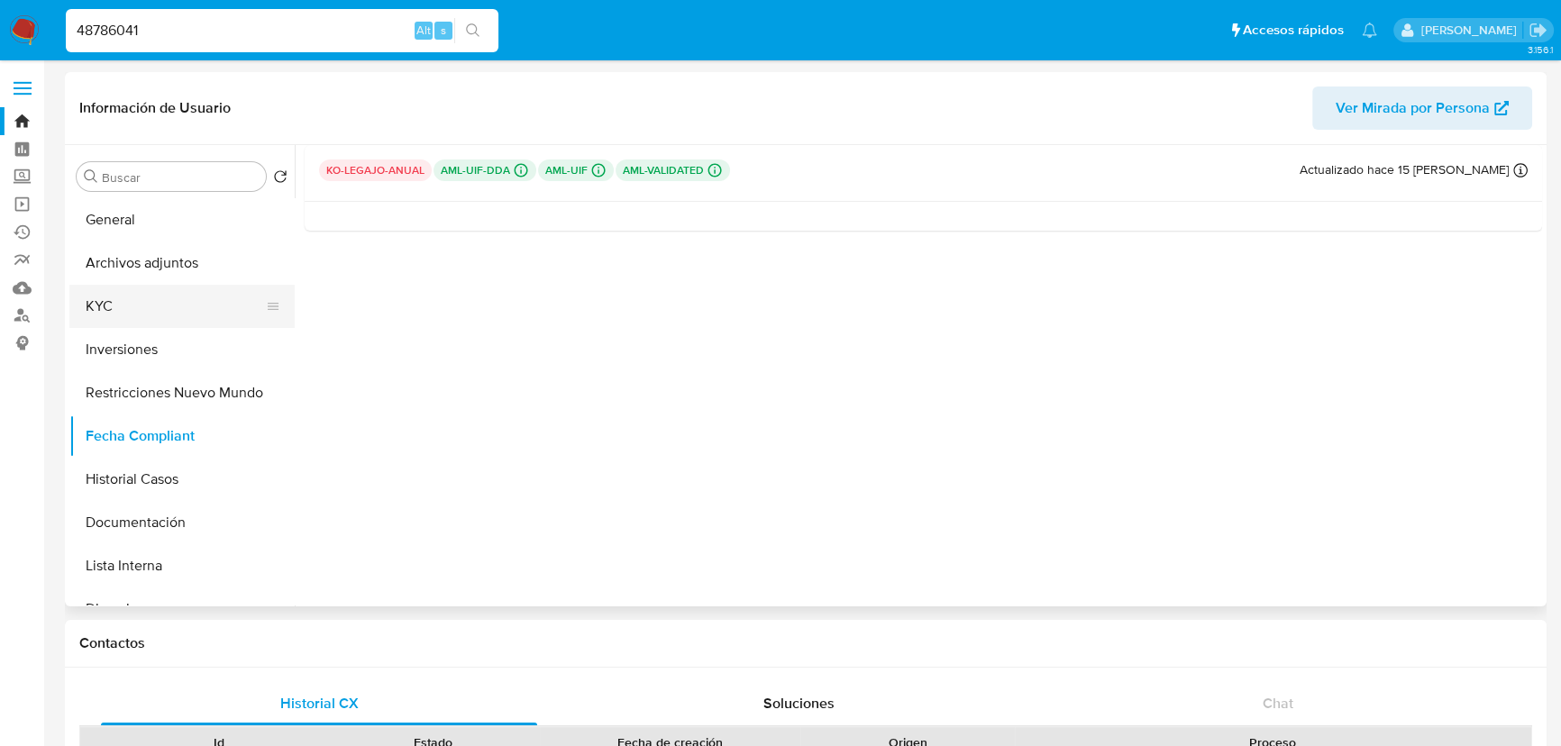
click at [168, 300] on button "KYC" at bounding box center [174, 306] width 211 height 43
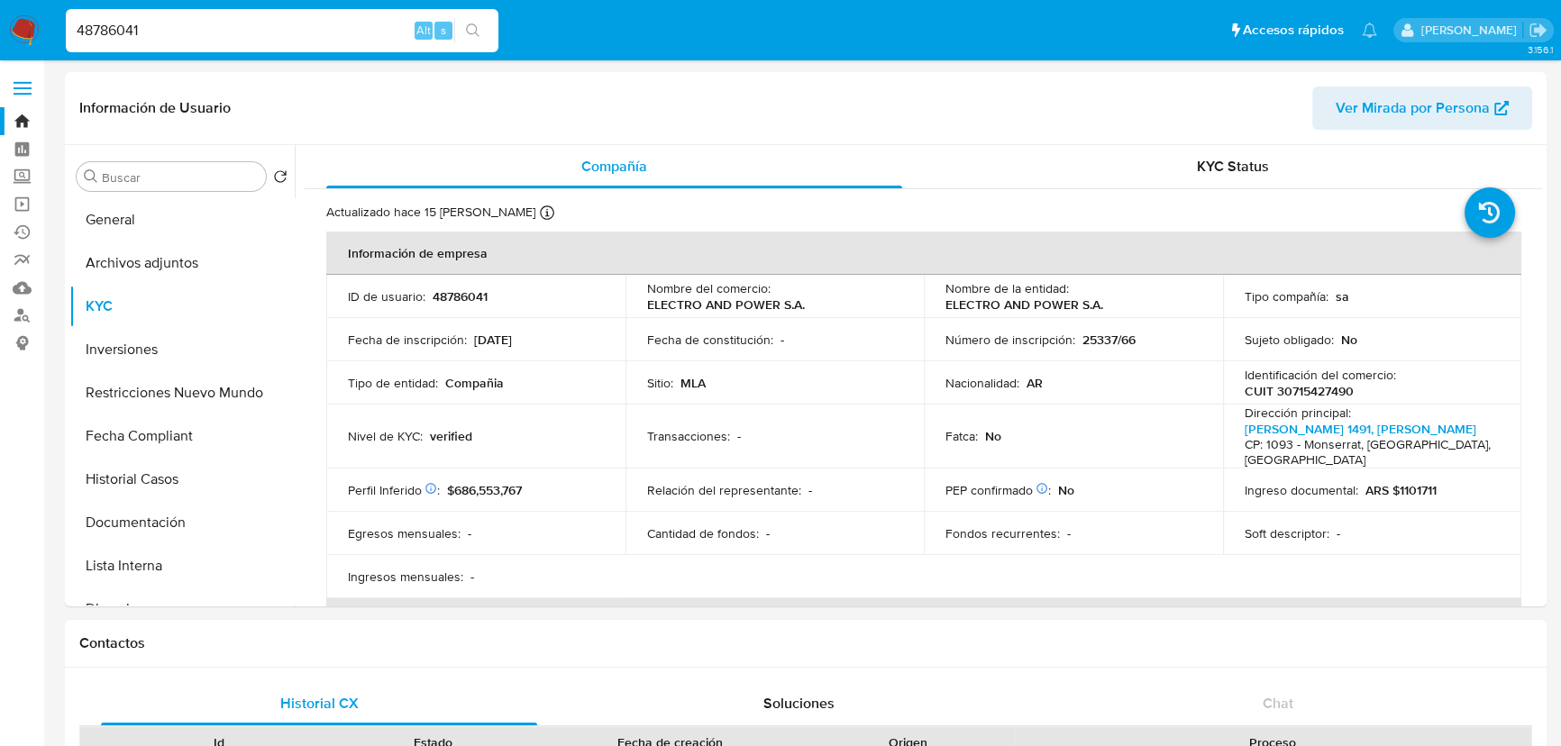
click at [224, 34] on input "48786041" at bounding box center [282, 30] width 433 height 23
paste input "177881788"
type input "177881788"
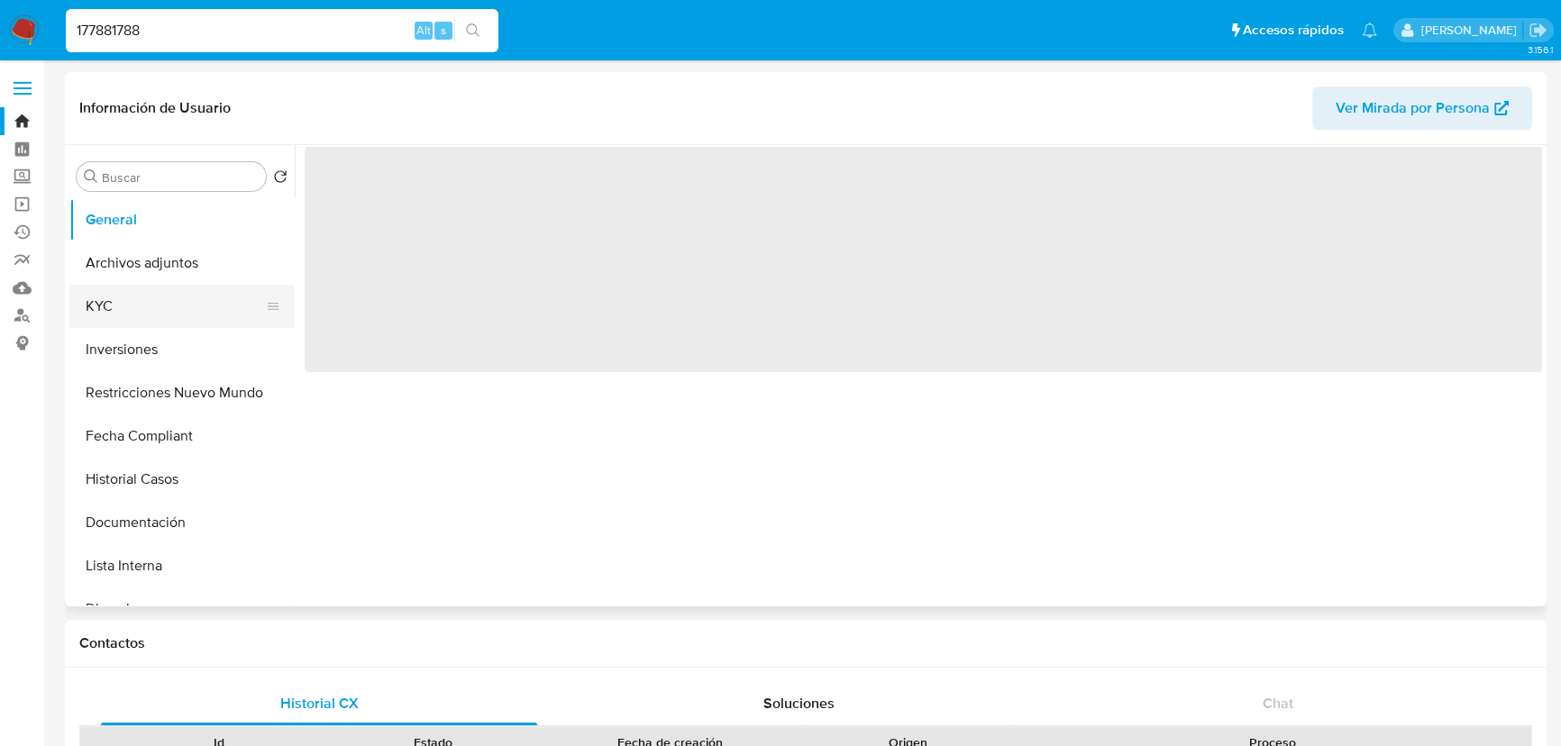
click at [181, 309] on button "KYC" at bounding box center [174, 306] width 211 height 43
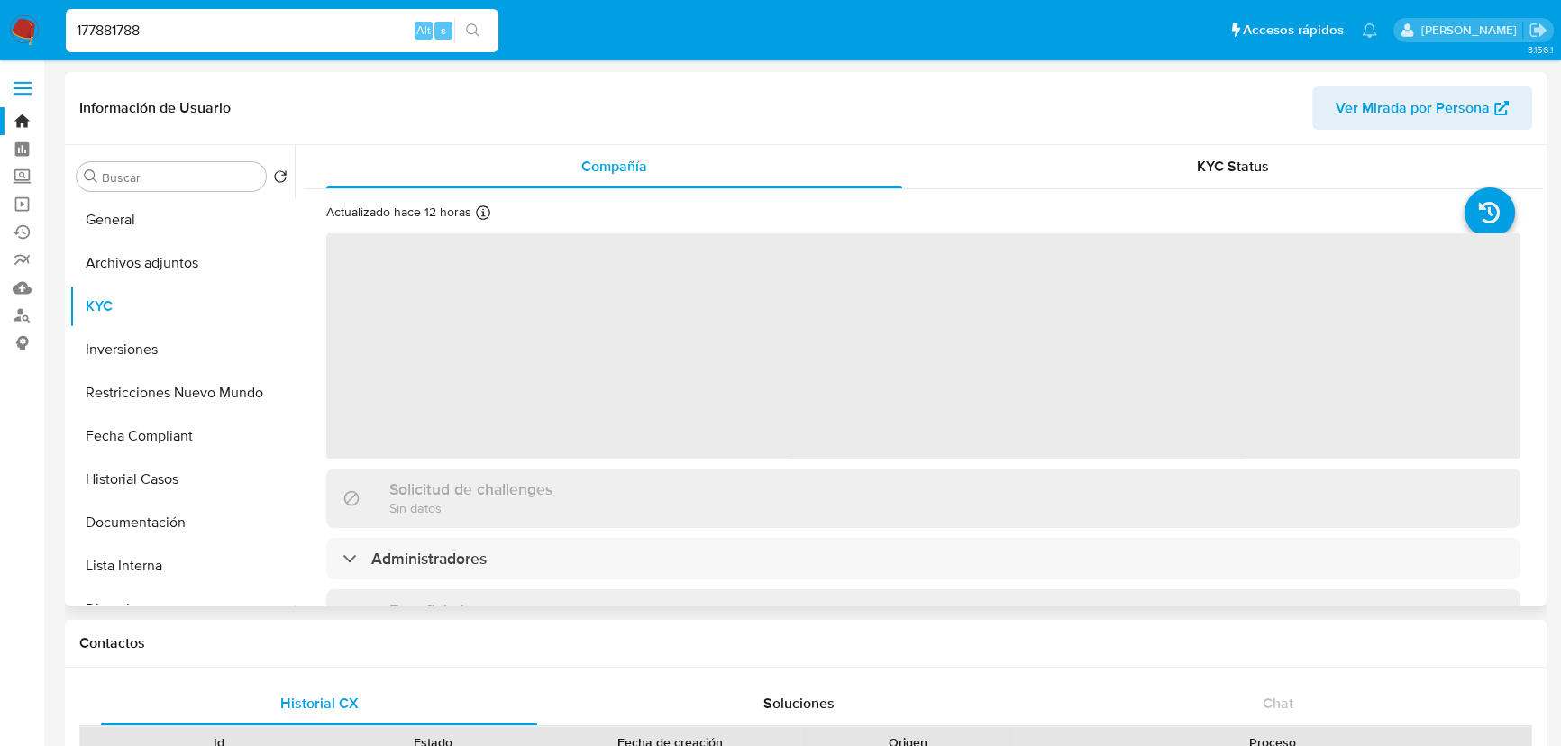
select select "10"
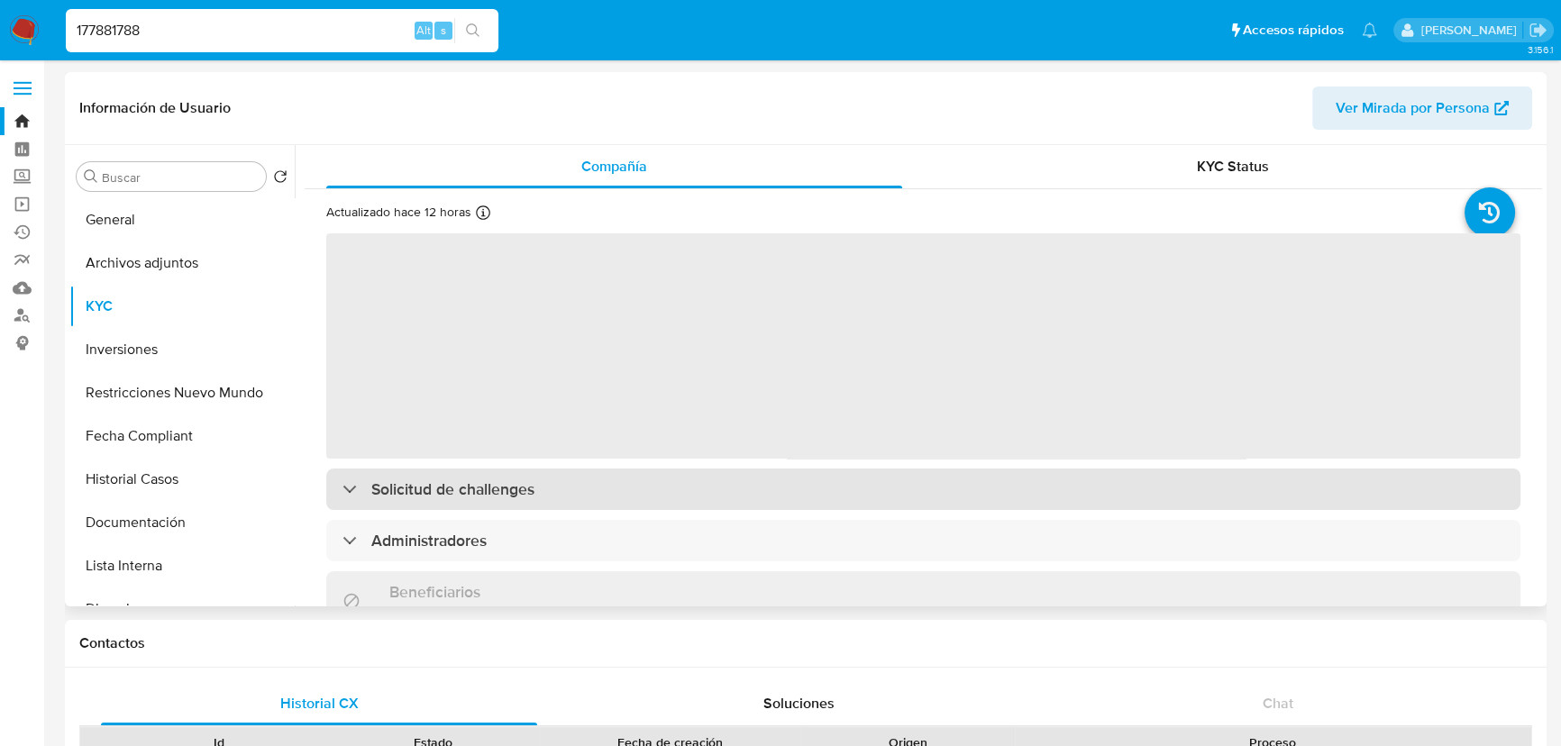
click at [668, 498] on div "‌ Solicitud de challenges Administradores Beneficiarios Sin datos Propietarios …" at bounding box center [923, 730] width 1194 height 997
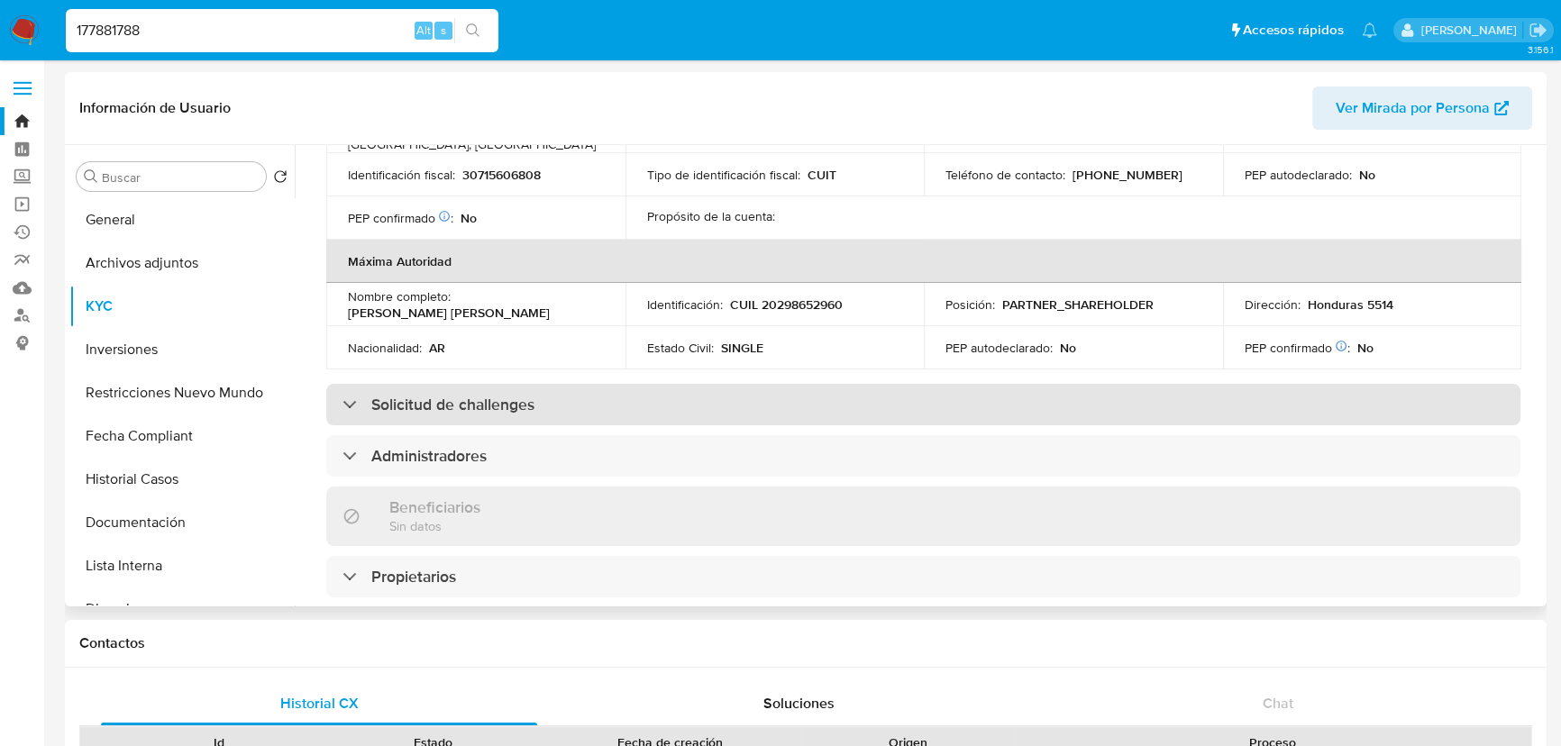
scroll to position [737, 0]
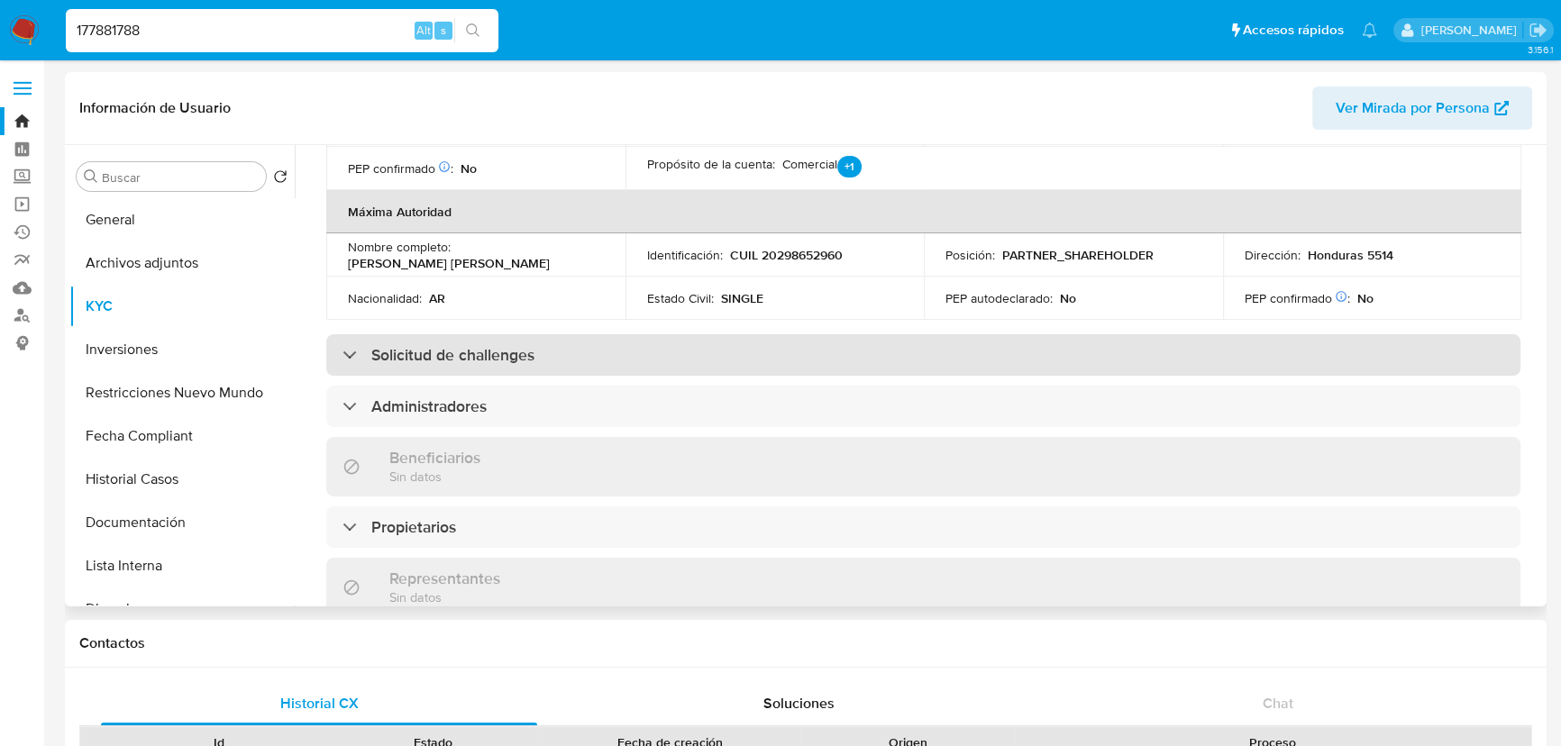
click at [676, 356] on div "Solicitud de challenges" at bounding box center [923, 354] width 1194 height 41
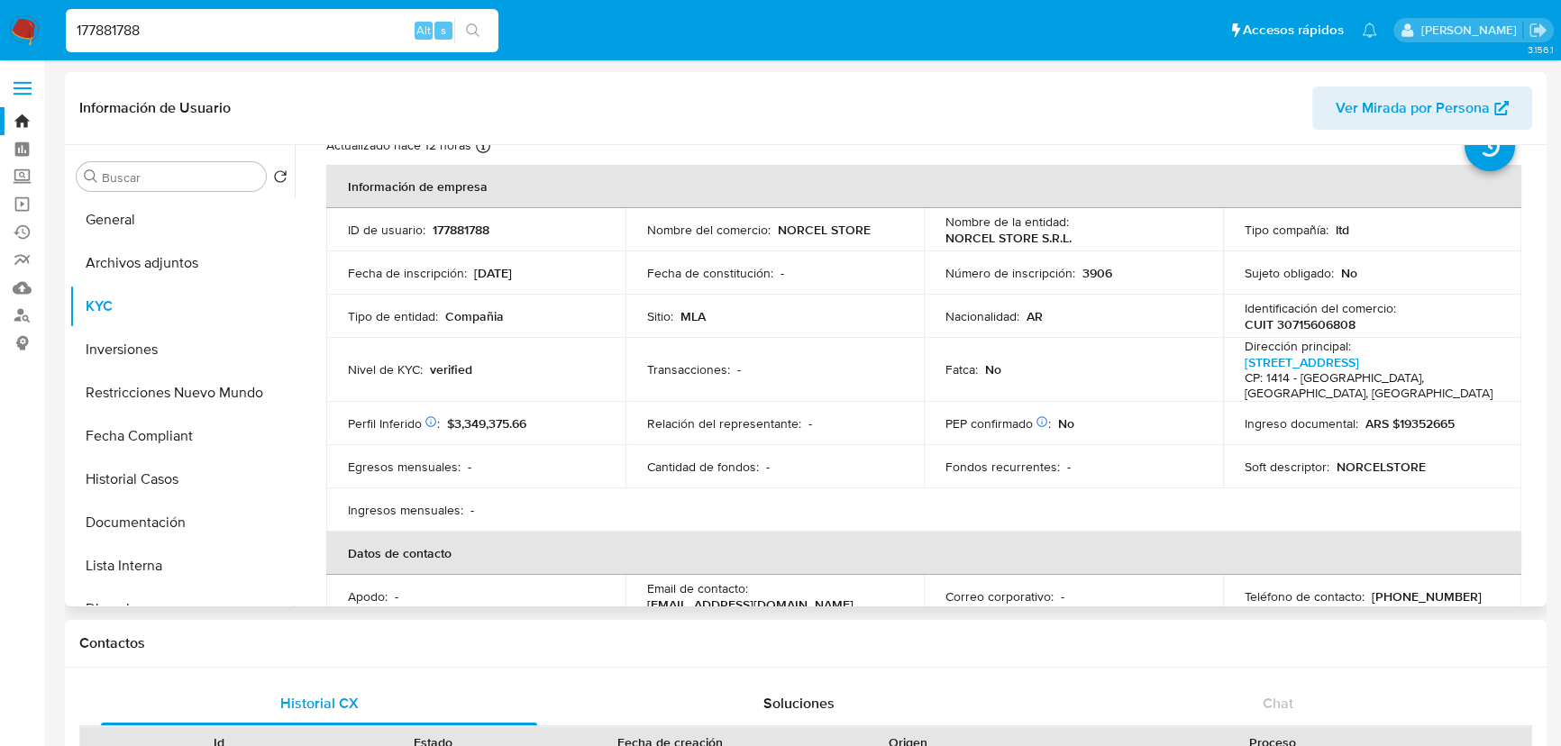
scroll to position [0, 0]
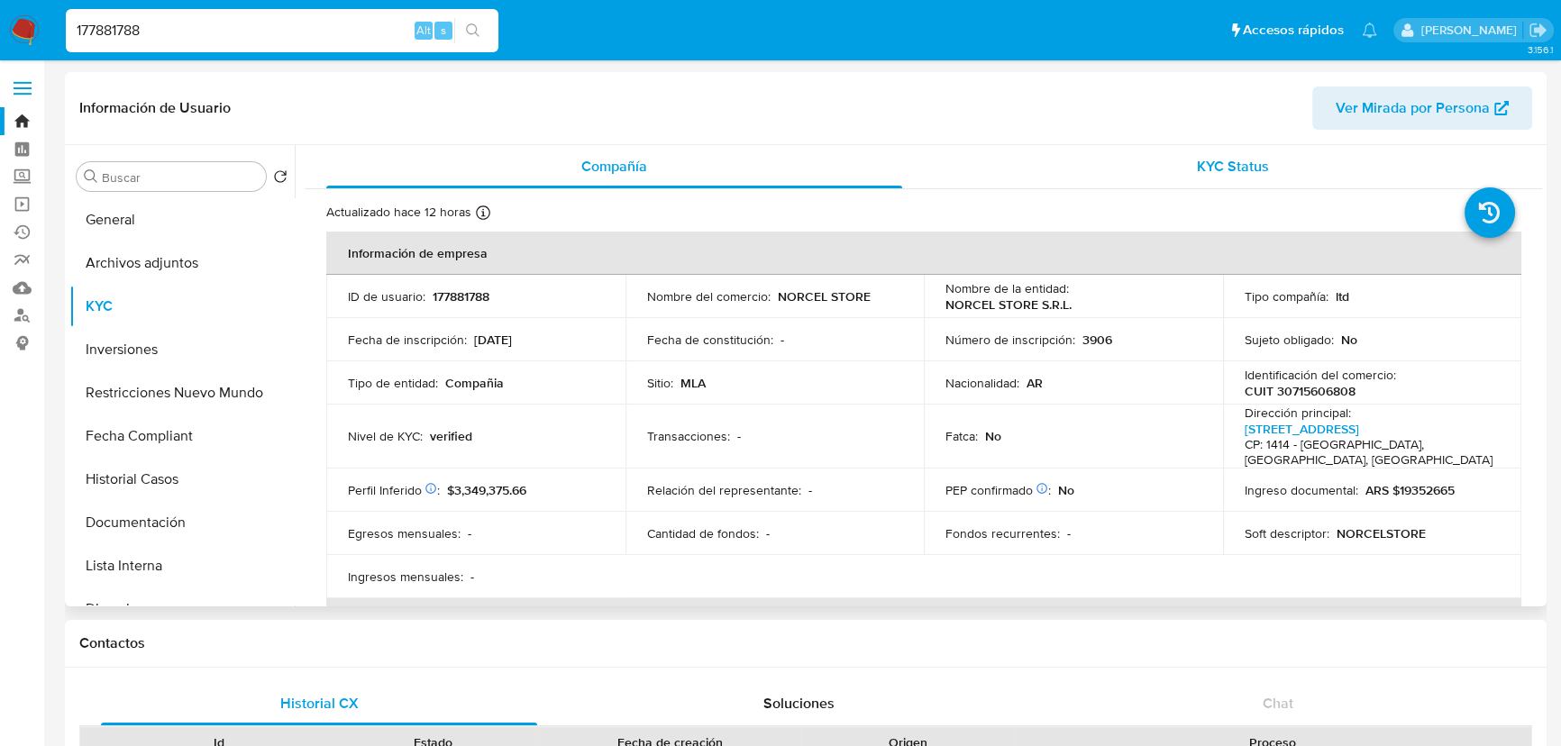
click at [1285, 157] on div "KYC Status" at bounding box center [1233, 166] width 576 height 43
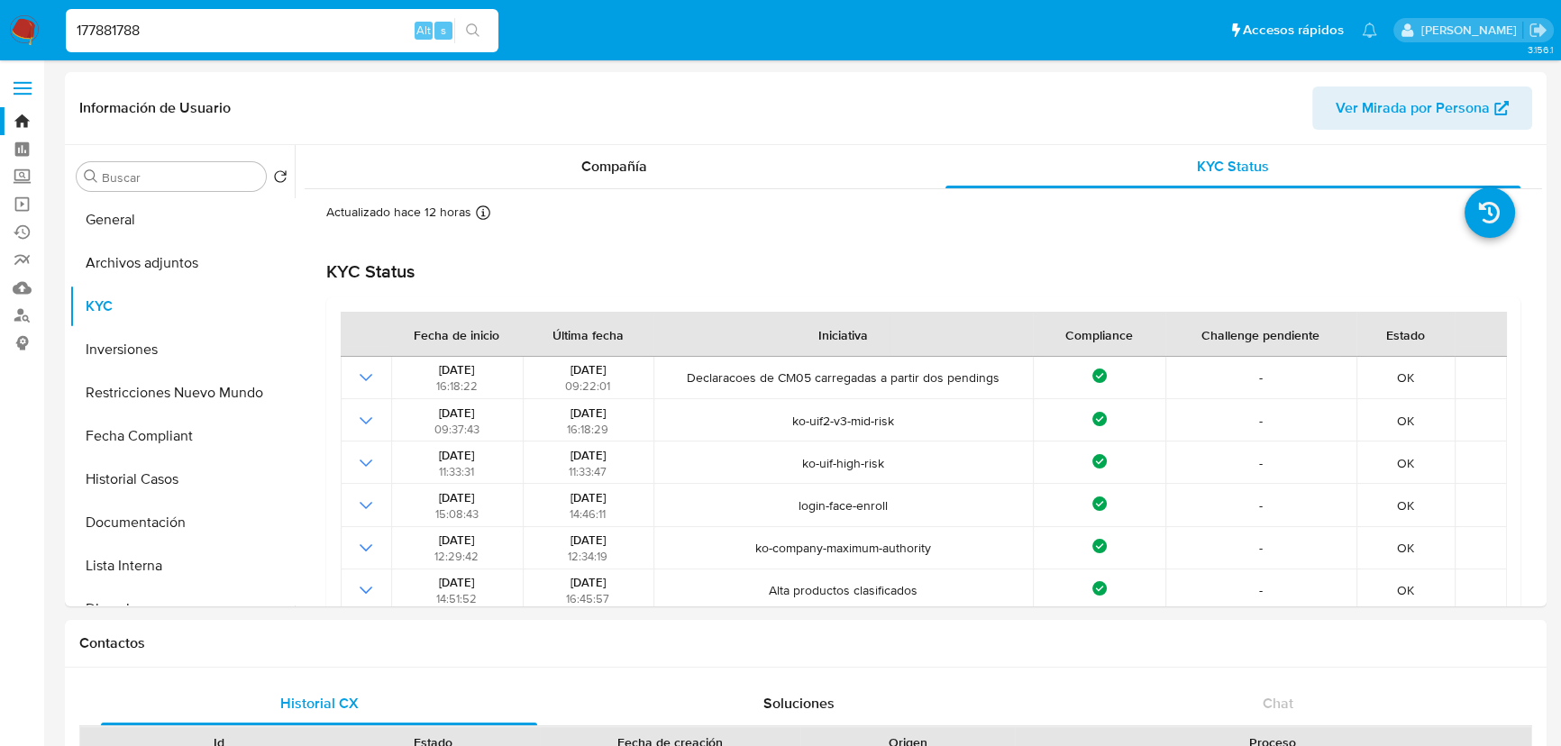
click at [173, 31] on input "177881788" at bounding box center [282, 30] width 433 height 23
paste input "235879802"
type input "235879802"
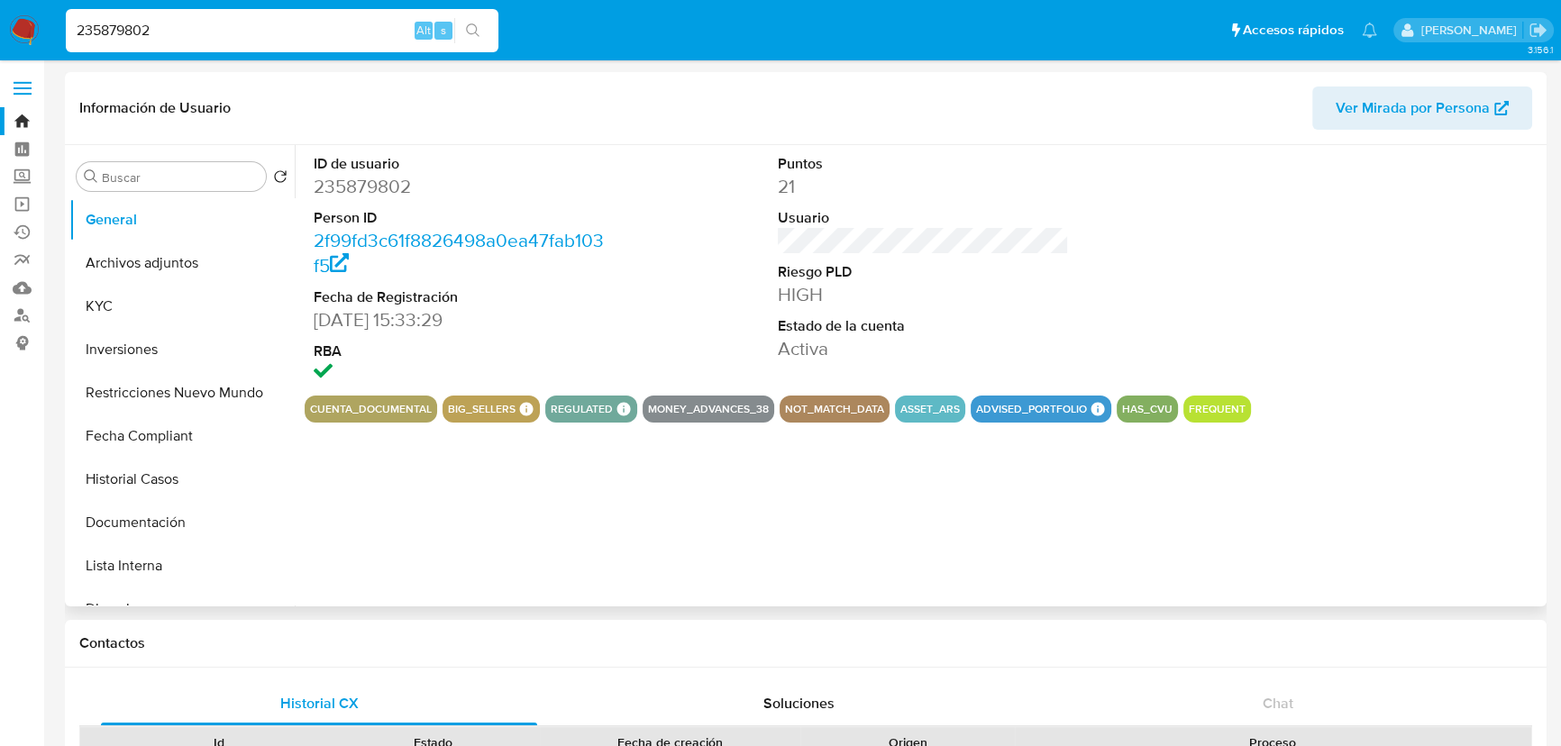
select select "10"
click at [180, 315] on button "KYC" at bounding box center [174, 306] width 211 height 43
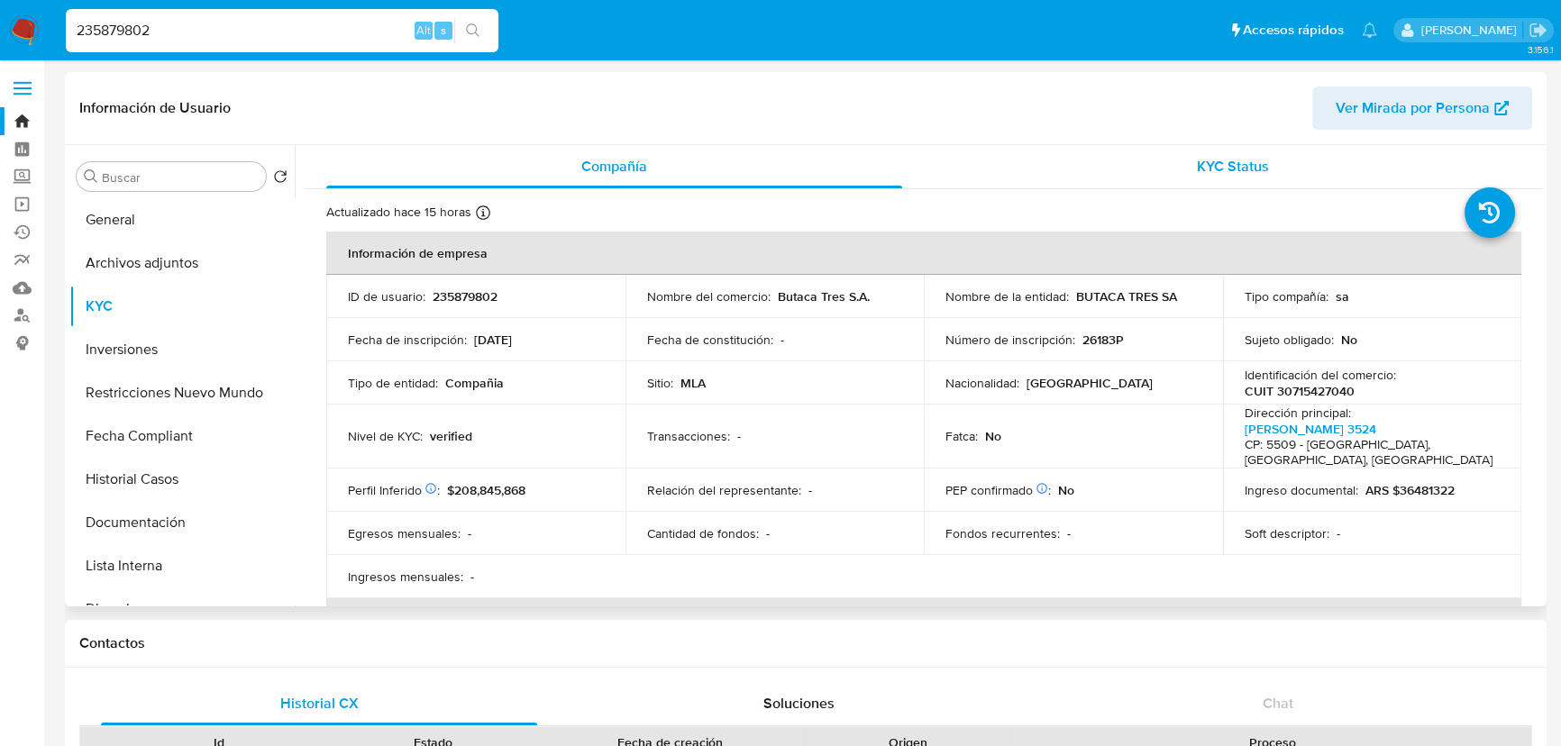
click at [1336, 152] on div "KYC Status" at bounding box center [1233, 166] width 576 height 43
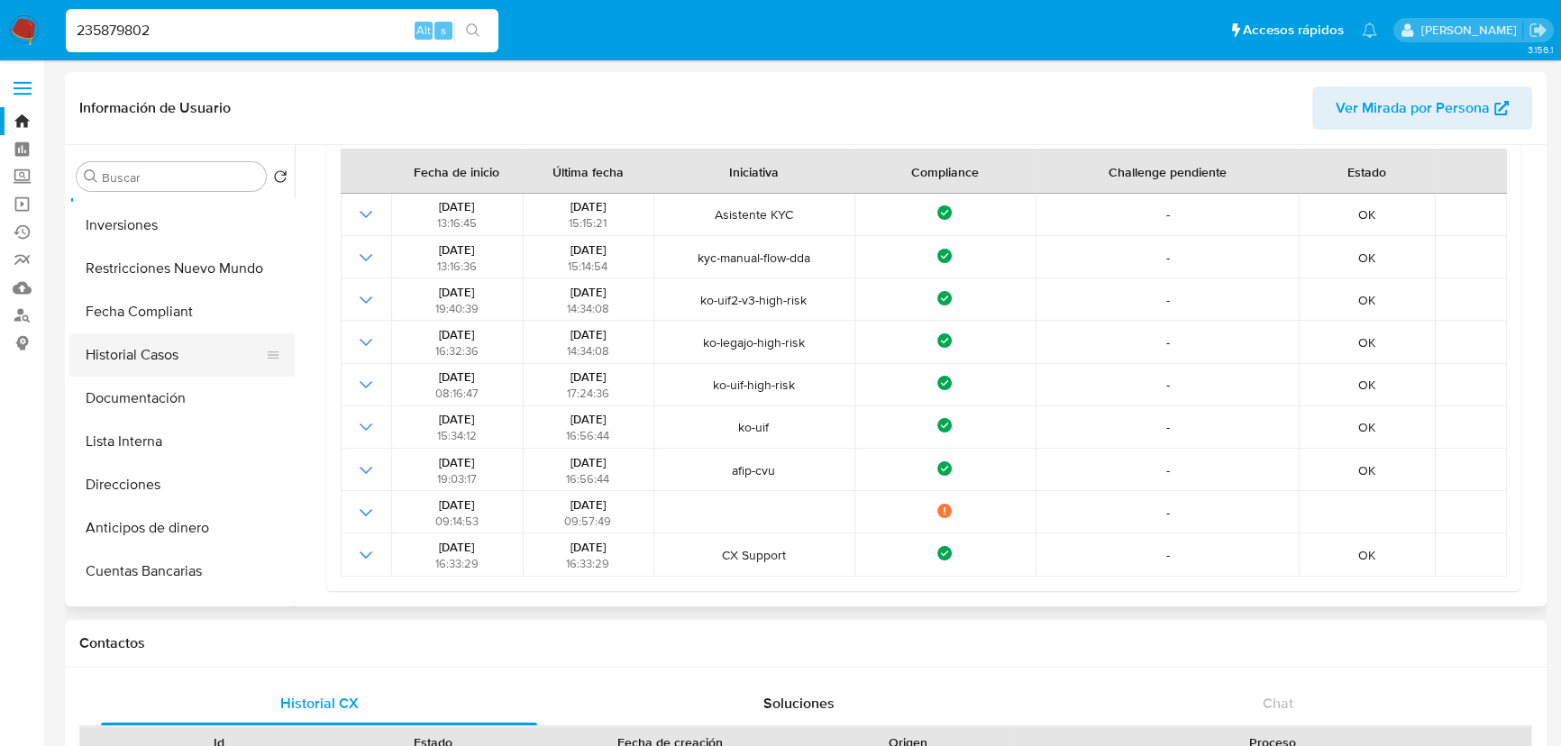
scroll to position [163, 0]
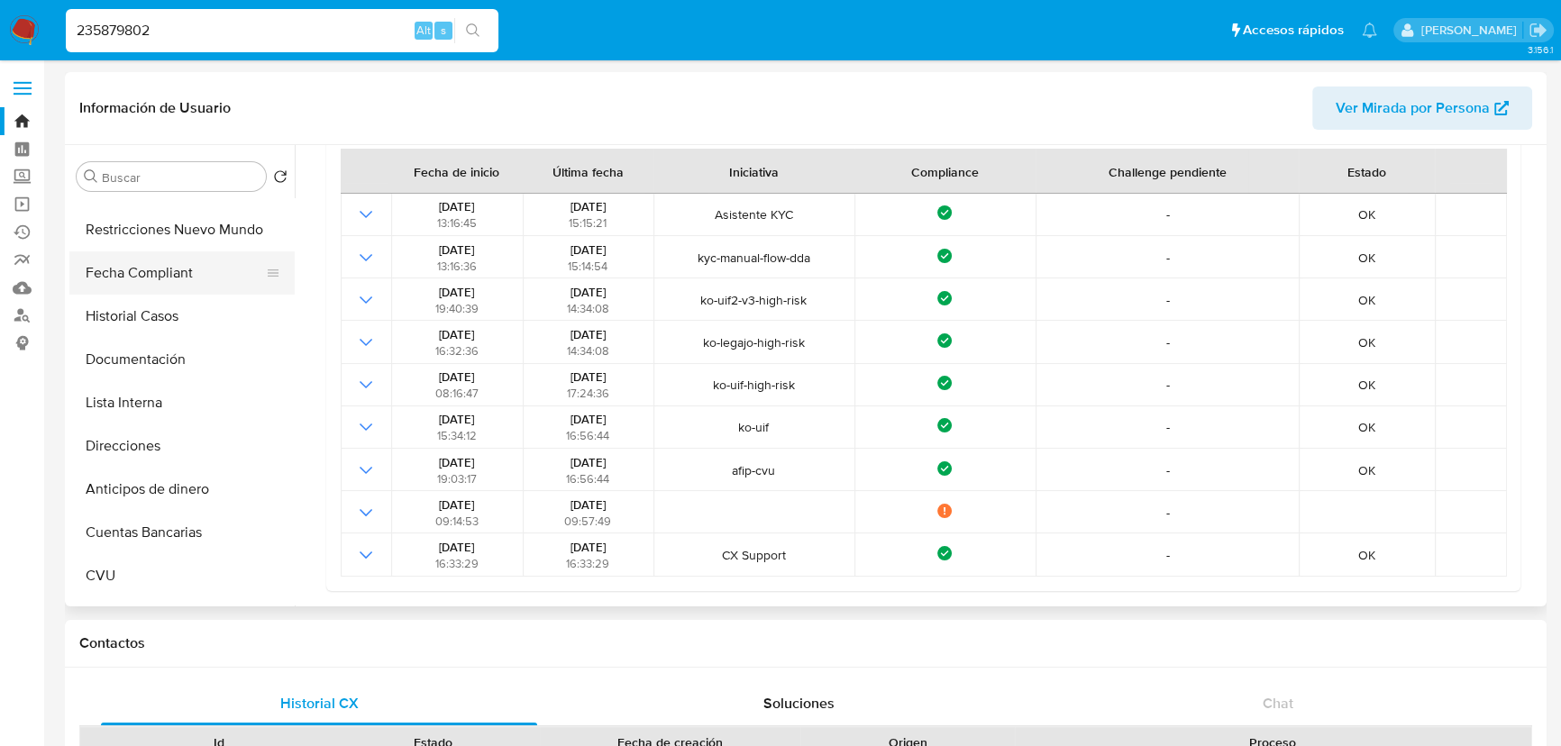
click at [147, 276] on button "Fecha Compliant" at bounding box center [174, 272] width 211 height 43
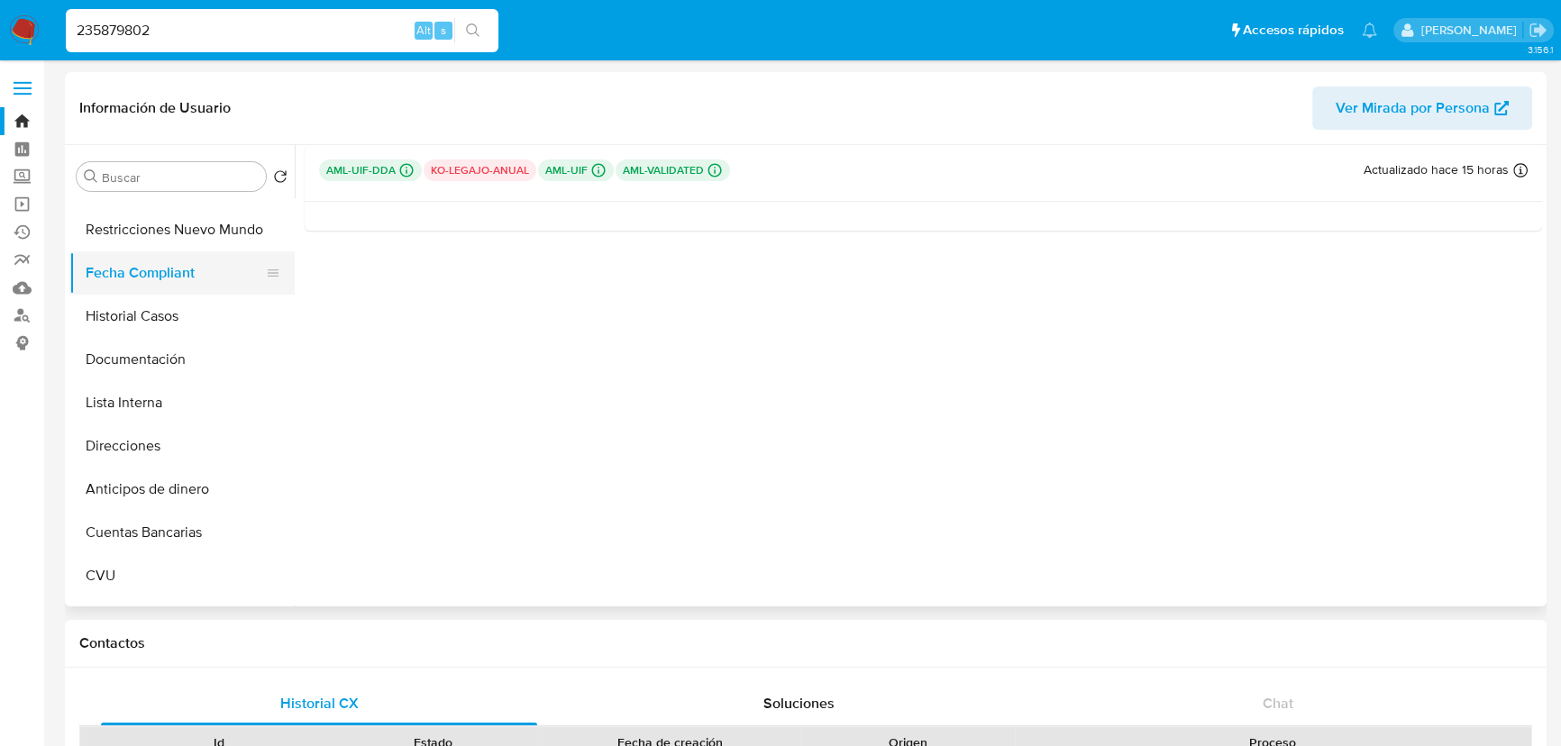
scroll to position [0, 0]
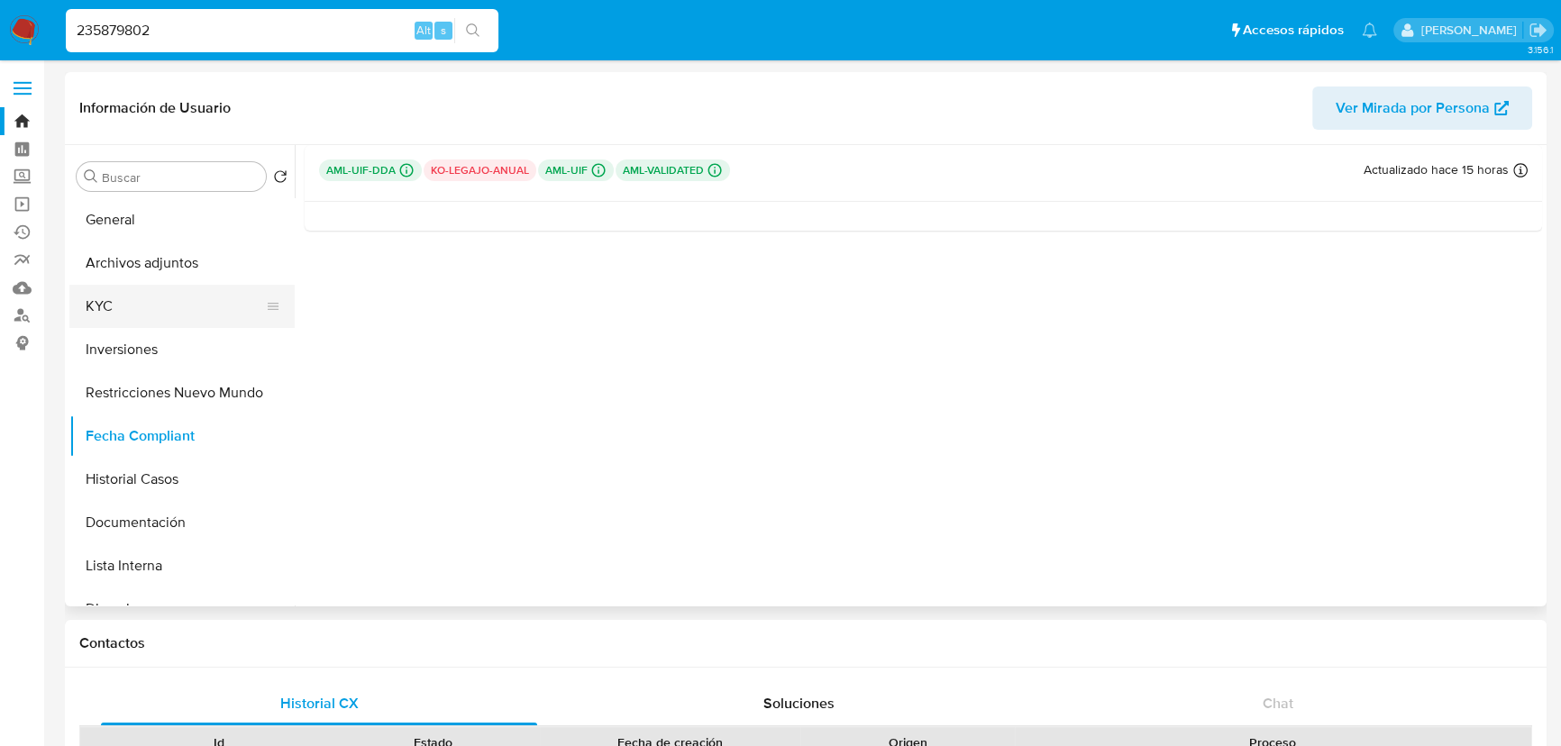
click at [142, 301] on button "KYC" at bounding box center [174, 306] width 211 height 43
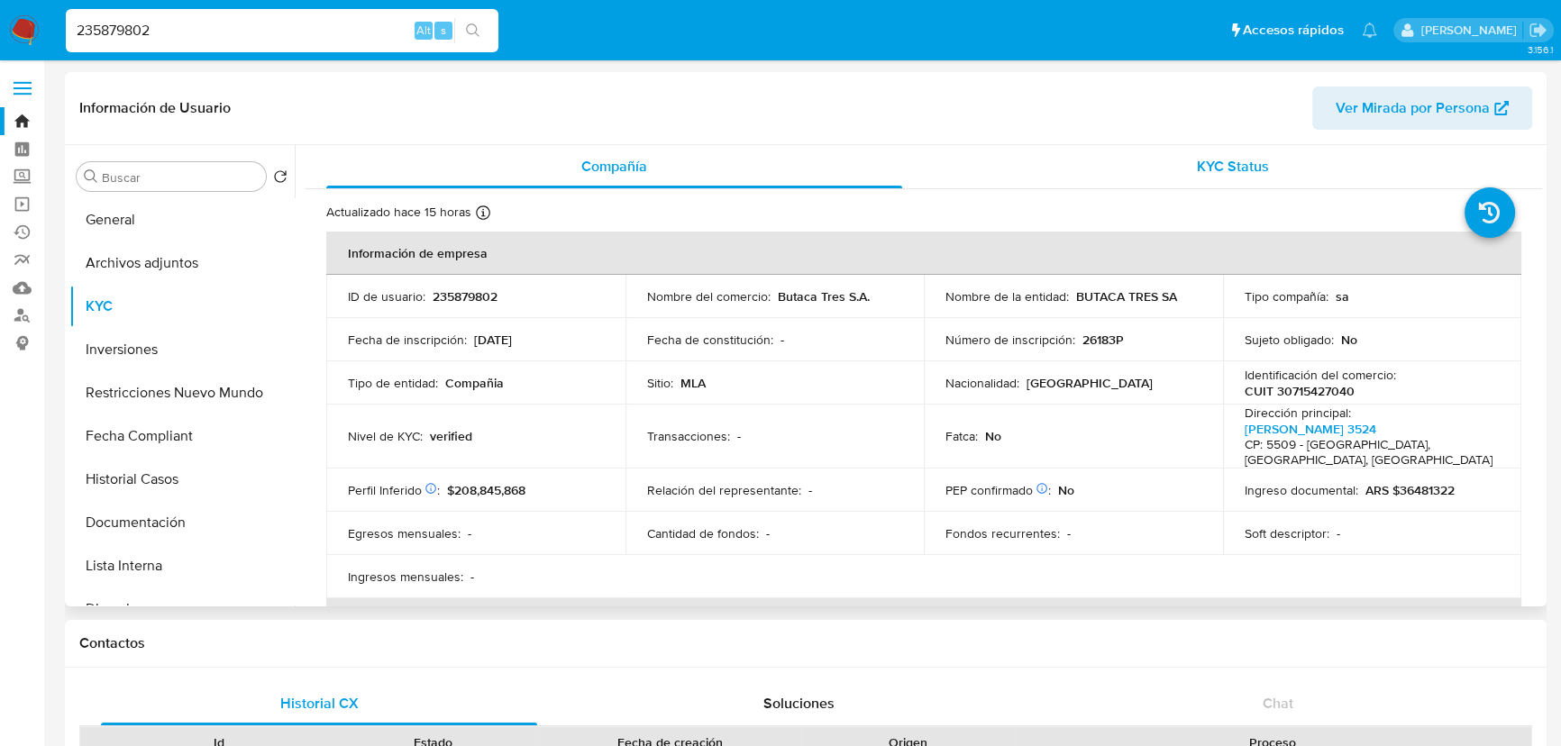
click at [1303, 179] on div "KYC Status" at bounding box center [1233, 166] width 576 height 43
